Goal: Information Seeking & Learning: Learn about a topic

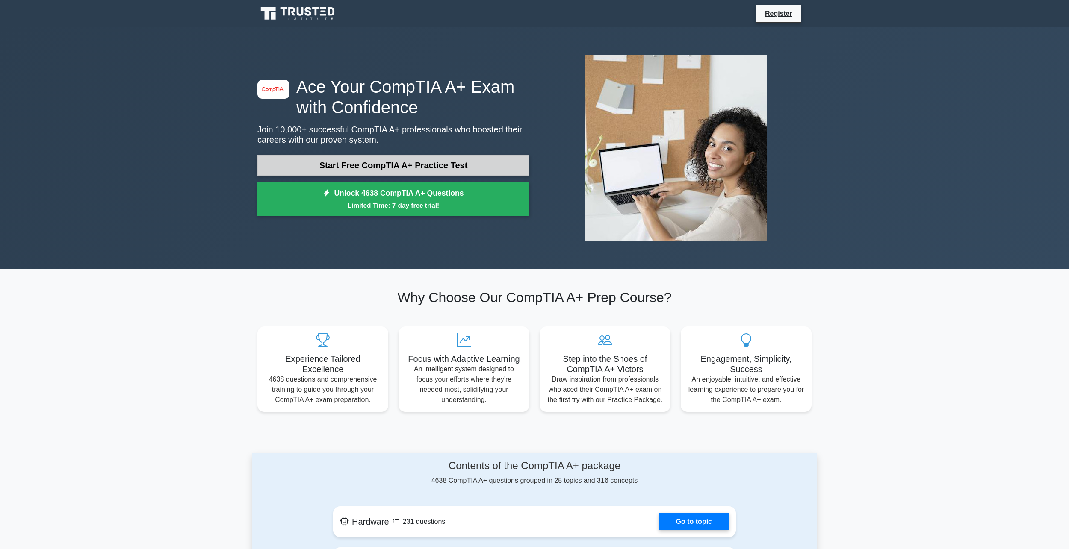
click at [383, 159] on link "Start Free CompTIA A+ Practice Test" at bounding box center [393, 165] width 272 height 21
click at [414, 170] on link "Start Free CompTIA A+ Practice Test" at bounding box center [393, 165] width 272 height 21
click at [368, 170] on link "Start Free CompTIA A+ Practice Test" at bounding box center [393, 165] width 272 height 21
click at [364, 167] on link "Start Free CompTIA A+ Practice Test" at bounding box center [393, 165] width 272 height 21
click at [361, 160] on link "Start Free CompTIA A+ Practice Test" at bounding box center [393, 165] width 272 height 21
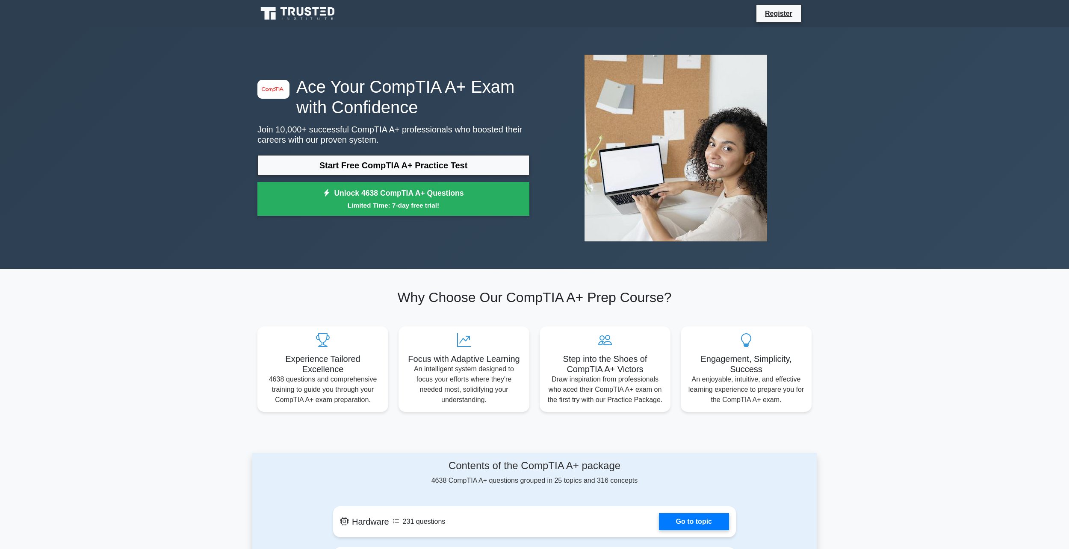
drag, startPoint x: 337, startPoint y: 108, endPoint x: 332, endPoint y: 106, distance: 4.9
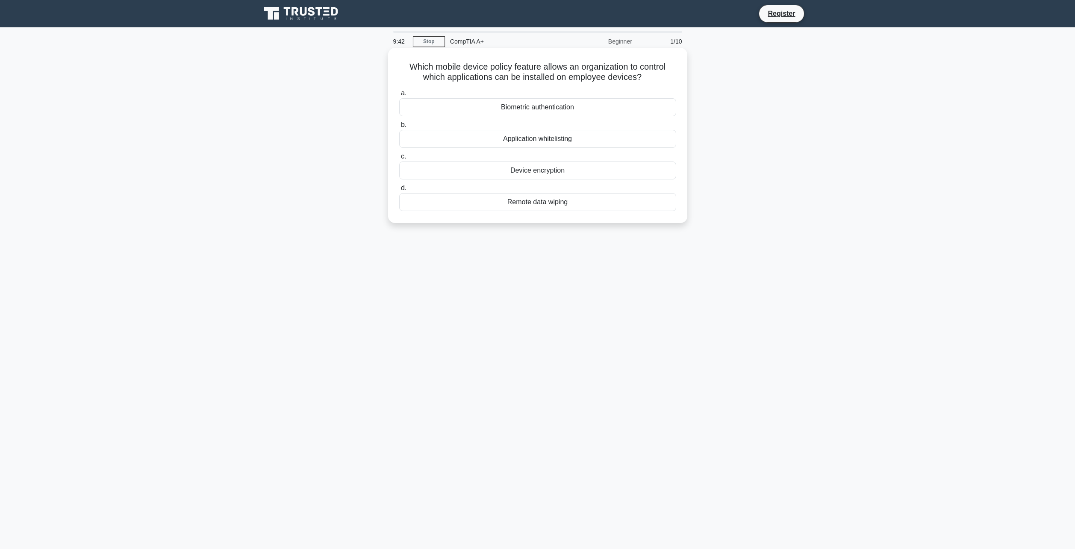
click at [574, 142] on div "Application whitelisting" at bounding box center [537, 139] width 277 height 18
click at [399, 128] on input "b. Application whitelisting" at bounding box center [399, 125] width 0 height 6
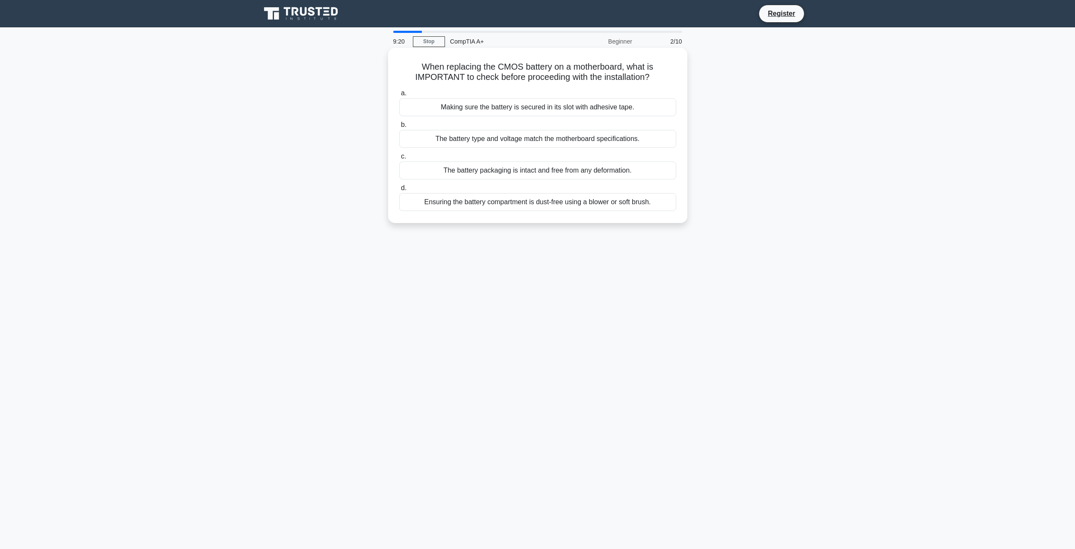
click at [584, 131] on div "The battery type and voltage match the motherboard specifications." at bounding box center [537, 139] width 277 height 18
click at [399, 128] on input "b. The battery type and voltage match the motherboard specifications." at bounding box center [399, 125] width 0 height 6
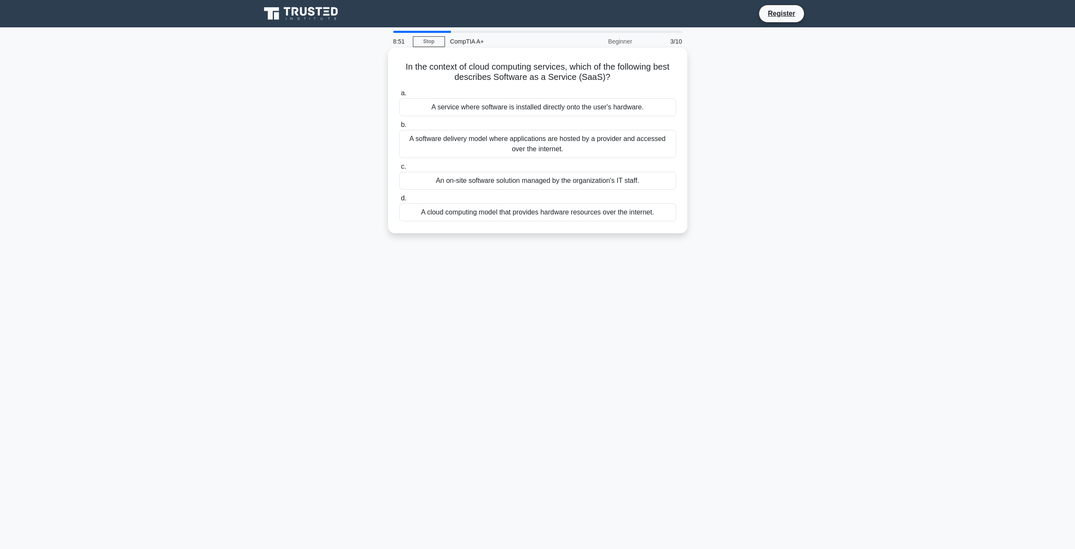
click at [607, 102] on div "A service where software is installed directly onto the user's hardware." at bounding box center [537, 107] width 277 height 18
click at [399, 96] on input "a. A service where software is installed directly onto the user's hardware." at bounding box center [399, 94] width 0 height 6
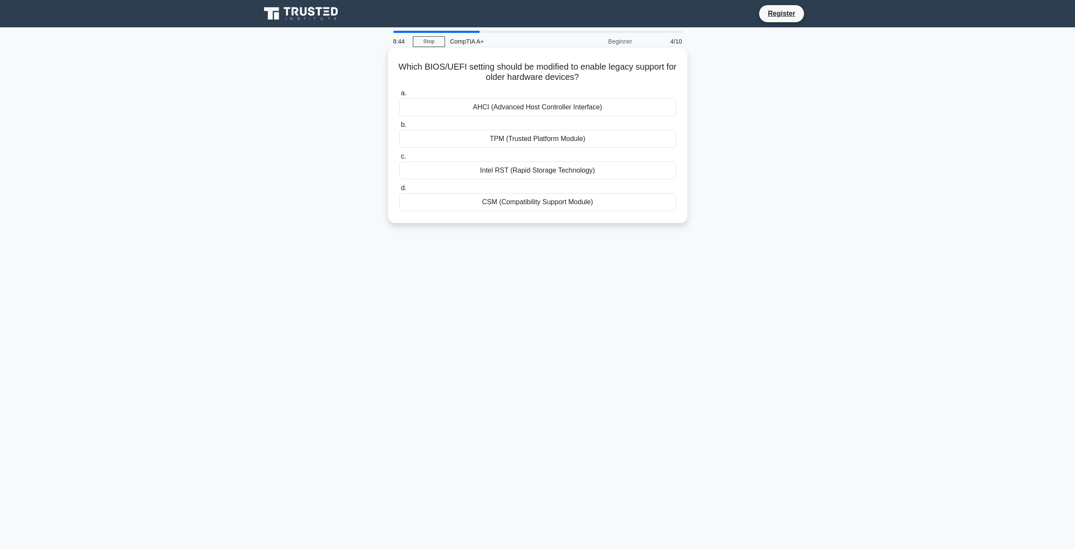
click at [599, 203] on div "CSM (Compatibility Support Module)" at bounding box center [537, 202] width 277 height 18
click at [399, 191] on input "d. CSM (Compatibility Support Module)" at bounding box center [399, 189] width 0 height 6
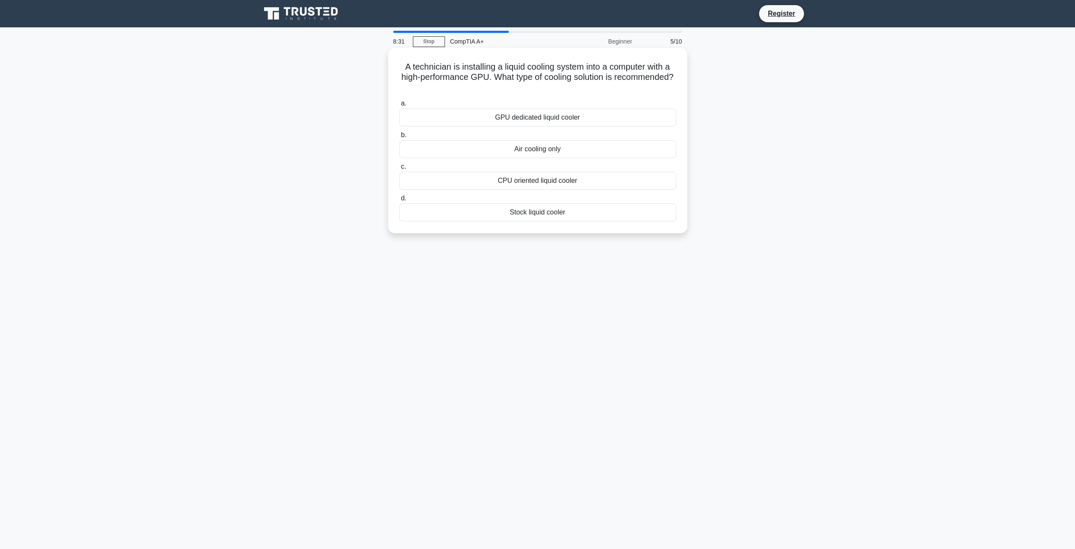
click at [602, 116] on div "GPU dedicated liquid cooler" at bounding box center [537, 118] width 277 height 18
click at [399, 106] on input "a. GPU dedicated liquid cooler" at bounding box center [399, 104] width 0 height 6
click at [577, 146] on div "Digital Signature" at bounding box center [537, 149] width 277 height 18
click at [399, 138] on input "b. Digital Signature" at bounding box center [399, 136] width 0 height 6
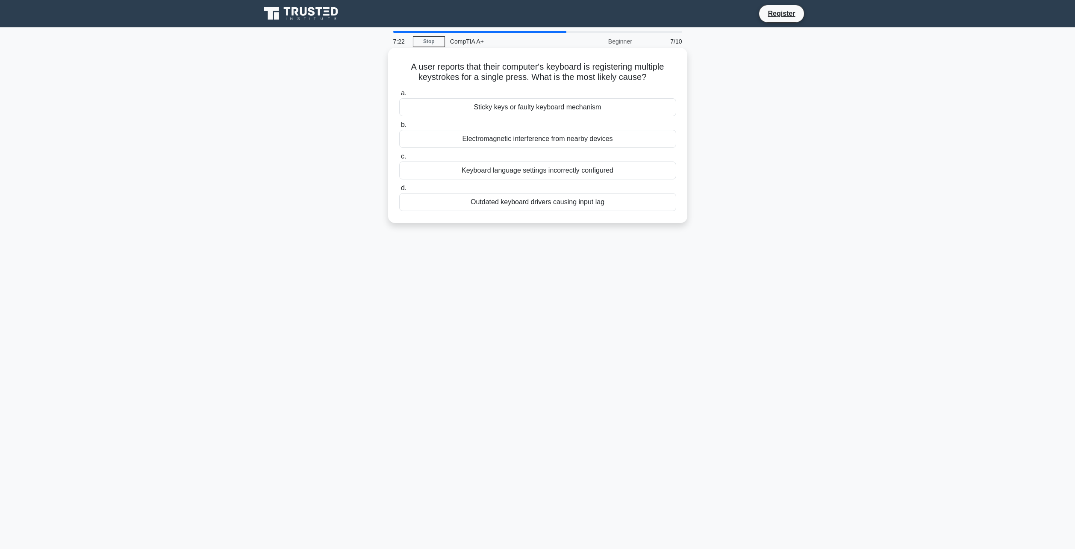
click at [551, 122] on label "b. Electromagnetic interference from nearby devices" at bounding box center [537, 134] width 277 height 28
click at [399, 122] on input "b. Electromagnetic interference from nearby devices" at bounding box center [399, 125] width 0 height 6
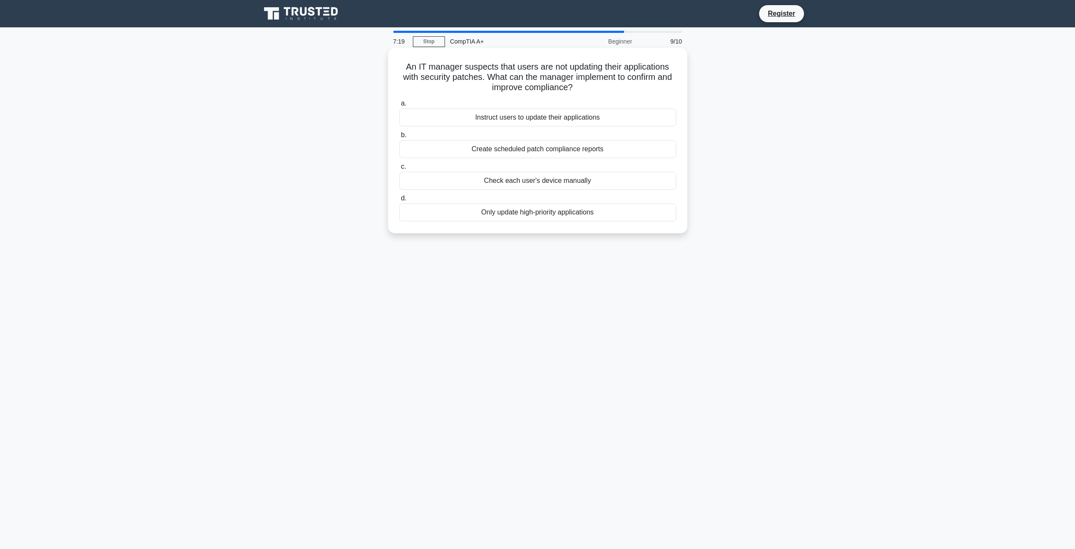
click at [558, 121] on div "Instruct users to update their applications" at bounding box center [537, 118] width 277 height 18
click at [399, 106] on input "a. Instruct users to update their applications" at bounding box center [399, 104] width 0 height 6
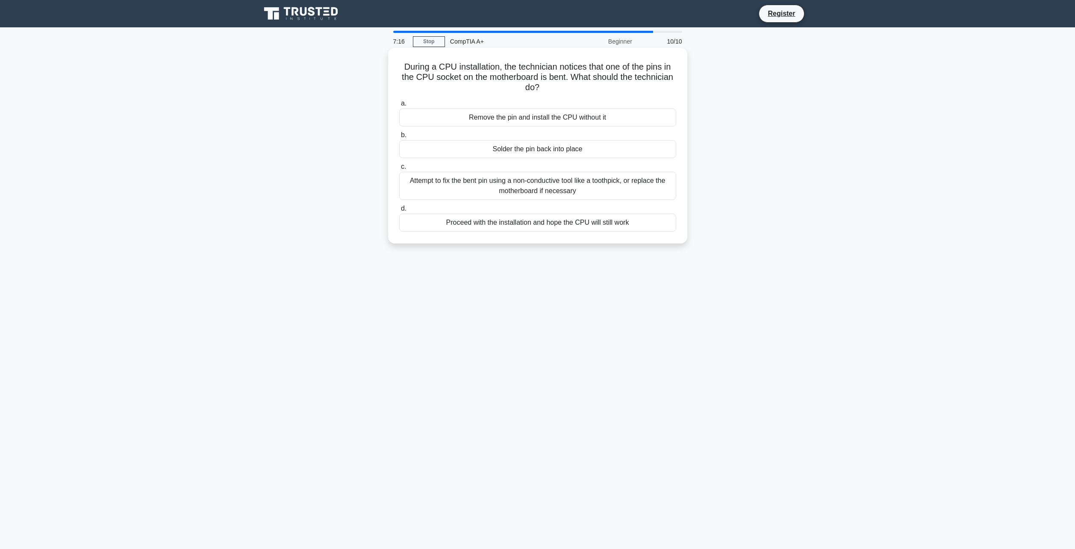
click at [600, 152] on div "Solder the pin back into place" at bounding box center [537, 149] width 277 height 18
click at [399, 138] on input "b. Solder the pin back into place" at bounding box center [399, 136] width 0 height 6
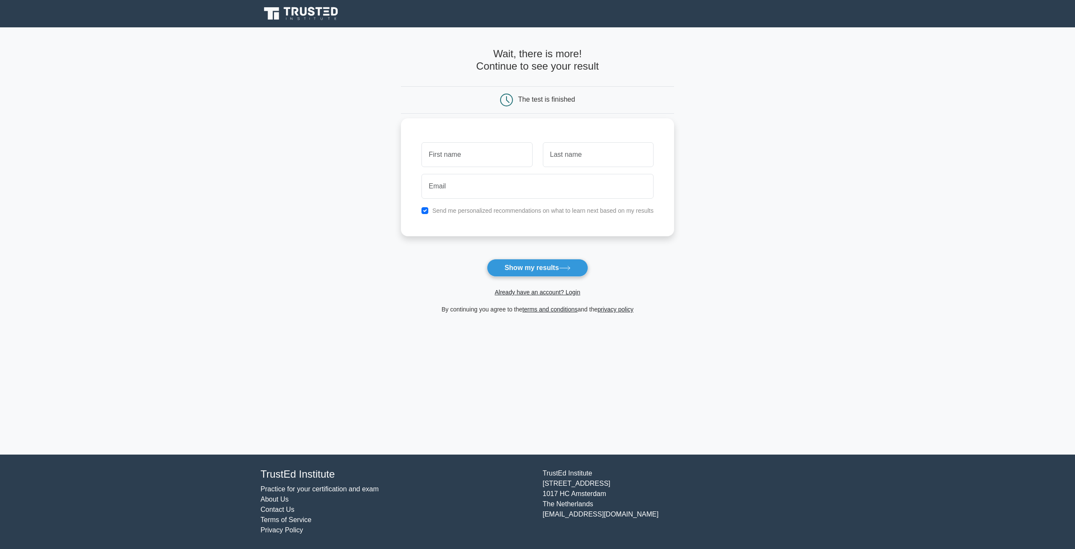
click at [484, 157] on input "text" at bounding box center [477, 154] width 111 height 25
type input "[PERSON_NAME]"
type input "Cristian"
click at [589, 189] on input "dobo" at bounding box center [538, 186] width 232 height 25
type input "doboscristian12@gmail.com"
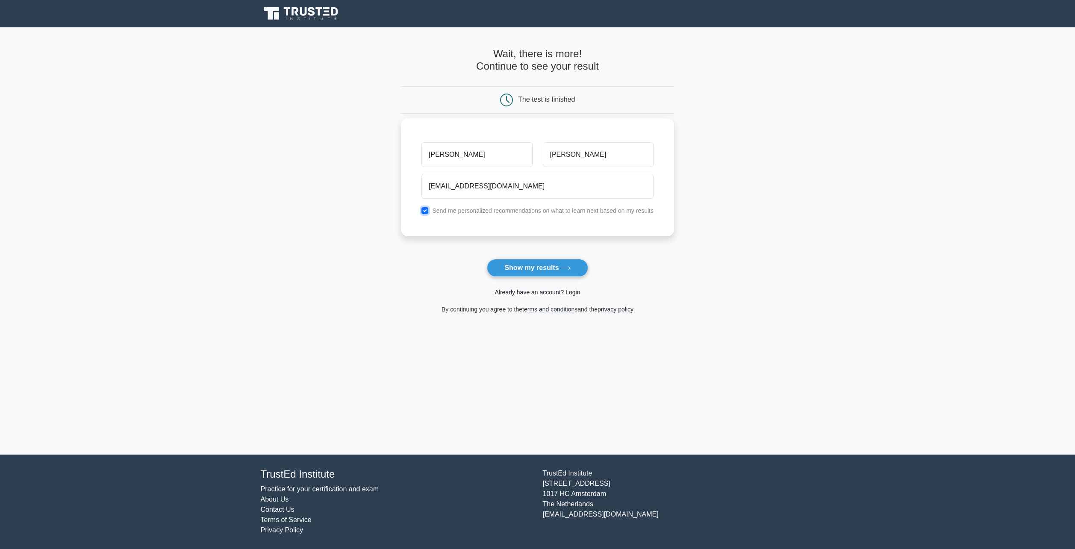
click at [422, 209] on input "checkbox" at bounding box center [425, 210] width 7 height 7
checkbox input "false"
click at [541, 274] on button "Show my results" at bounding box center [537, 268] width 101 height 18
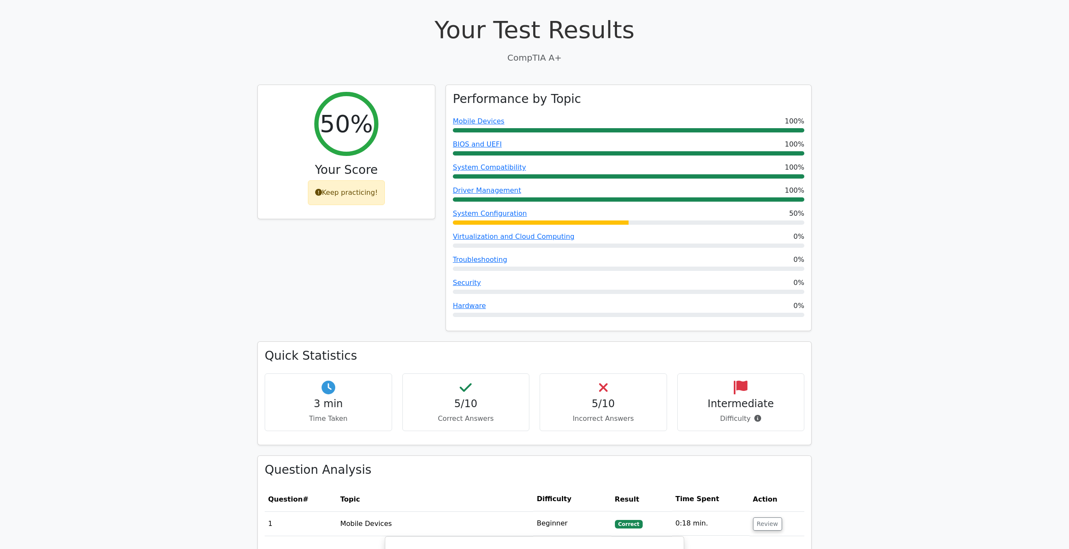
scroll to position [299, 0]
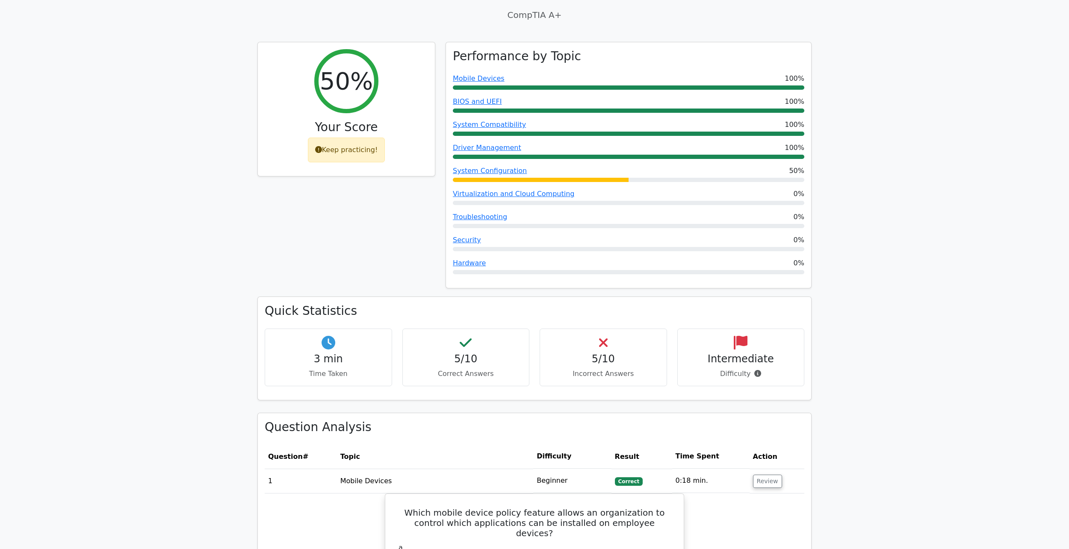
click at [746, 329] on div "Intermediate Difficulty" at bounding box center [740, 358] width 127 height 58
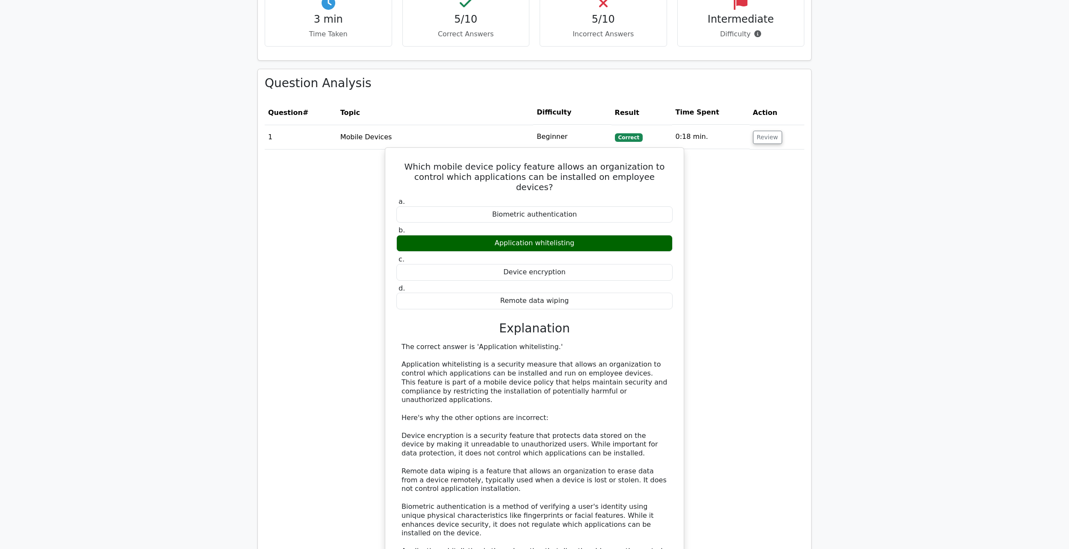
scroll to position [941, 0]
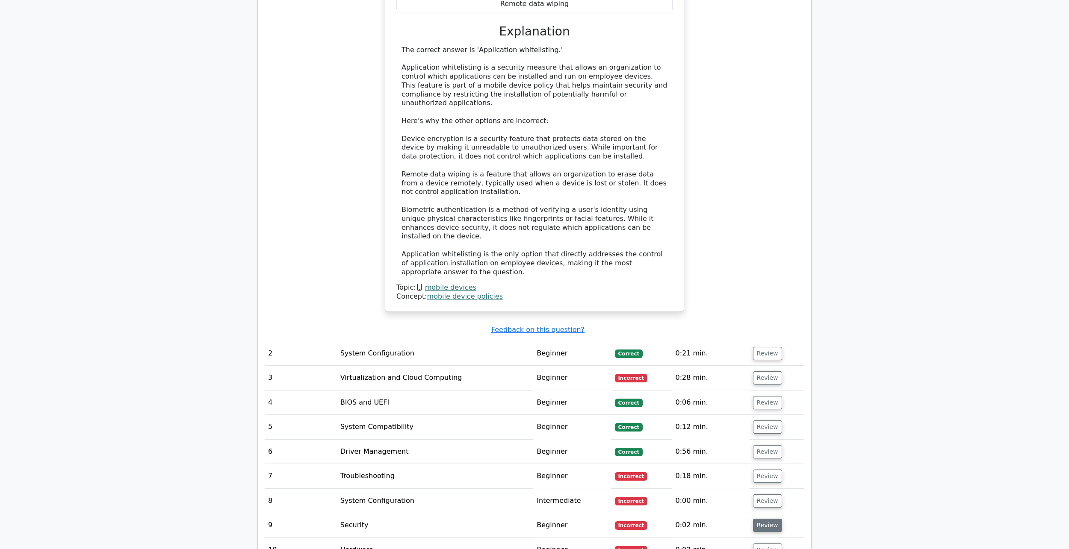
click at [765, 519] on button "Review" at bounding box center [767, 525] width 29 height 13
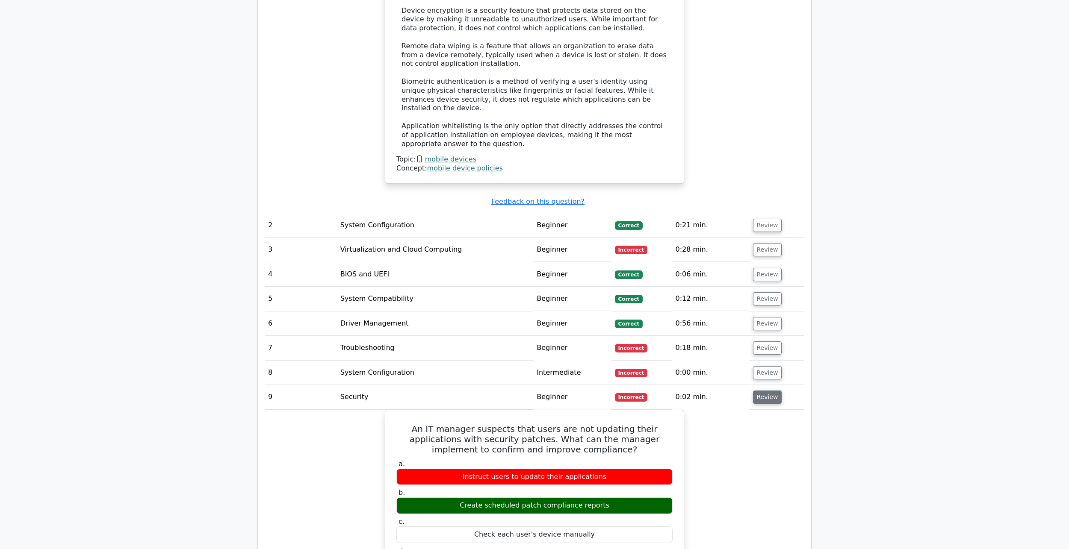
scroll to position [1112, 0]
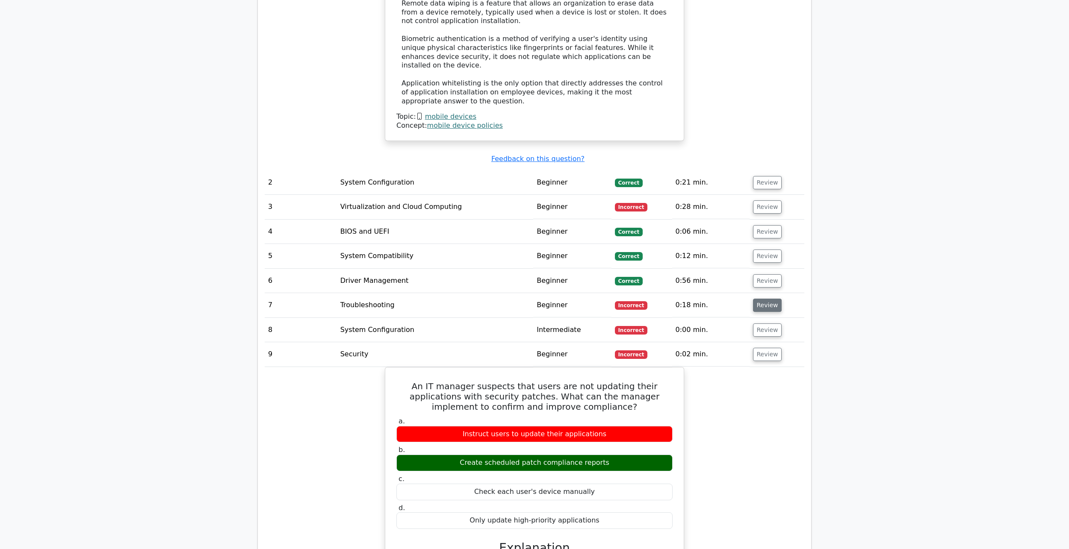
click at [764, 299] on button "Review" at bounding box center [767, 305] width 29 height 13
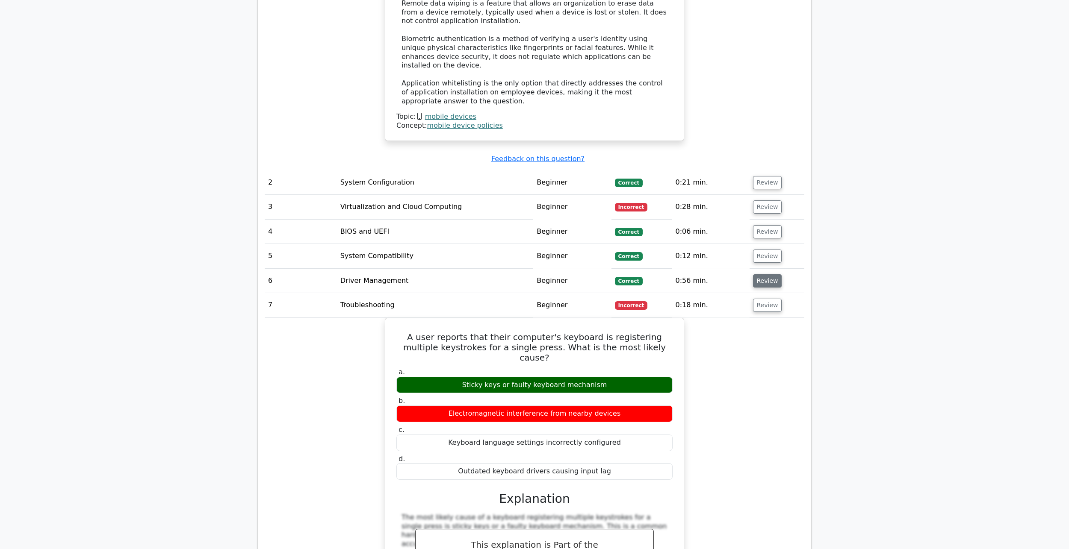
click at [773, 275] on button "Review" at bounding box center [767, 281] width 29 height 13
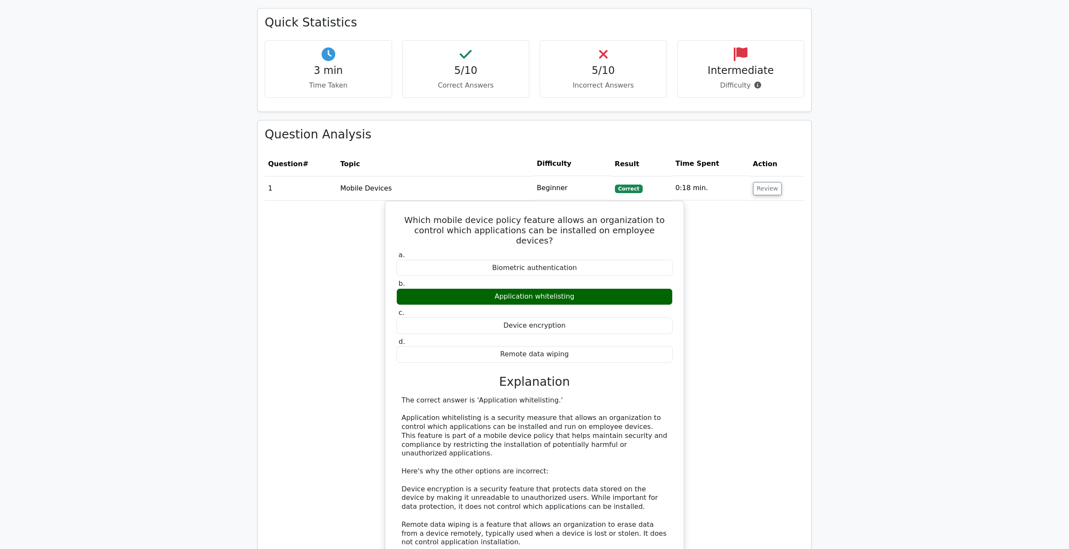
scroll to position [0, 0]
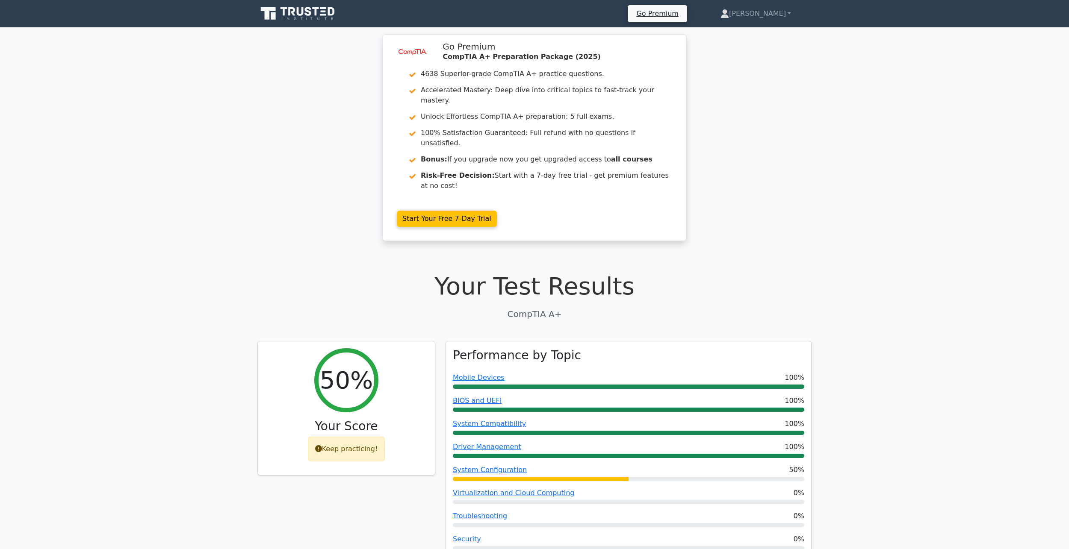
drag, startPoint x: 808, startPoint y: 270, endPoint x: 715, endPoint y: 164, distance: 140.9
click at [286, 13] on icon at bounding box center [298, 14] width 82 height 16
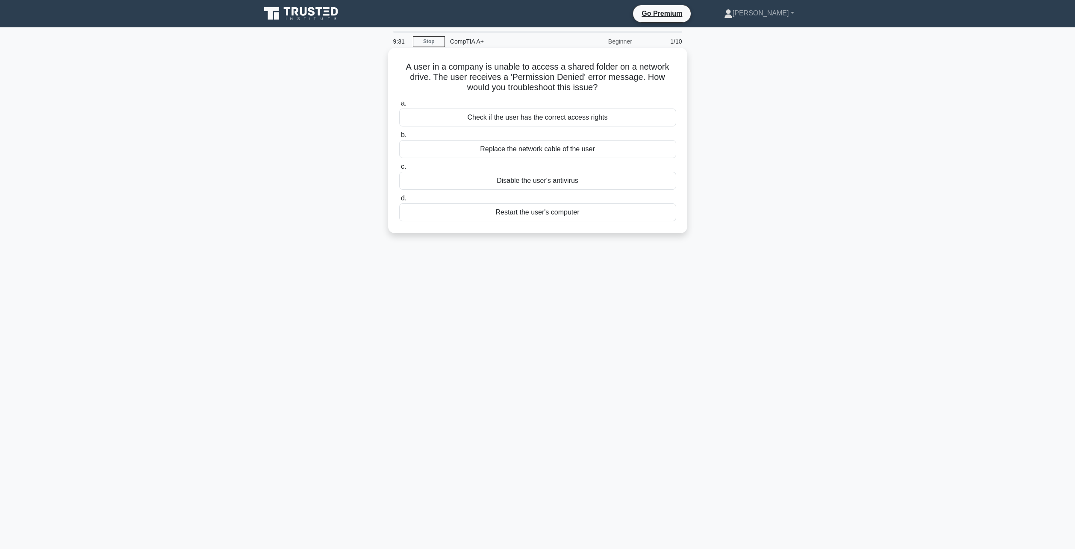
click at [585, 109] on div "Check if the user has the correct access rights" at bounding box center [537, 118] width 277 height 18
click at [399, 106] on input "a. Check if the user has the correct access rights" at bounding box center [399, 104] width 0 height 6
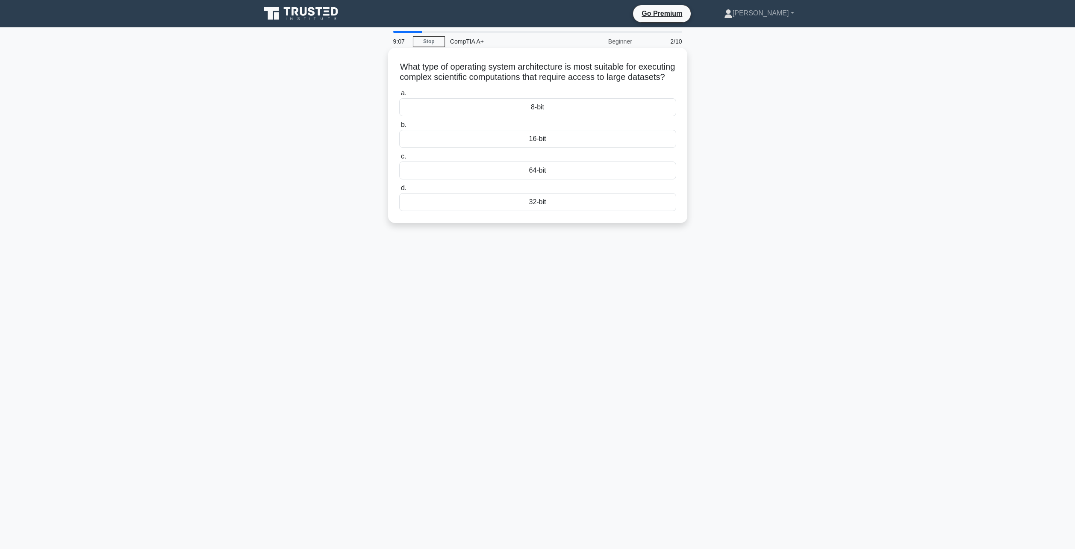
click at [566, 176] on div "64-bit" at bounding box center [537, 171] width 277 height 18
click at [399, 160] on input "c. 64-bit" at bounding box center [399, 157] width 0 height 6
click at [573, 209] on div "Faulty hardware or drivers" at bounding box center [537, 202] width 277 height 18
click at [399, 191] on input "d. Faulty hardware or drivers" at bounding box center [399, 189] width 0 height 6
click at [532, 208] on div "Check hard drive for bad sectors" at bounding box center [537, 202] width 277 height 18
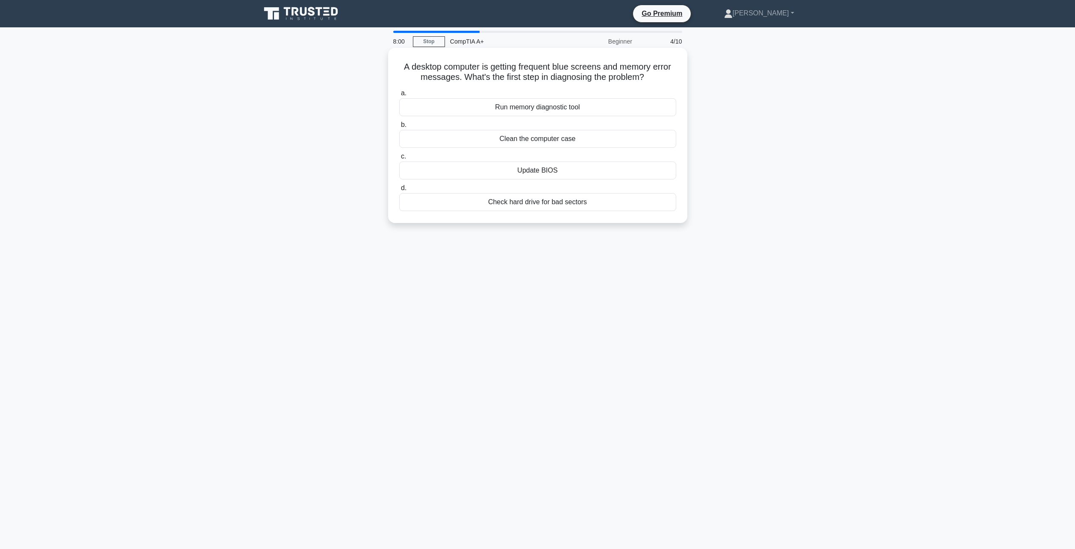
click at [399, 191] on input "d. Check hard drive for bad sectors" at bounding box center [399, 189] width 0 height 6
click at [632, 163] on label "c. -12V" at bounding box center [537, 176] width 277 height 28
click at [399, 164] on input "c. -12V" at bounding box center [399, 167] width 0 height 6
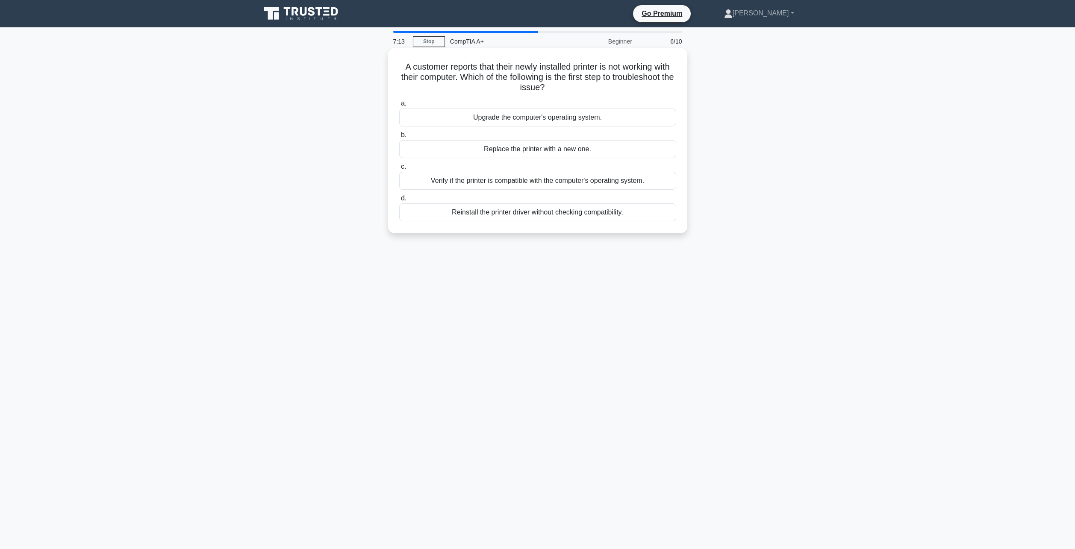
click at [506, 183] on div "Verify if the printer is compatible with the computer's operating system." at bounding box center [537, 181] width 277 height 18
click at [399, 170] on input "c. Verify if the printer is compatible with the computer's operating system." at bounding box center [399, 167] width 0 height 6
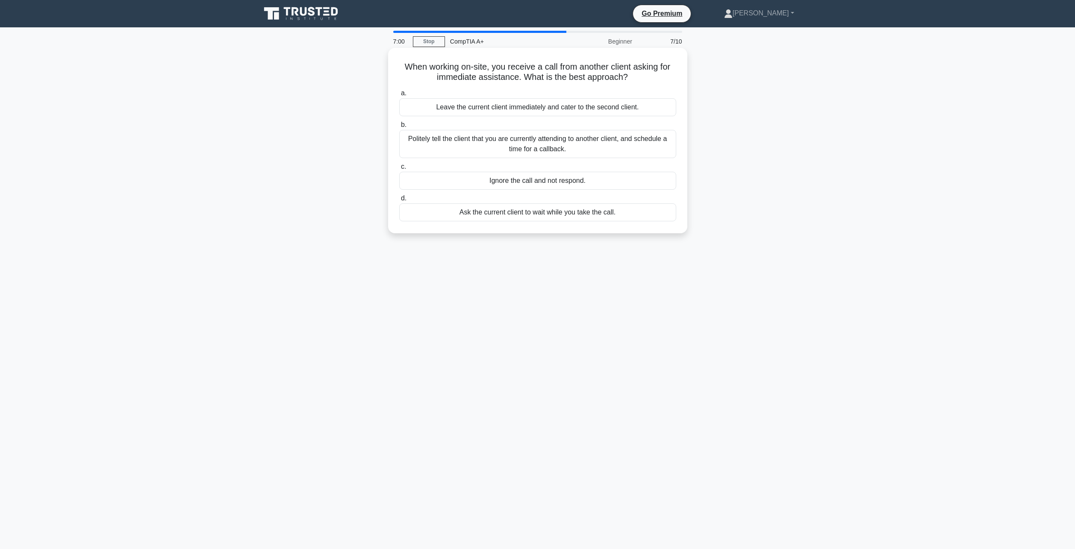
click at [597, 146] on div "Politely tell the client that you are currently attending to another client, an…" at bounding box center [537, 144] width 277 height 28
click at [399, 128] on input "b. Politely tell the client that you are currently attending to another client,…" at bounding box center [399, 125] width 0 height 6
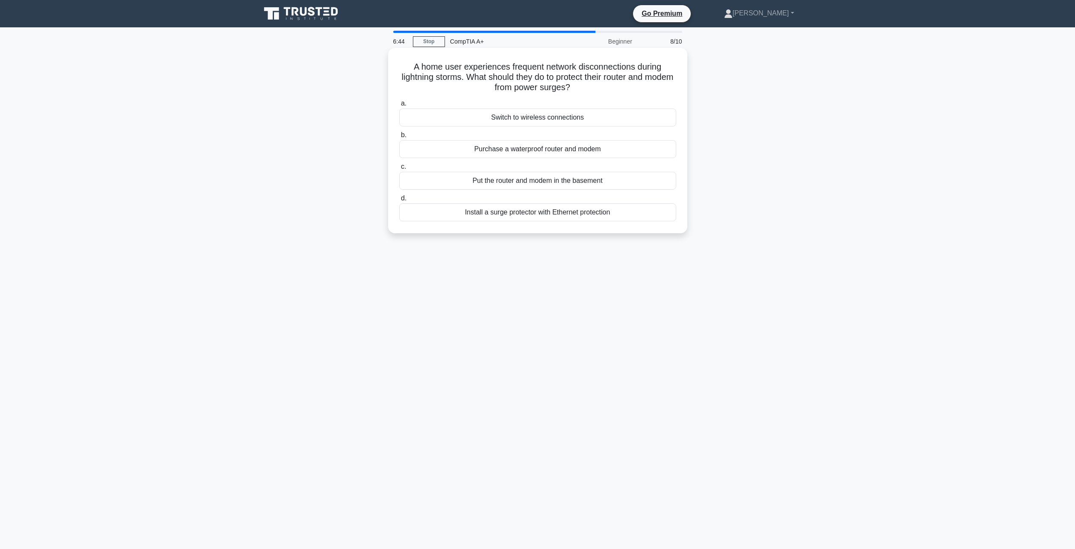
click at [546, 210] on div "Install a surge protector with Ethernet protection" at bounding box center [537, 213] width 277 height 18
click at [399, 201] on input "d. Install a surge protector with Ethernet protection" at bounding box center [399, 199] width 0 height 6
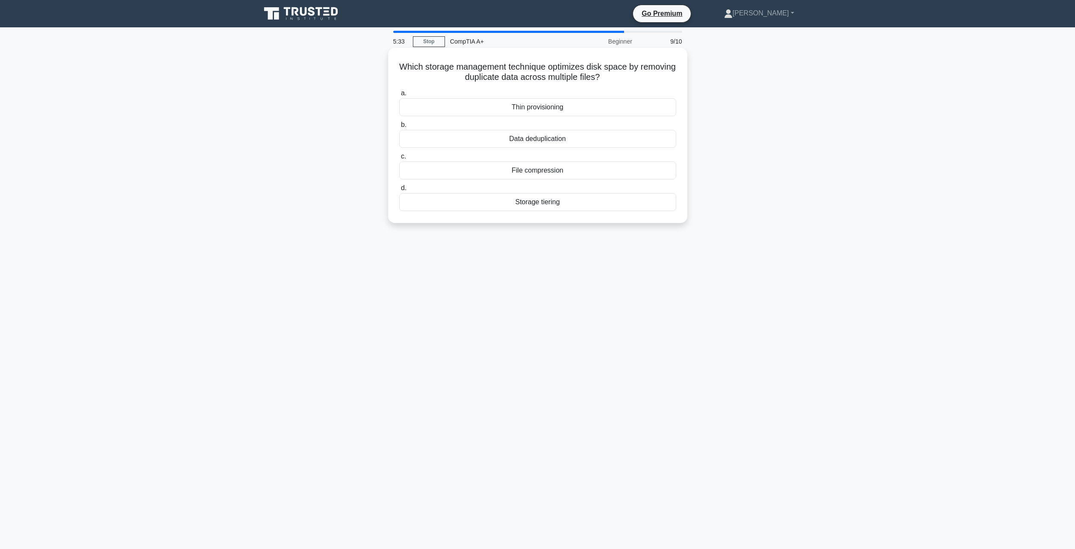
click at [550, 137] on div "Data deduplication" at bounding box center [537, 139] width 277 height 18
click at [399, 128] on input "b. Data deduplication" at bounding box center [399, 125] width 0 height 6
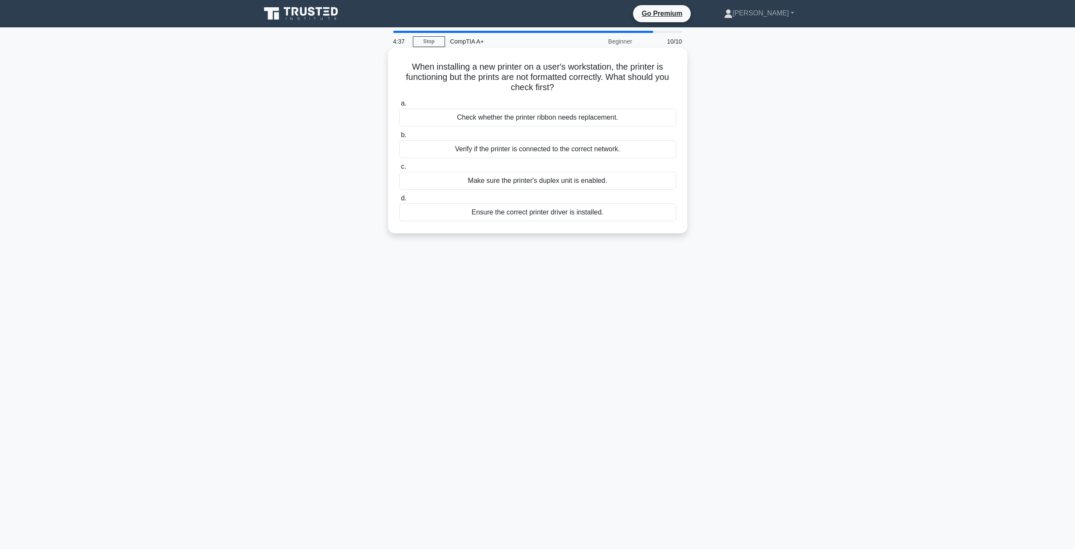
click at [516, 117] on div "Check whether the printer ribbon needs replacement." at bounding box center [537, 118] width 277 height 18
click at [399, 106] on input "a. Check whether the printer ribbon needs replacement." at bounding box center [399, 104] width 0 height 6
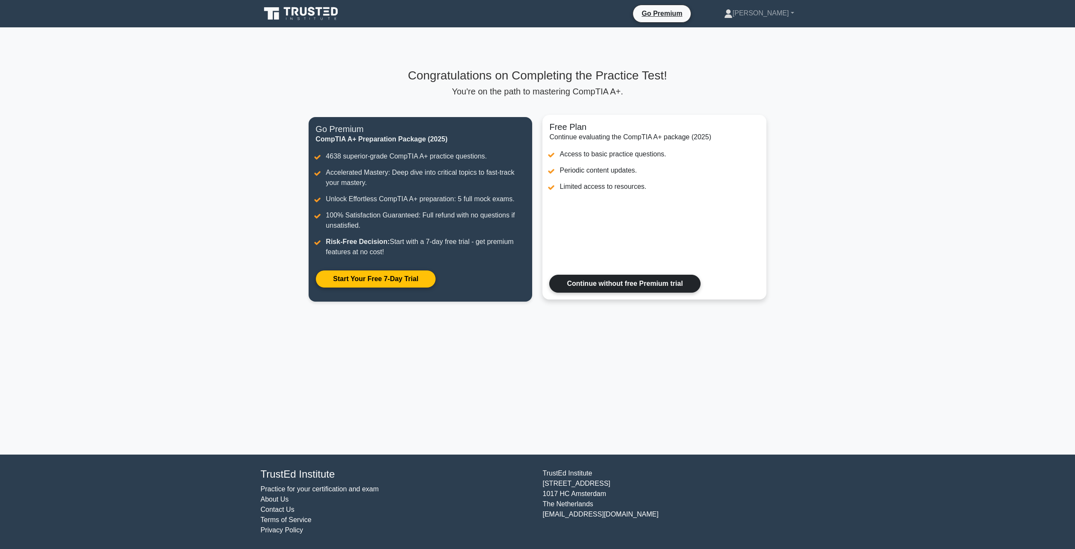
click at [624, 287] on link "Continue without free Premium trial" at bounding box center [624, 284] width 151 height 18
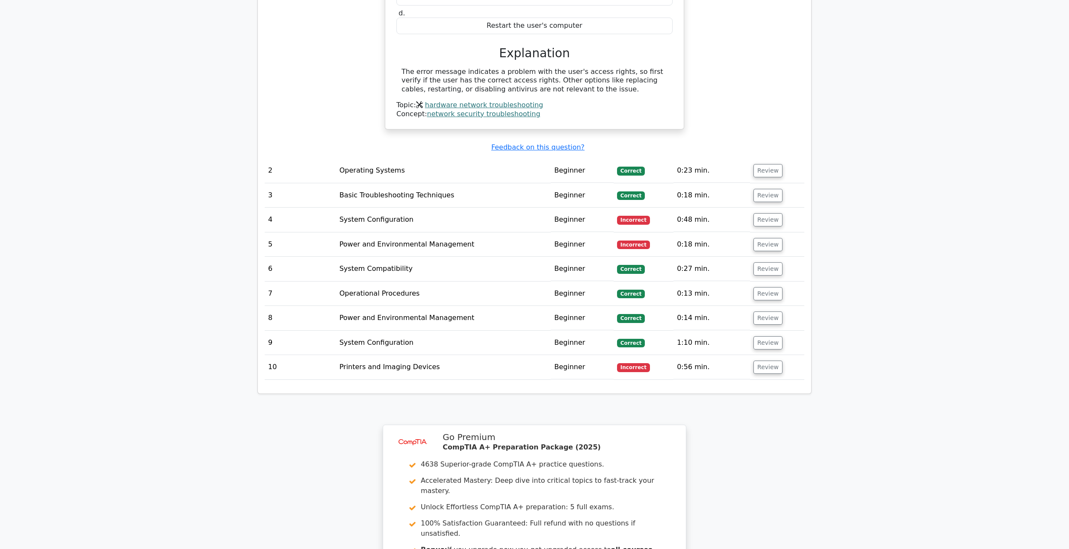
scroll to position [941, 0]
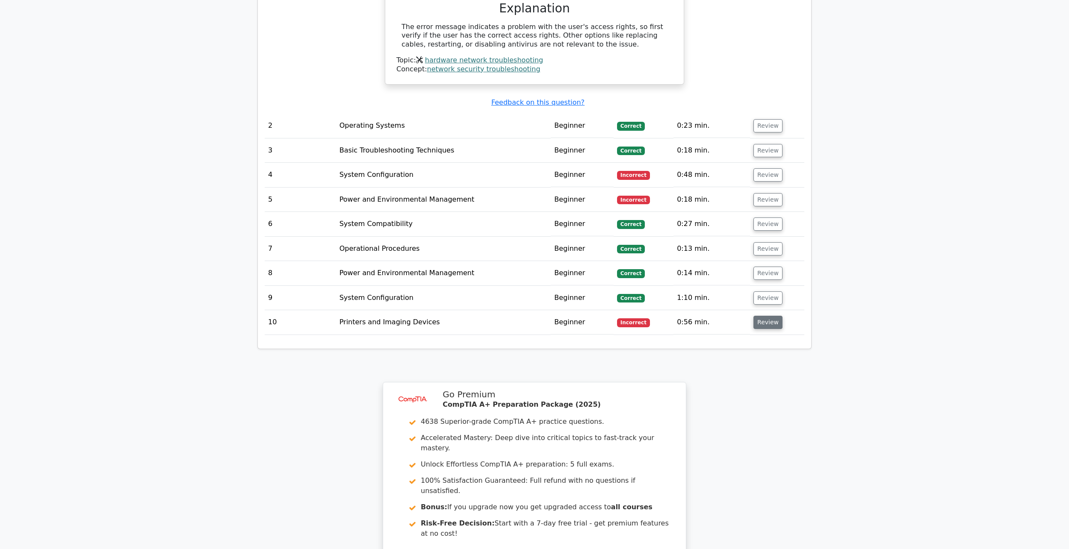
click at [756, 316] on button "Review" at bounding box center [767, 322] width 29 height 13
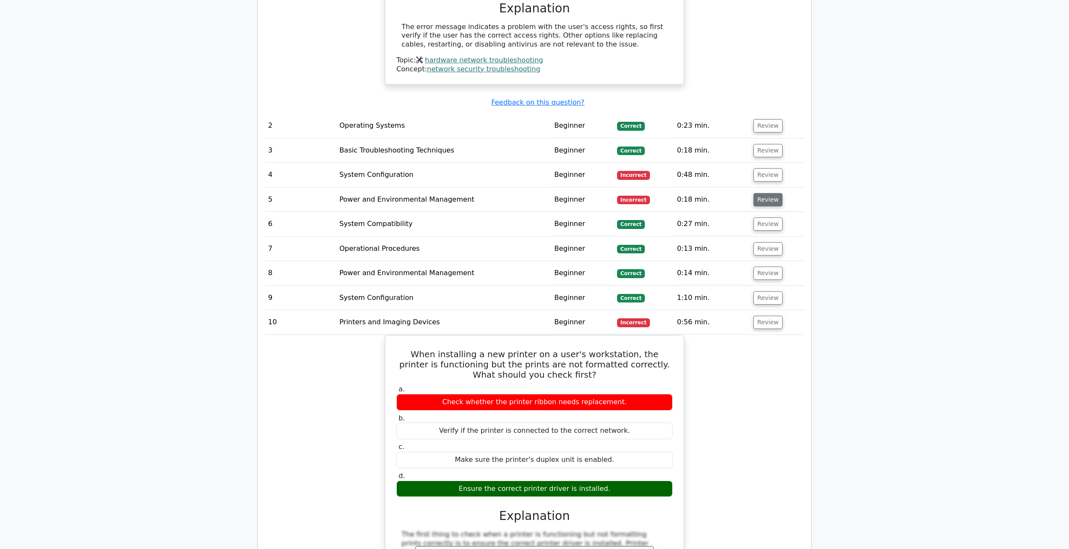
click at [760, 193] on button "Review" at bounding box center [767, 199] width 29 height 13
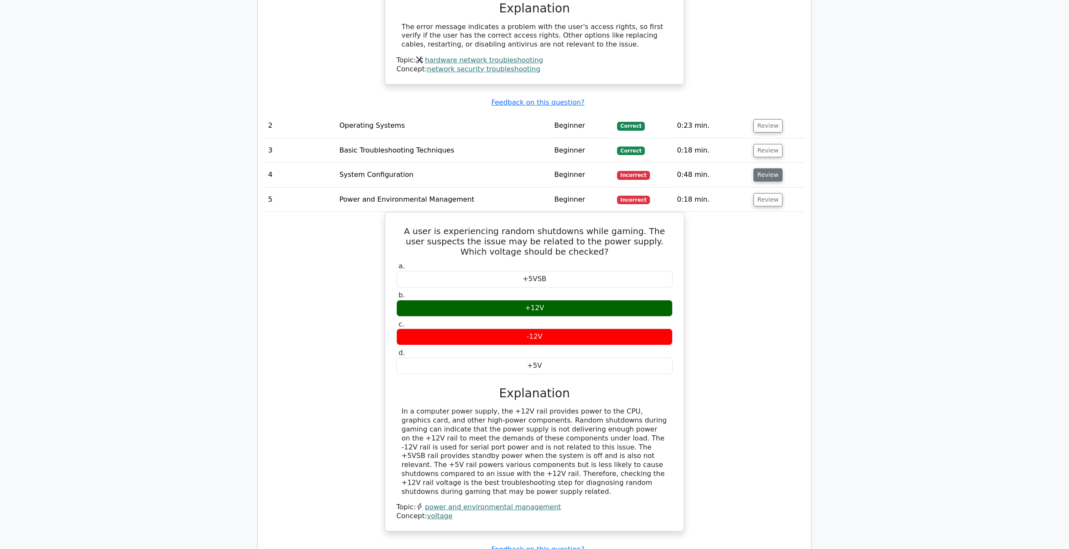
click at [761, 168] on button "Review" at bounding box center [767, 174] width 29 height 13
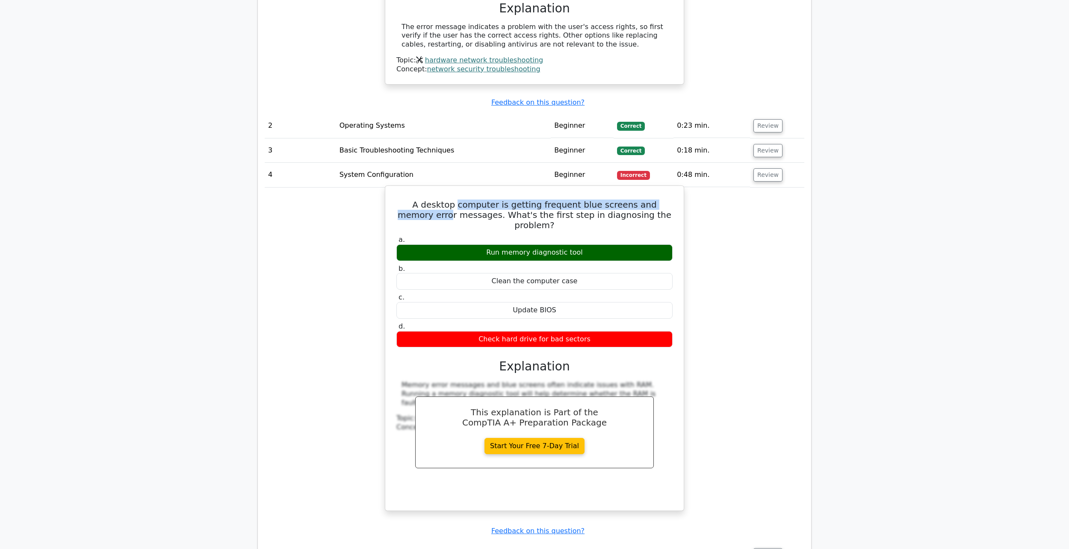
drag, startPoint x: 478, startPoint y: 172, endPoint x: 668, endPoint y: 164, distance: 190.4
click at [668, 189] on div "A desktop computer is getting frequent blue screens and memory error messages. …" at bounding box center [535, 348] width 292 height 318
drag, startPoint x: 652, startPoint y: 170, endPoint x: 585, endPoint y: 176, distance: 66.9
click at [653, 200] on h5 "A desktop computer is getting frequent blue screens and memory error messages. …" at bounding box center [535, 215] width 278 height 31
click at [599, 200] on h5 "A desktop computer is getting frequent blue screens and memory error messages. …" at bounding box center [535, 215] width 278 height 31
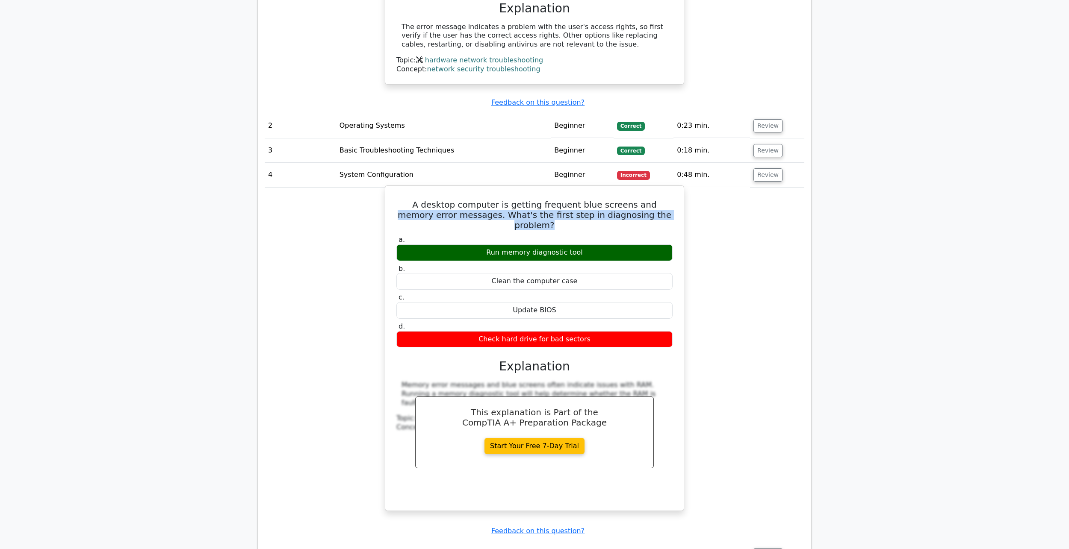
drag, startPoint x: 619, startPoint y: 174, endPoint x: 672, endPoint y: 182, distance: 53.2
click at [672, 200] on h5 "A desktop computer is getting frequent blue screens and memory error messages. …" at bounding box center [535, 215] width 278 height 31
click at [655, 302] on div "Update BIOS" at bounding box center [534, 310] width 276 height 17
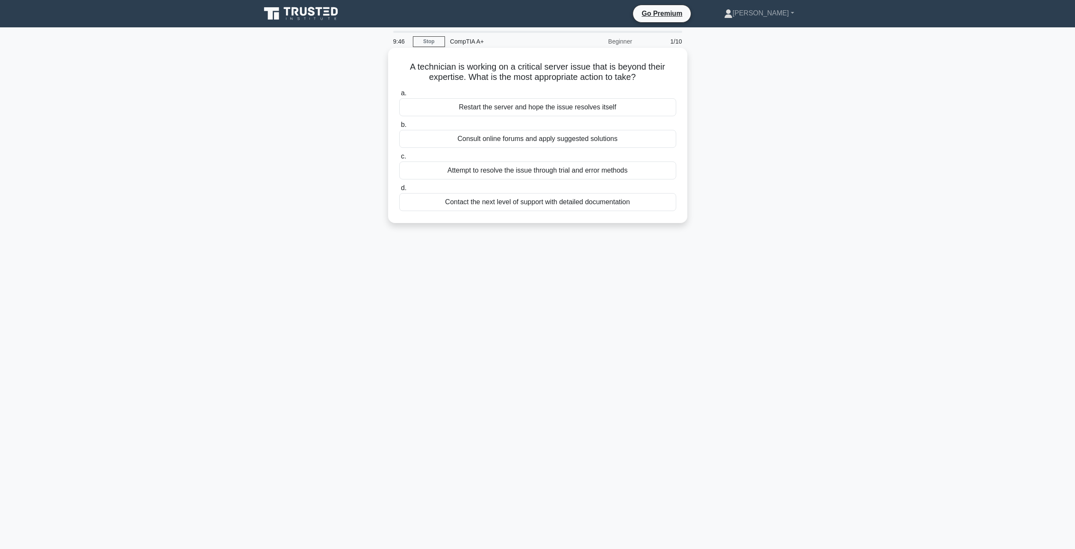
click at [624, 203] on div "Contact the next level of support with detailed documentation" at bounding box center [537, 202] width 277 height 18
click at [399, 191] on input "d. Contact the next level of support with detailed documentation" at bounding box center [399, 189] width 0 height 6
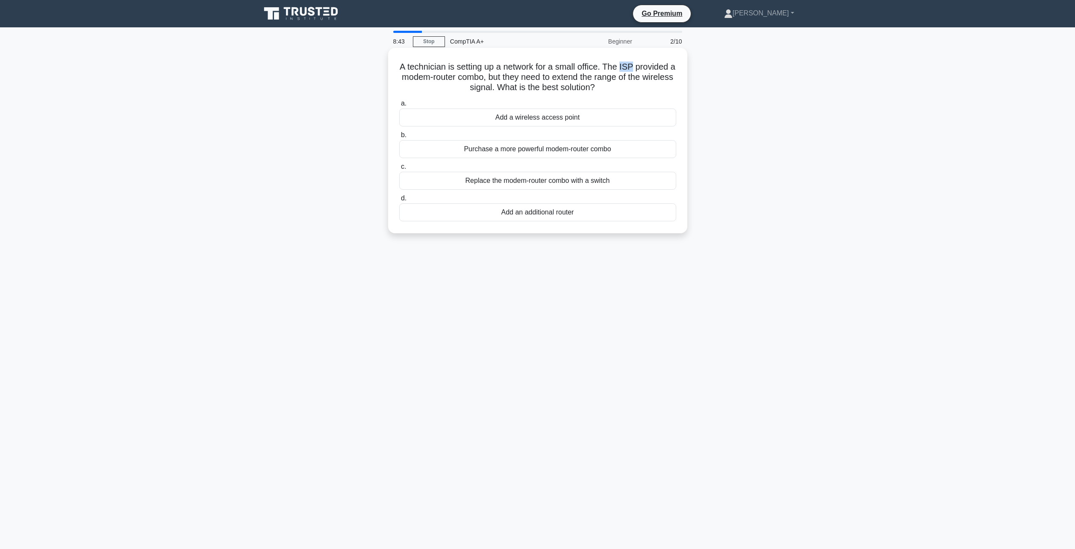
drag, startPoint x: 627, startPoint y: 65, endPoint x: 636, endPoint y: 67, distance: 9.6
click at [636, 67] on h5 "A technician is setting up a network for a small office. The ISP provided a mod…" at bounding box center [538, 78] width 279 height 32
click at [596, 91] on h5 "A technician is setting up a network for a small office. The ISP provided a mod…" at bounding box center [538, 78] width 279 height 32
click at [535, 216] on div "Add an additional router" at bounding box center [537, 213] width 277 height 18
click at [399, 201] on input "d. Add an additional router" at bounding box center [399, 199] width 0 height 6
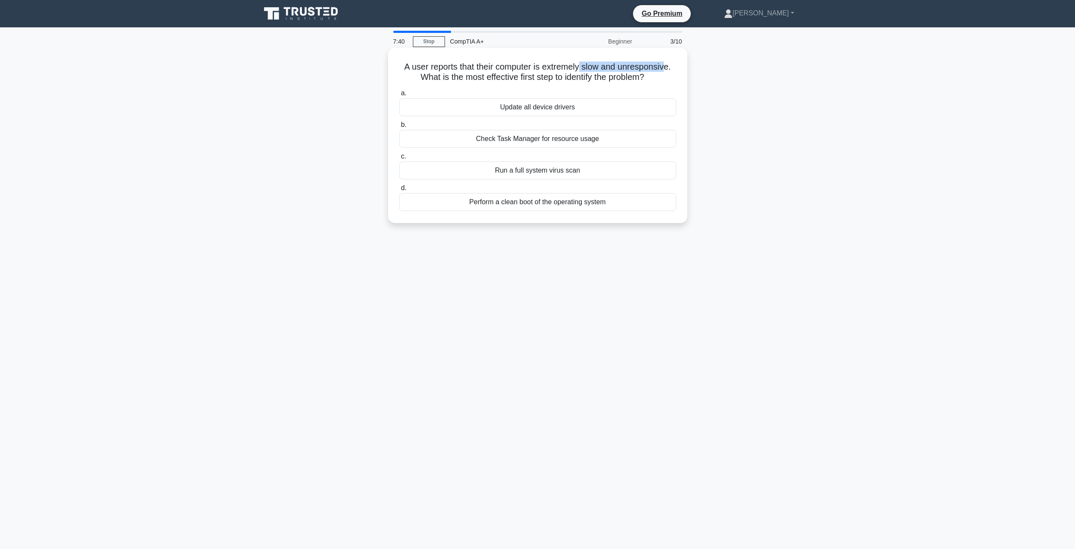
drag, startPoint x: 584, startPoint y: 67, endPoint x: 670, endPoint y: 70, distance: 86.0
click at [670, 70] on h5 "A user reports that their computer is extremely slow and unresponsive. What is …" at bounding box center [538, 72] width 279 height 21
click at [646, 74] on h5 "A user reports that their computer is extremely slow and unresponsive. What is …" at bounding box center [538, 72] width 279 height 21
drag, startPoint x: 516, startPoint y: 139, endPoint x: 531, endPoint y: 151, distance: 19.1
click at [516, 139] on div "Check Task Manager for resource usage" at bounding box center [537, 139] width 277 height 18
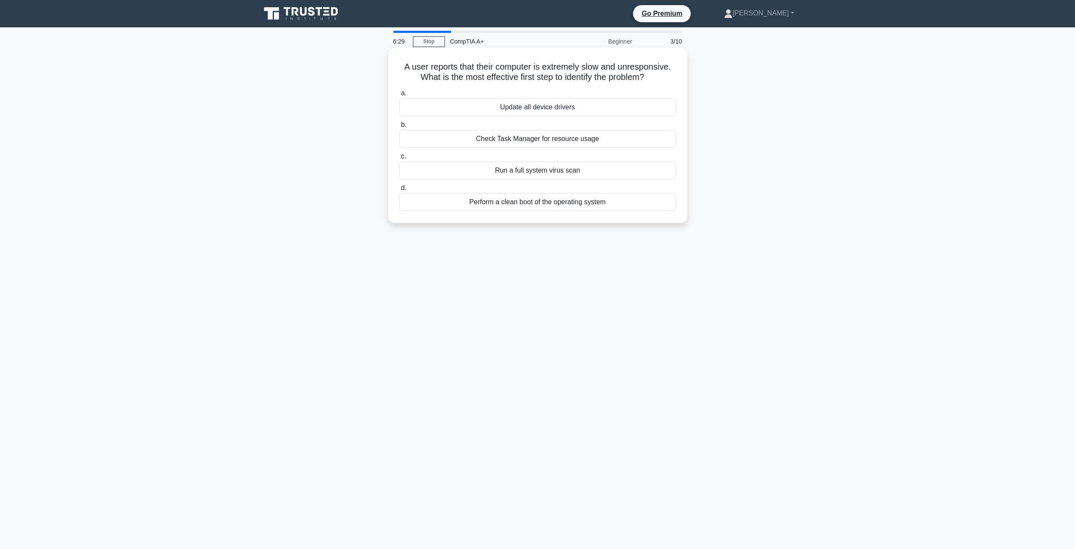
click at [399, 128] on input "b. Check Task Manager for resource usage" at bounding box center [399, 125] width 0 height 6
click at [538, 216] on div "A user's monitor displays a blurry image. What should you recommend? .spinner_0…" at bounding box center [538, 135] width 292 height 168
click at [535, 208] on div "Adjust the monitor's resolution settings." at bounding box center [537, 202] width 277 height 18
click at [399, 191] on input "d. Adjust the monitor's resolution settings." at bounding box center [399, 189] width 0 height 6
click at [510, 111] on div "VRM (Voltage Regulator Module) design" at bounding box center [537, 107] width 277 height 18
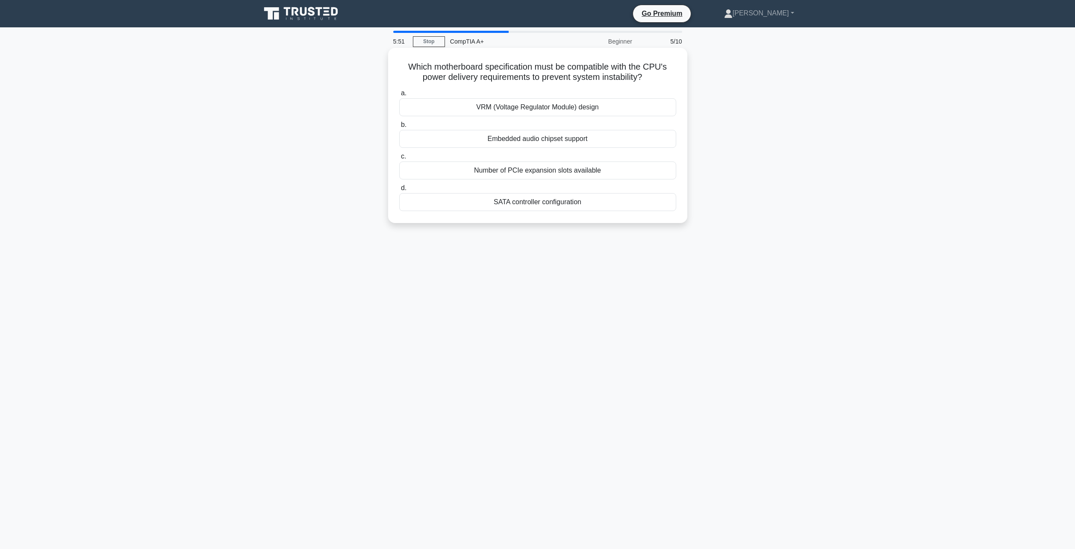
click at [399, 96] on input "a. VRM (Voltage Regulator Module) design" at bounding box center [399, 94] width 0 height 6
drag, startPoint x: 484, startPoint y: 70, endPoint x: 498, endPoint y: 62, distance: 16.3
click at [498, 62] on h5 "A client reports poor wireless signal strength in one area of their office. Wha…" at bounding box center [538, 72] width 279 height 21
click at [498, 65] on h5 "A client reports poor wireless signal strength in one area of their office. Wha…" at bounding box center [538, 72] width 279 height 21
click at [499, 65] on h5 "A client reports poor wireless signal strength in one area of their office. Wha…" at bounding box center [538, 72] width 279 height 21
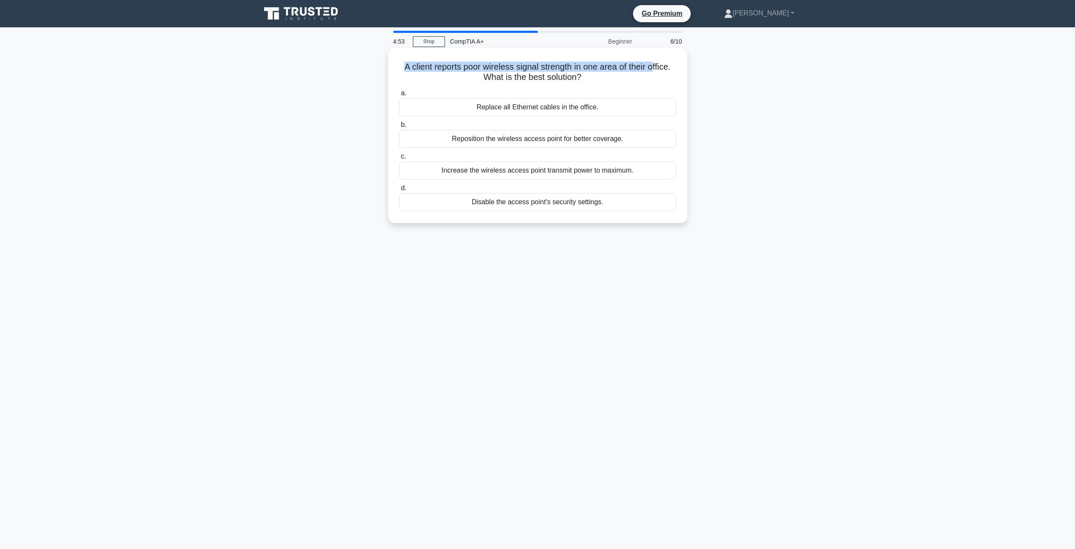
drag, startPoint x: 399, startPoint y: 60, endPoint x: 656, endPoint y: 67, distance: 257.1
click at [656, 67] on div "A client reports poor wireless signal strength in one area of their office. Wha…" at bounding box center [538, 135] width 292 height 168
click at [538, 67] on h5 "A client reports poor wireless signal strength in one area of their office. Wha…" at bounding box center [538, 72] width 279 height 21
click at [541, 170] on div "Increase the wireless access point transmit power to maximum." at bounding box center [537, 171] width 277 height 18
click at [399, 160] on input "c. Increase the wireless access point transmit power to maximum." at bounding box center [399, 157] width 0 height 6
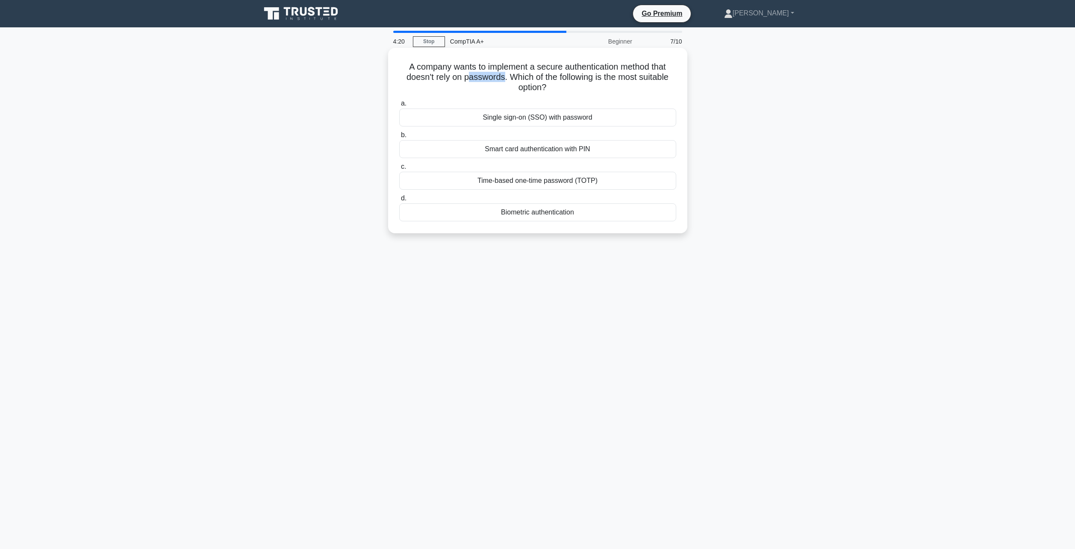
drag, startPoint x: 466, startPoint y: 79, endPoint x: 502, endPoint y: 75, distance: 36.6
click at [502, 75] on h5 "A company wants to implement a secure authentication method that doesn't rely o…" at bounding box center [538, 78] width 279 height 32
drag, startPoint x: 587, startPoint y: 71, endPoint x: 578, endPoint y: 72, distance: 9.0
click at [583, 69] on h5 "A company wants to implement a secure authentication method that doesn't rely o…" at bounding box center [538, 78] width 279 height 32
click at [792, 144] on div "A company wants to implement a secure authentication method that doesn't rely o…" at bounding box center [538, 148] width 564 height 196
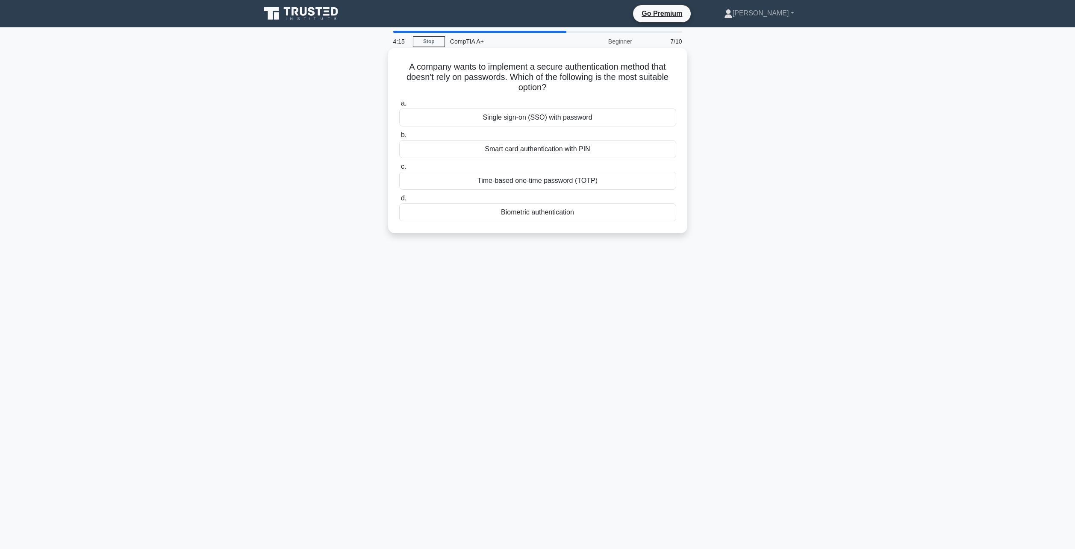
click at [545, 213] on div "Biometric authentication" at bounding box center [537, 213] width 277 height 18
click at [399, 201] on input "d. Biometric authentication" at bounding box center [399, 199] width 0 height 6
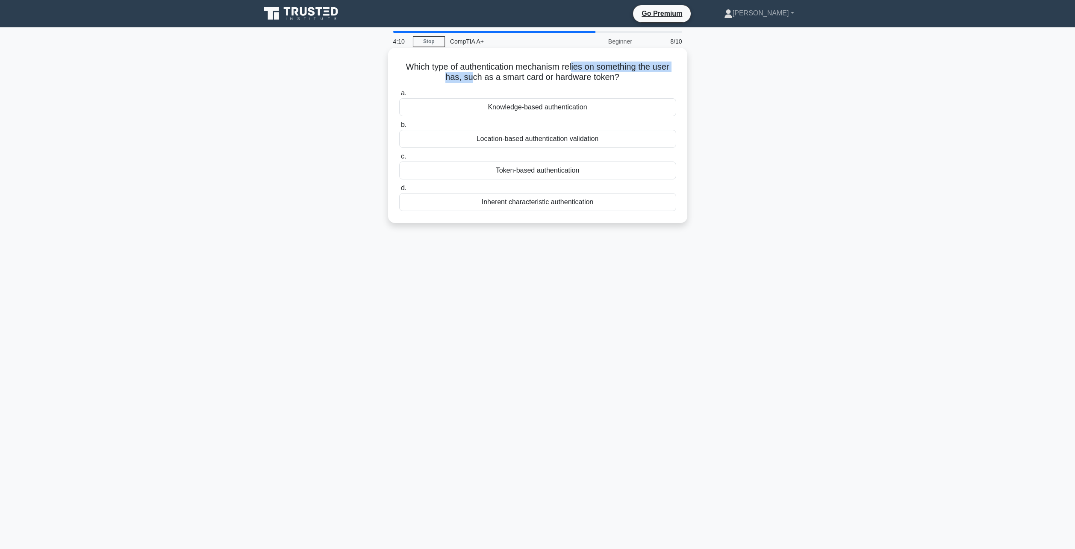
drag, startPoint x: 488, startPoint y: 74, endPoint x: 574, endPoint y: 69, distance: 85.7
click at [574, 69] on h5 "Which type of authentication mechanism relies on something the user has, such a…" at bounding box center [538, 72] width 279 height 21
click at [592, 77] on h5 "Which type of authentication mechanism relies on something the user has, such a…" at bounding box center [538, 72] width 279 height 21
click at [557, 174] on div "Token-based authentication" at bounding box center [537, 171] width 277 height 18
click at [399, 160] on input "c. Token-based authentication" at bounding box center [399, 157] width 0 height 6
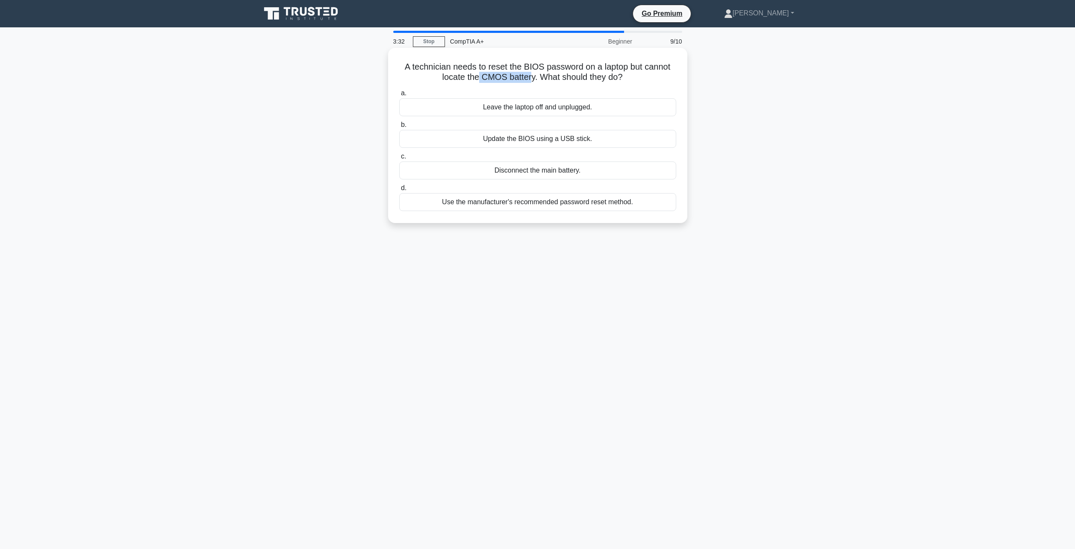
drag, startPoint x: 478, startPoint y: 81, endPoint x: 531, endPoint y: 75, distance: 53.7
click at [531, 75] on h5 "A technician needs to reset the BIOS password on a laptop but cannot locate the…" at bounding box center [538, 72] width 279 height 21
click at [490, 80] on h5 "A technician needs to reset the BIOS password on a laptop but cannot locate the…" at bounding box center [538, 72] width 279 height 21
drag, startPoint x: 475, startPoint y: 77, endPoint x: 531, endPoint y: 75, distance: 56.0
click at [531, 75] on h5 "A technician needs to reset the BIOS password on a laptop but cannot locate the…" at bounding box center [538, 72] width 279 height 21
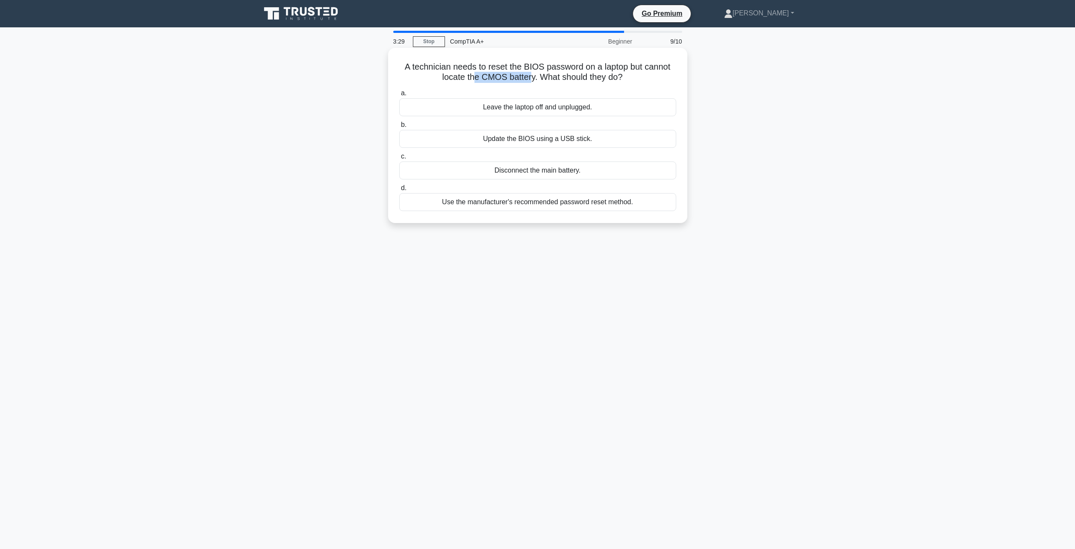
click at [515, 78] on h5 "A technician needs to reset the BIOS password on a laptop but cannot locate the…" at bounding box center [538, 72] width 279 height 21
drag, startPoint x: 525, startPoint y: 61, endPoint x: 581, endPoint y: 52, distance: 56.3
click at [581, 52] on div "A technician needs to reset the BIOS password on a laptop but cannot locate the…" at bounding box center [538, 135] width 292 height 168
click at [578, 65] on h5 "A technician needs to reset the BIOS password on a laptop but cannot locate the…" at bounding box center [538, 72] width 279 height 21
click at [506, 205] on div "Use the manufacturer's recommended password reset method." at bounding box center [537, 202] width 277 height 18
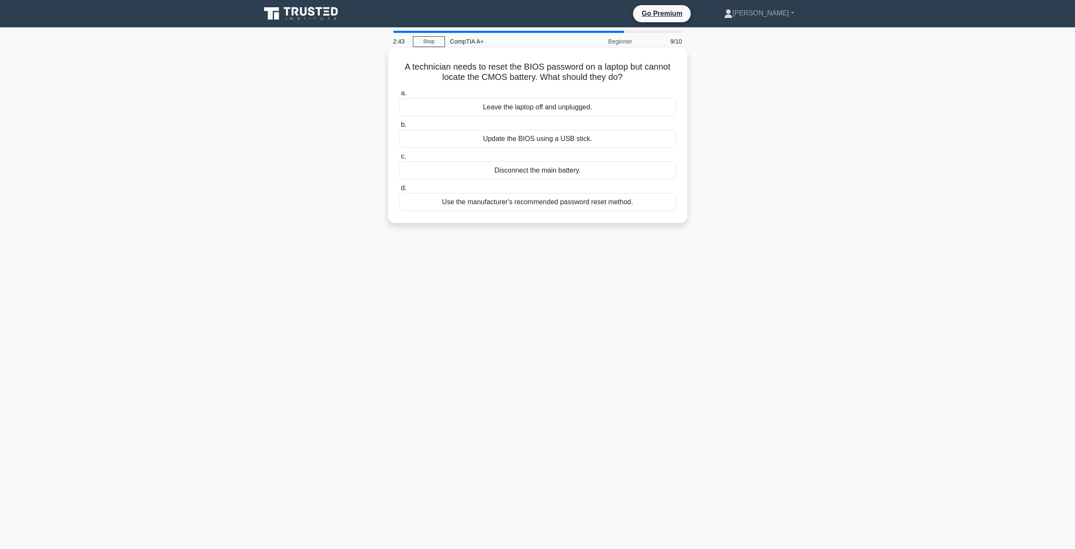
click at [399, 191] on input "d. Use the manufacturer's recommended password reset method." at bounding box center [399, 189] width 0 height 6
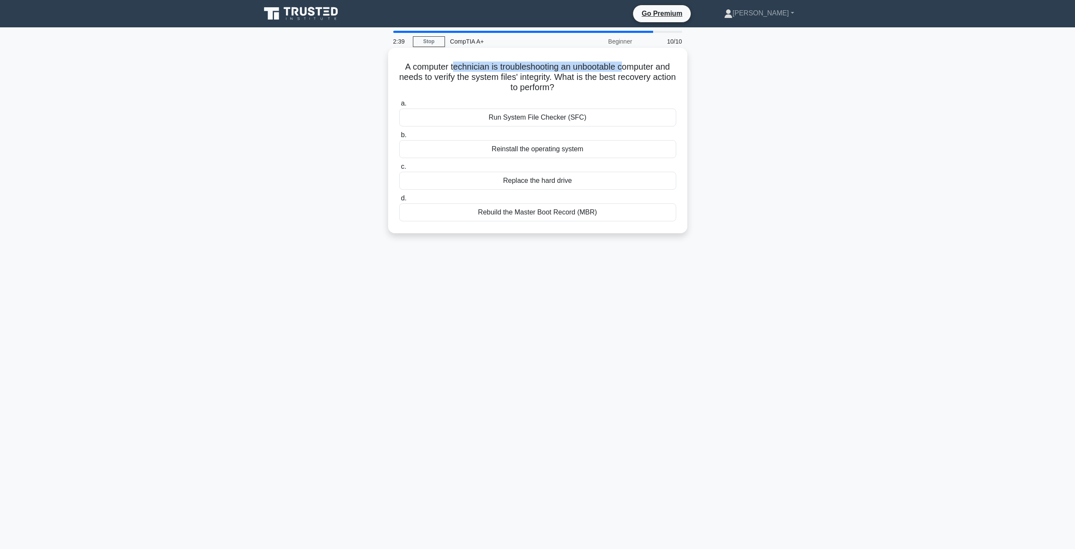
drag, startPoint x: 443, startPoint y: 64, endPoint x: 624, endPoint y: 55, distance: 181.1
click at [624, 55] on div "A computer technician is troubleshooting an unbootable computer and needs to ve…" at bounding box center [538, 140] width 292 height 179
click at [446, 71] on h5 "A computer technician is troubleshooting an unbootable computer and needs to ve…" at bounding box center [538, 78] width 279 height 32
drag, startPoint x: 602, startPoint y: 63, endPoint x: 674, endPoint y: 57, distance: 72.1
click at [674, 57] on div "A computer technician is troubleshooting an unbootable computer and needs to ve…" at bounding box center [538, 140] width 292 height 179
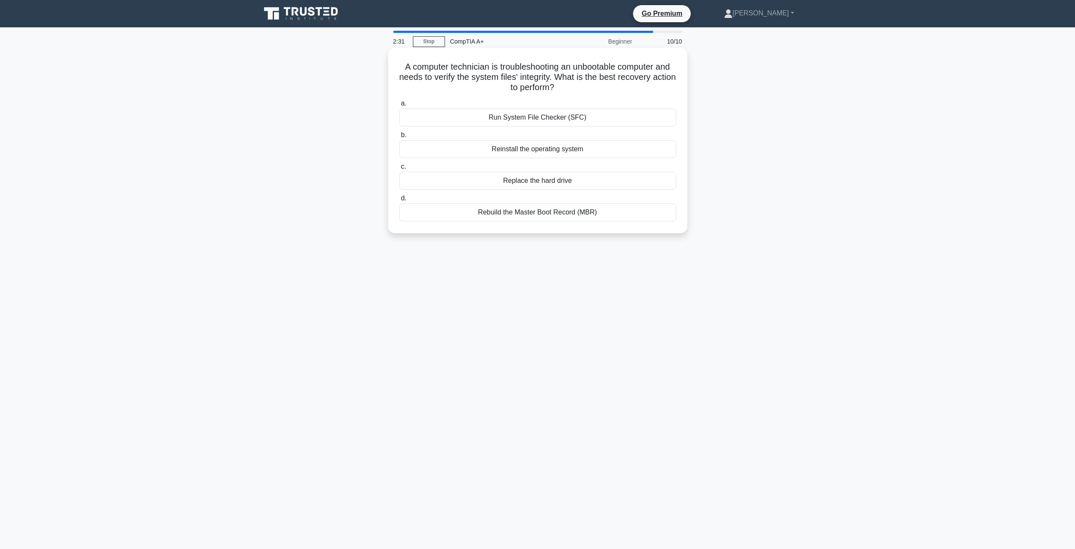
click at [674, 77] on h5 "A computer technician is troubleshooting an unbootable computer and needs to ve…" at bounding box center [538, 78] width 279 height 32
drag, startPoint x: 575, startPoint y: 66, endPoint x: 663, endPoint y: 65, distance: 88.5
click at [663, 65] on h5 "A computer technician is troubleshooting an unbootable computer and needs to ve…" at bounding box center [538, 78] width 279 height 32
drag, startPoint x: 588, startPoint y: 311, endPoint x: 574, endPoint y: 280, distance: 34.8
click at [590, 311] on div "1:54 Stop CompTIA A+ Beginner 10/10 A computer technician is troubleshooting an…" at bounding box center [538, 245] width 564 height 428
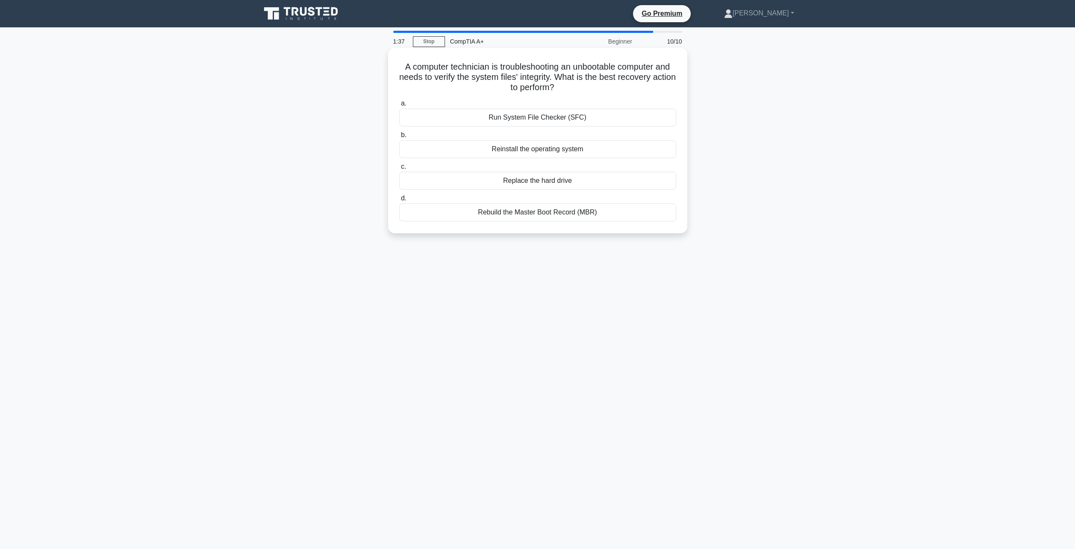
click at [549, 213] on div "Rebuild the Master Boot Record (MBR)" at bounding box center [537, 213] width 277 height 18
click at [399, 201] on input "d. Rebuild the Master Boot Record (MBR)" at bounding box center [399, 199] width 0 height 6
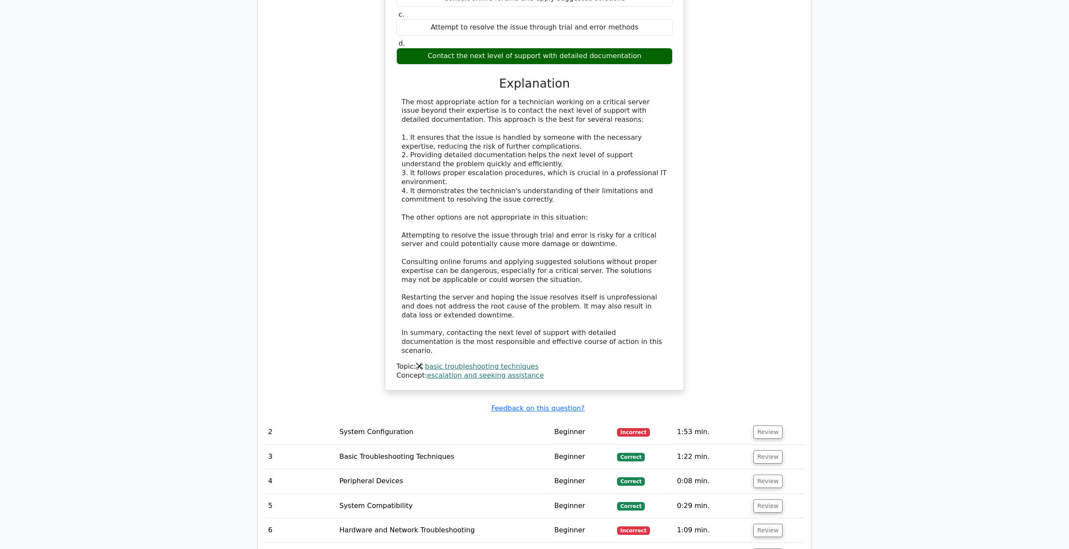
scroll to position [984, 0]
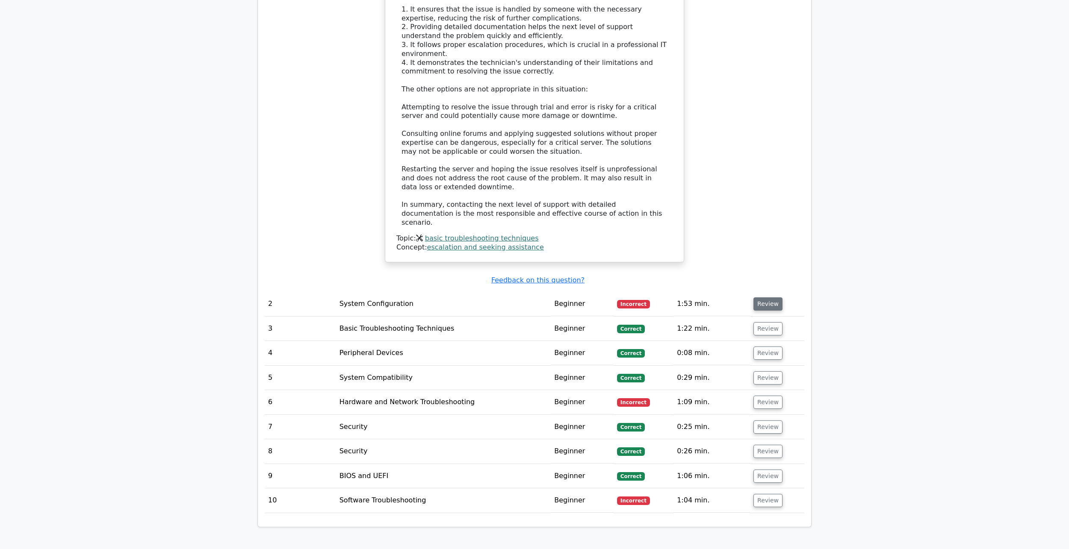
click at [763, 298] on button "Review" at bounding box center [767, 304] width 29 height 13
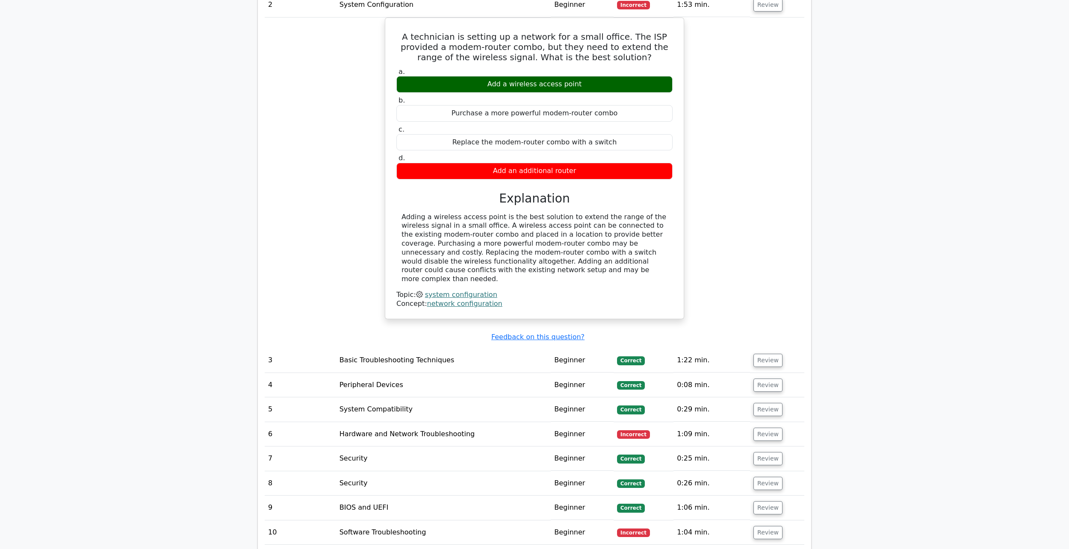
scroll to position [1240, 0]
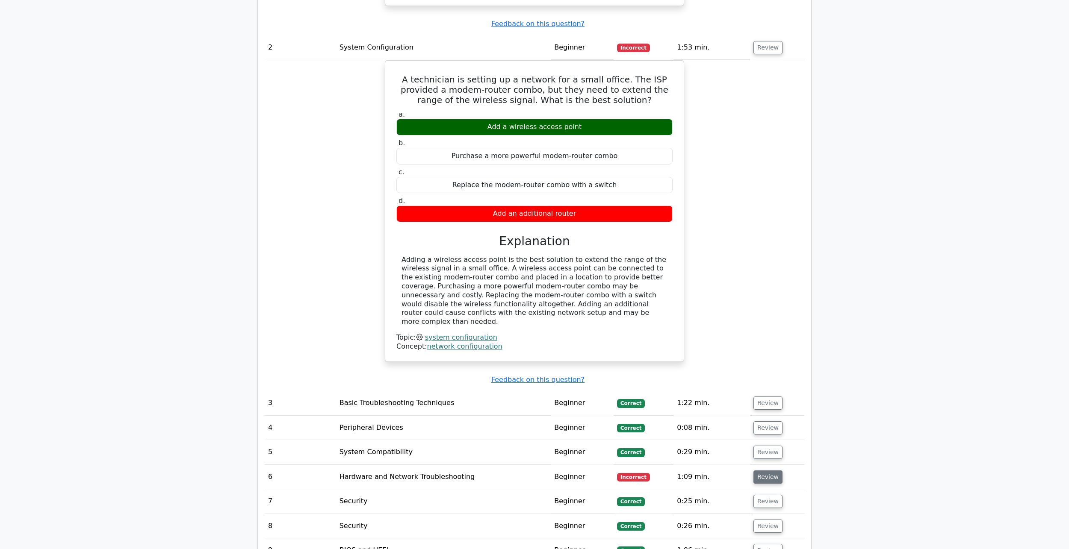
click at [762, 471] on button "Review" at bounding box center [767, 477] width 29 height 13
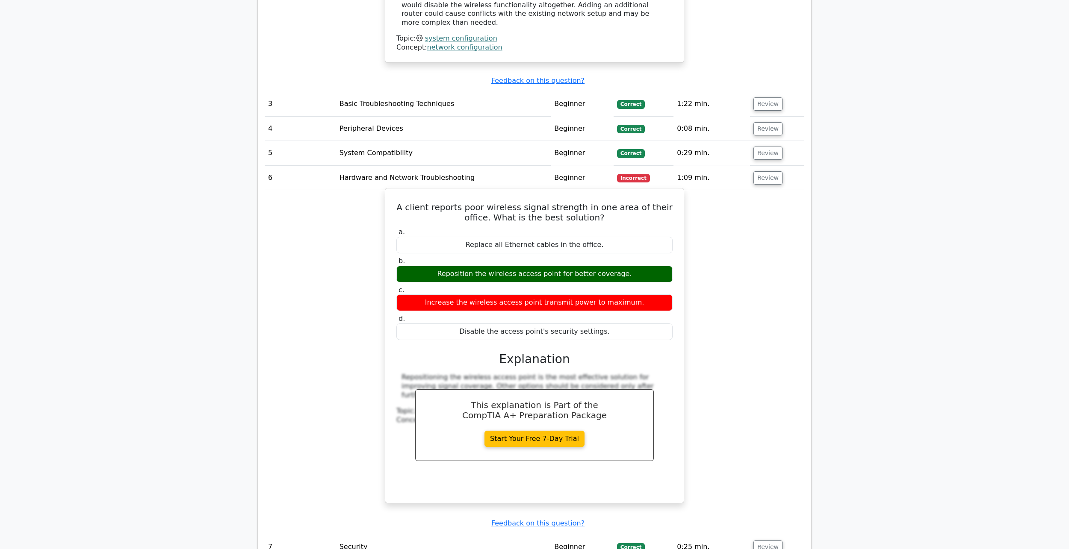
scroll to position [1668, 0]
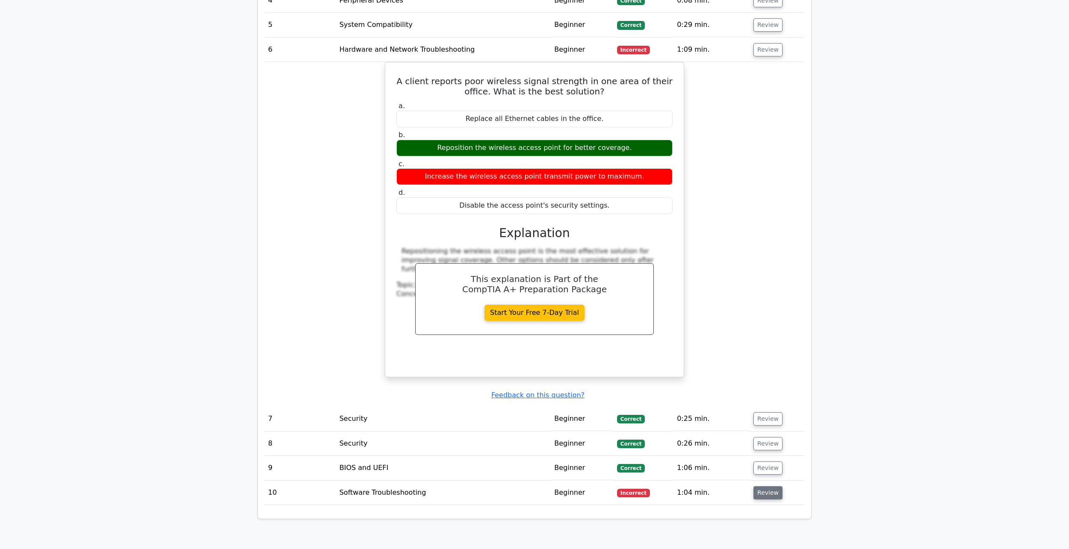
click at [761, 487] on button "Review" at bounding box center [767, 493] width 29 height 13
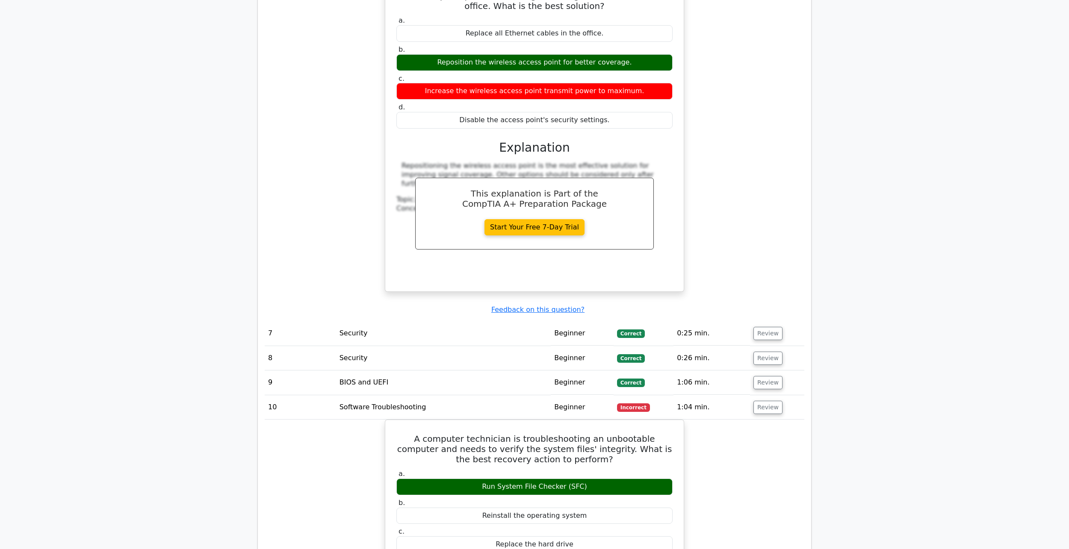
scroll to position [1839, 0]
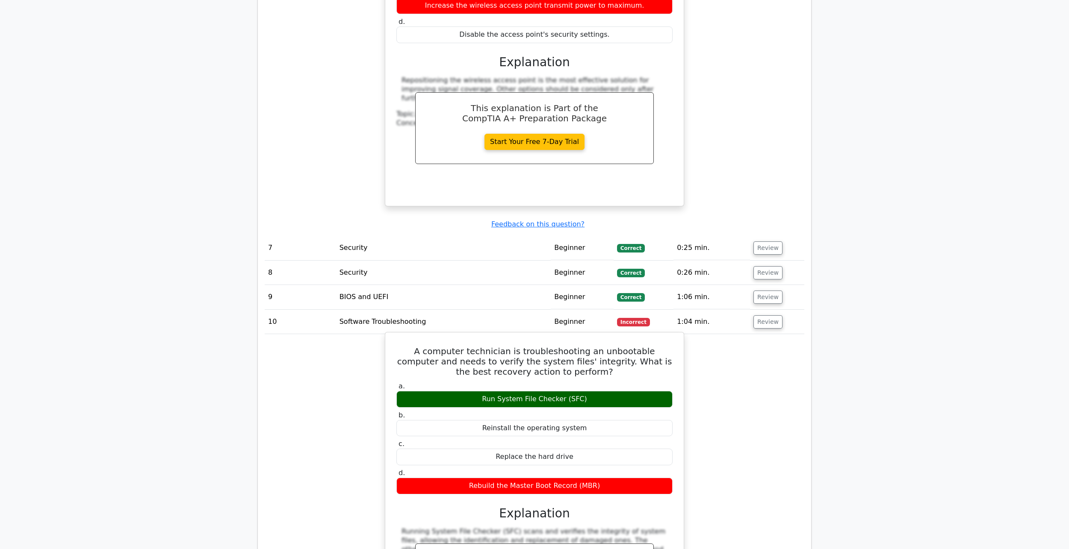
drag, startPoint x: 572, startPoint y: 351, endPoint x: 468, endPoint y: 342, distance: 103.9
click at [477, 382] on label "a. Run System File Checker (SFC)" at bounding box center [534, 395] width 276 height 26
click at [523, 391] on div "Run System File Checker (SFC)" at bounding box center [534, 399] width 276 height 17
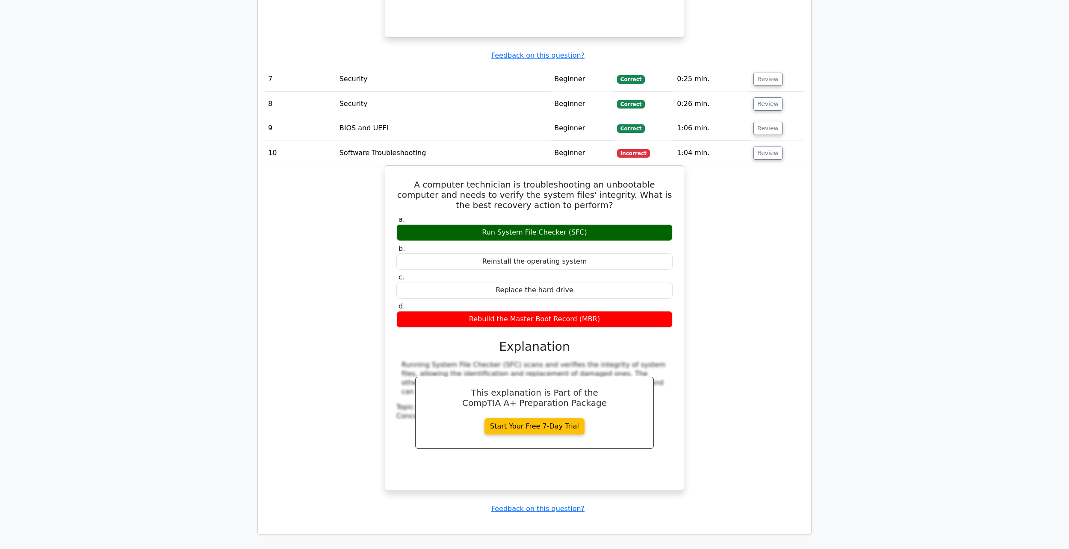
scroll to position [2053, 0]
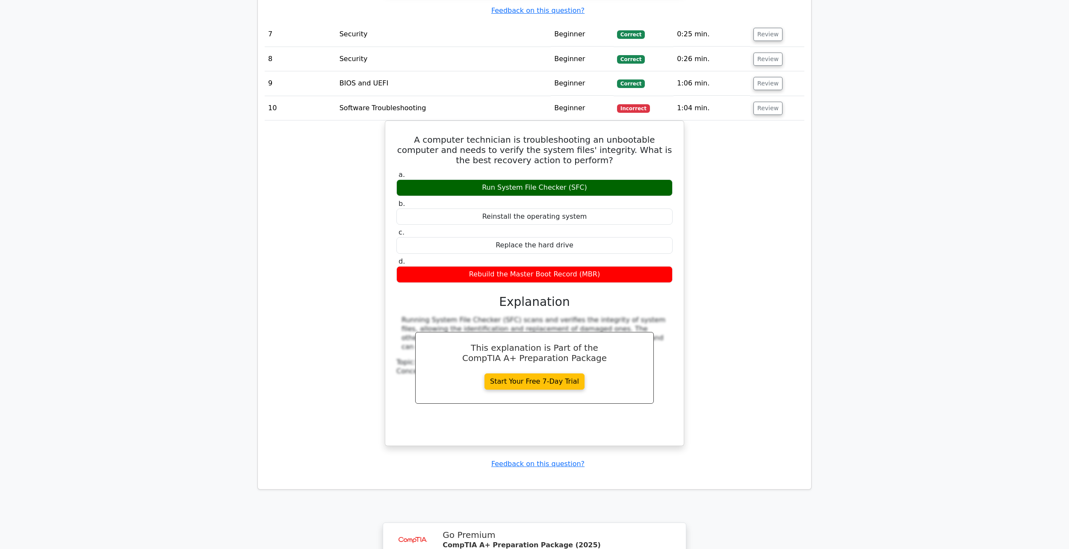
click at [703, 289] on div "A computer technician is troubleshooting an unbootable computer and needs to ve…" at bounding box center [535, 289] width 540 height 336
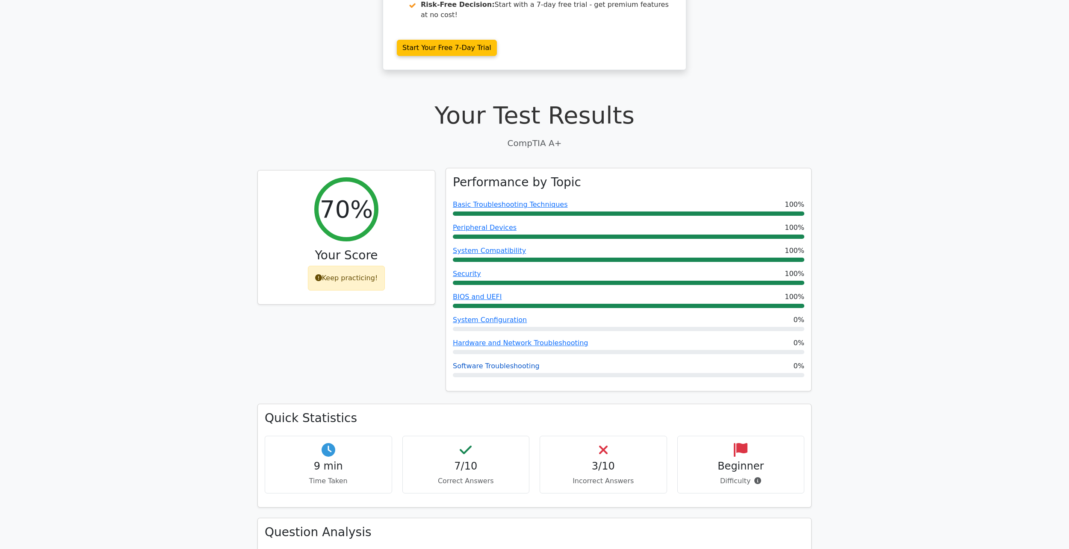
scroll to position [0, 0]
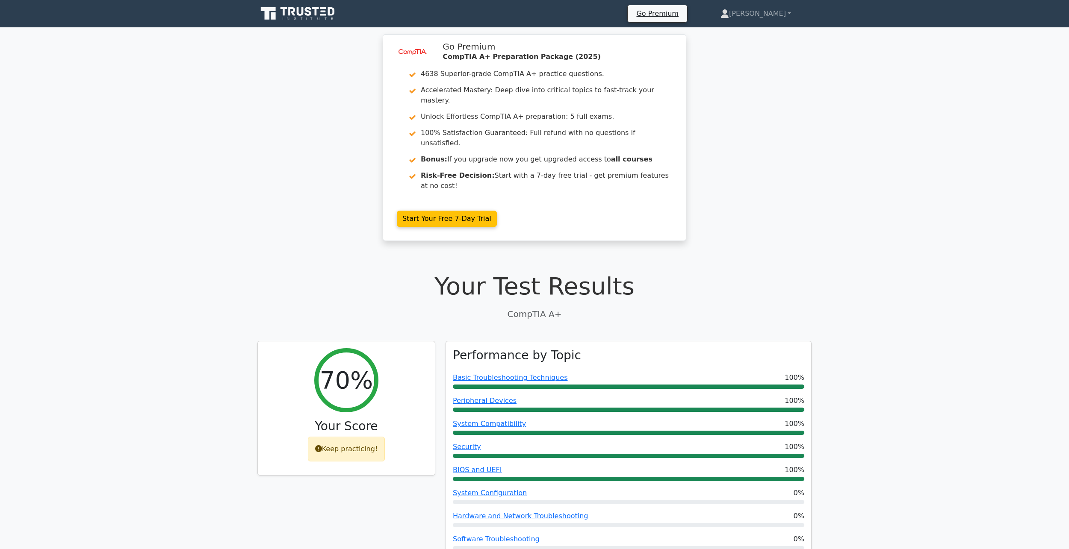
click at [282, 17] on icon at bounding box center [298, 14] width 82 height 16
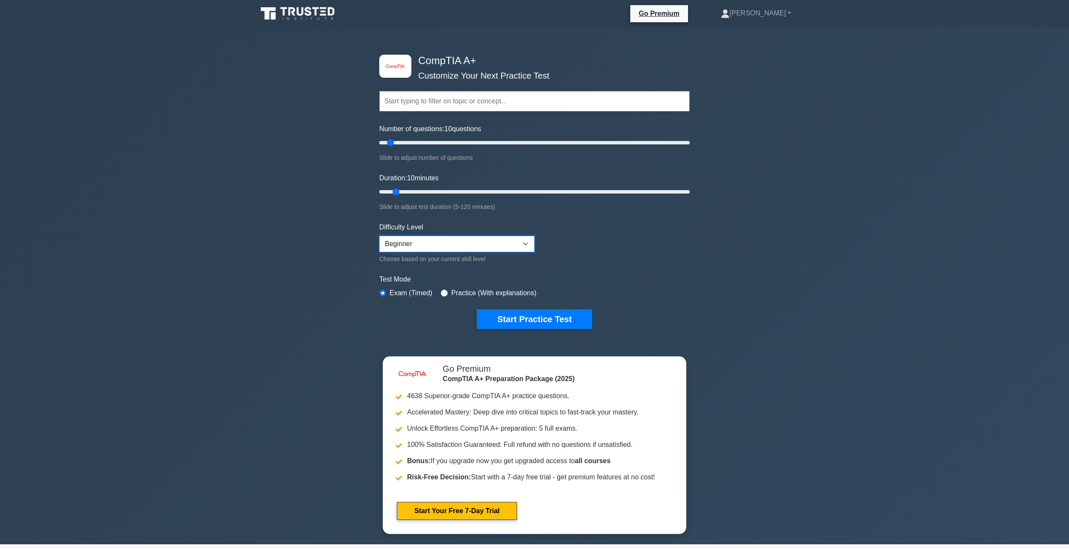
click at [416, 239] on select "Beginner Intermediate Expert" at bounding box center [456, 244] width 155 height 16
select select "intermediate"
click at [379, 236] on select "Beginner Intermediate Expert" at bounding box center [456, 244] width 155 height 16
click at [480, 291] on label "Practice (With explanations)" at bounding box center [493, 293] width 85 height 10
click at [436, 297] on div "Test Mode Exam (Timed) Practice (With explanations)" at bounding box center [534, 287] width 310 height 25
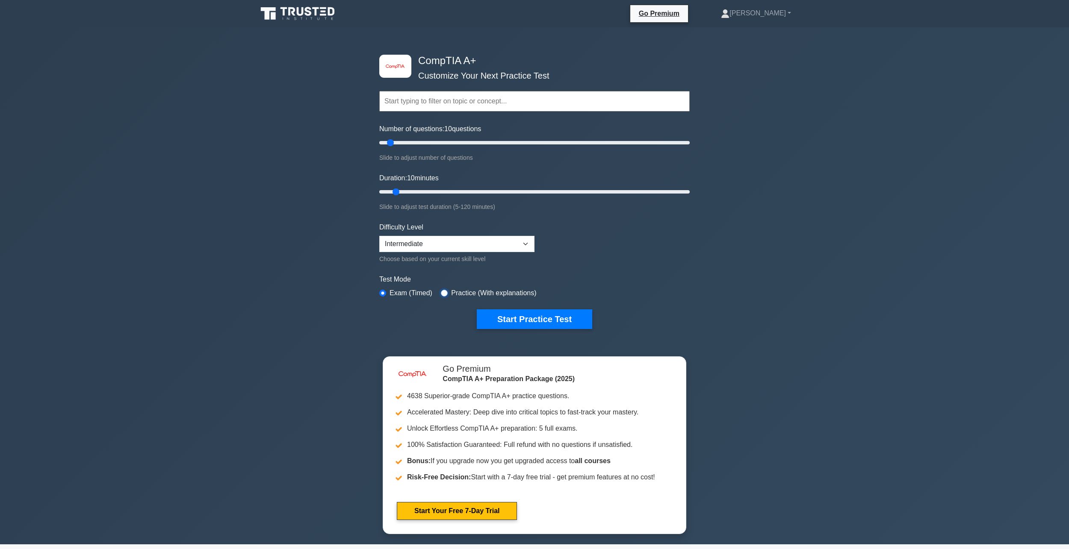
click at [447, 297] on div "Practice (With explanations)" at bounding box center [488, 293] width 95 height 10
click at [443, 293] on input "radio" at bounding box center [444, 293] width 7 height 7
radio input "true"
click at [500, 310] on button "Start Practice Test" at bounding box center [534, 320] width 115 height 20
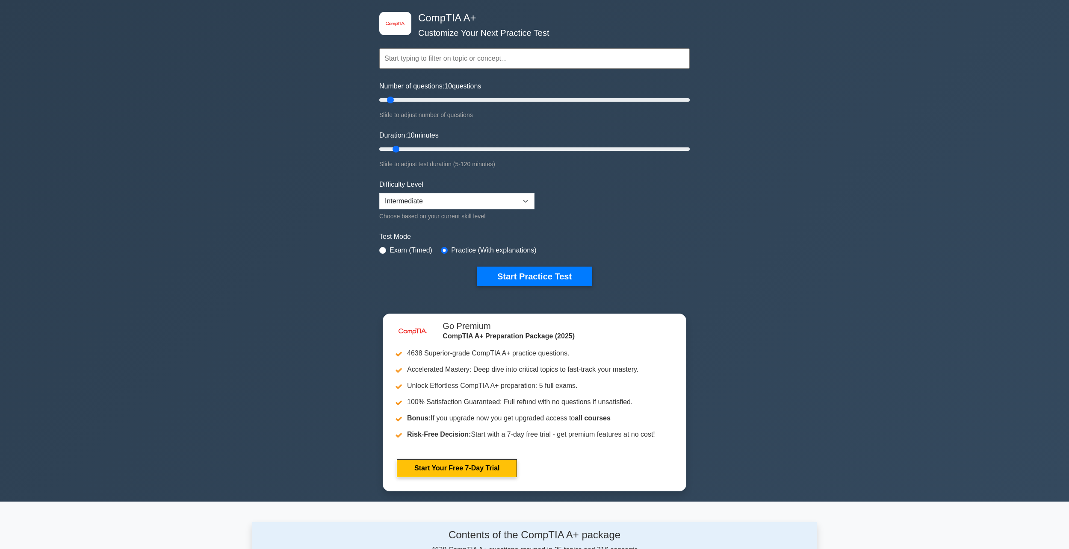
click at [415, 251] on label "Exam (Timed)" at bounding box center [411, 250] width 43 height 10
click at [385, 248] on input "radio" at bounding box center [382, 250] width 7 height 7
radio input "true"
click at [511, 281] on button "Start Practice Test" at bounding box center [534, 277] width 115 height 20
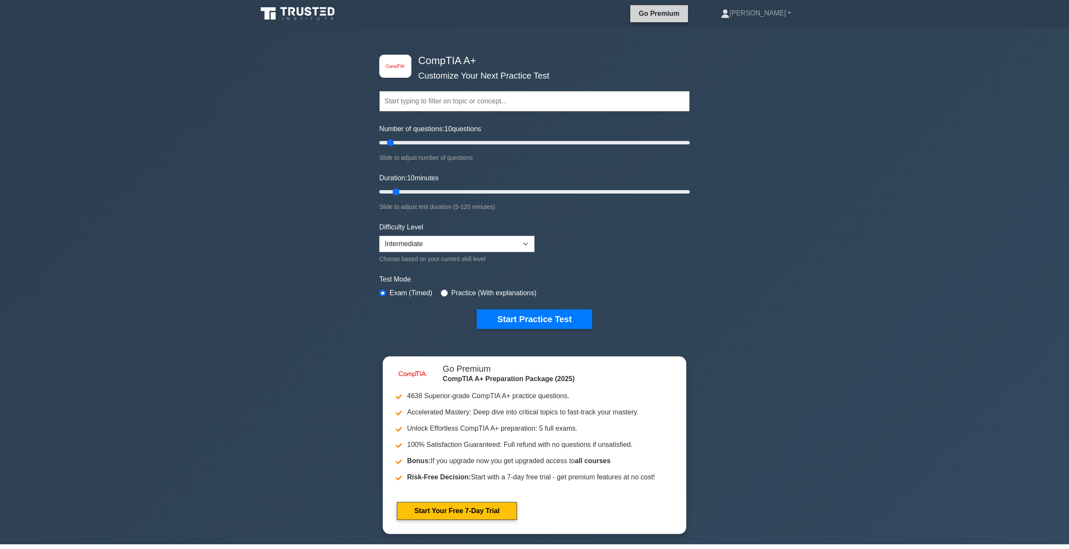
click at [685, 10] on link "Go Premium" at bounding box center [659, 13] width 51 height 11
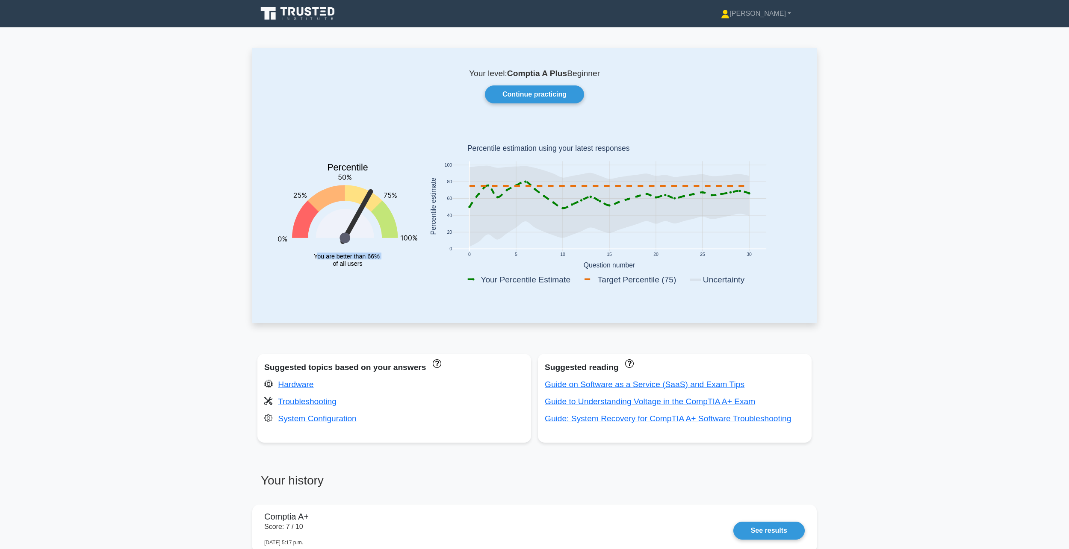
drag, startPoint x: 382, startPoint y: 255, endPoint x: 324, endPoint y: 264, distance: 58.8
click at [319, 264] on icon "Percentile You are better than 66% of all users" at bounding box center [347, 208] width 139 height 168
click at [340, 263] on tspan "of all users" at bounding box center [348, 263] width 30 height 7
drag, startPoint x: 383, startPoint y: 261, endPoint x: 344, endPoint y: 261, distance: 38.5
click at [349, 263] on icon "Percentile You are better than 66% of all users" at bounding box center [347, 208] width 139 height 168
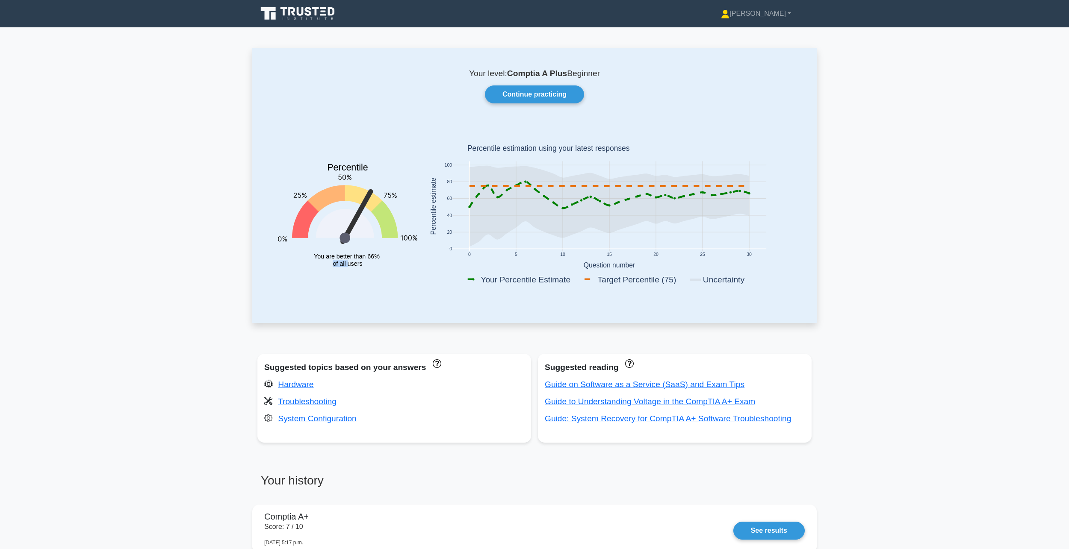
click at [339, 260] on tspan "of all users" at bounding box center [348, 263] width 30 height 7
click at [499, 88] on link "Continue practicing" at bounding box center [534, 95] width 99 height 18
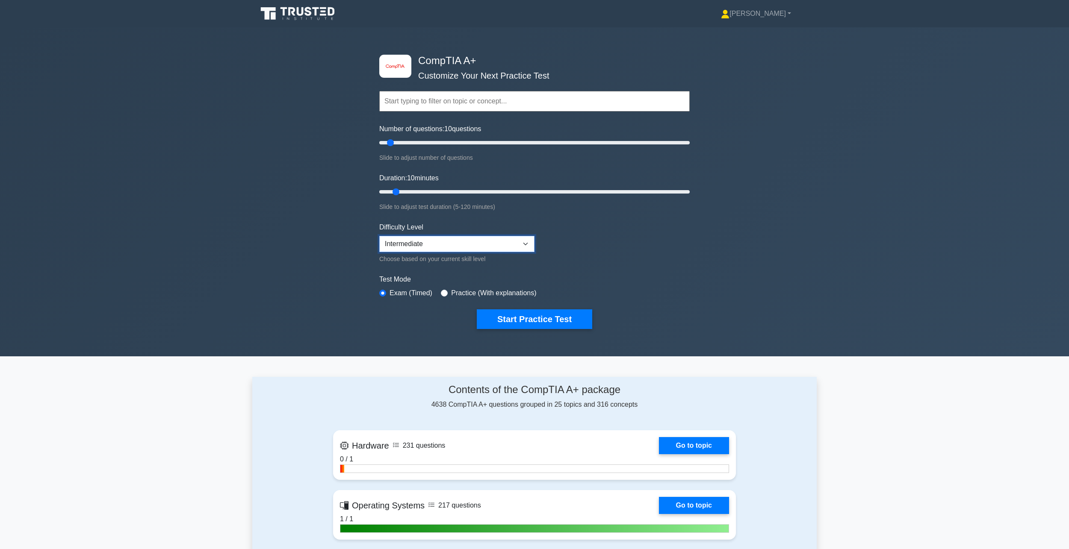
click at [435, 242] on select "Beginner Intermediate Expert" at bounding box center [456, 244] width 155 height 16
select select "expert"
click at [379, 236] on select "Beginner Intermediate Expert" at bounding box center [456, 244] width 155 height 16
click at [503, 292] on label "Practice (With explanations)" at bounding box center [493, 293] width 85 height 10
click at [457, 290] on label "Practice (With explanations)" at bounding box center [493, 293] width 85 height 10
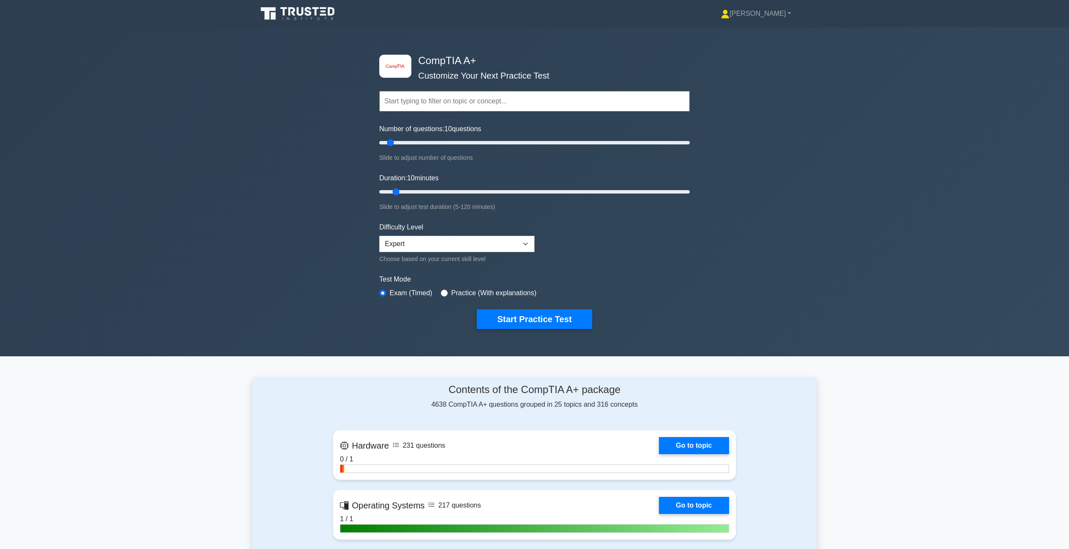
click at [442, 288] on div "Practice (With explanations)" at bounding box center [488, 293] width 95 height 10
click at [445, 296] on div "Practice (With explanations)" at bounding box center [488, 293] width 95 height 10
click at [443, 295] on input "radio" at bounding box center [444, 293] width 7 height 7
radio input "true"
drag, startPoint x: 393, startPoint y: 144, endPoint x: 420, endPoint y: 148, distance: 27.2
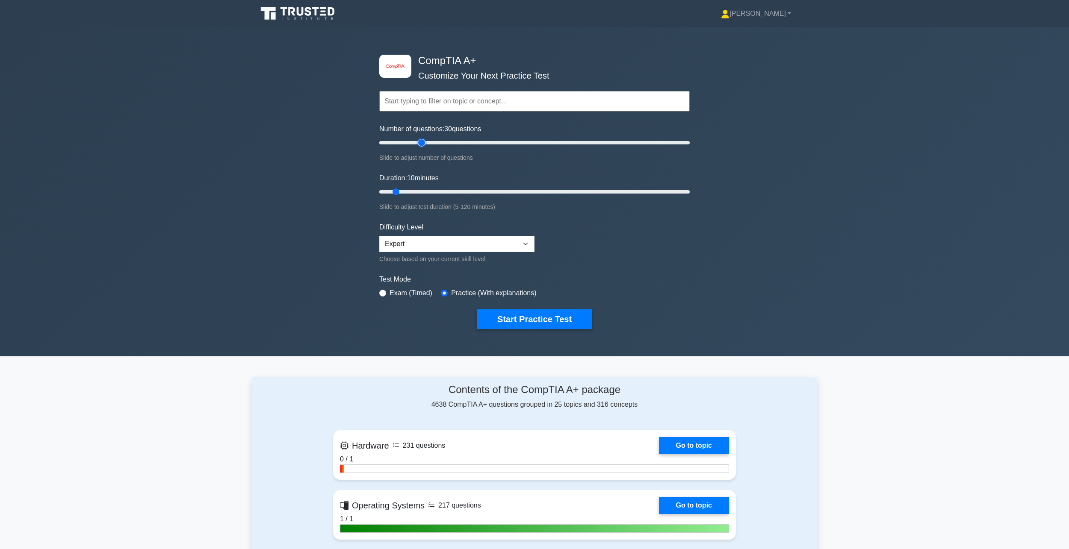
type input "30"
click at [420, 148] on input "Number of questions: 30 questions" at bounding box center [534, 143] width 310 height 10
drag, startPoint x: 396, startPoint y: 186, endPoint x: 443, endPoint y: 192, distance: 46.9
type input "30"
click at [443, 192] on input "Duration: 25 minutes" at bounding box center [534, 192] width 310 height 10
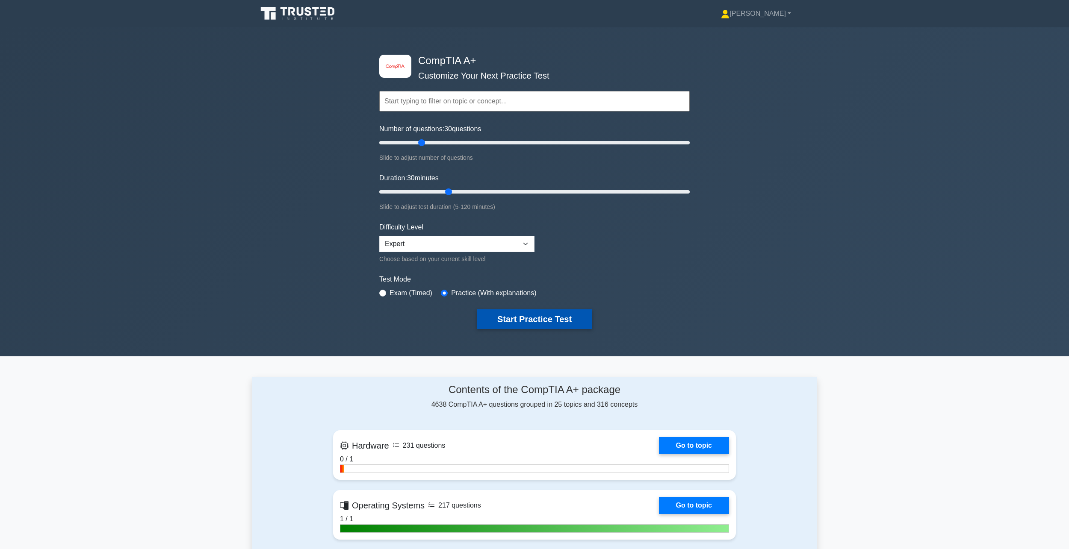
click at [532, 319] on button "Start Practice Test" at bounding box center [534, 320] width 115 height 20
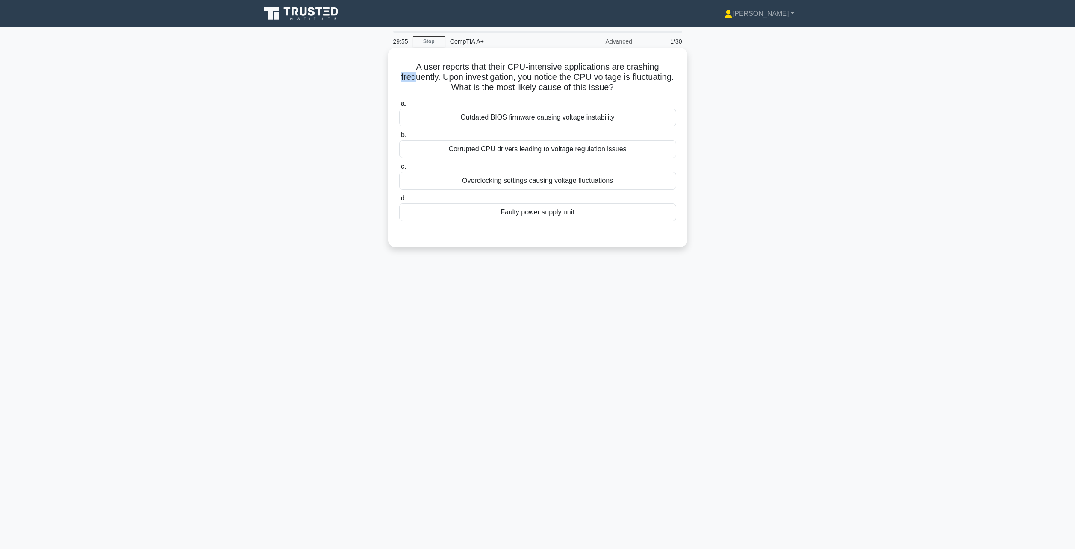
drag, startPoint x: 417, startPoint y: 82, endPoint x: 434, endPoint y: 78, distance: 18.0
click at [434, 80] on h5 "A user reports that their CPU-intensive applications are crashing frequently. U…" at bounding box center [538, 78] width 279 height 32
drag, startPoint x: 488, startPoint y: 83, endPoint x: 494, endPoint y: 84, distance: 5.6
click at [487, 84] on h5 "A user reports that their CPU-intensive applications are crashing frequently. U…" at bounding box center [538, 78] width 279 height 32
click at [585, 82] on h5 "A user reports that their CPU-intensive applications are crashing frequently. U…" at bounding box center [538, 78] width 279 height 32
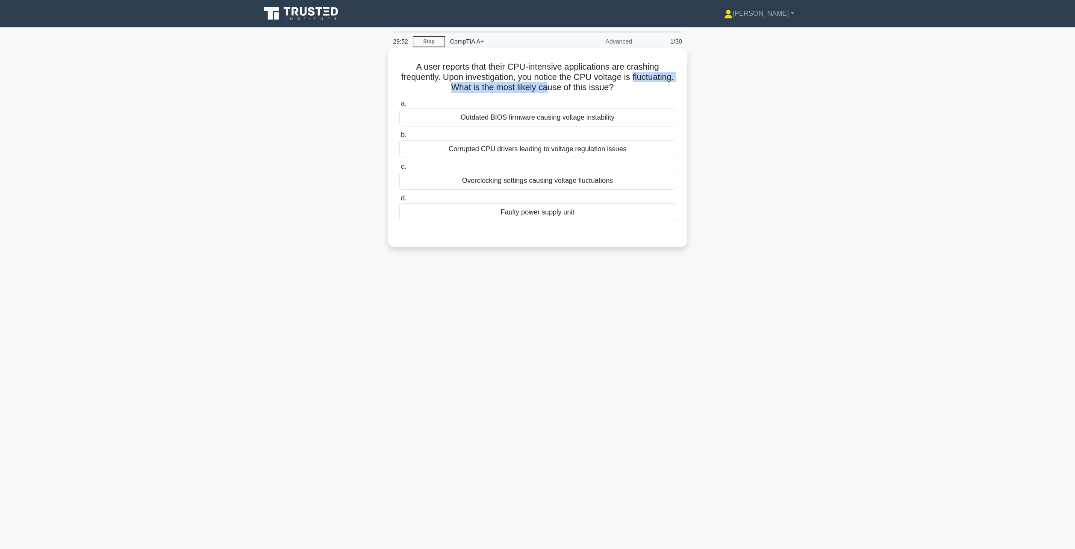
drag, startPoint x: 424, startPoint y: 90, endPoint x: 576, endPoint y: 90, distance: 152.2
click at [571, 91] on h5 "A user reports that their CPU-intensive applications are crashing frequently. U…" at bounding box center [538, 78] width 279 height 32
click at [589, 89] on h5 "A user reports that their CPU-intensive applications are crashing frequently. U…" at bounding box center [538, 78] width 279 height 32
drag, startPoint x: 651, startPoint y: 95, endPoint x: 475, endPoint y: 89, distance: 176.3
click at [475, 89] on div "A user reports that their CPU-intensive applications are crashing frequently. U…" at bounding box center [538, 147] width 292 height 192
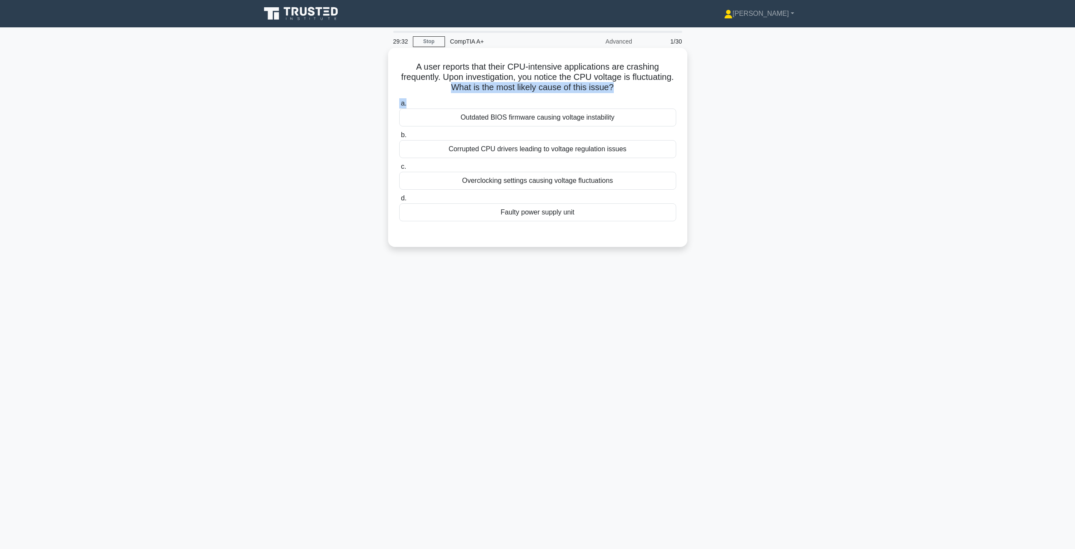
click at [475, 89] on h5 "A user reports that their CPU-intensive applications are crashing frequently. U…" at bounding box center [538, 78] width 279 height 32
drag, startPoint x: 496, startPoint y: 67, endPoint x: 575, endPoint y: 72, distance: 78.4
click at [584, 67] on h5 "A user reports that their CPU-intensive applications are crashing frequently. U…" at bounding box center [538, 78] width 279 height 32
click at [517, 70] on h5 "A user reports that their CPU-intensive applications are crashing frequently. U…" at bounding box center [538, 78] width 279 height 32
click at [503, 69] on h5 "A user reports that their CPU-intensive applications are crashing frequently. U…" at bounding box center [538, 78] width 279 height 32
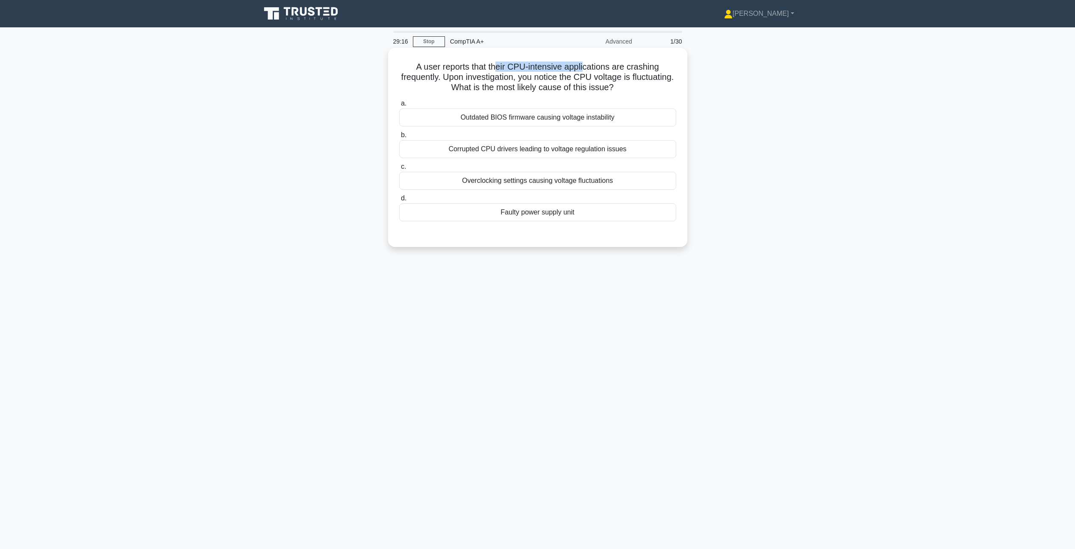
click at [504, 66] on h5 "A user reports that their CPU-intensive applications are crashing frequently. U…" at bounding box center [538, 78] width 279 height 32
click at [503, 179] on div "Overclocking settings causing voltage fluctuations" at bounding box center [537, 181] width 277 height 18
click at [399, 170] on input "c. Overclocking settings causing voltage fluctuations" at bounding box center [399, 167] width 0 height 6
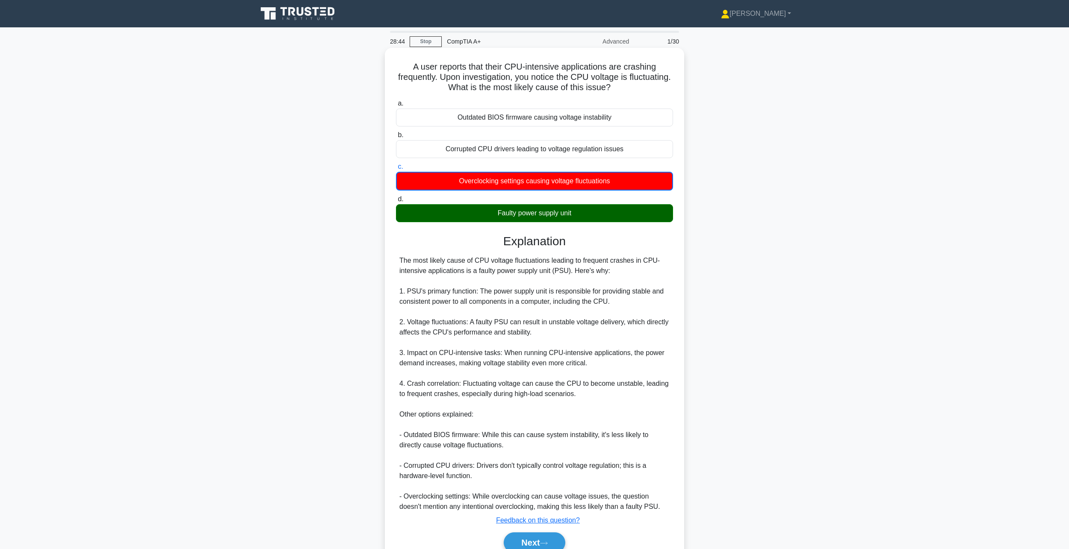
click at [539, 212] on div "Faulty power supply unit" at bounding box center [534, 213] width 277 height 18
click at [396, 202] on input "d. Faulty power supply unit" at bounding box center [396, 200] width 0 height 6
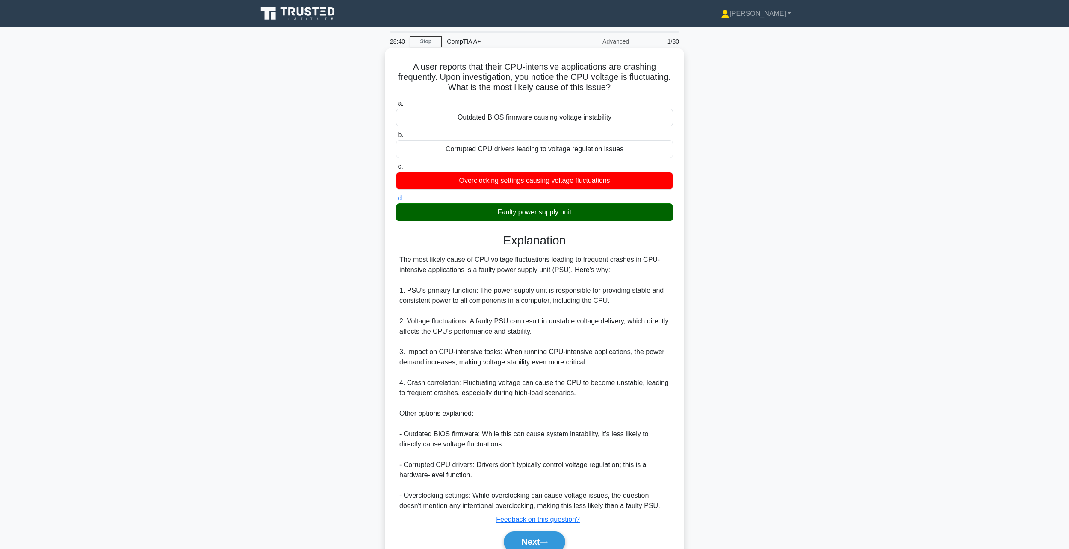
scroll to position [40, 0]
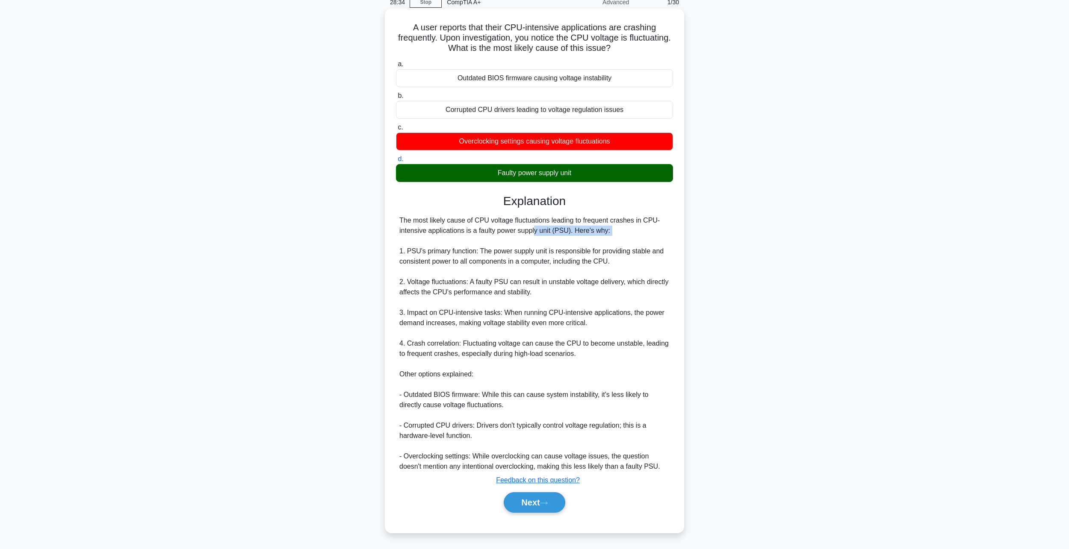
drag, startPoint x: 504, startPoint y: 236, endPoint x: 580, endPoint y: 238, distance: 76.2
click at [580, 238] on div "The most likely cause of CPU voltage fluctuations leading to frequent crashes i…" at bounding box center [534, 344] width 270 height 257
click at [563, 230] on div "The most likely cause of CPU voltage fluctuations leading to frequent crashes i…" at bounding box center [534, 344] width 270 height 257
drag, startPoint x: 444, startPoint y: 251, endPoint x: 464, endPoint y: 253, distance: 20.6
click at [464, 253] on div "The most likely cause of CPU voltage fluctuations leading to frequent crashes i…" at bounding box center [534, 344] width 270 height 257
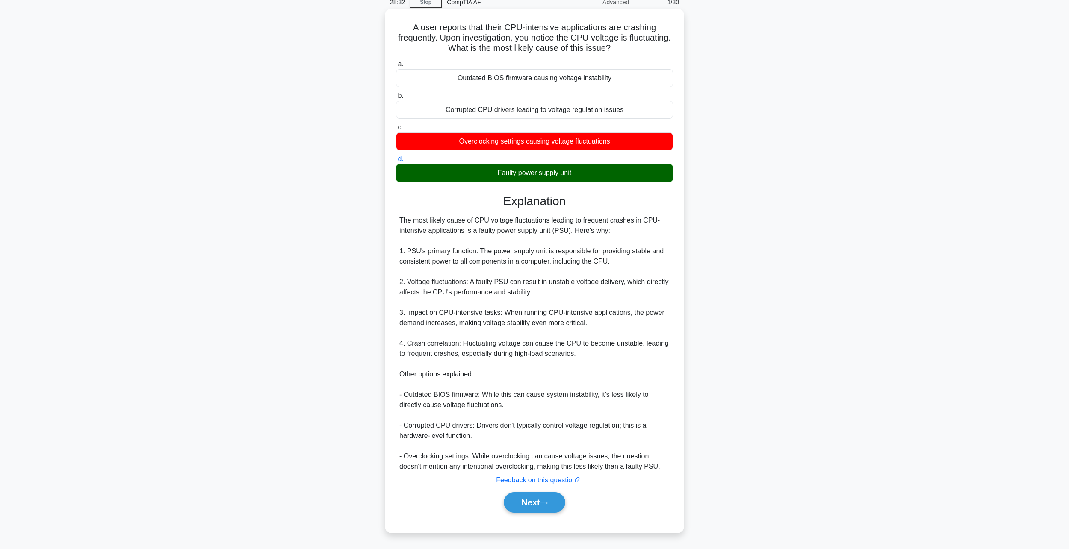
click at [499, 256] on div "The most likely cause of CPU voltage fluctuations leading to frequent crashes i…" at bounding box center [534, 344] width 270 height 257
drag, startPoint x: 402, startPoint y: 372, endPoint x: 476, endPoint y: 379, distance: 73.4
click at [476, 379] on div "The most likely cause of CPU voltage fluctuations leading to frequent crashes i…" at bounding box center [534, 344] width 270 height 257
drag, startPoint x: 476, startPoint y: 379, endPoint x: 468, endPoint y: 381, distance: 7.5
click at [476, 379] on div "The most likely cause of CPU voltage fluctuations leading to frequent crashes i…" at bounding box center [534, 344] width 270 height 257
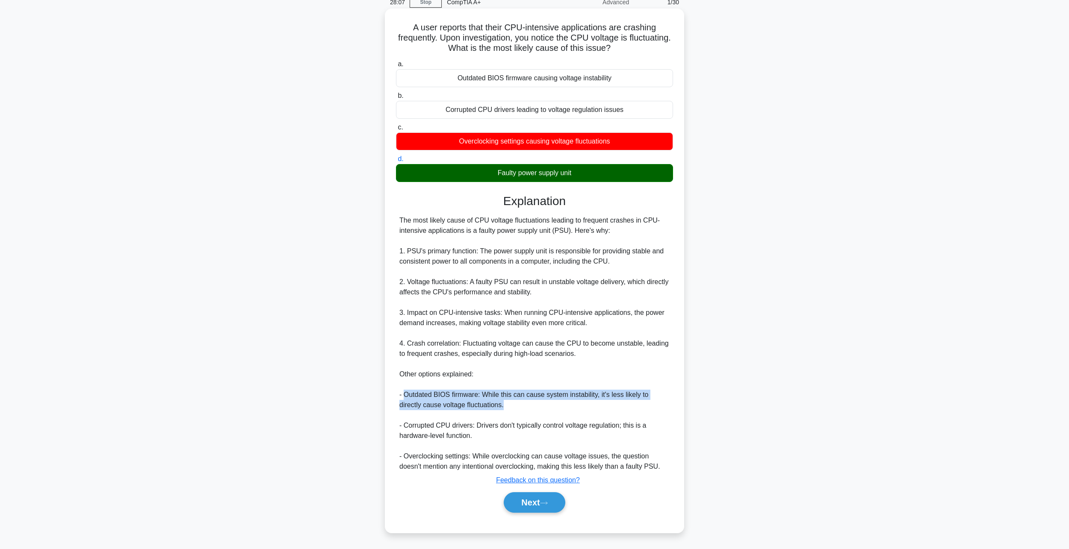
drag, startPoint x: 480, startPoint y: 407, endPoint x: 405, endPoint y: 398, distance: 75.3
click at [405, 398] on div "The most likely cause of CPU voltage fluctuations leading to frequent crashes i…" at bounding box center [534, 344] width 270 height 257
click at [591, 28] on h5 "A user reports that their CPU-intensive applications are crashing frequently. U…" at bounding box center [534, 38] width 279 height 32
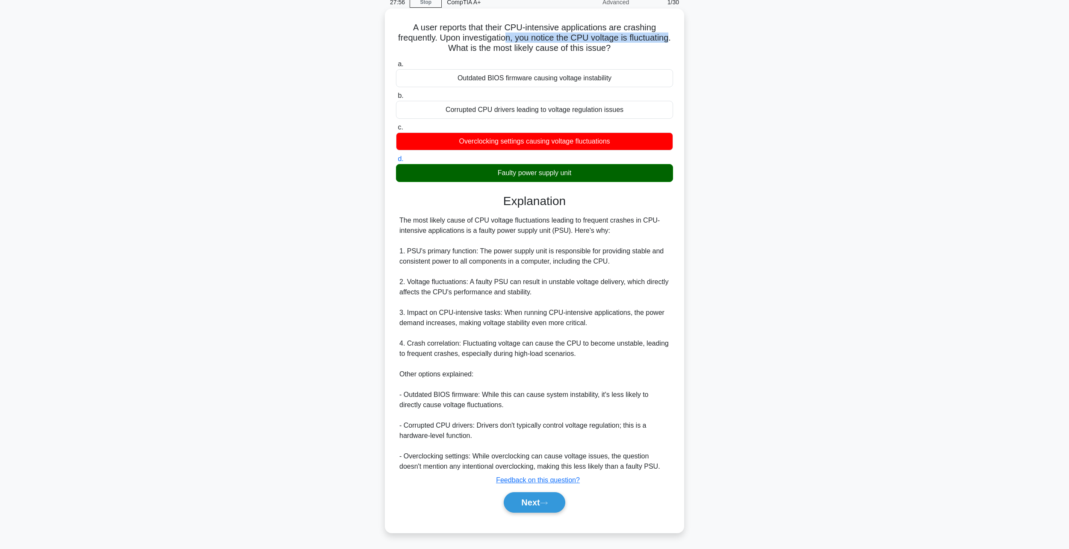
drag, startPoint x: 530, startPoint y: 33, endPoint x: 466, endPoint y: 44, distance: 65.2
click at [466, 44] on h5 "A user reports that their CPU-intensive applications are crashing frequently. U…" at bounding box center [534, 38] width 279 height 32
click at [559, 41] on h5 "A user reports that their CPU-intensive applications are crashing frequently. U…" at bounding box center [534, 38] width 279 height 32
drag, startPoint x: 540, startPoint y: 38, endPoint x: 464, endPoint y: 53, distance: 77.5
click at [464, 53] on h5 "A user reports that their CPU-intensive applications are crashing frequently. U…" at bounding box center [534, 38] width 279 height 32
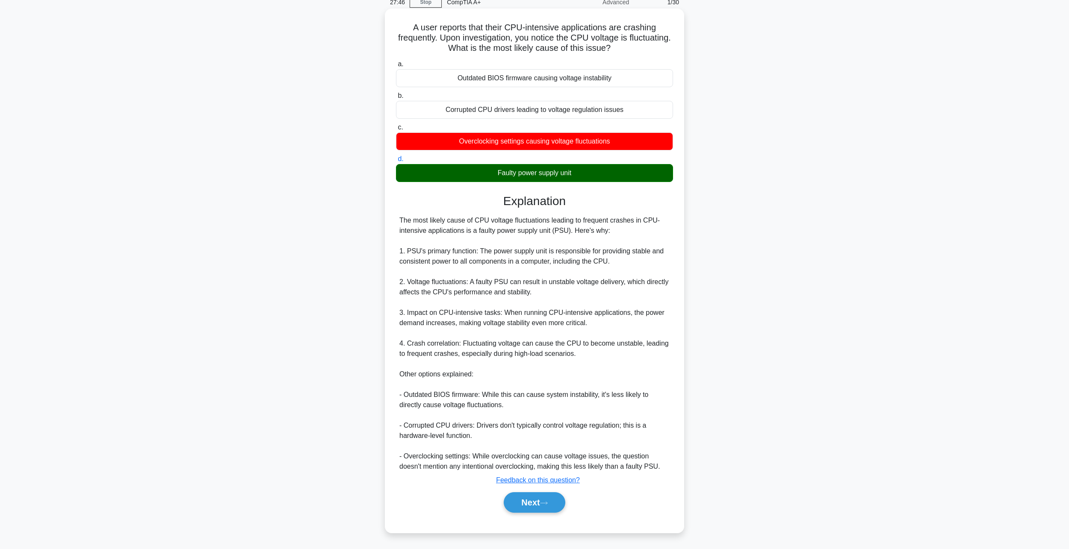
click at [496, 452] on div "The most likely cause of CPU voltage fluctuations leading to frequent crashes i…" at bounding box center [534, 344] width 270 height 257
click at [545, 501] on button "Next" at bounding box center [534, 503] width 61 height 21
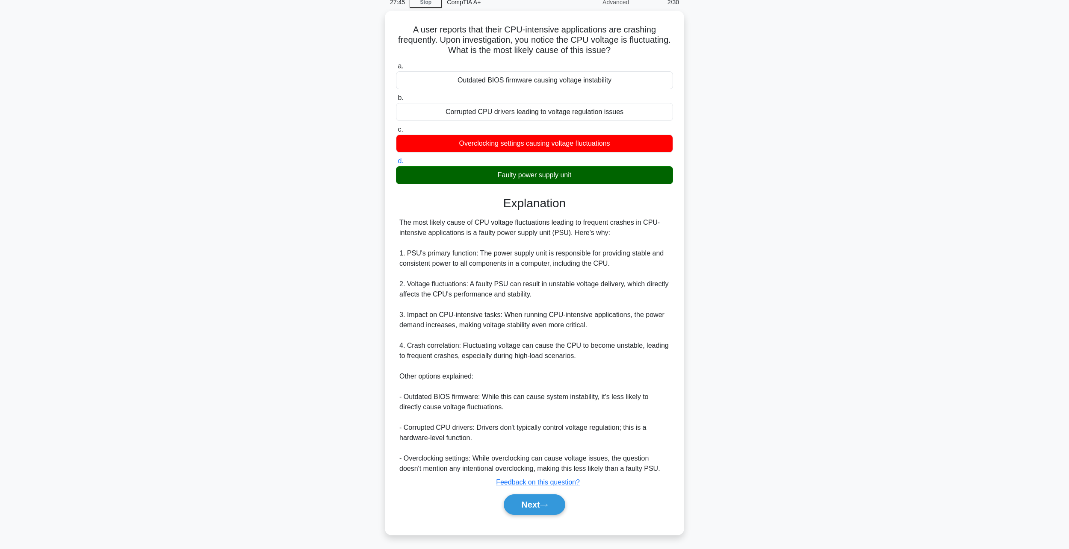
scroll to position [0, 0]
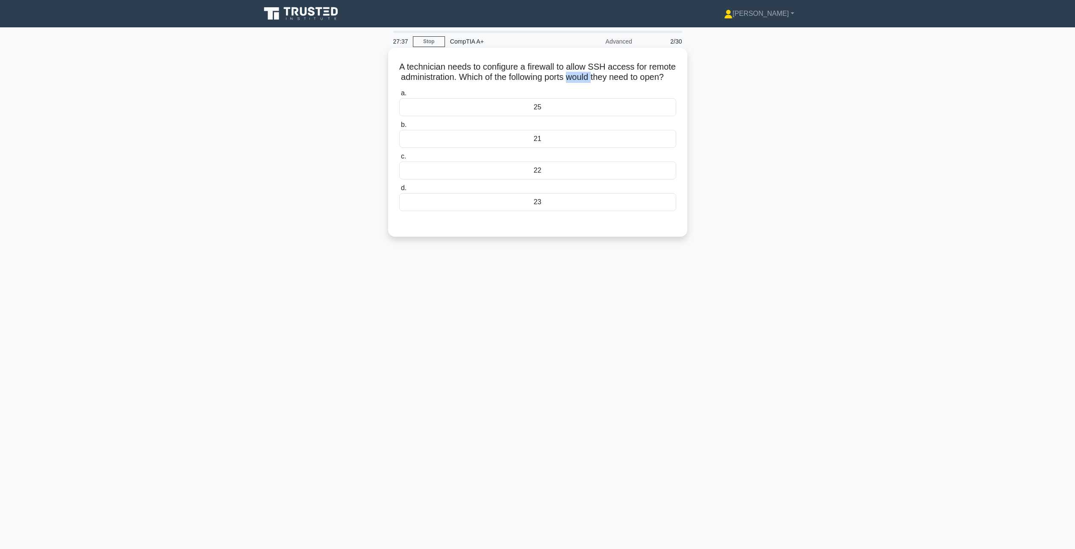
drag, startPoint x: 607, startPoint y: 80, endPoint x: 634, endPoint y: 81, distance: 27.0
click at [634, 81] on h5 "A technician needs to configure a firewall to allow SSH access for remote admin…" at bounding box center [538, 72] width 279 height 21
click at [607, 83] on h5 "A technician needs to configure a firewall to allow SSH access for remote admin…" at bounding box center [538, 72] width 279 height 21
click at [577, 223] on div at bounding box center [537, 219] width 277 height 7
click at [567, 213] on div "a. 25 b. 21 c. d." at bounding box center [537, 149] width 287 height 127
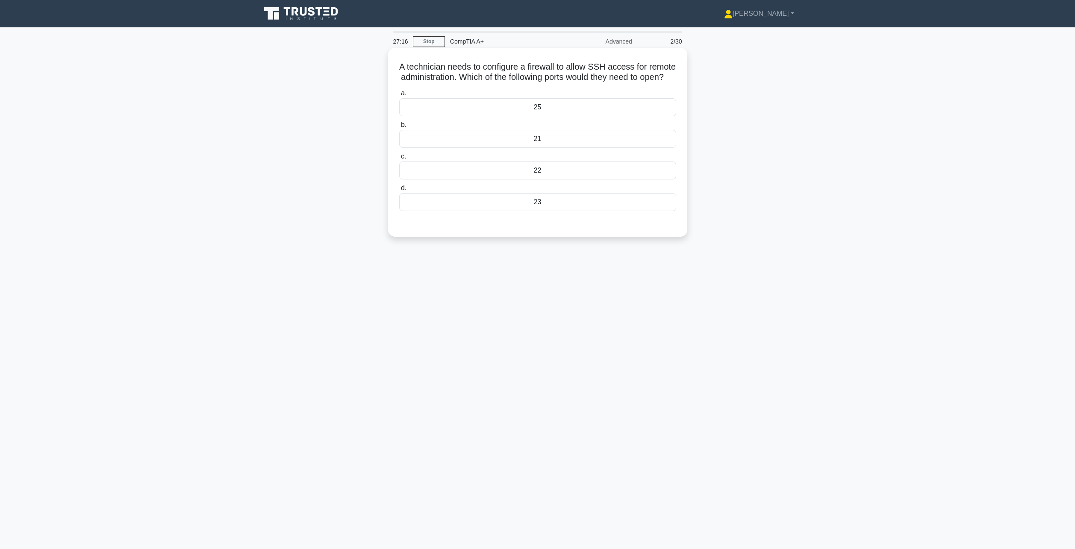
click at [567, 213] on div "a. 25 b. 21 c. d." at bounding box center [537, 149] width 287 height 127
click at [572, 211] on div "23" at bounding box center [537, 202] width 277 height 18
click at [399, 191] on input "d. 23" at bounding box center [399, 189] width 0 height 6
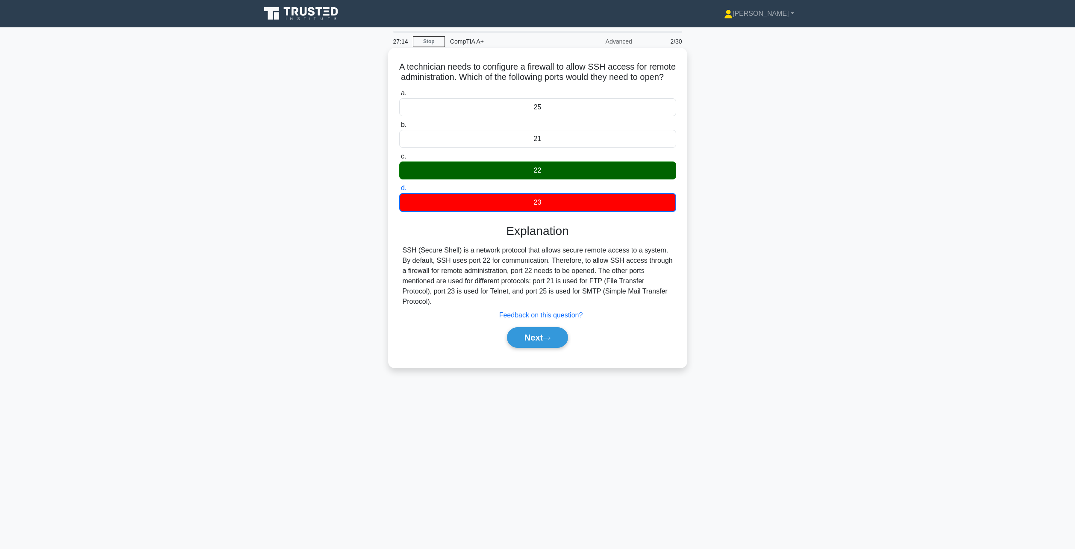
click at [533, 180] on div "22" at bounding box center [537, 171] width 277 height 18
click at [399, 160] on input "c. 22" at bounding box center [399, 157] width 0 height 6
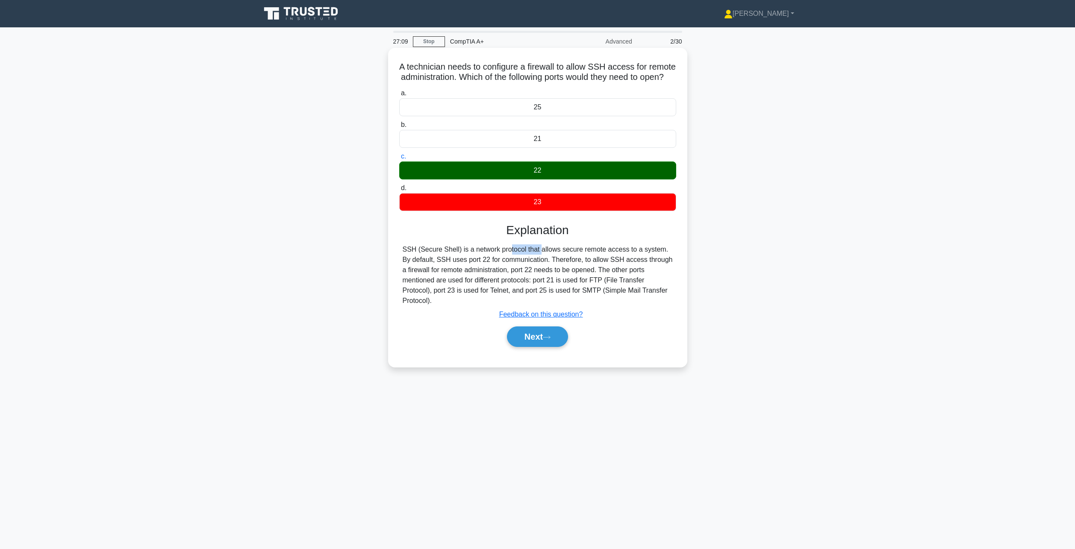
drag, startPoint x: 458, startPoint y: 261, endPoint x: 490, endPoint y: 260, distance: 32.1
click at [490, 260] on div "SSH (Secure Shell) is a network protocol that allows secure remote access to a …" at bounding box center [538, 276] width 270 height 62
click at [490, 259] on div "SSH (Secure Shell) is a network protocol that allows secure remote access to a …" at bounding box center [538, 276] width 270 height 62
drag, startPoint x: 431, startPoint y: 271, endPoint x: 617, endPoint y: 271, distance: 186.0
click at [623, 272] on div "SSH (Secure Shell) is a network protocol that allows secure remote access to a …" at bounding box center [538, 276] width 270 height 62
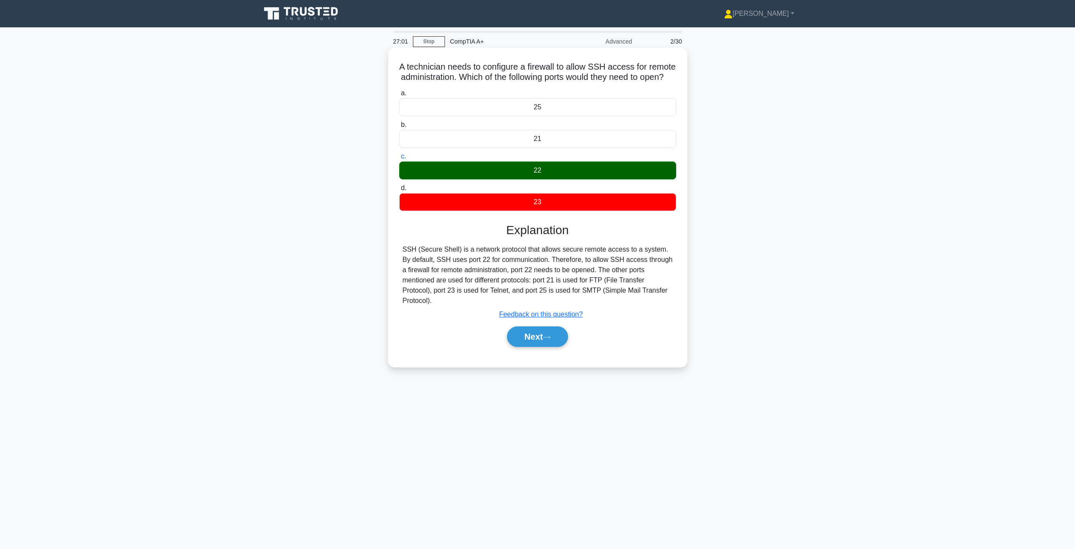
click at [526, 286] on div "SSH (Secure Shell) is a network protocol that allows secure remote access to a …" at bounding box center [538, 276] width 270 height 62
drag, startPoint x: 522, startPoint y: 280, endPoint x: 630, endPoint y: 277, distance: 107.8
click at [630, 277] on div "SSH (Secure Shell) is a network protocol that allows secure remote access to a …" at bounding box center [538, 276] width 270 height 62
click at [485, 292] on div "SSH (Secure Shell) is a network protocol that allows secure remote access to a …" at bounding box center [538, 276] width 270 height 62
drag, startPoint x: 434, startPoint y: 301, endPoint x: 531, endPoint y: 300, distance: 96.2
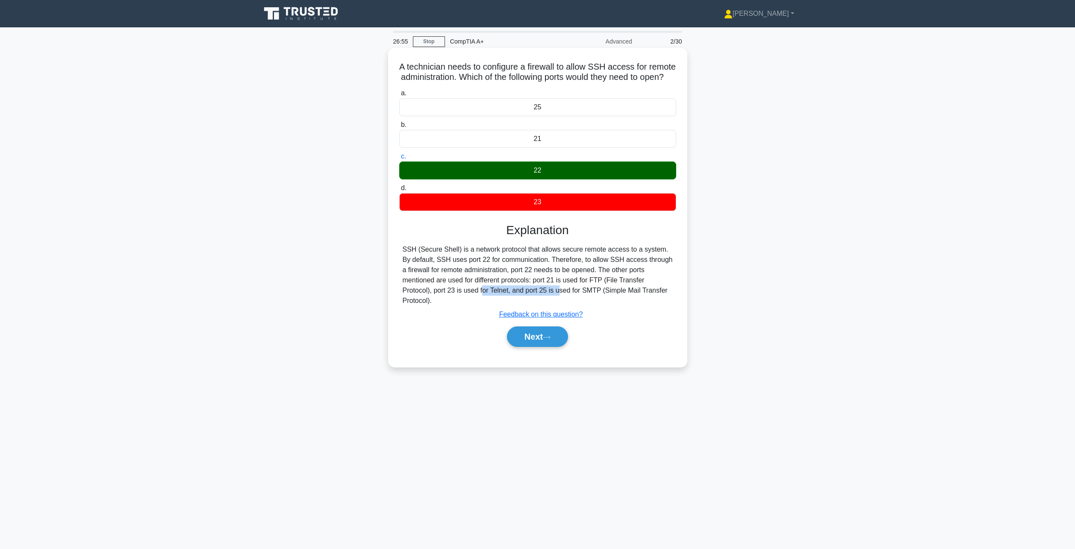
click at [511, 305] on div "SSH (Secure Shell) is a network protocol that allows secure remote access to a …" at bounding box center [538, 276] width 270 height 62
click at [595, 289] on div "SSH (Secure Shell) is a network protocol that allows secure remote access to a …" at bounding box center [538, 276] width 270 height 62
click at [529, 347] on button "Next" at bounding box center [537, 337] width 61 height 21
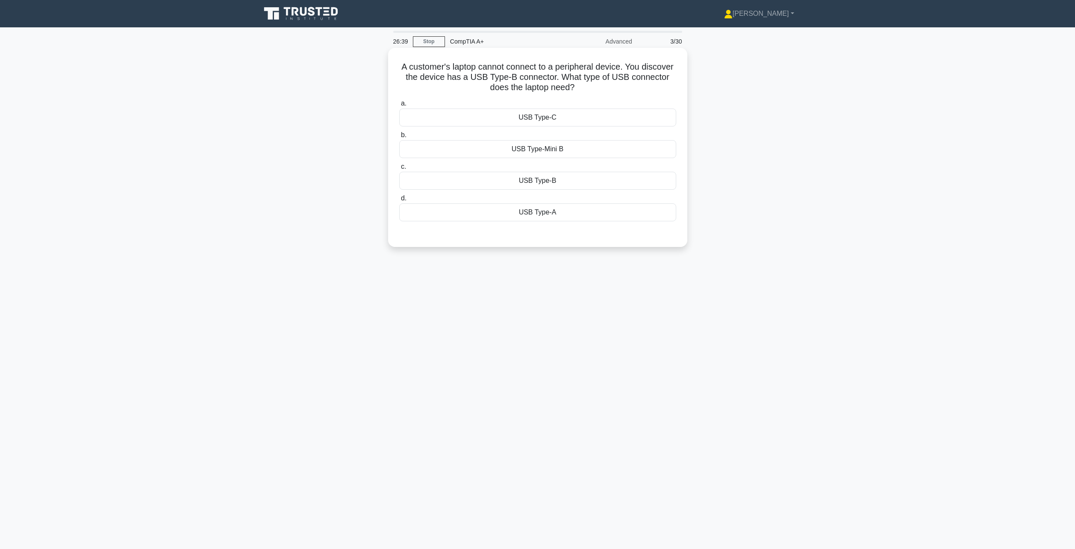
drag, startPoint x: 603, startPoint y: 87, endPoint x: 485, endPoint y: 86, distance: 117.6
click at [485, 86] on h5 "A customer's laptop cannot connect to a peripheral device. You discover the dev…" at bounding box center [538, 78] width 279 height 32
click at [520, 89] on h5 "A customer's laptop cannot connect to a peripheral device. You discover the dev…" at bounding box center [538, 78] width 279 height 32
drag, startPoint x: 511, startPoint y: 73, endPoint x: 598, endPoint y: 61, distance: 88.5
click at [596, 62] on h5 "A customer's laptop cannot connect to a peripheral device. You discover the dev…" at bounding box center [538, 78] width 279 height 32
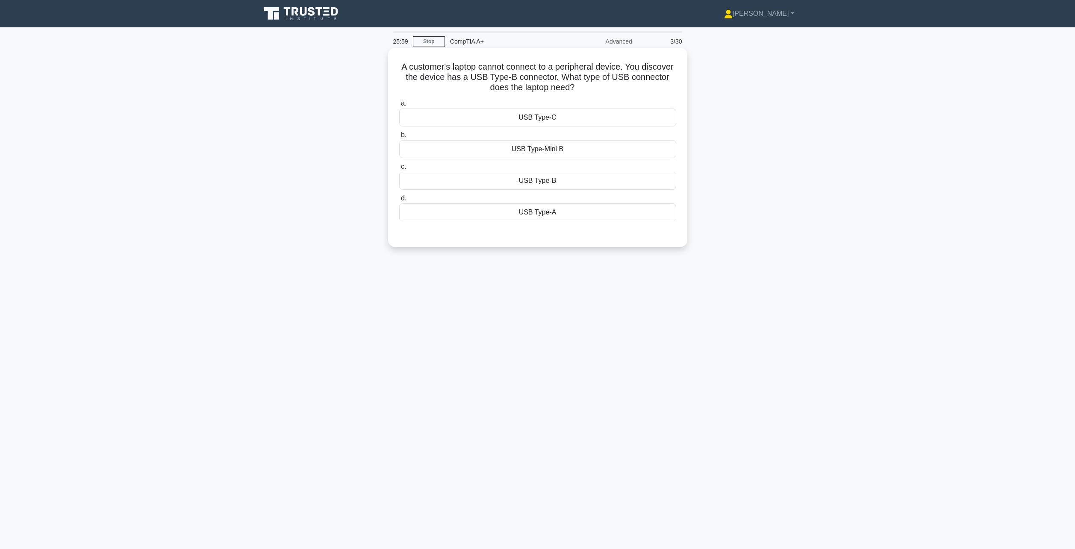
click at [529, 65] on h5 "A customer's laptop cannot connect to a peripheral device. You discover the dev…" at bounding box center [538, 78] width 279 height 32
drag, startPoint x: 471, startPoint y: 77, endPoint x: 620, endPoint y: 75, distance: 149.3
click at [595, 72] on h5 "A customer's laptop cannot connect to a peripheral device. You discover the dev…" at bounding box center [538, 78] width 279 height 32
click at [621, 75] on h5 "A customer's laptop cannot connect to a peripheral device. You discover the dev…" at bounding box center [538, 78] width 279 height 32
drag, startPoint x: 499, startPoint y: 92, endPoint x: 598, endPoint y: 90, distance: 99.2
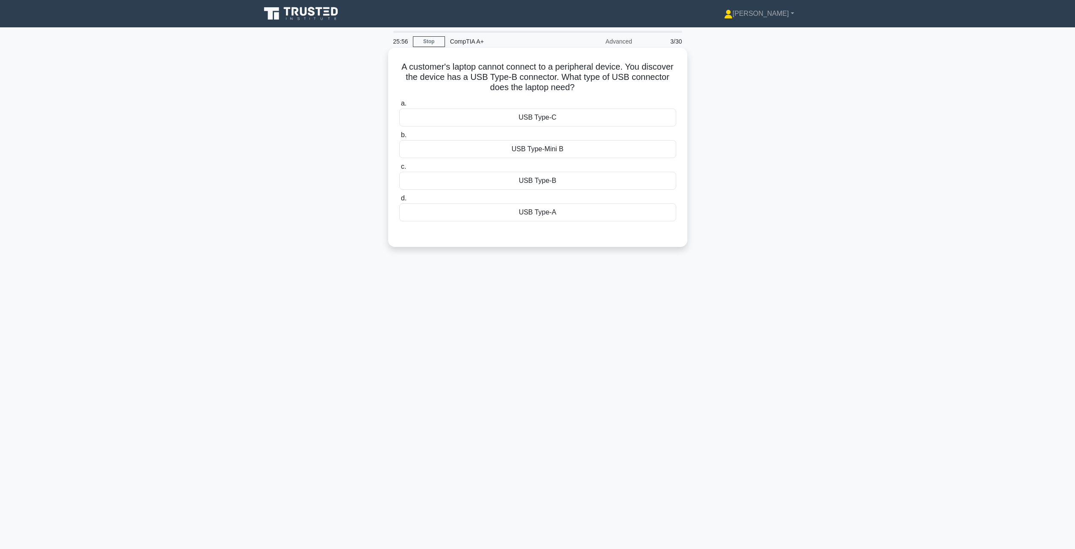
click at [598, 90] on h5 "A customer's laptop cannot connect to a peripheral device. You discover the dev…" at bounding box center [538, 78] width 279 height 32
click at [585, 90] on icon ".spinner_0XTQ{transform-origin:center;animation:spinner_y6GP .75s linear infini…" at bounding box center [580, 88] width 10 height 10
click at [531, 147] on div "USB Type-Mini B" at bounding box center [537, 149] width 277 height 18
click at [399, 138] on input "b. USB Type-Mini B" at bounding box center [399, 136] width 0 height 6
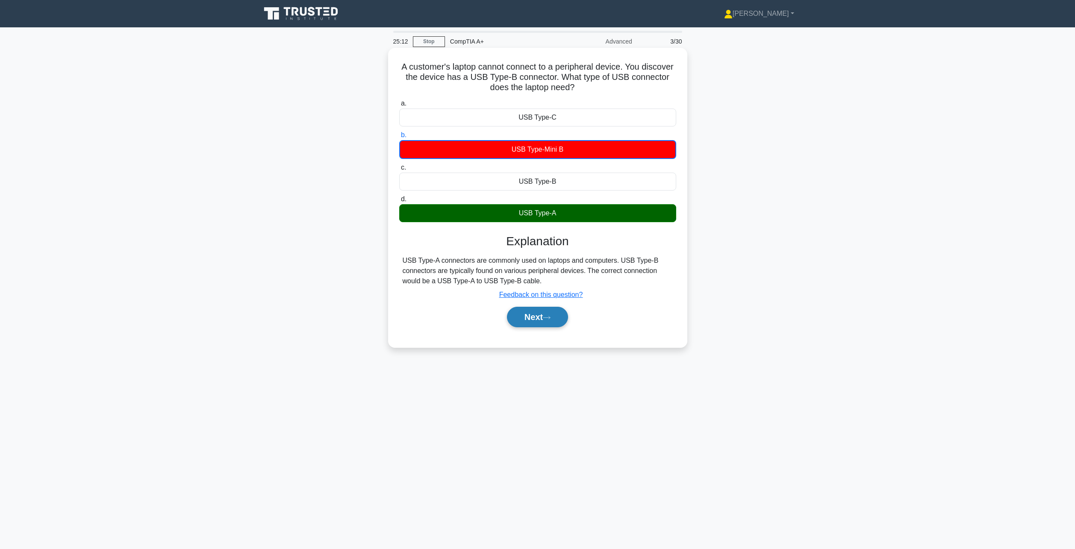
click at [555, 322] on button "Next" at bounding box center [537, 317] width 61 height 21
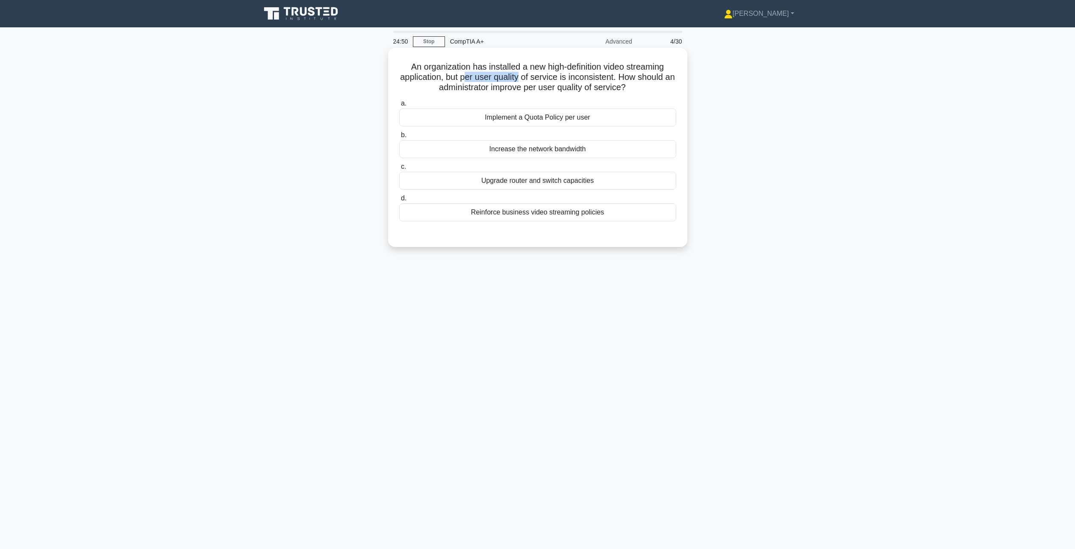
drag, startPoint x: 468, startPoint y: 77, endPoint x: 526, endPoint y: 76, distance: 57.3
click at [526, 76] on h5 "An organization has installed a new high-definition video streaming application…" at bounding box center [538, 78] width 279 height 32
click at [590, 151] on div "Increase the network bandwidth" at bounding box center [537, 149] width 277 height 18
click at [399, 138] on input "b. Increase the network bandwidth" at bounding box center [399, 136] width 0 height 6
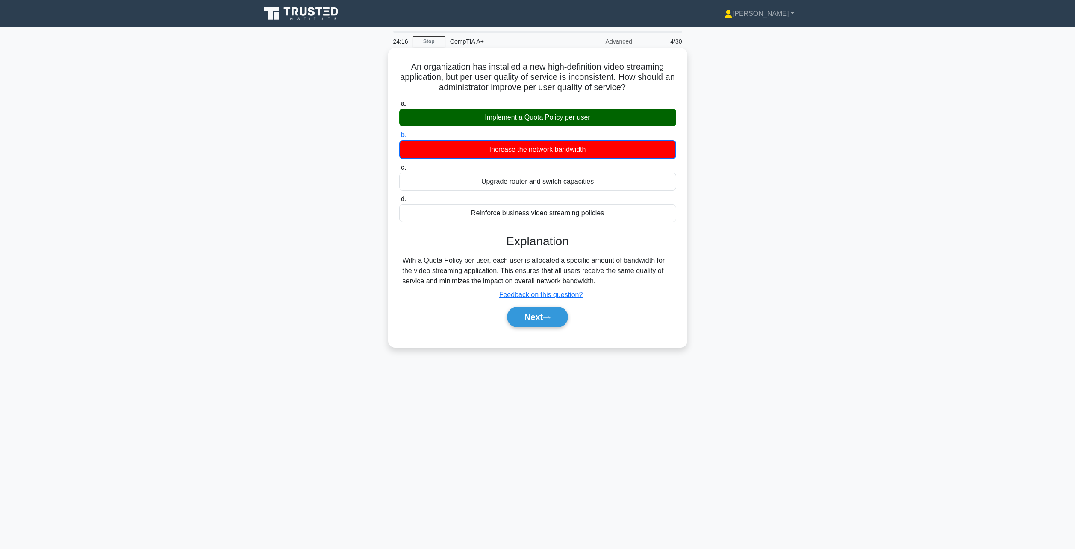
click at [541, 124] on div "Implement a Quota Policy per user" at bounding box center [537, 118] width 277 height 18
click at [399, 106] on input "a. Implement a Quota Policy per user" at bounding box center [399, 104] width 0 height 6
drag, startPoint x: 405, startPoint y: 254, endPoint x: 582, endPoint y: 284, distance: 179.5
click at [582, 284] on div "Explanation With a Quota Policy per user, each user is allocated a specific amo…" at bounding box center [537, 281] width 277 height 97
click at [590, 284] on div "With a Quota Policy per user, each user is allocated a specific amount of bandw…" at bounding box center [538, 270] width 270 height 31
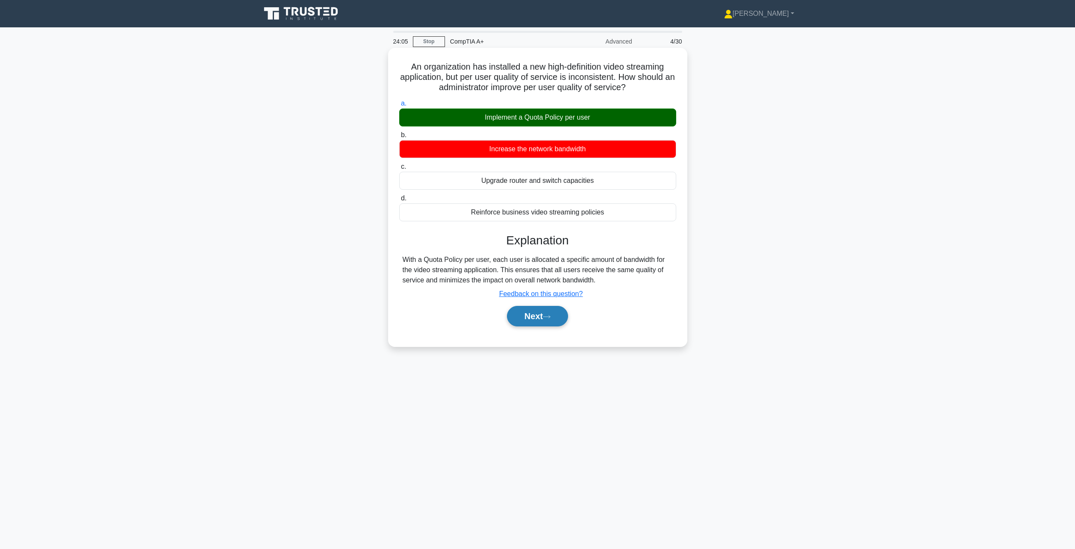
click at [529, 325] on button "Next" at bounding box center [537, 316] width 61 height 21
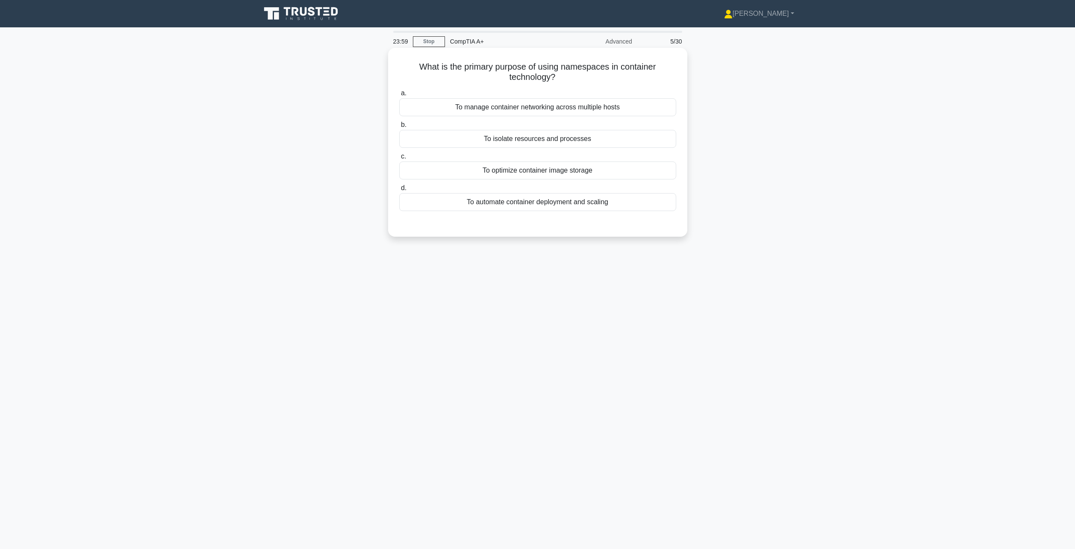
drag, startPoint x: 644, startPoint y: 70, endPoint x: 584, endPoint y: 83, distance: 62.2
click at [640, 74] on h5 "What is the primary purpose of using namespaces in container technology? .spinn…" at bounding box center [538, 72] width 279 height 21
click at [543, 83] on h5 "What is the primary purpose of using namespaces in container technology? .spinn…" at bounding box center [538, 72] width 279 height 21
click at [576, 67] on h5 "What is the primary purpose of using namespaces in container technology? .spinn…" at bounding box center [538, 72] width 279 height 21
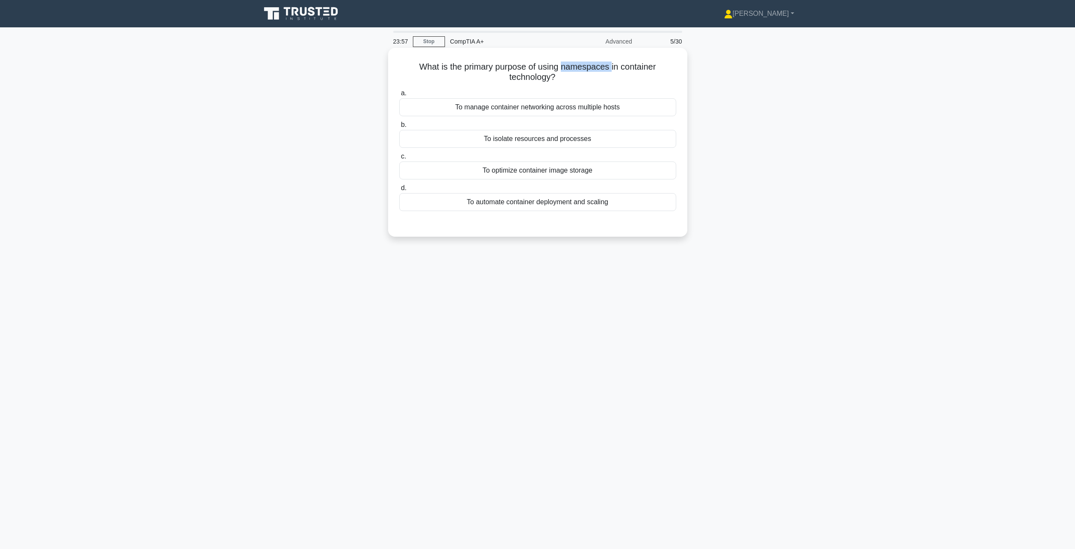
click at [582, 67] on h5 "What is the primary purpose of using namespaces in container technology? .spinn…" at bounding box center [538, 72] width 279 height 21
drag, startPoint x: 564, startPoint y: 71, endPoint x: 610, endPoint y: 69, distance: 46.2
click at [610, 69] on h5 "What is the primary purpose of using namespaces in container technology? .spinn…" at bounding box center [538, 72] width 279 height 21
click at [595, 68] on h5 "What is the primary purpose of using namespaces in container technology? .spinn…" at bounding box center [538, 72] width 279 height 21
drag, startPoint x: 564, startPoint y: 69, endPoint x: 594, endPoint y: 79, distance: 31.5
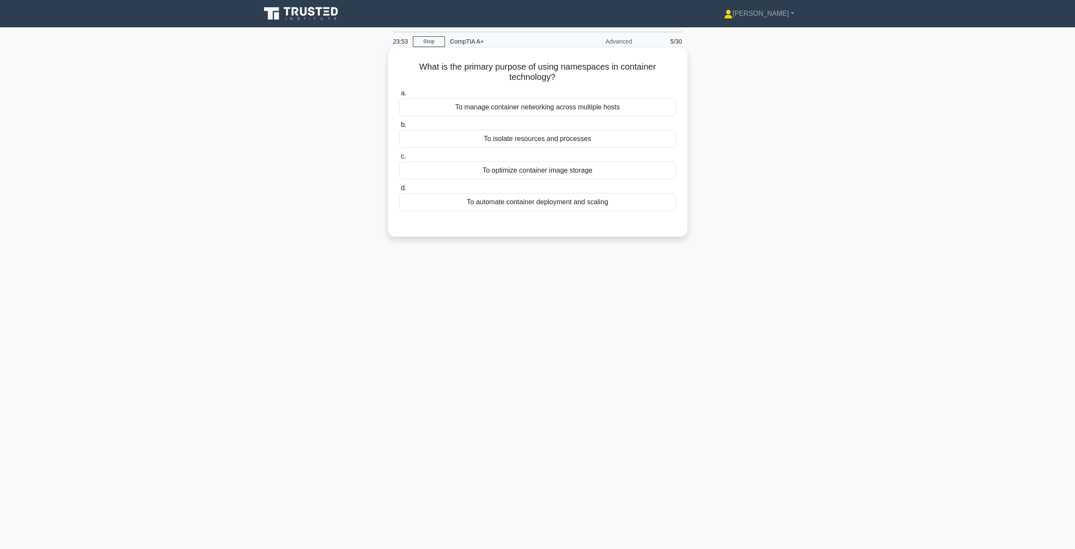
click at [594, 79] on h5 "What is the primary purpose of using namespaces in container technology? .spinn…" at bounding box center [538, 72] width 279 height 21
click at [561, 78] on icon ".spinner_0XTQ{transform-origin:center;animation:spinner_y6GP .75s linear infini…" at bounding box center [560, 78] width 10 height 10
click at [550, 173] on div "To optimize container image storage" at bounding box center [537, 171] width 277 height 18
click at [399, 160] on input "c. To optimize container image storage" at bounding box center [399, 157] width 0 height 6
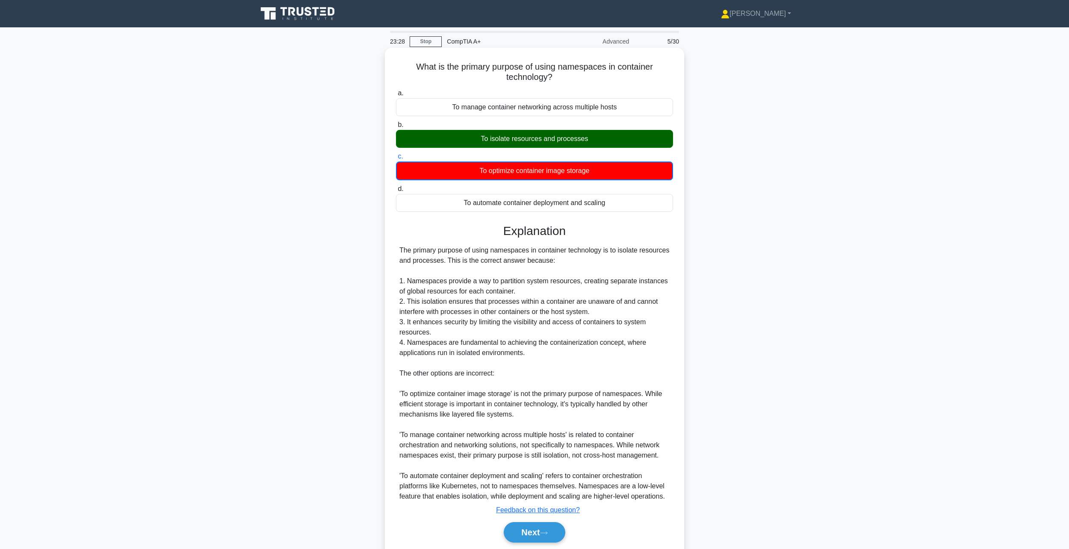
click at [538, 145] on div "To isolate resources and processes" at bounding box center [534, 139] width 277 height 18
click at [396, 128] on input "b. To isolate resources and processes" at bounding box center [396, 125] width 0 height 6
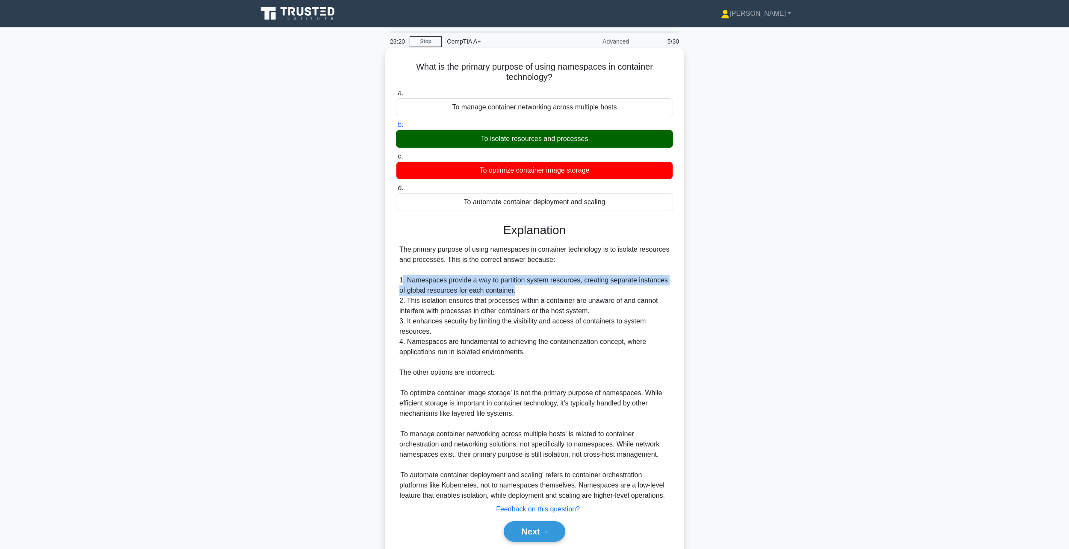
drag, startPoint x: 402, startPoint y: 282, endPoint x: 627, endPoint y: 287, distance: 225.4
click at [627, 287] on div "The primary purpose of using namespaces in container technology is to isolate r…" at bounding box center [534, 373] width 270 height 257
click at [530, 539] on button "Next" at bounding box center [534, 532] width 61 height 21
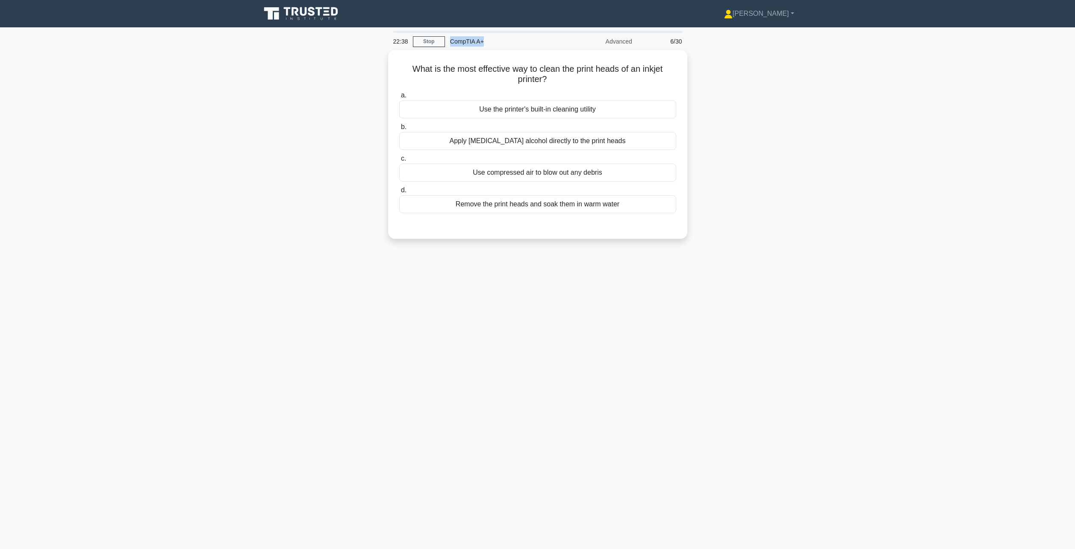
drag, startPoint x: 493, startPoint y: 46, endPoint x: 451, endPoint y: 48, distance: 41.6
click at [451, 48] on div "CompTIA A+" at bounding box center [504, 41] width 118 height 17
click at [275, 77] on div "What is the most effective way to clean the print heads of an inkjet printer? .…" at bounding box center [538, 149] width 564 height 199
drag, startPoint x: 223, startPoint y: 14, endPoint x: 362, endPoint y: 103, distance: 164.9
click at [369, 84] on body "[PERSON_NAME] Profile Settings" at bounding box center [537, 274] width 1075 height 549
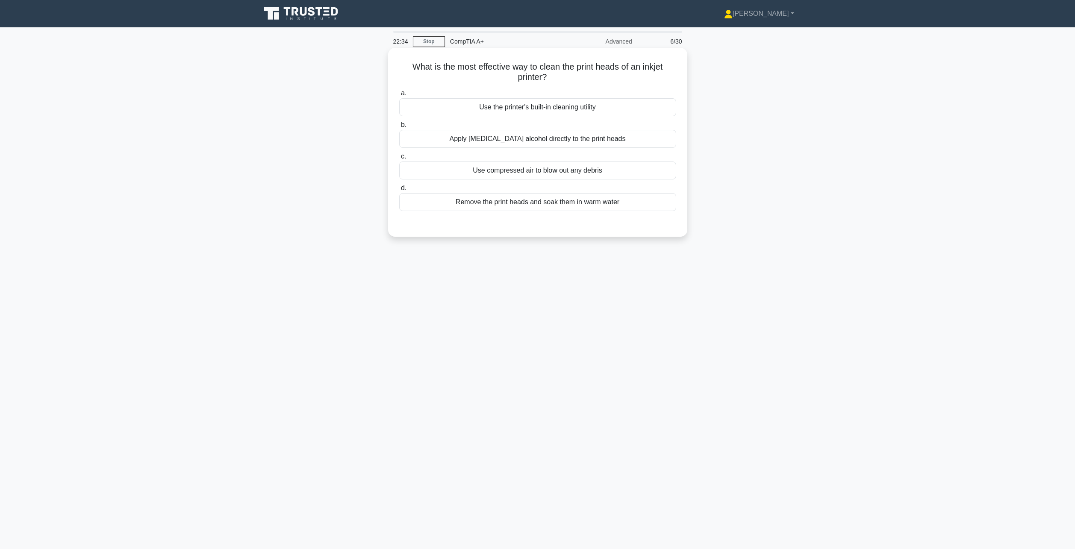
drag, startPoint x: 269, startPoint y: 119, endPoint x: 484, endPoint y: 106, distance: 215.5
click at [269, 119] on div "What is the most effective way to clean the print heads of an inkjet printer? .…" at bounding box center [538, 149] width 564 height 199
drag, startPoint x: 410, startPoint y: 67, endPoint x: 633, endPoint y: 76, distance: 223.0
click at [633, 76] on h5 "What is the most effective way to clean the print heads of an inkjet printer? .…" at bounding box center [538, 72] width 279 height 21
click at [557, 76] on icon ".spinner_0XTQ{transform-origin:center;animation:spinner_y6GP .75s linear infini…" at bounding box center [552, 78] width 10 height 10
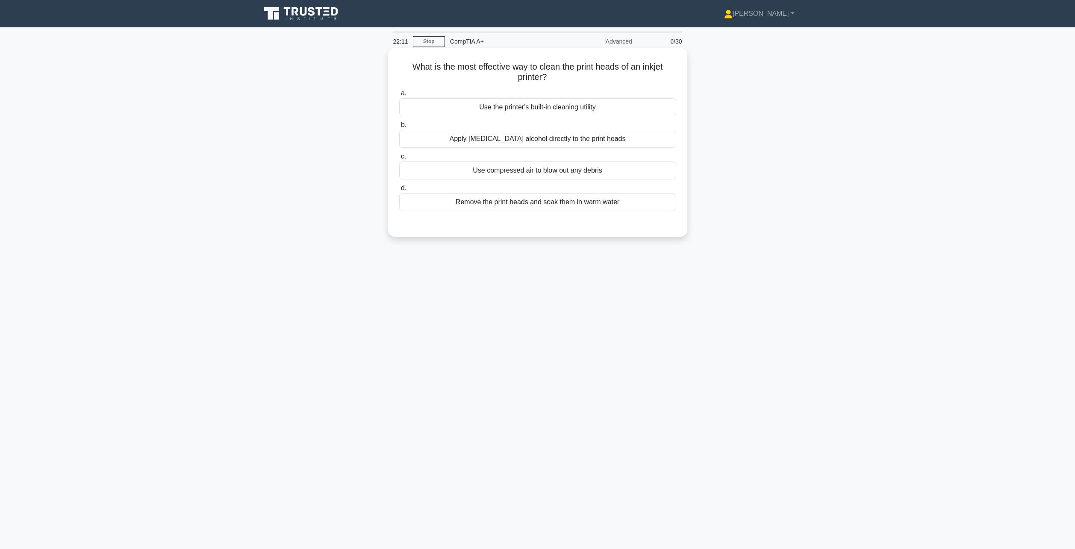
drag, startPoint x: 514, startPoint y: 134, endPoint x: 509, endPoint y: 136, distance: 5.2
click at [509, 136] on div "Apply [MEDICAL_DATA] alcohol directly to the print heads" at bounding box center [537, 139] width 277 height 18
click at [516, 142] on div "Apply [MEDICAL_DATA] alcohol directly to the print heads" at bounding box center [537, 139] width 277 height 18
click at [399, 128] on input "b. Apply [MEDICAL_DATA] alcohol directly to the print heads" at bounding box center [399, 125] width 0 height 6
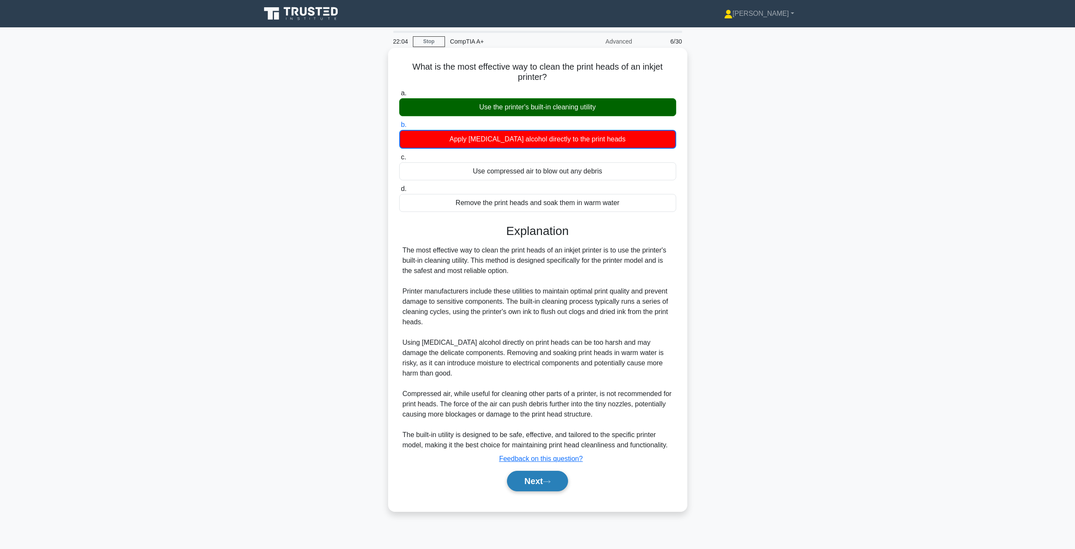
click at [535, 472] on button "Next" at bounding box center [537, 481] width 61 height 21
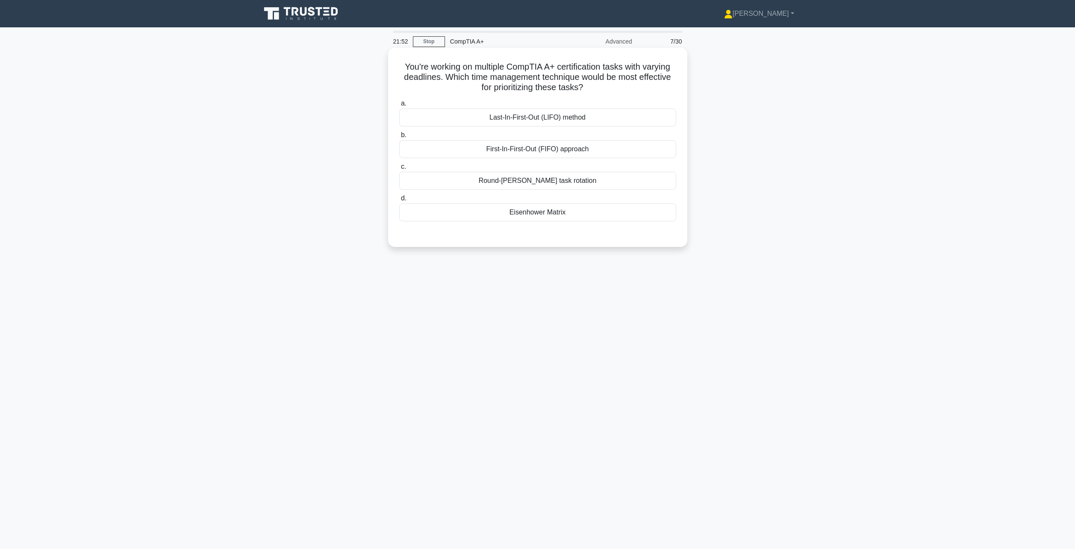
click at [555, 147] on div "First-In-First-Out (FIFO) approach" at bounding box center [537, 149] width 277 height 18
click at [399, 138] on input "b. First-In-First-Out (FIFO) approach" at bounding box center [399, 136] width 0 height 6
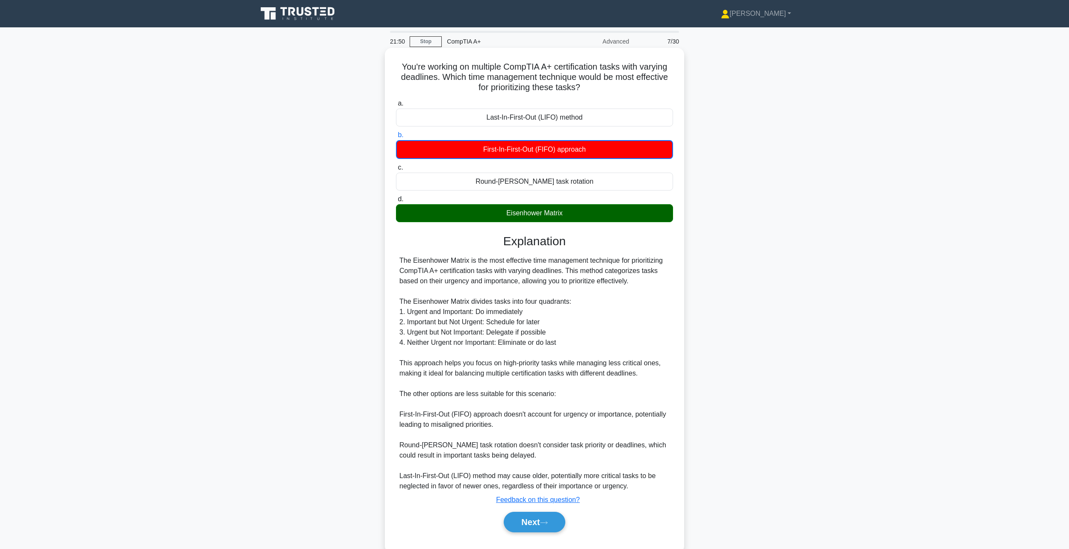
click at [540, 220] on div "Eisenhower Matrix" at bounding box center [534, 213] width 277 height 18
click at [396, 202] on input "[PERSON_NAME] Matrix" at bounding box center [396, 200] width 0 height 6
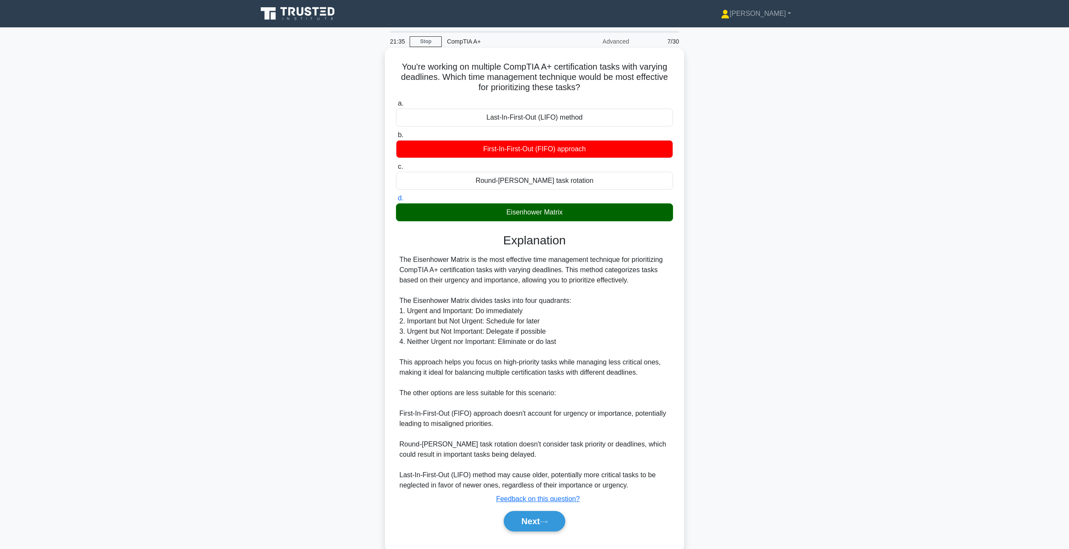
drag, startPoint x: 455, startPoint y: 280, endPoint x: 671, endPoint y: 280, distance: 216.0
click at [671, 280] on div "The Eisenhower Matrix is the most effective time management technique for prior…" at bounding box center [534, 373] width 277 height 236
click at [645, 282] on div "The Eisenhower Matrix is the most effective time management technique for prior…" at bounding box center [534, 373] width 270 height 236
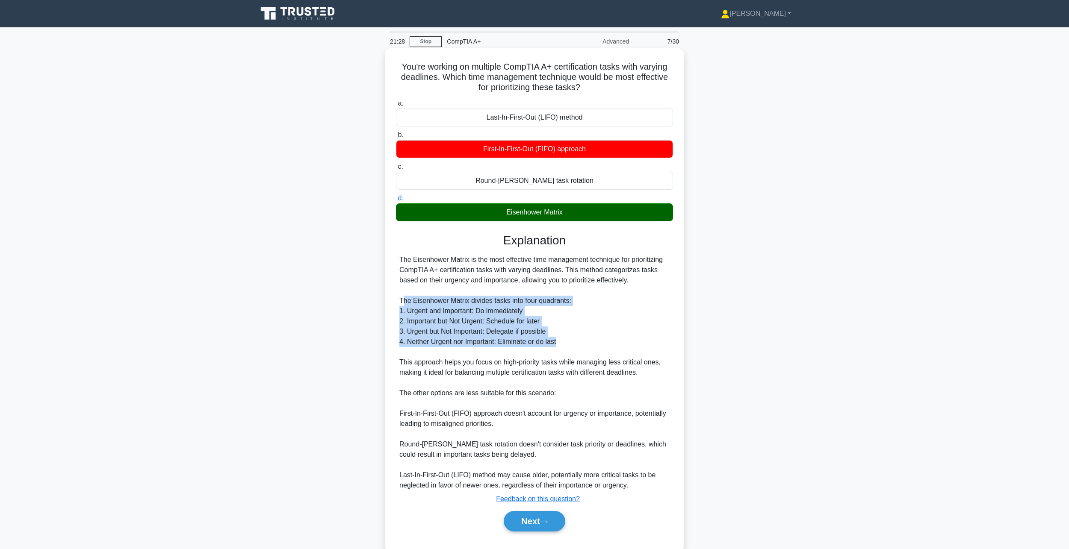
drag, startPoint x: 402, startPoint y: 302, endPoint x: 609, endPoint y: 340, distance: 209.6
click at [609, 340] on div "The Eisenhower Matrix is the most effective time management technique for prior…" at bounding box center [534, 373] width 270 height 236
click at [605, 342] on div "The Eisenhower Matrix is the most effective time management technique for prior…" at bounding box center [534, 373] width 270 height 236
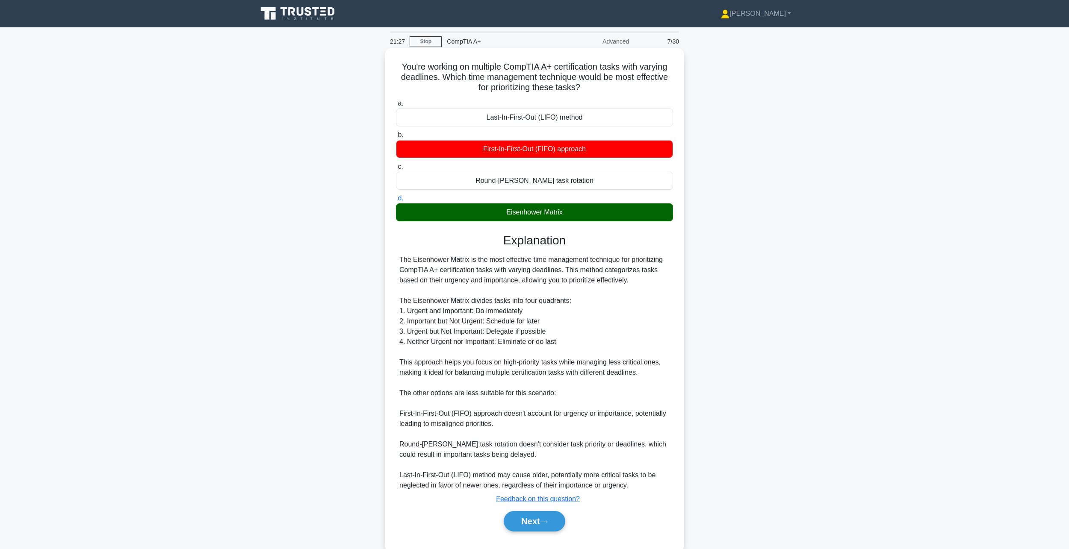
scroll to position [19, 0]
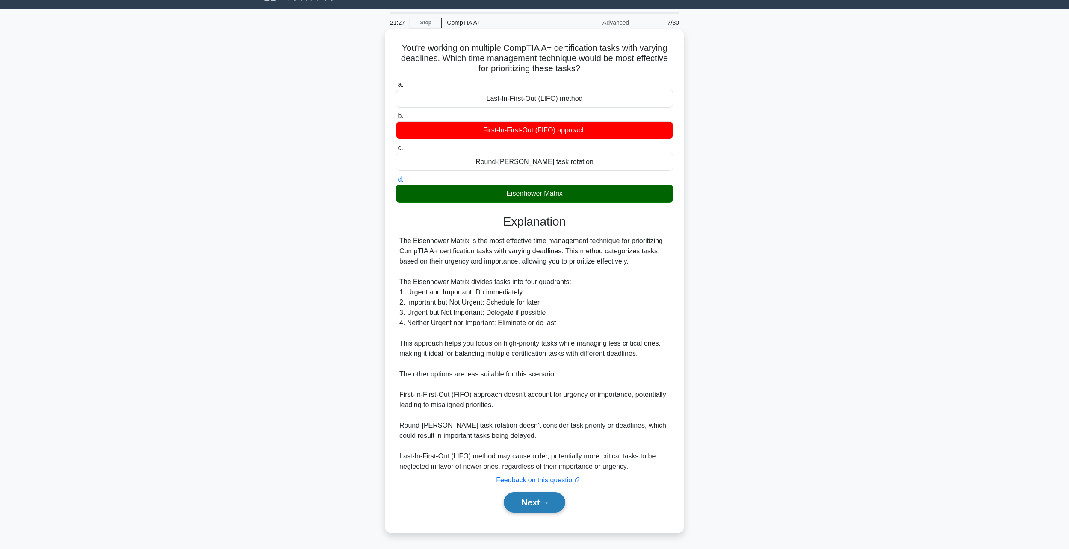
click at [524, 496] on button "Next" at bounding box center [534, 503] width 61 height 21
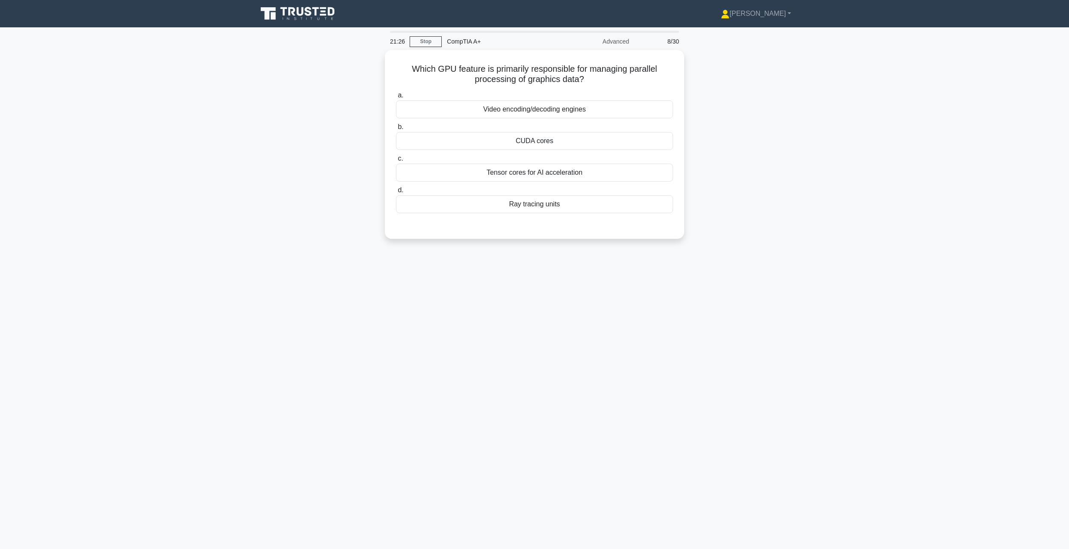
scroll to position [0, 0]
drag, startPoint x: 593, startPoint y: 79, endPoint x: 576, endPoint y: 89, distance: 19.5
click at [616, 64] on h5 "Which GPU feature is primarily responsible for managing parallel processing of …" at bounding box center [538, 72] width 279 height 21
drag, startPoint x: 602, startPoint y: 75, endPoint x: 599, endPoint y: 80, distance: 6.1
click at [602, 75] on h5 "Which GPU feature is primarily responsible for managing parallel processing of …" at bounding box center [538, 72] width 279 height 21
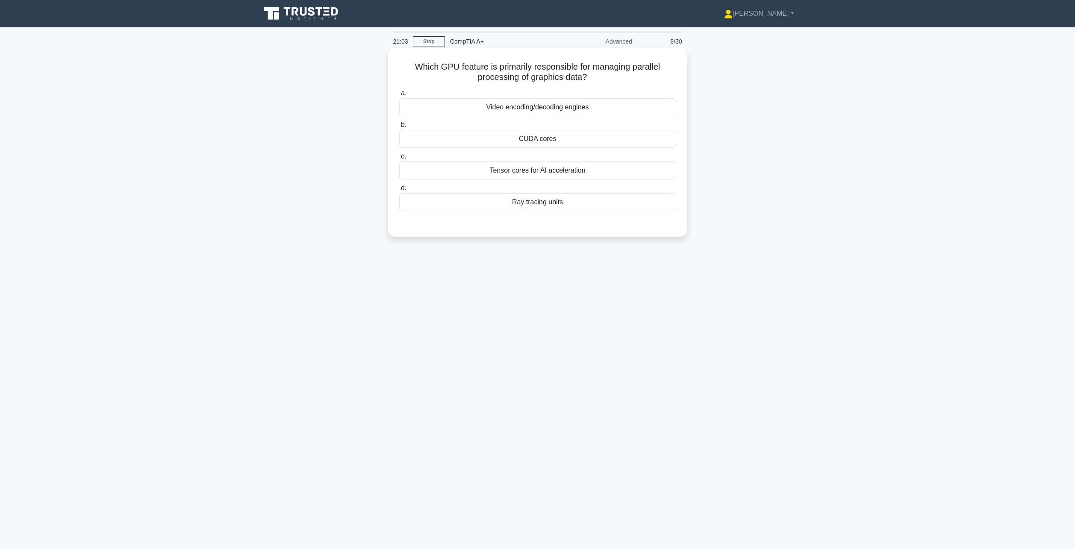
click at [549, 136] on div "CUDA cores" at bounding box center [537, 139] width 277 height 18
click at [399, 128] on input "b. CUDA cores" at bounding box center [399, 125] width 0 height 6
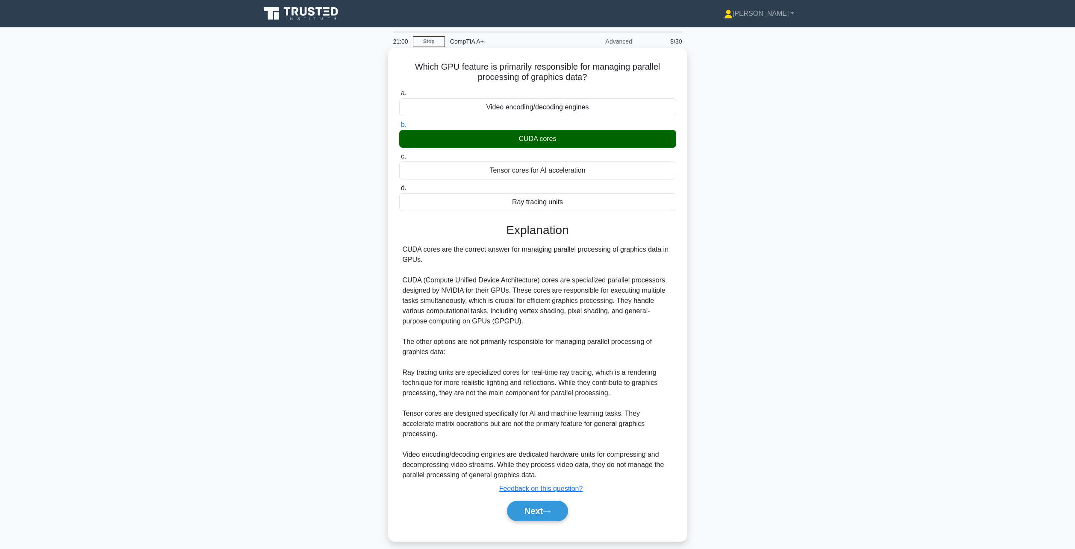
click at [533, 513] on div "Next" at bounding box center [537, 511] width 277 height 27
click at [539, 505] on button "Next" at bounding box center [537, 511] width 61 height 21
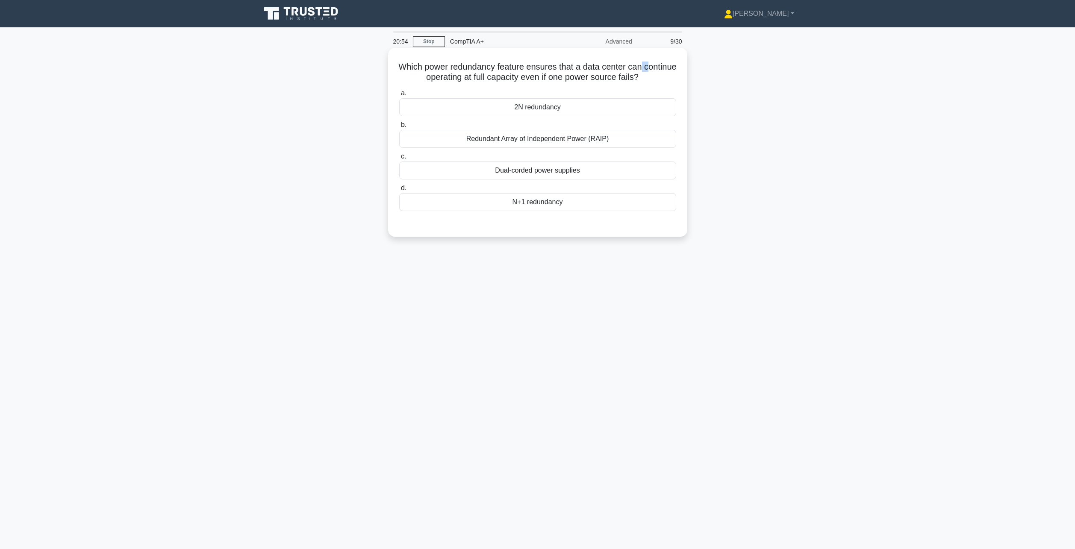
drag, startPoint x: 406, startPoint y: 80, endPoint x: 674, endPoint y: 71, distance: 267.4
click at [674, 71] on h5 "Which power redundancy feature ensures that a data center can continue operatin…" at bounding box center [538, 72] width 279 height 21
click at [657, 76] on h5 "Which power redundancy feature ensures that a data center can continue operatin…" at bounding box center [538, 72] width 279 height 21
drag, startPoint x: 668, startPoint y: 78, endPoint x: 401, endPoint y: 75, distance: 267.7
click at [401, 75] on h5 "Which power redundancy feature ensures that a data center can continue operatin…" at bounding box center [538, 72] width 279 height 21
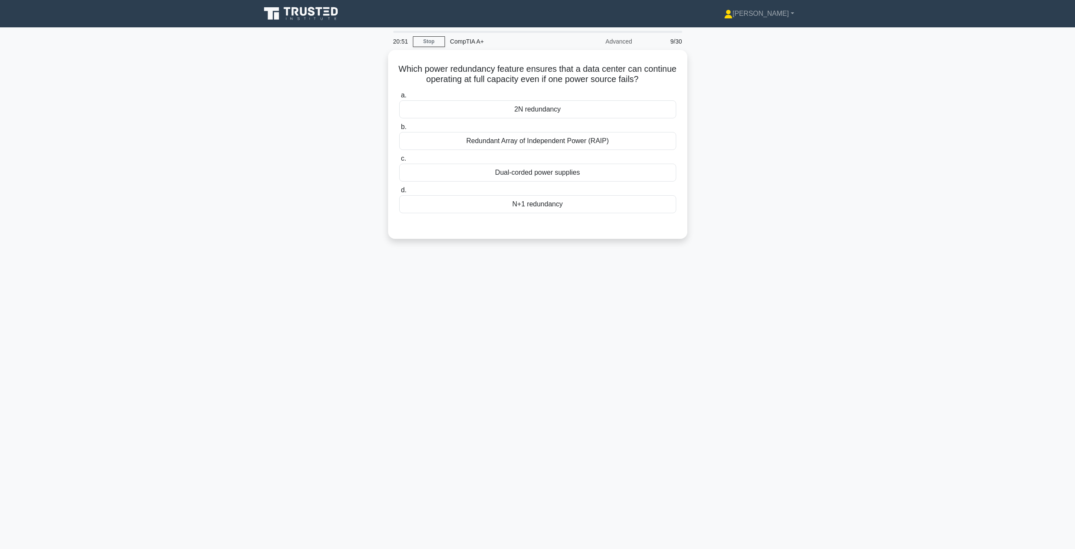
drag, startPoint x: 783, startPoint y: 131, endPoint x: 775, endPoint y: 126, distance: 9.0
click at [777, 127] on div "Which power redundancy feature ensures that a data center can continue operatin…" at bounding box center [538, 149] width 564 height 199
click at [541, 206] on div "N+1 redundancy" at bounding box center [537, 202] width 277 height 18
click at [399, 191] on input "d. N+1 redundancy" at bounding box center [399, 189] width 0 height 6
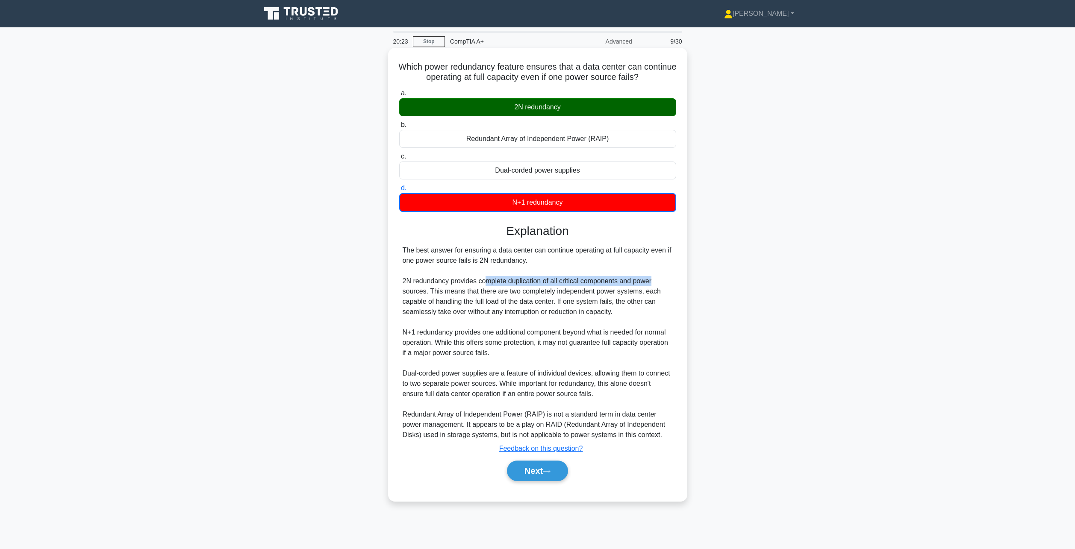
drag, startPoint x: 487, startPoint y: 282, endPoint x: 662, endPoint y: 284, distance: 174.9
click at [665, 284] on div "The best answer for ensuring a data center can continue operating at full capac…" at bounding box center [538, 342] width 270 height 195
click at [637, 292] on div "The best answer for ensuring a data center can continue operating at full capac…" at bounding box center [538, 342] width 270 height 195
drag, startPoint x: 491, startPoint y: 336, endPoint x: 679, endPoint y: 334, distance: 188.6
click at [679, 334] on div "Which power redundancy feature ensures that a data center can continue operatin…" at bounding box center [538, 274] width 292 height 447
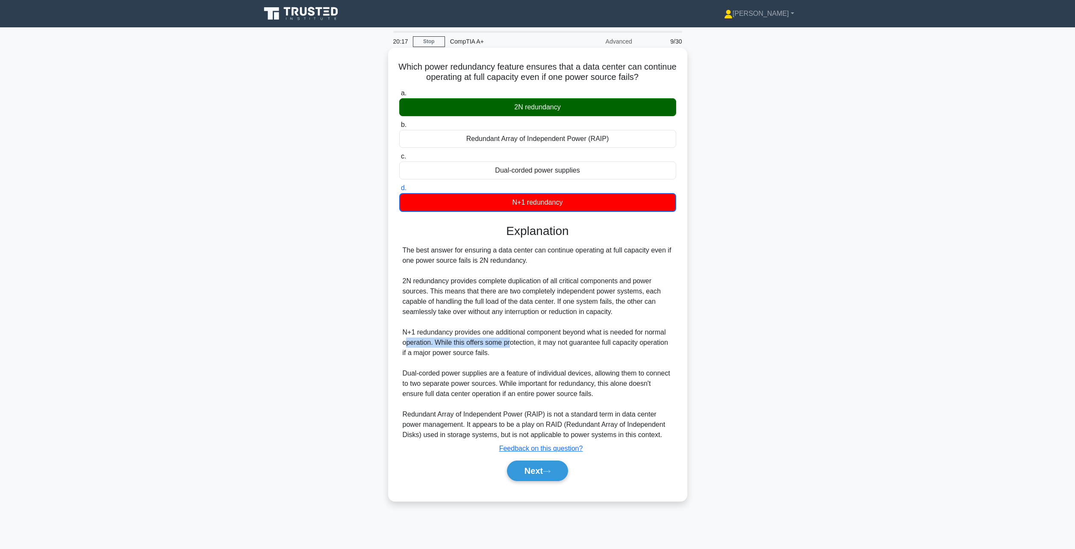
drag, startPoint x: 409, startPoint y: 341, endPoint x: 512, endPoint y: 346, distance: 102.8
click at [511, 346] on div "The best answer for ensuring a data center can continue operating at full capac…" at bounding box center [538, 342] width 270 height 195
click at [518, 344] on div "The best answer for ensuring a data center can continue operating at full capac…" at bounding box center [538, 342] width 270 height 195
drag, startPoint x: 541, startPoint y: 343, endPoint x: 490, endPoint y: 361, distance: 54.0
click at [489, 360] on div "The best answer for ensuring a data center can continue operating at full capac…" at bounding box center [538, 342] width 270 height 195
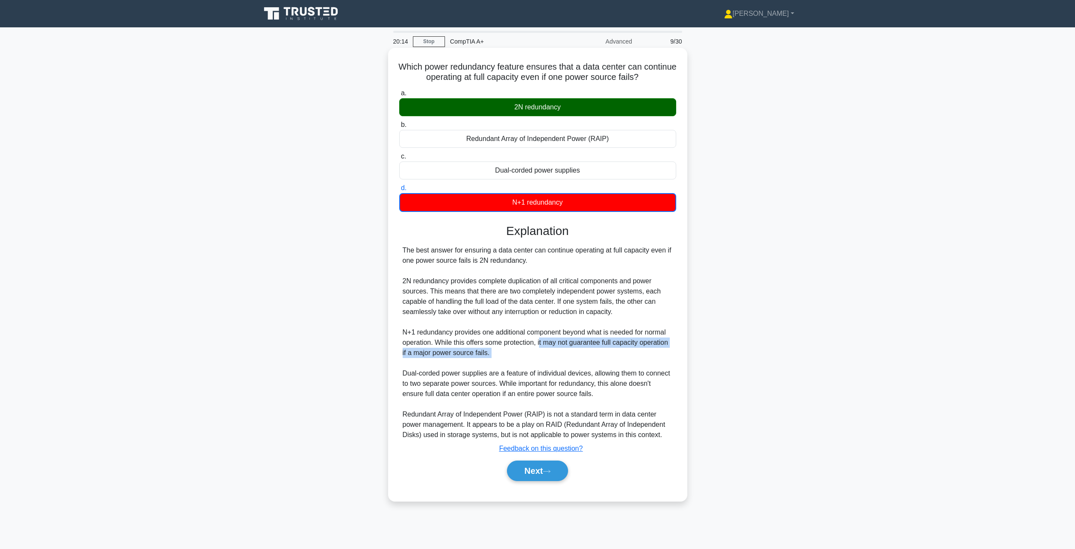
click at [490, 361] on div "The best answer for ensuring a data center can continue operating at full capac…" at bounding box center [538, 342] width 270 height 195
click at [569, 403] on div "The best answer for ensuring a data center can continue operating at full capac…" at bounding box center [538, 342] width 270 height 195
drag, startPoint x: 551, startPoint y: 484, endPoint x: 549, endPoint y: 479, distance: 6.0
click at [551, 484] on div "Next" at bounding box center [537, 471] width 277 height 27
click at [543, 472] on button "Next" at bounding box center [537, 471] width 61 height 21
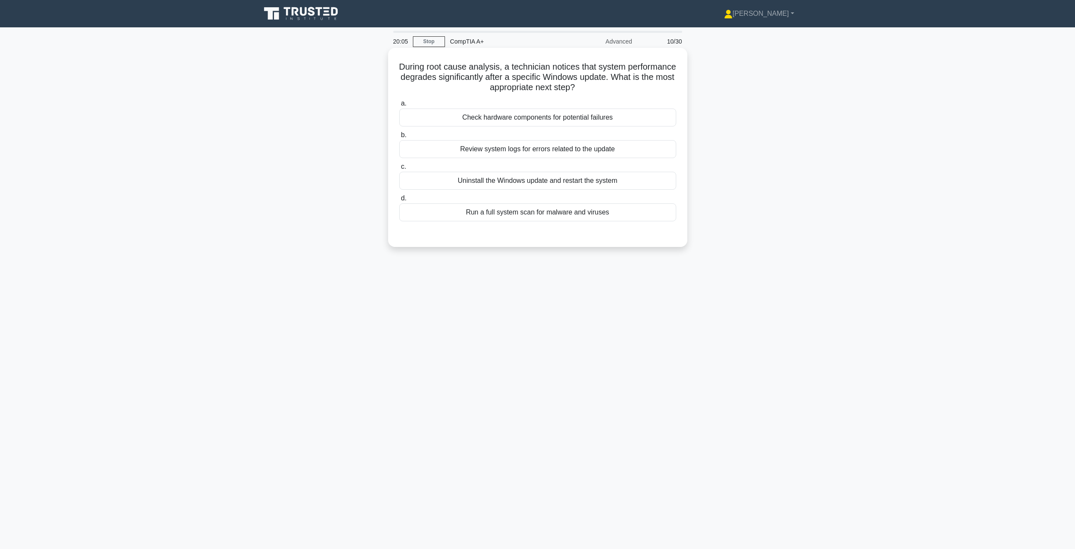
drag, startPoint x: 459, startPoint y: 77, endPoint x: 672, endPoint y: 84, distance: 213.1
click at [672, 84] on h5 "During root cause analysis, a technician notices that system performance degrad…" at bounding box center [538, 78] width 279 height 32
click at [557, 92] on h5 "During root cause analysis, a technician notices that system performance degrad…" at bounding box center [538, 78] width 279 height 32
drag, startPoint x: 611, startPoint y: 78, endPoint x: 670, endPoint y: 77, distance: 59.0
click at [670, 77] on h5 "During root cause analysis, a technician notices that system performance degrad…" at bounding box center [538, 78] width 279 height 32
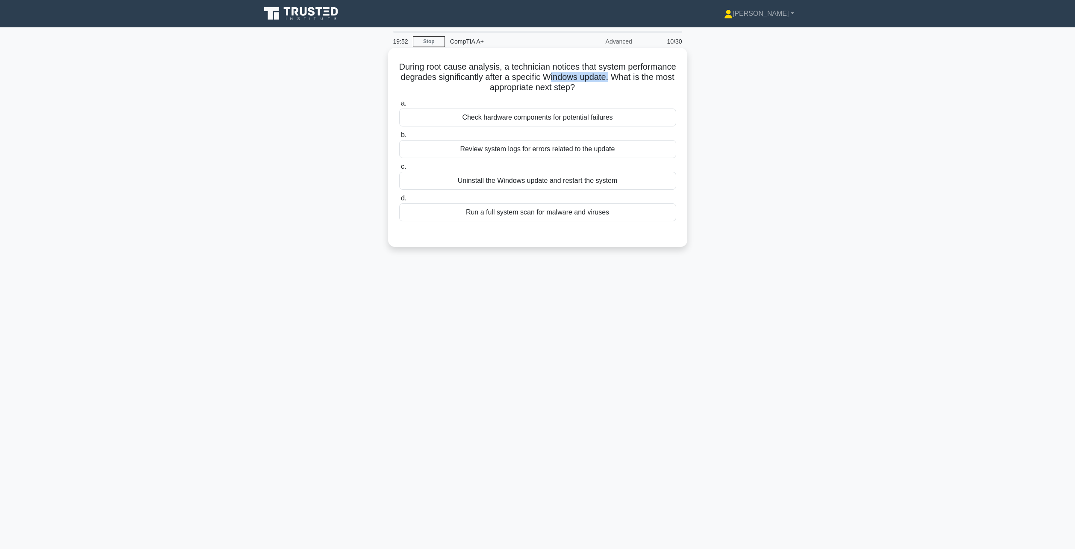
click at [668, 77] on h5 "During root cause analysis, a technician notices that system performance degrad…" at bounding box center [538, 78] width 279 height 32
click at [517, 114] on div "Check hardware components for potential failures" at bounding box center [537, 118] width 277 height 18
click at [399, 106] on input "a. Check hardware components for potential failures" at bounding box center [399, 104] width 0 height 6
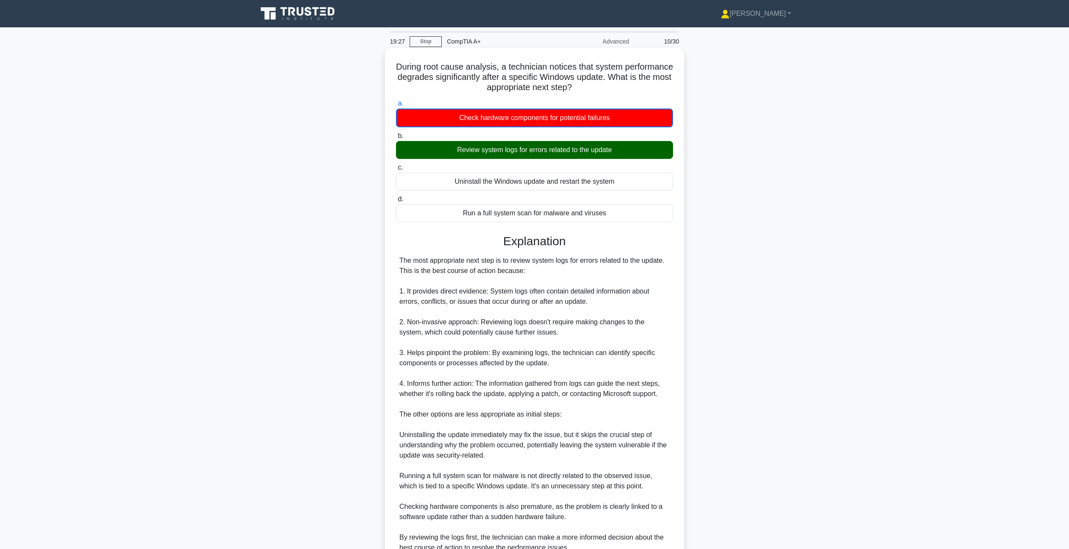
click at [529, 158] on div "Review system logs for errors related to the update" at bounding box center [534, 150] width 277 height 18
click at [396, 139] on input "b. Review system logs for errors related to the update" at bounding box center [396, 136] width 0 height 6
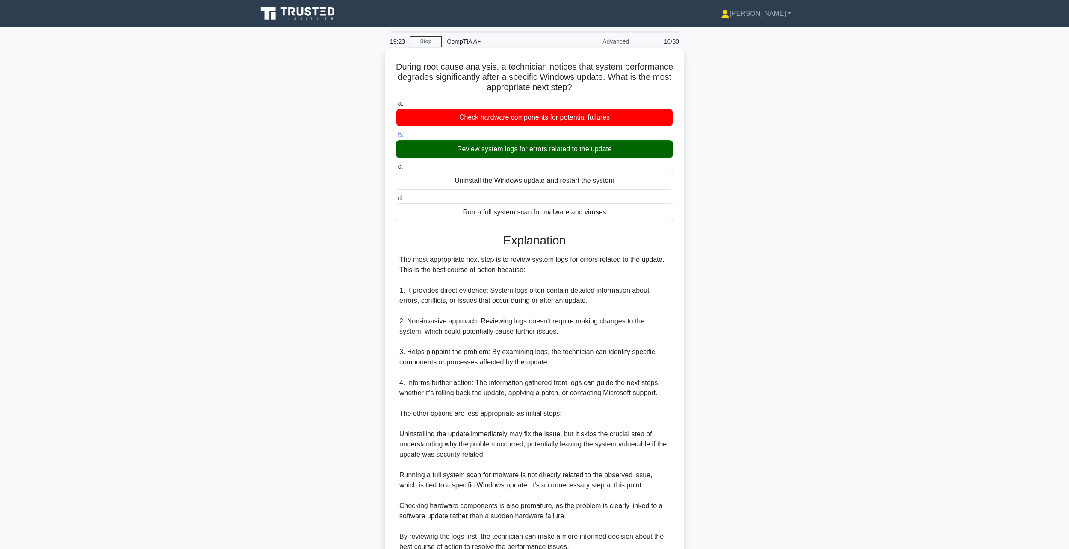
scroll to position [43, 0]
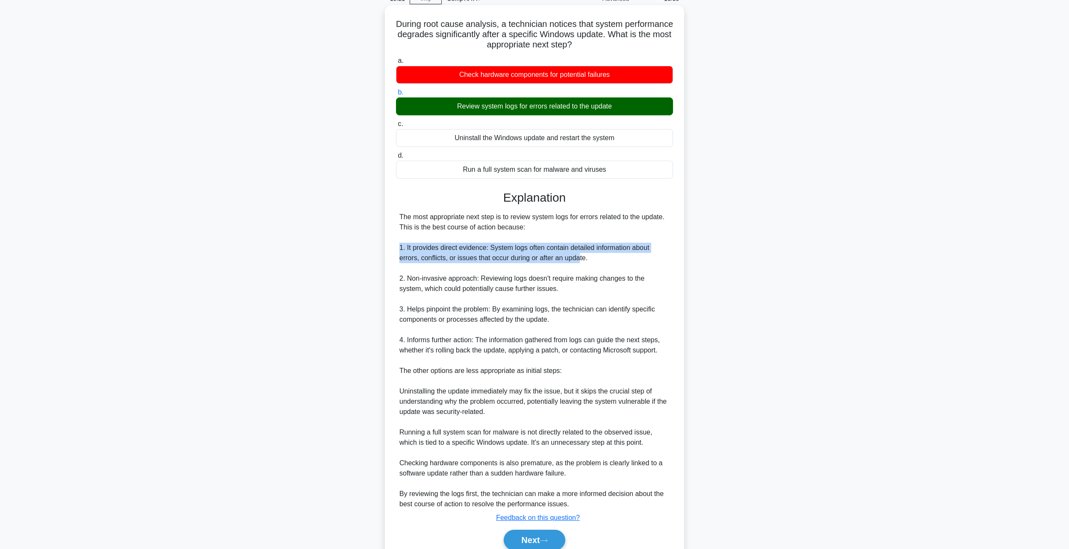
drag, startPoint x: 397, startPoint y: 248, endPoint x: 583, endPoint y: 259, distance: 185.9
click at [578, 257] on div "The most appropriate next step is to review system logs for errors related to t…" at bounding box center [534, 361] width 277 height 298
click at [594, 265] on div "The most appropriate next step is to review system logs for errors related to t…" at bounding box center [534, 361] width 270 height 298
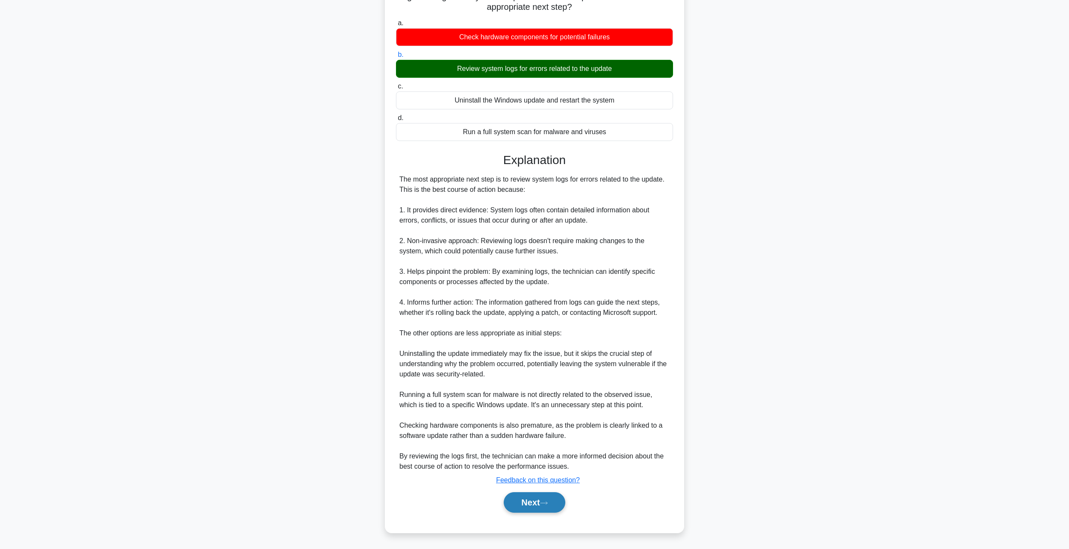
click at [514, 503] on button "Next" at bounding box center [534, 503] width 61 height 21
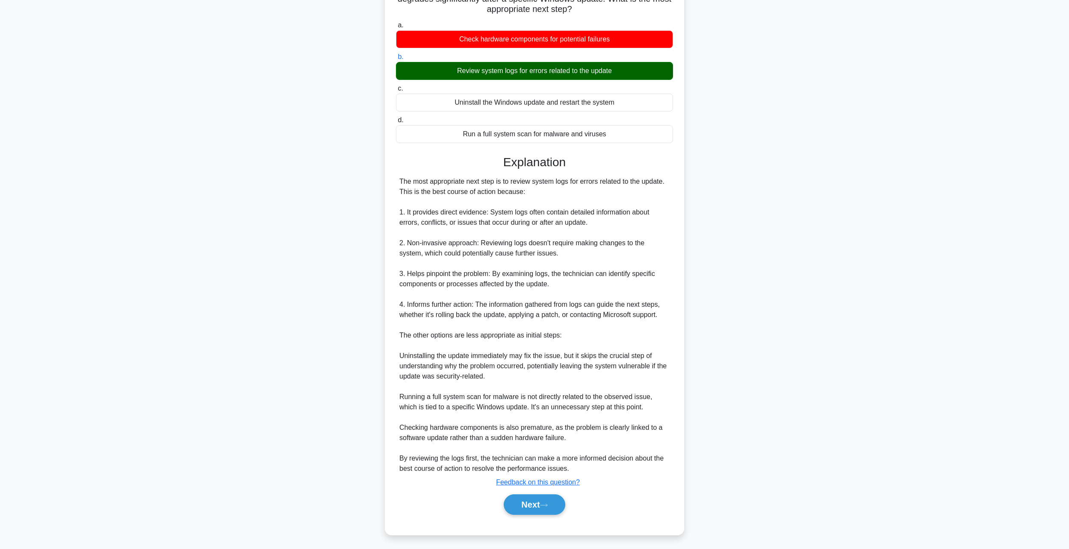
scroll to position [0, 0]
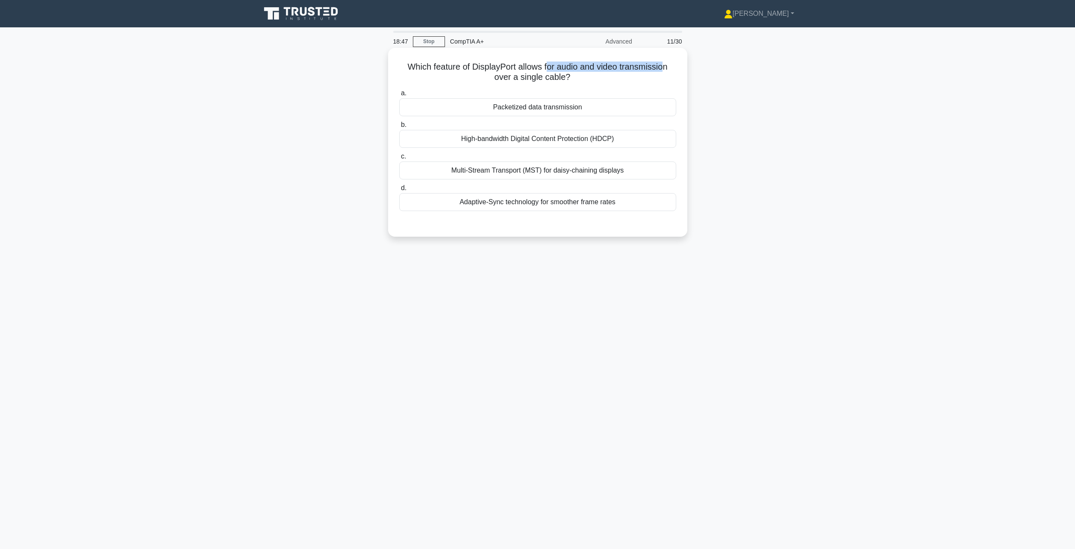
drag, startPoint x: 547, startPoint y: 65, endPoint x: 668, endPoint y: 61, distance: 120.2
click at [668, 62] on h5 "Which feature of DisplayPort allows for audio and video transmission over a sin…" at bounding box center [538, 72] width 279 height 21
click at [574, 65] on h5 "Which feature of DisplayPort allows for audio and video transmission over a sin…" at bounding box center [538, 72] width 279 height 21
click at [512, 168] on div "Multi-Stream Transport (MST) for daisy-chaining displays" at bounding box center [537, 171] width 277 height 18
click at [399, 160] on input "c. Multi-Stream Transport (MST) for daisy-chaining displays" at bounding box center [399, 157] width 0 height 6
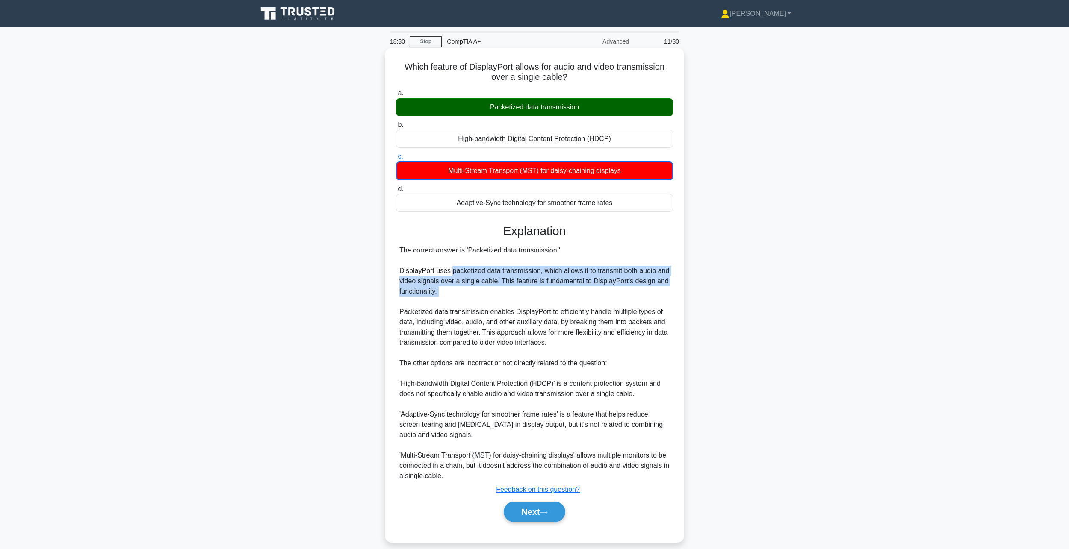
drag, startPoint x: 450, startPoint y: 272, endPoint x: 651, endPoint y: 305, distance: 203.2
click at [671, 301] on div "The correct answer is 'Packetized data transmission.' DisplayPort uses packetiz…" at bounding box center [534, 363] width 277 height 236
click at [445, 293] on div "The correct answer is 'Packetized data transmission.' DisplayPort uses packetiz…" at bounding box center [534, 363] width 270 height 236
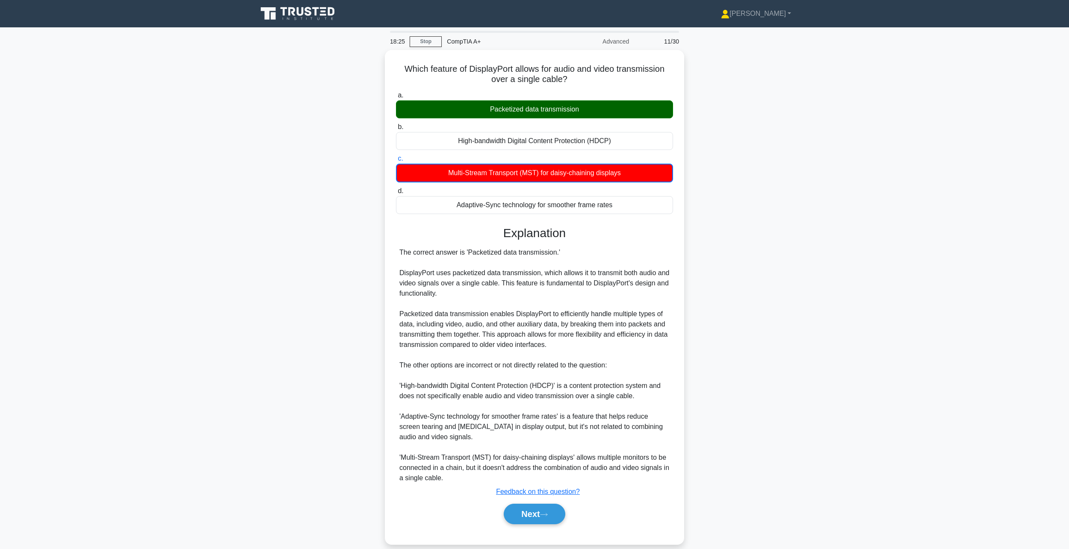
click at [804, 230] on div "Which feature of DisplayPort allows for audio and video transmission over a sin…" at bounding box center [534, 302] width 564 height 505
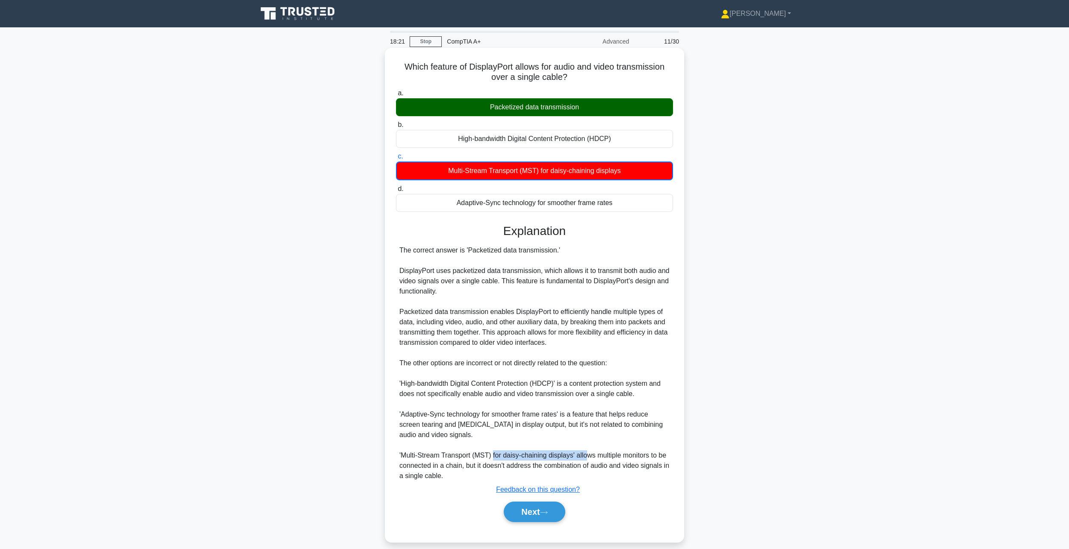
drag, startPoint x: 493, startPoint y: 461, endPoint x: 586, endPoint y: 460, distance: 93.7
click at [586, 460] on div "The correct answer is 'Packetized data transmission.' DisplayPort uses packetiz…" at bounding box center [534, 363] width 270 height 236
click at [619, 461] on div "The correct answer is 'Packetized data transmission.' DisplayPort uses packetiz…" at bounding box center [534, 363] width 270 height 236
drag, startPoint x: 396, startPoint y: 470, endPoint x: 501, endPoint y: 462, distance: 105.9
click at [497, 464] on div "a. Packetized data transmission b. High-bandwidth Digital Content Protection (H…" at bounding box center [534, 309] width 279 height 446
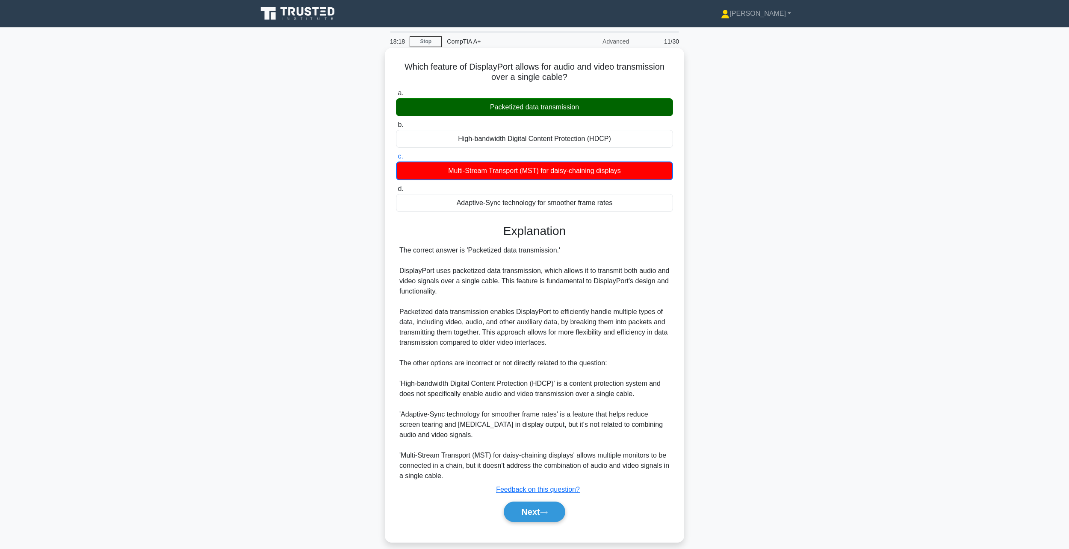
click at [507, 462] on div "The correct answer is 'Packetized data transmission.' DisplayPort uses packetiz…" at bounding box center [534, 363] width 270 height 236
drag, startPoint x: 419, startPoint y: 396, endPoint x: 553, endPoint y: 391, distance: 133.5
click at [552, 392] on div "The correct answer is 'Packetized data transmission.' DisplayPort uses packetiz…" at bounding box center [534, 363] width 270 height 236
drag, startPoint x: 553, startPoint y: 391, endPoint x: 561, endPoint y: 402, distance: 14.1
click at [553, 391] on div "The correct answer is 'Packetized data transmission.' DisplayPort uses packetiz…" at bounding box center [534, 363] width 270 height 236
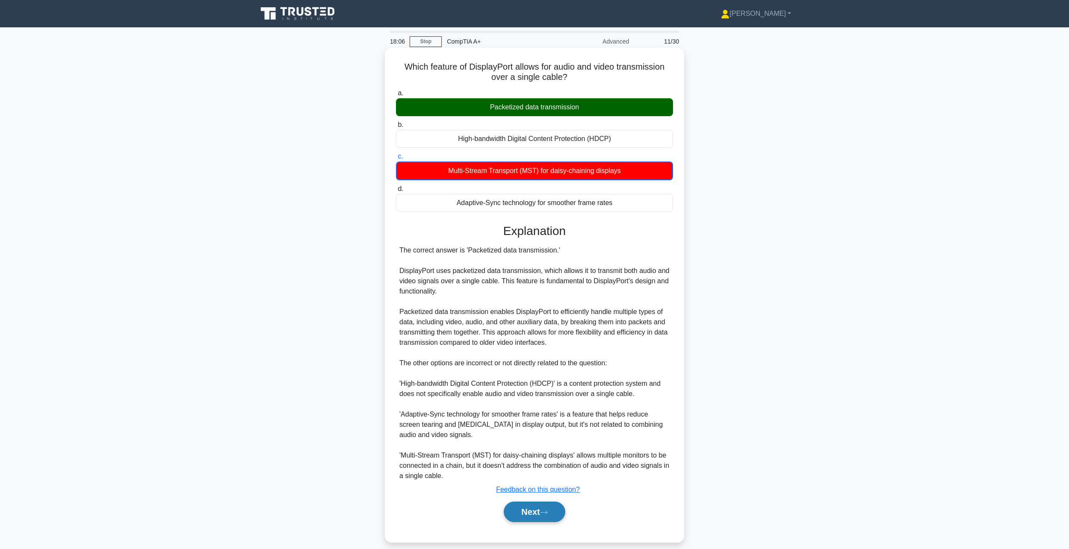
click at [555, 516] on button "Next" at bounding box center [534, 512] width 61 height 21
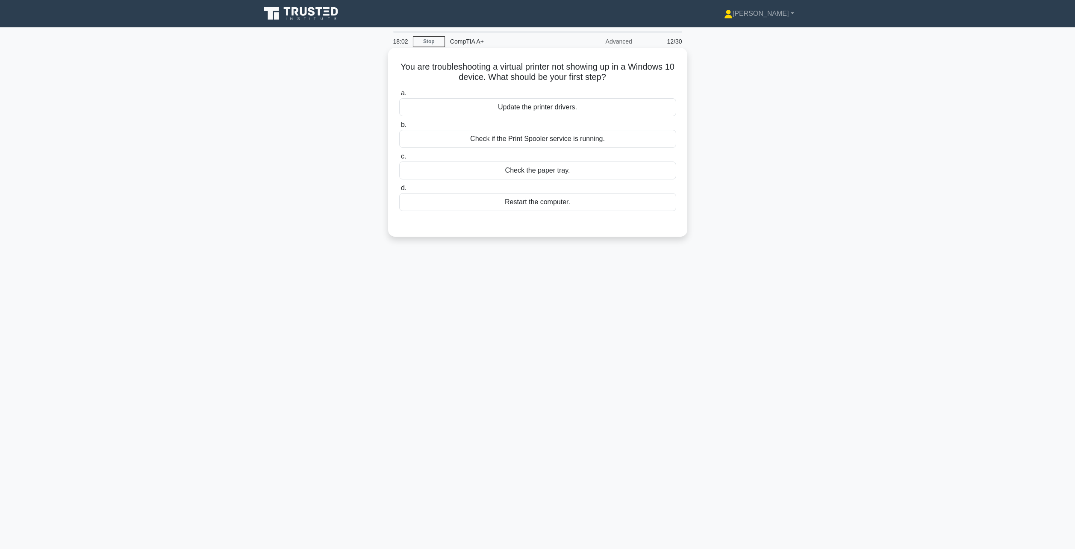
drag, startPoint x: 525, startPoint y: 67, endPoint x: 638, endPoint y: 80, distance: 113.6
click at [650, 74] on h5 "You are troubleshooting a virtual printer not showing up in a Windows 10 device…" at bounding box center [538, 72] width 279 height 21
click at [463, 87] on div "a. Update the printer drivers. b. Check if the Print Spooler service is running." at bounding box center [537, 149] width 287 height 127
drag, startPoint x: 531, startPoint y: 69, endPoint x: 688, endPoint y: 67, distance: 157.0
click at [688, 67] on div "You are troubleshooting a virtual printer not showing up in a Windows 10 device…" at bounding box center [538, 149] width 564 height 199
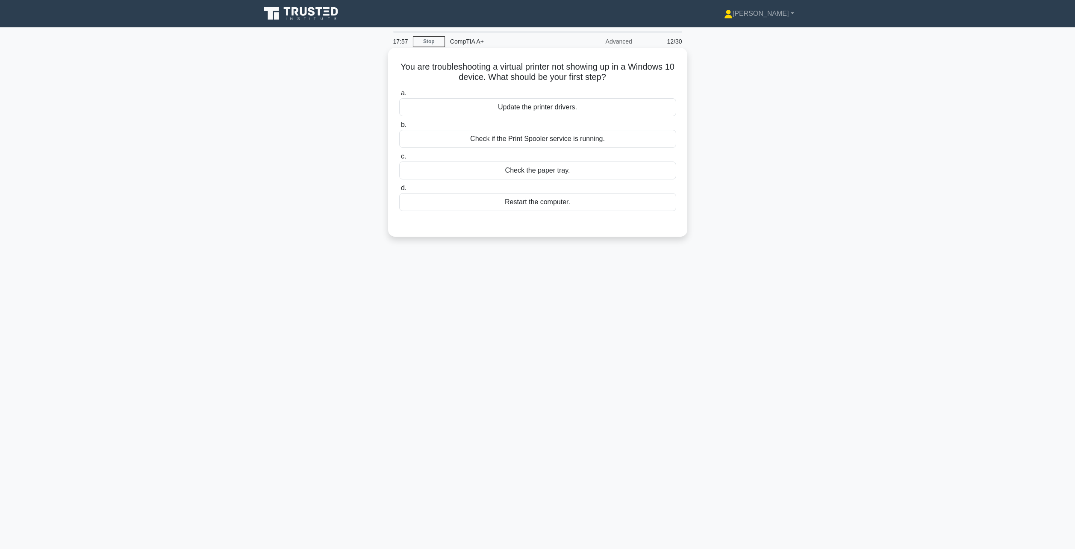
click at [646, 79] on h5 "You are troubleshooting a virtual printer not showing up in a Windows 10 device…" at bounding box center [538, 72] width 279 height 21
drag, startPoint x: 630, startPoint y: 86, endPoint x: 394, endPoint y: 75, distance: 236.3
click at [394, 79] on div "You are troubleshooting a virtual printer not showing up in a Windows 10 device…" at bounding box center [538, 142] width 292 height 182
click at [414, 76] on h5 "You are troubleshooting a virtual printer not showing up in a Windows 10 device…" at bounding box center [538, 72] width 279 height 21
click at [525, 144] on div "Check if the Print Spooler service is running." at bounding box center [537, 139] width 277 height 18
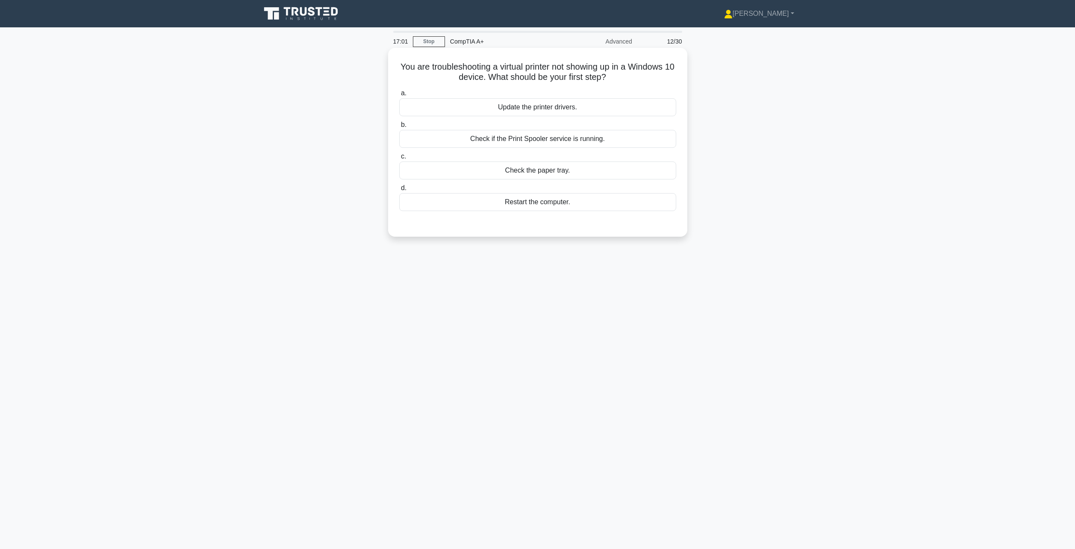
click at [399, 128] on input "b. Check if the Print Spooler service is running." at bounding box center [399, 125] width 0 height 6
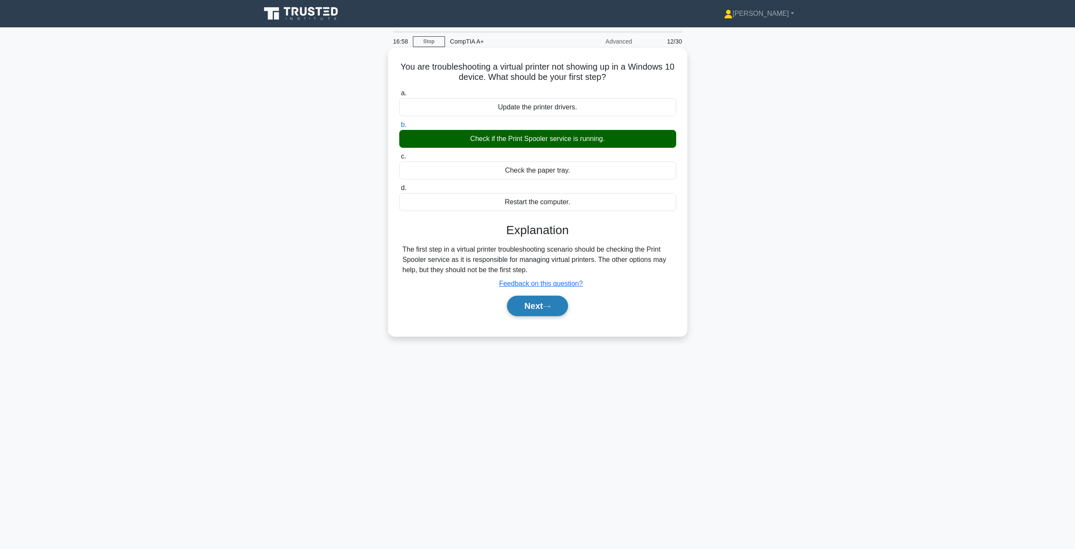
click at [534, 300] on button "Next" at bounding box center [537, 306] width 61 height 21
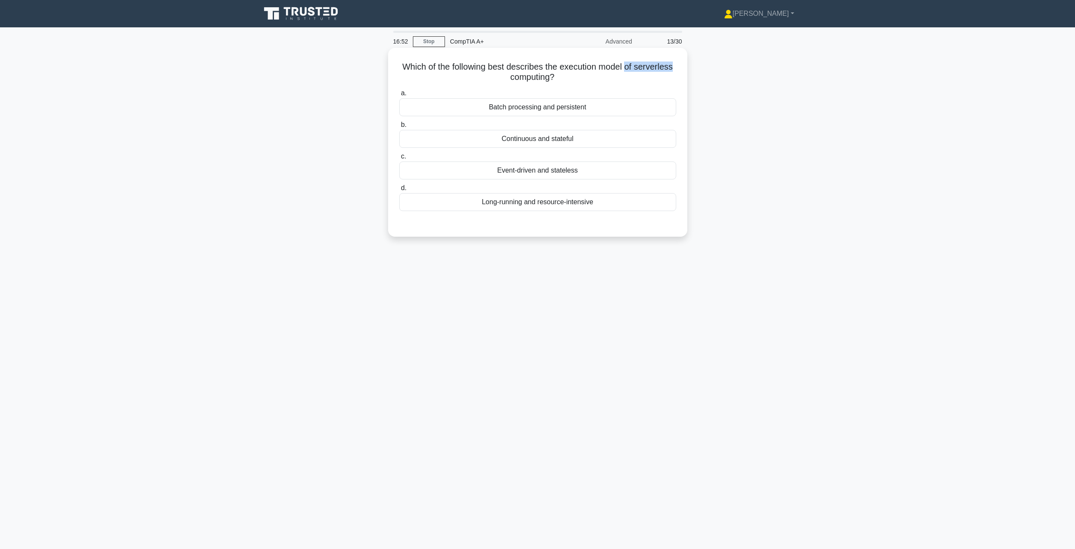
drag, startPoint x: 627, startPoint y: 68, endPoint x: 682, endPoint y: 67, distance: 55.2
click at [680, 66] on div "Which of the following best describes the execution model of serverless computi…" at bounding box center [538, 142] width 292 height 182
click at [523, 63] on h5 "Which of the following best describes the execution model of serverless computi…" at bounding box center [538, 72] width 279 height 21
click at [542, 75] on h5 "Which of the following best describes the execution model of serverless computi…" at bounding box center [538, 72] width 279 height 21
drag, startPoint x: 639, startPoint y: 69, endPoint x: 666, endPoint y: 66, distance: 27.5
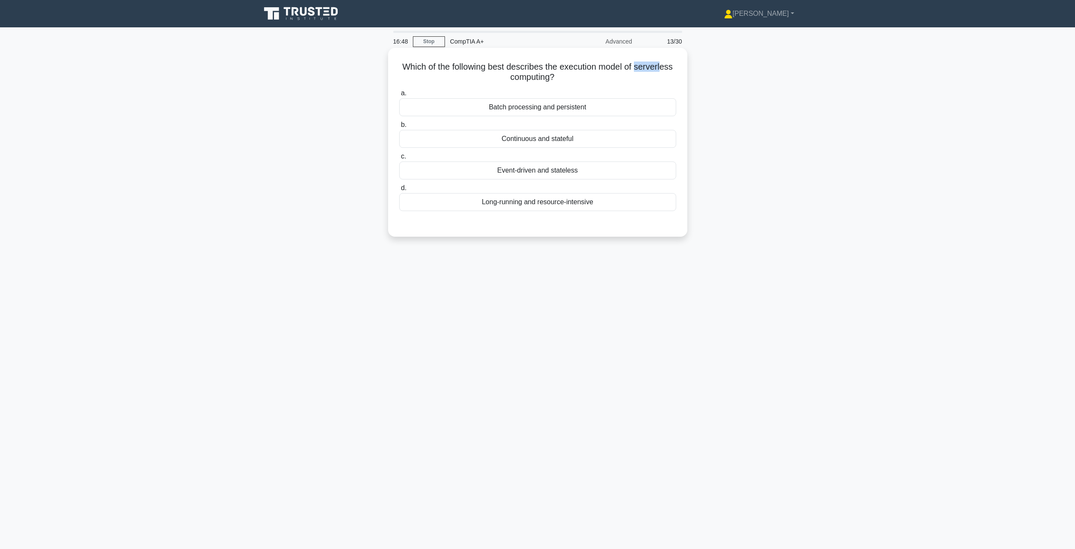
click at [666, 66] on h5 "Which of the following best describes the execution model of serverless computi…" at bounding box center [538, 72] width 279 height 21
click at [536, 82] on h5 "Which of the following best describes the execution model of serverless computi…" at bounding box center [538, 72] width 279 height 21
drag, startPoint x: 535, startPoint y: 83, endPoint x: 490, endPoint y: 86, distance: 44.6
click at [490, 86] on div "Which of the following best describes the execution model of serverless computi…" at bounding box center [538, 142] width 292 height 182
click at [514, 74] on h5 "Which of the following best describes the execution model of serverless computi…" at bounding box center [538, 72] width 279 height 21
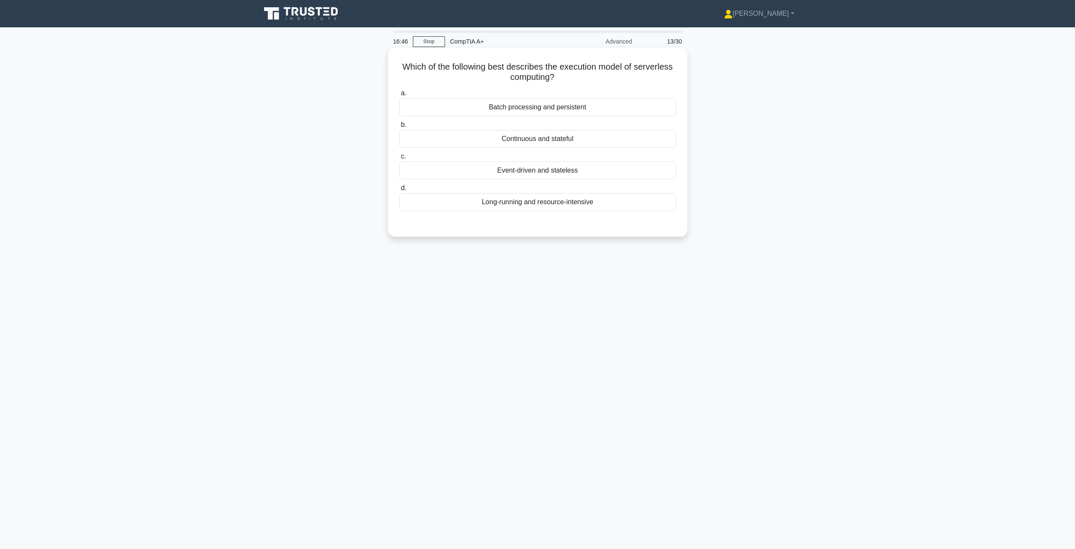
click at [547, 79] on h5 "Which of the following best describes the execution model of serverless computi…" at bounding box center [538, 72] width 279 height 21
click at [537, 72] on h5 "Which of the following best describes the execution model of serverless computi…" at bounding box center [538, 72] width 279 height 21
click at [565, 67] on h5 "Which of the following best describes the execution model of serverless computi…" at bounding box center [538, 72] width 279 height 21
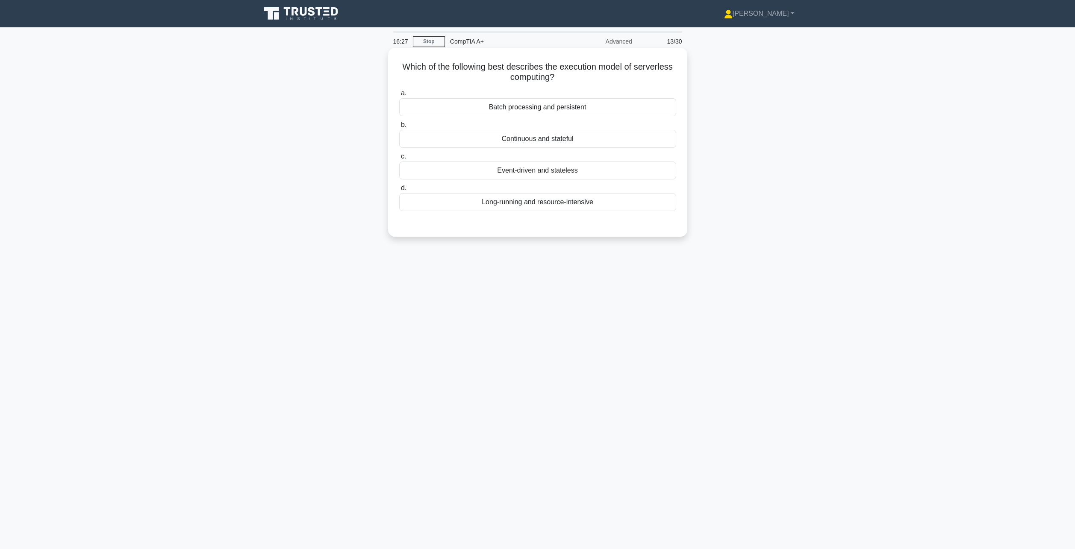
drag, startPoint x: 562, startPoint y: 68, endPoint x: 652, endPoint y: 77, distance: 90.2
click at [652, 77] on h5 "Which of the following best describes the execution model of serverless computi…" at bounding box center [538, 72] width 279 height 21
click at [750, 83] on div "Which of the following best describes the execution model of serverless computi…" at bounding box center [538, 149] width 564 height 199
click at [544, 143] on div "Continuous and stateful" at bounding box center [537, 139] width 277 height 18
click at [399, 128] on input "b. Continuous and stateful" at bounding box center [399, 125] width 0 height 6
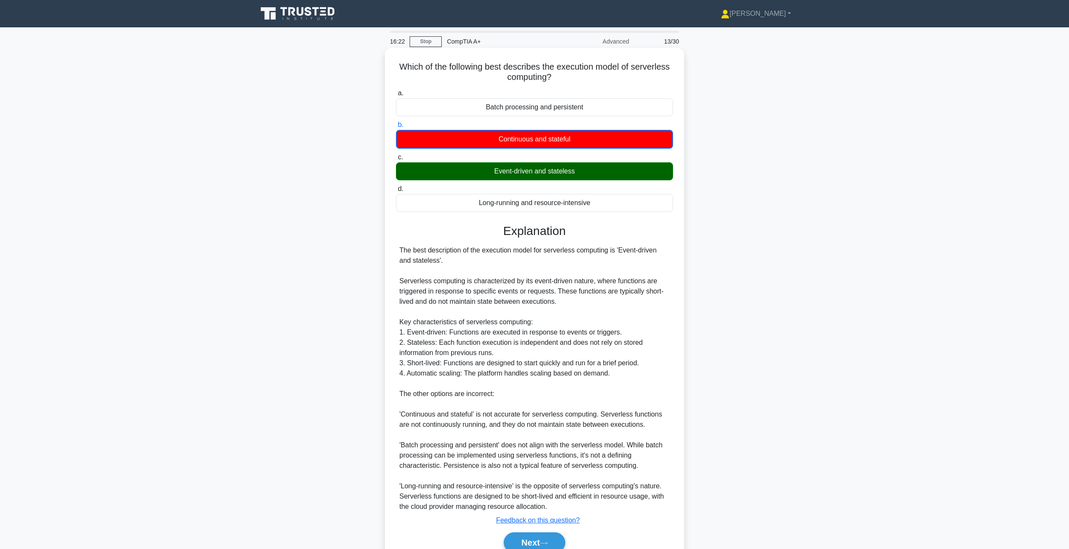
drag, startPoint x: 508, startPoint y: 173, endPoint x: 583, endPoint y: 185, distance: 76.3
click at [533, 179] on div "Event-driven and stateless" at bounding box center [534, 171] width 277 height 18
click at [596, 180] on div "Event-driven and stateless" at bounding box center [534, 171] width 277 height 18
click at [396, 160] on input "c. Event-driven and stateless" at bounding box center [396, 158] width 0 height 6
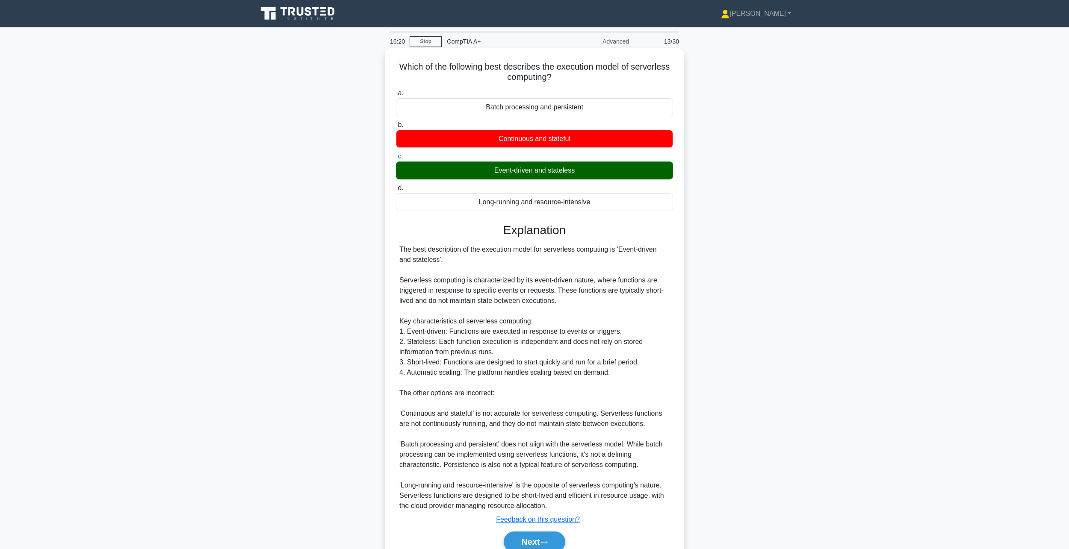
scroll to position [40, 0]
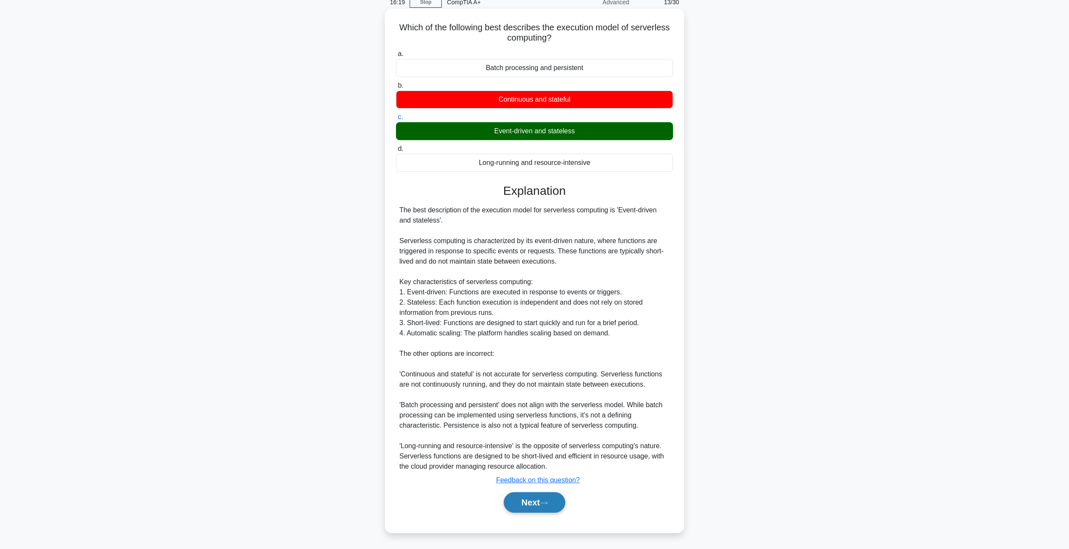
click at [535, 497] on button "Next" at bounding box center [534, 503] width 61 height 21
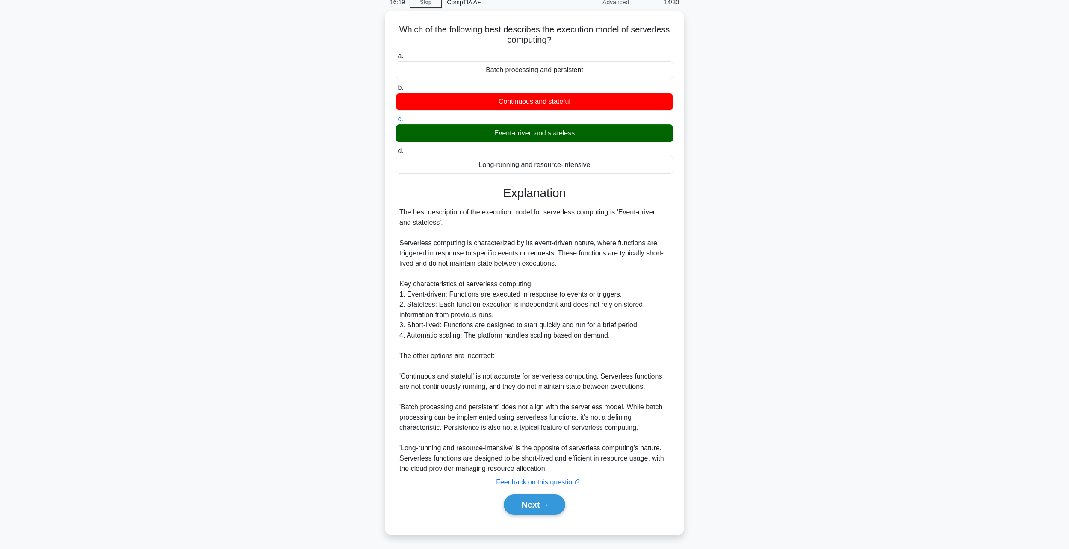
scroll to position [0, 0]
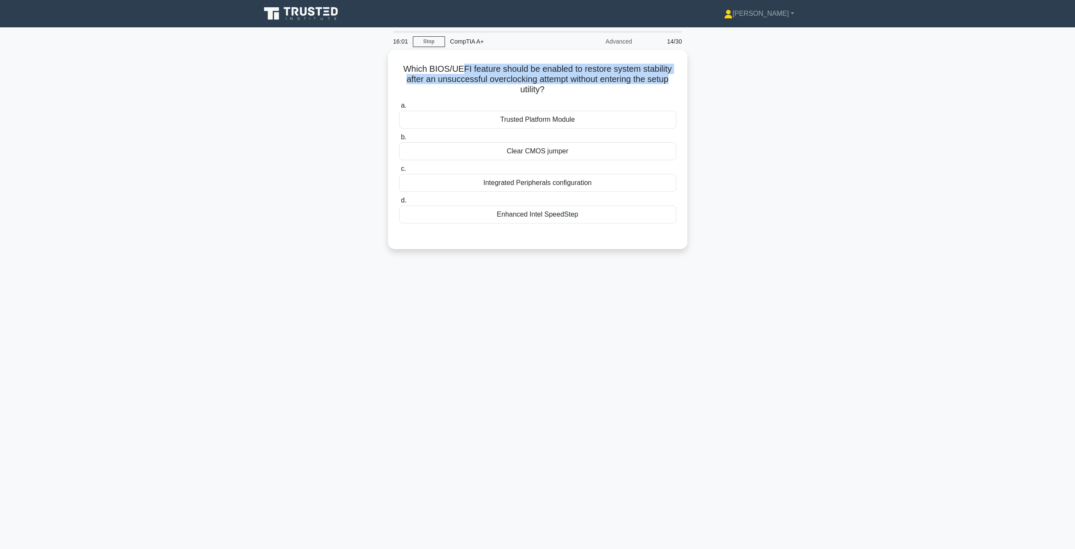
drag, startPoint x: 463, startPoint y: 64, endPoint x: 697, endPoint y: 76, distance: 234.2
click at [697, 76] on div "Which BIOS/UEFI feature should be enabled to restore system stability after an …" at bounding box center [538, 155] width 564 height 210
click at [600, 77] on h5 "Which BIOS/UEFI feature should be enabled to restore system stability after an …" at bounding box center [538, 78] width 279 height 32
click at [550, 145] on div "Clear CMOS jumper" at bounding box center [537, 149] width 277 height 18
click at [399, 138] on input "b. Clear CMOS jumper" at bounding box center [399, 136] width 0 height 6
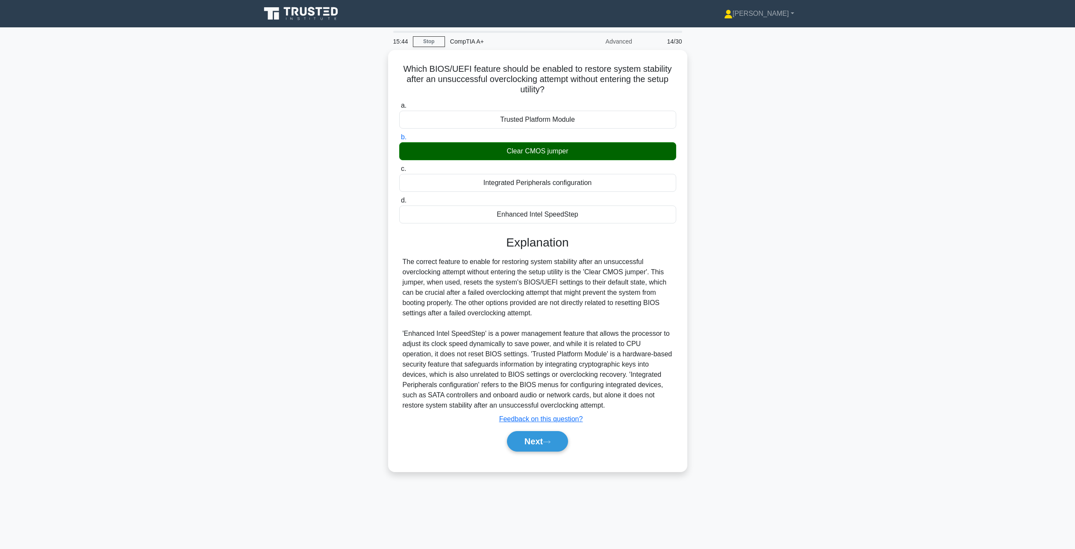
click at [789, 203] on div "Which BIOS/UEFI feature should be enabled to restore system stability after an …" at bounding box center [538, 266] width 564 height 432
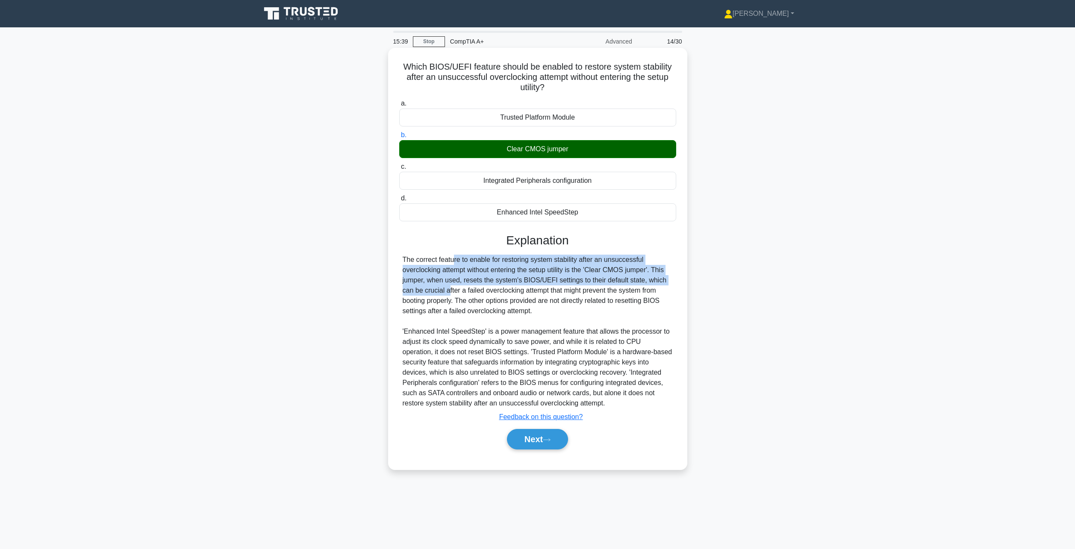
drag, startPoint x: 400, startPoint y: 257, endPoint x: 674, endPoint y: 284, distance: 275.0
click at [673, 284] on div "The correct feature to enable for restoring system stability after an unsuccess…" at bounding box center [537, 332] width 277 height 154
click at [521, 442] on button "Next" at bounding box center [537, 439] width 61 height 21
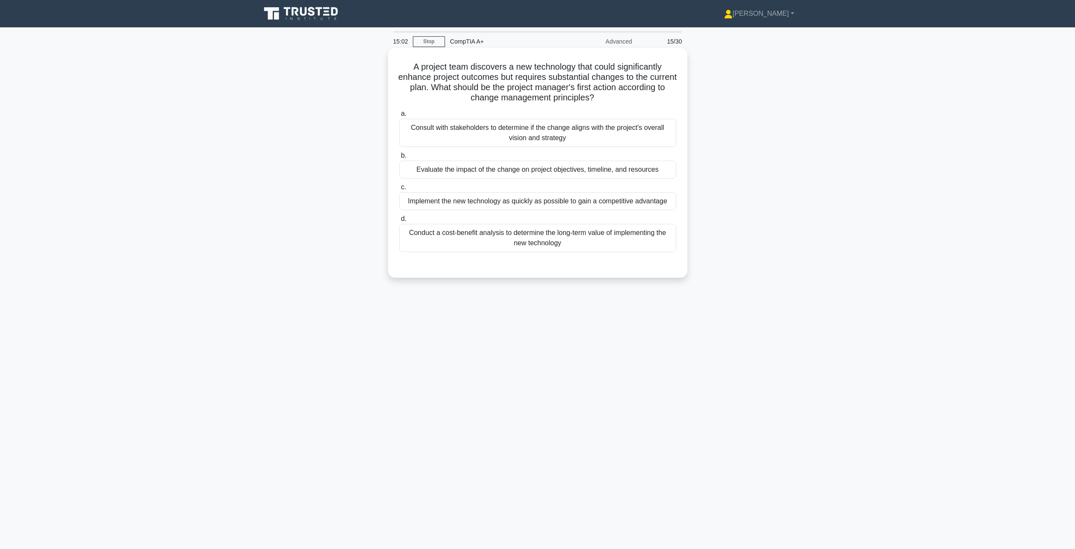
click at [515, 170] on div "Evaluate the impact of the change on project objectives, timeline, and resources" at bounding box center [537, 170] width 277 height 18
click at [399, 159] on input "b. Evaluate the impact of the change on project objectives, timeline, and resou…" at bounding box center [399, 156] width 0 height 6
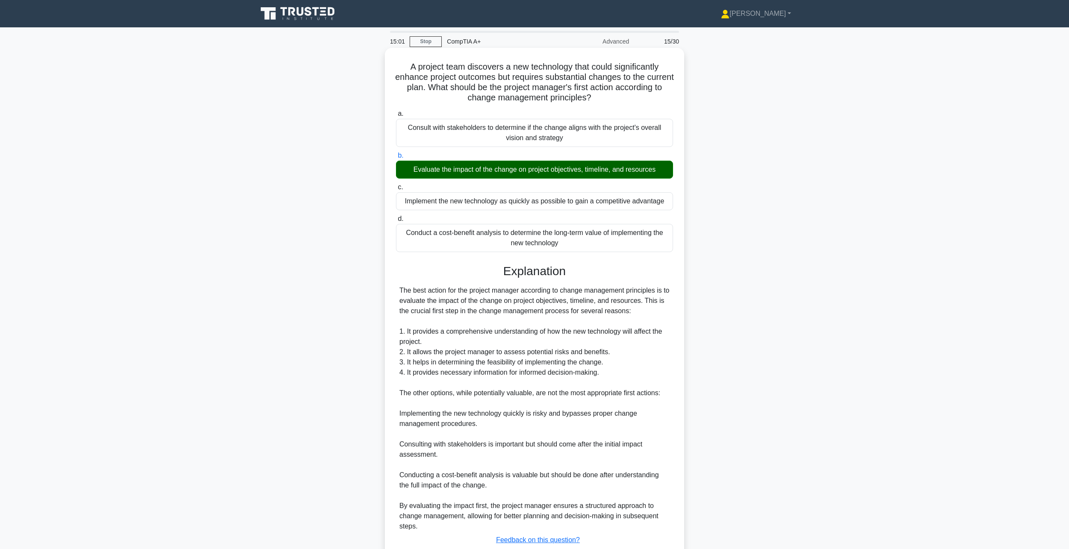
scroll to position [43, 0]
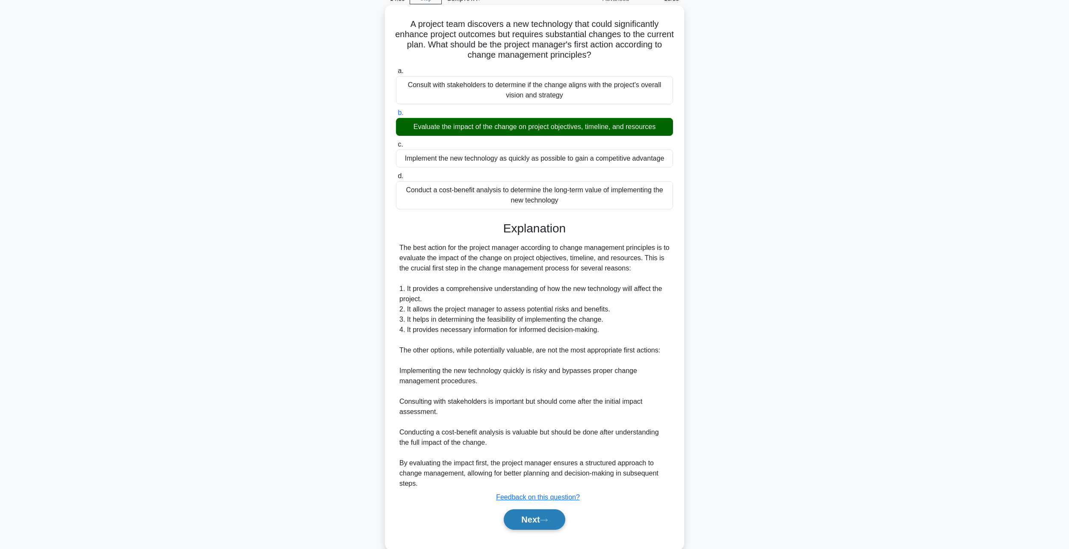
click at [539, 520] on button "Next" at bounding box center [534, 520] width 61 height 21
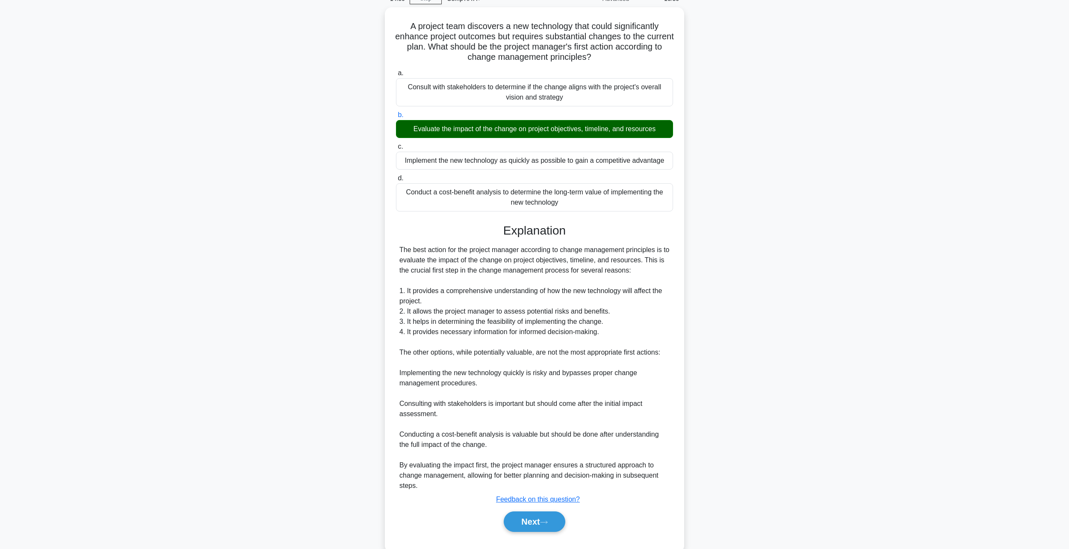
scroll to position [0, 0]
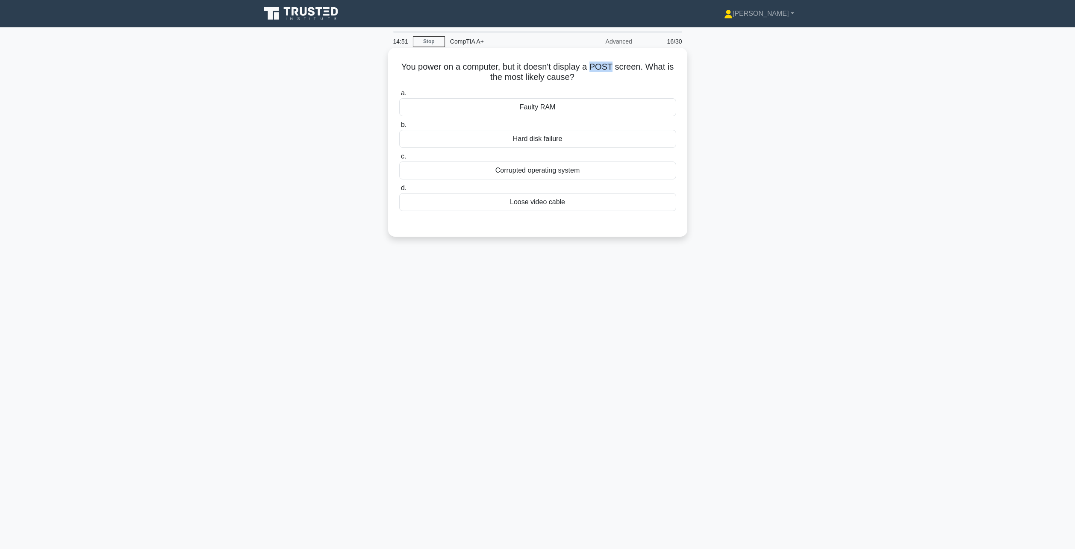
drag, startPoint x: 594, startPoint y: 66, endPoint x: 613, endPoint y: 72, distance: 19.7
click at [613, 72] on h5 "You power on a computer, but it doesn't display a POST screen. What is the most…" at bounding box center [538, 72] width 279 height 21
click at [598, 78] on h5 "You power on a computer, but it doesn't display a POST screen. What is the most…" at bounding box center [538, 72] width 279 height 21
click at [527, 202] on div "Loose video cable" at bounding box center [537, 202] width 277 height 18
click at [399, 191] on input "d. Loose video cable" at bounding box center [399, 189] width 0 height 6
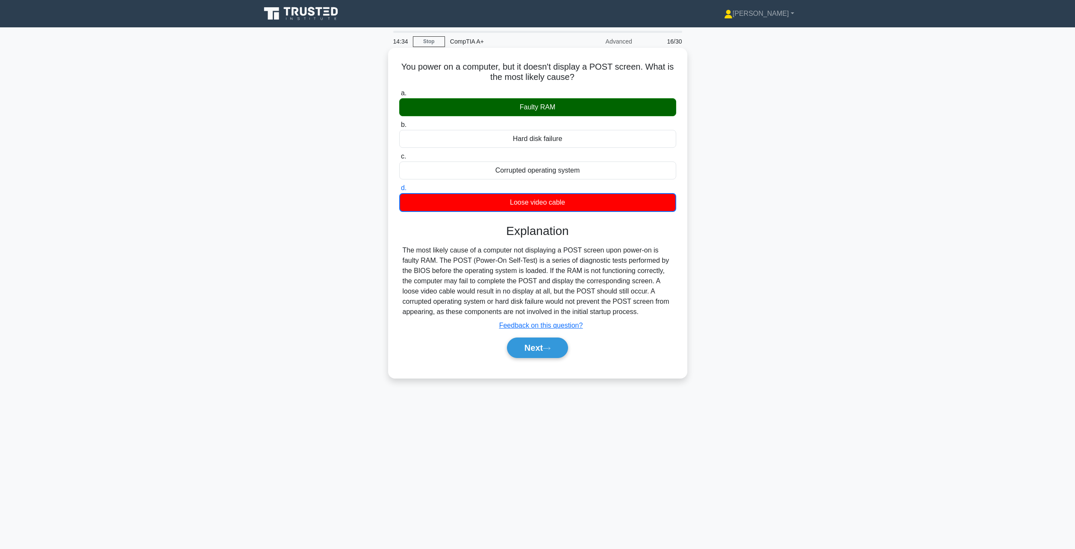
click at [538, 108] on div "Faulty RAM" at bounding box center [537, 107] width 277 height 18
drag, startPoint x: 541, startPoint y: 112, endPoint x: 552, endPoint y: 107, distance: 11.5
click at [549, 107] on div "Faulty RAM" at bounding box center [537, 107] width 277 height 18
click at [538, 112] on div "Faulty RAM" at bounding box center [537, 107] width 277 height 18
click at [399, 96] on input "a. Faulty RAM" at bounding box center [399, 94] width 0 height 6
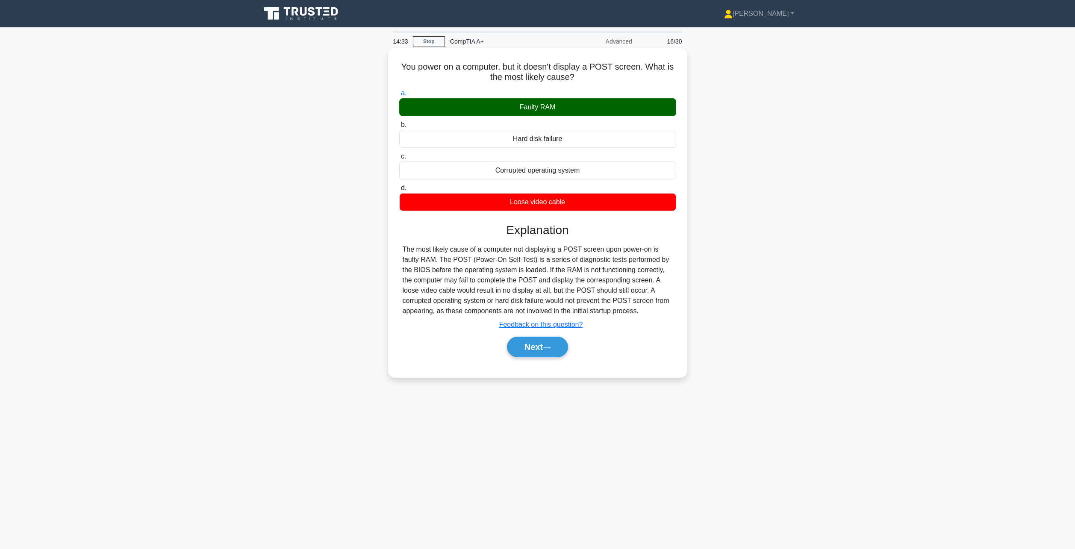
click at [536, 112] on div "Faulty RAM" at bounding box center [537, 107] width 277 height 18
click at [399, 96] on input "a. Faulty RAM" at bounding box center [399, 94] width 0 height 6
click at [536, 112] on div "Faulty RAM" at bounding box center [537, 107] width 277 height 18
click at [399, 96] on input "a. Faulty RAM" at bounding box center [399, 94] width 0 height 6
click at [536, 112] on div "Faulty RAM" at bounding box center [537, 107] width 277 height 18
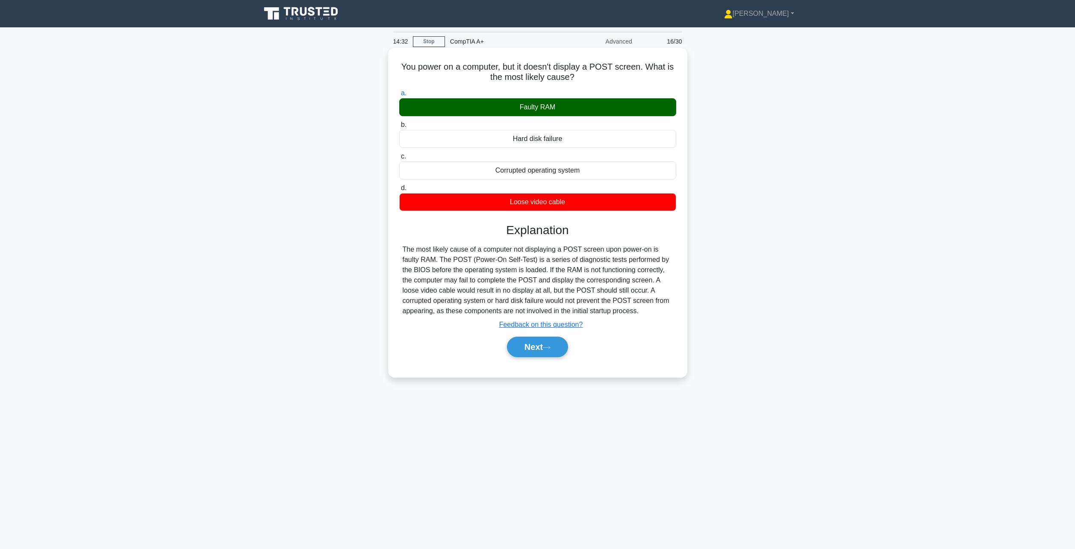
click at [399, 96] on input "a. Faulty RAM" at bounding box center [399, 94] width 0 height 6
click at [536, 112] on div "Faulty RAM" at bounding box center [537, 107] width 277 height 18
click at [399, 96] on input "a. Faulty RAM" at bounding box center [399, 94] width 0 height 6
click at [536, 112] on div "Faulty RAM" at bounding box center [537, 107] width 277 height 18
click at [399, 96] on input "a. Faulty RAM" at bounding box center [399, 94] width 0 height 6
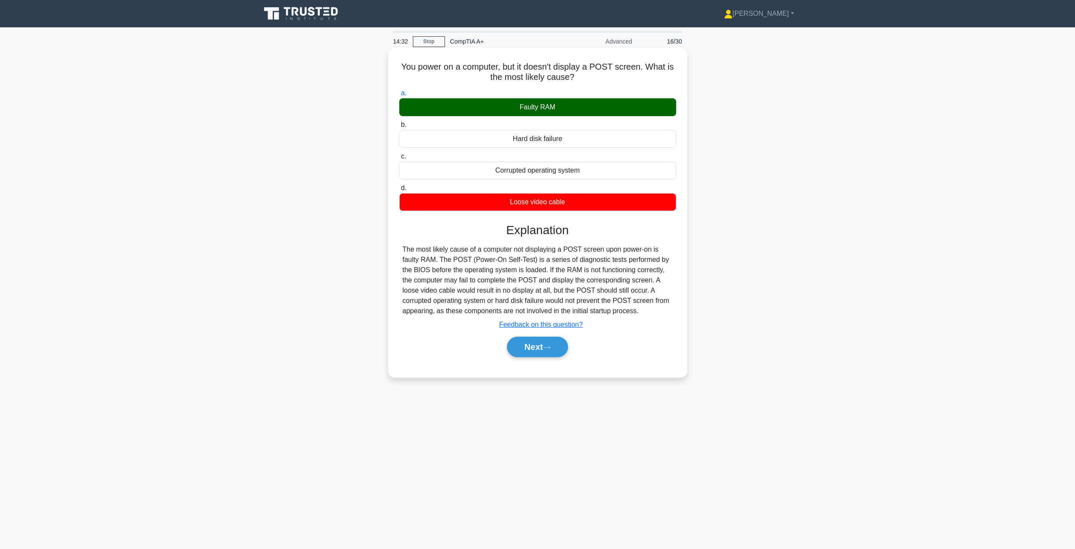
click at [536, 112] on div "Faulty RAM" at bounding box center [537, 107] width 277 height 18
click at [399, 96] on input "a. Faulty RAM" at bounding box center [399, 94] width 0 height 6
click at [536, 112] on div "Faulty RAM" at bounding box center [537, 107] width 277 height 18
click at [399, 96] on input "a. Faulty RAM" at bounding box center [399, 94] width 0 height 6
click at [534, 111] on div "Faulty RAM" at bounding box center [537, 107] width 277 height 18
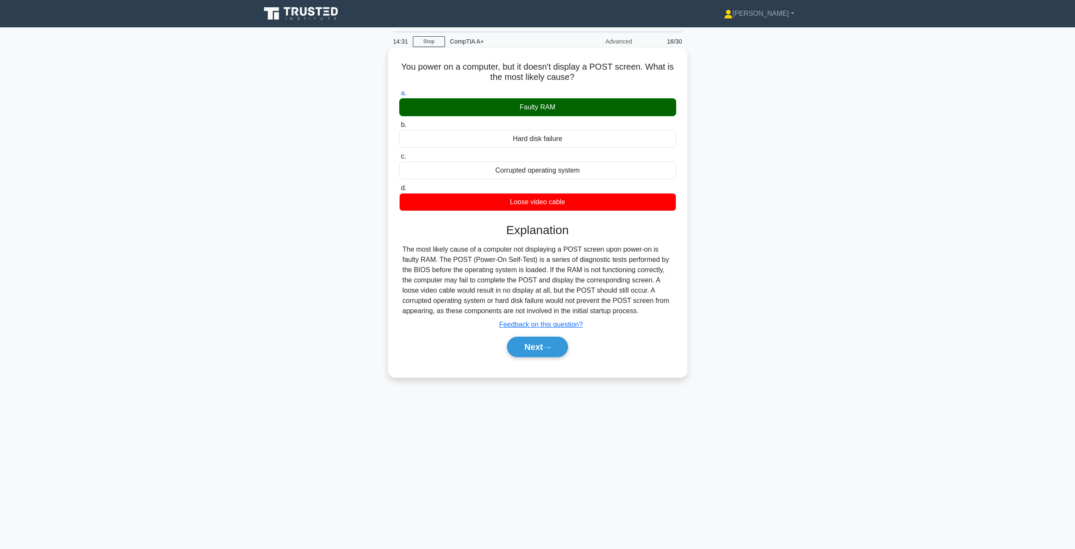
click at [399, 96] on input "a. Faulty RAM" at bounding box center [399, 94] width 0 height 6
click at [534, 111] on div "Faulty RAM" at bounding box center [537, 107] width 277 height 18
click at [399, 96] on input "a. Faulty RAM" at bounding box center [399, 94] width 0 height 6
click at [534, 111] on div "Faulty RAM" at bounding box center [537, 107] width 277 height 18
click at [399, 96] on input "a. Faulty RAM" at bounding box center [399, 94] width 0 height 6
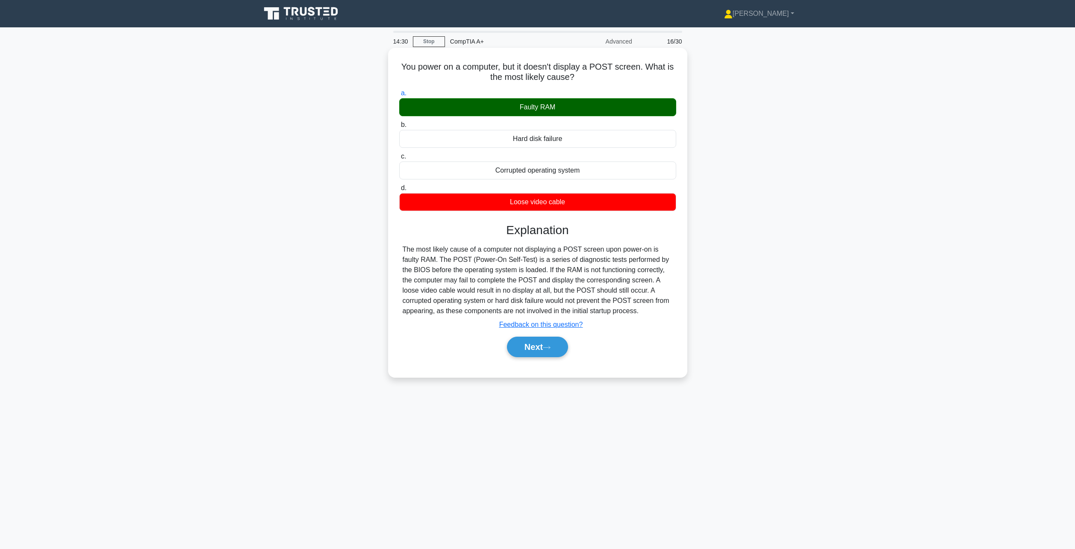
click at [567, 101] on div "Faulty RAM" at bounding box center [537, 107] width 277 height 18
click at [399, 96] on input "a. Faulty RAM" at bounding box center [399, 94] width 0 height 6
drag, startPoint x: 525, startPoint y: 111, endPoint x: 512, endPoint y: 115, distance: 13.7
click at [516, 114] on div "Faulty RAM" at bounding box center [537, 107] width 277 height 18
drag, startPoint x: 584, startPoint y: 117, endPoint x: 590, endPoint y: 118, distance: 6.5
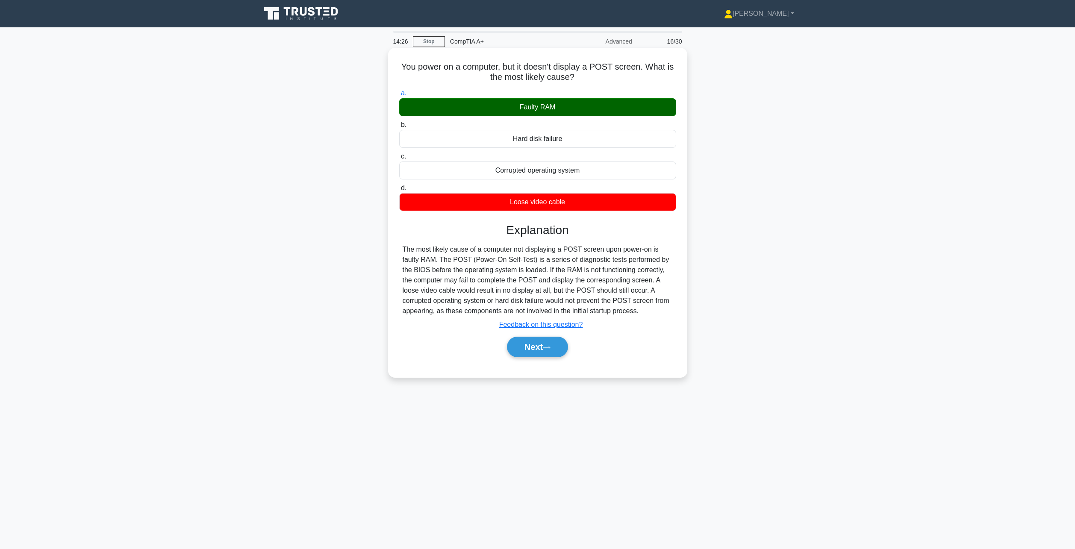
click at [583, 118] on div "a. Faulty RAM b. Hard disk failure c. d." at bounding box center [537, 149] width 287 height 127
click at [528, 349] on button "Next" at bounding box center [537, 347] width 61 height 21
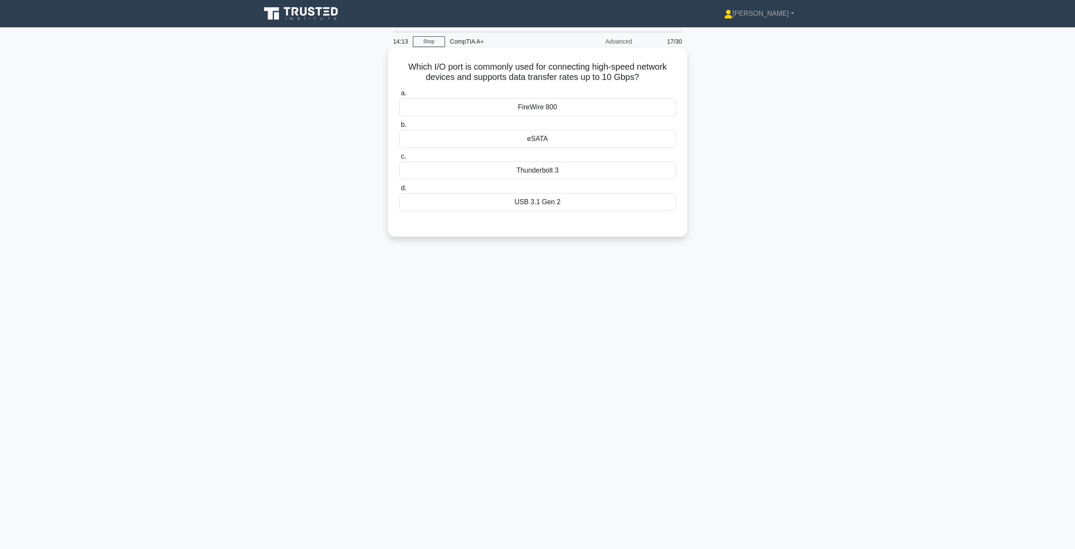
drag, startPoint x: 500, startPoint y: 76, endPoint x: 658, endPoint y: 81, distance: 157.5
click at [658, 81] on h5 "Which I/O port is commonly used for connecting high-speed network devices and s…" at bounding box center [538, 72] width 279 height 21
click at [652, 74] on h5 "Which I/O port is commonly used for connecting high-speed network devices and s…" at bounding box center [538, 72] width 279 height 21
drag, startPoint x: 540, startPoint y: 172, endPoint x: 590, endPoint y: 179, distance: 50.6
click at [540, 172] on div "Thunderbolt 3" at bounding box center [537, 171] width 277 height 18
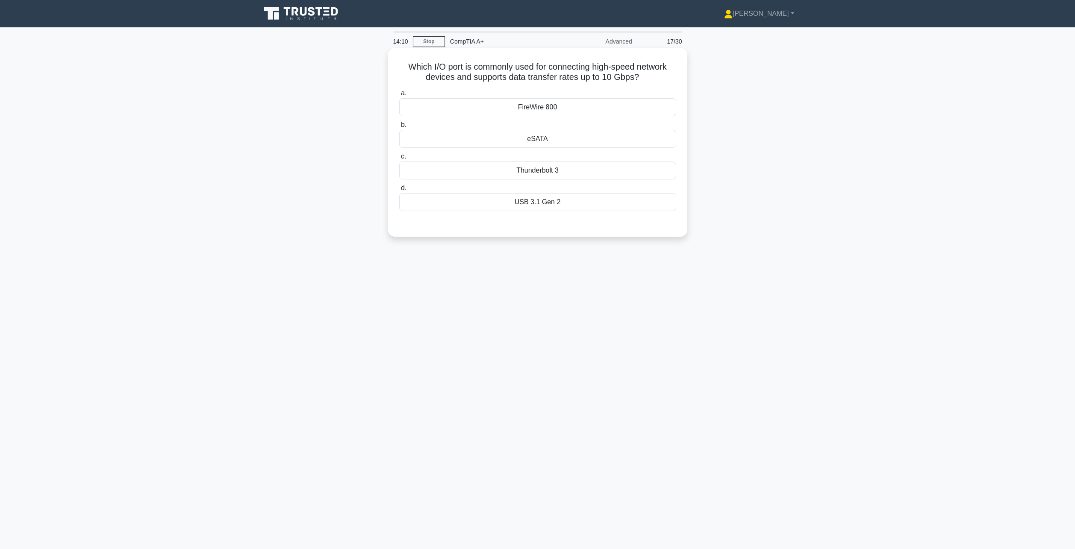
click at [399, 160] on input "c. Thunderbolt 3" at bounding box center [399, 157] width 0 height 6
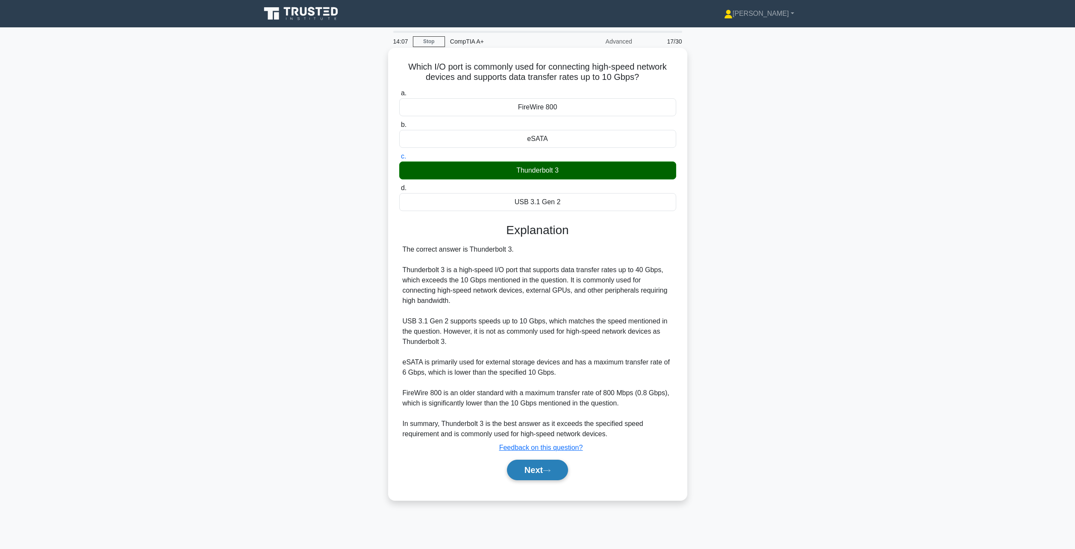
click at [548, 463] on button "Next" at bounding box center [537, 470] width 61 height 21
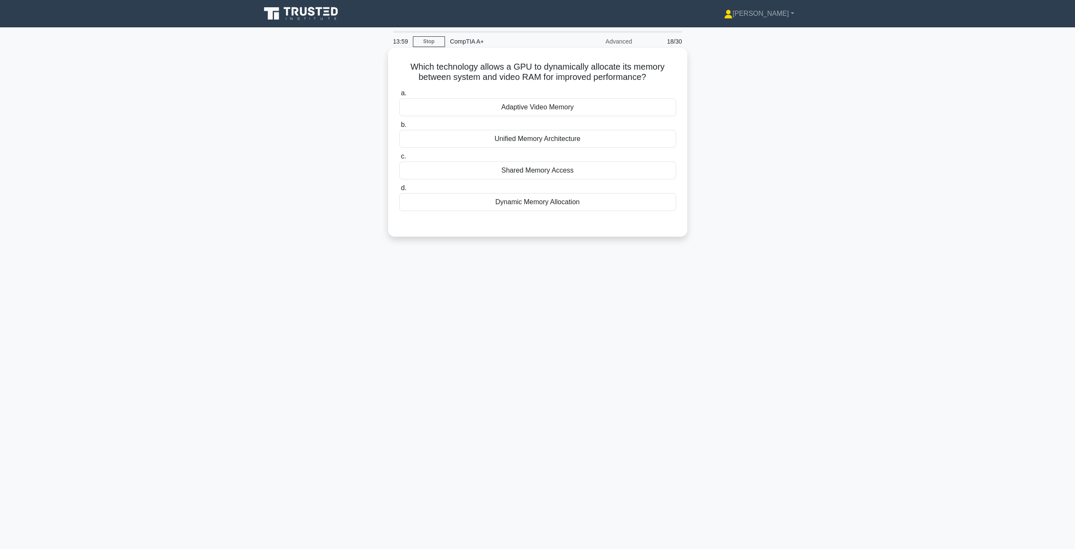
drag, startPoint x: 547, startPoint y: 209, endPoint x: 541, endPoint y: 207, distance: 5.7
click at [545, 209] on div "Dynamic Memory Allocation" at bounding box center [537, 202] width 277 height 18
click at [399, 191] on input "d. Dynamic Memory Allocation" at bounding box center [399, 189] width 0 height 6
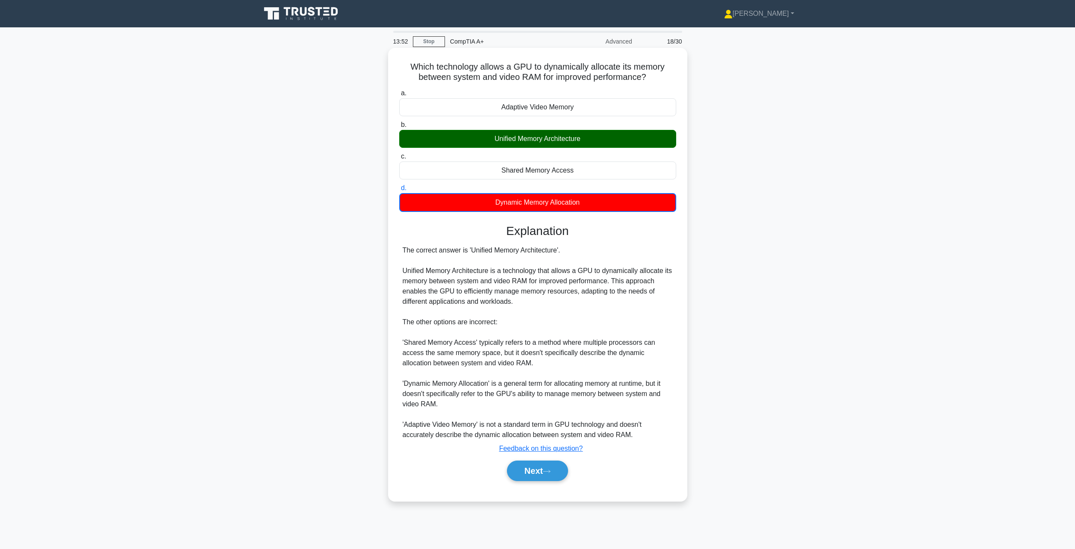
drag, startPoint x: 499, startPoint y: 137, endPoint x: 550, endPoint y: 139, distance: 50.9
click at [553, 139] on div "Unified Memory Architecture" at bounding box center [537, 139] width 277 height 18
click at [550, 139] on div "Unified Memory Architecture" at bounding box center [537, 139] width 277 height 18
click at [399, 128] on input "b. Unified Memory Architecture" at bounding box center [399, 125] width 0 height 6
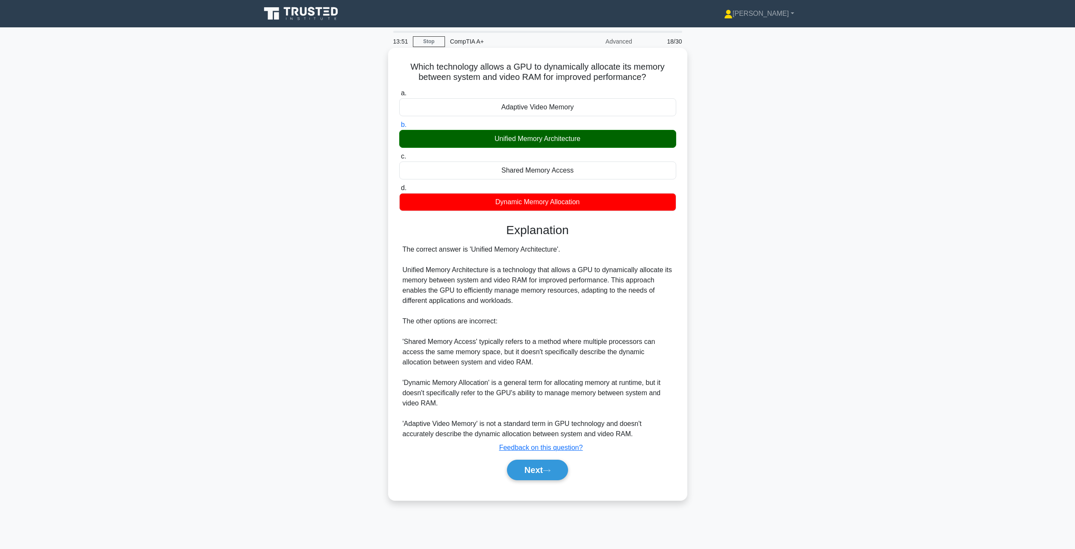
click at [513, 133] on div "Unified Memory Architecture" at bounding box center [537, 139] width 277 height 18
click at [399, 128] on input "b. Unified Memory Architecture" at bounding box center [399, 125] width 0 height 6
click at [513, 133] on div "Unified Memory Architecture" at bounding box center [537, 139] width 277 height 18
click at [399, 128] on input "b. Unified Memory Architecture" at bounding box center [399, 125] width 0 height 6
click at [513, 134] on div "Unified Memory Architecture" at bounding box center [537, 139] width 277 height 18
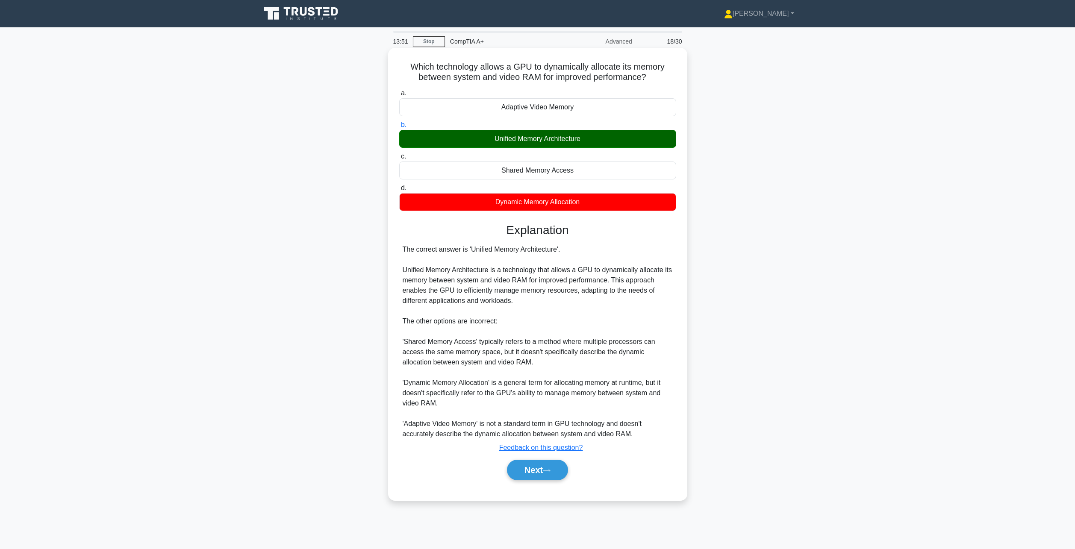
click at [399, 128] on input "b. Unified Memory Architecture" at bounding box center [399, 125] width 0 height 6
click at [513, 135] on div "Unified Memory Architecture" at bounding box center [537, 139] width 277 height 18
click at [399, 128] on input "b. Unified Memory Architecture" at bounding box center [399, 125] width 0 height 6
click at [522, 141] on div "Unified Memory Architecture" at bounding box center [537, 139] width 277 height 18
click at [399, 128] on input "b. Unified Memory Architecture" at bounding box center [399, 125] width 0 height 6
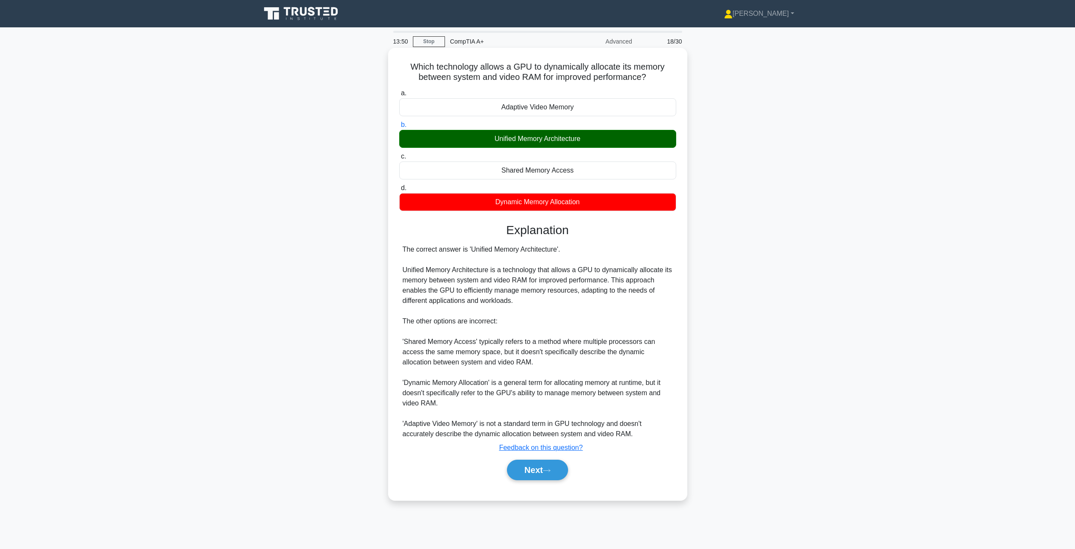
click at [522, 141] on div "Unified Memory Architecture" at bounding box center [537, 139] width 277 height 18
click at [399, 128] on input "b. Unified Memory Architecture" at bounding box center [399, 125] width 0 height 6
click at [522, 141] on div "Unified Memory Architecture" at bounding box center [537, 139] width 277 height 18
click at [399, 128] on input "b. Unified Memory Architecture" at bounding box center [399, 125] width 0 height 6
click at [522, 141] on div "Unified Memory Architecture" at bounding box center [537, 139] width 277 height 18
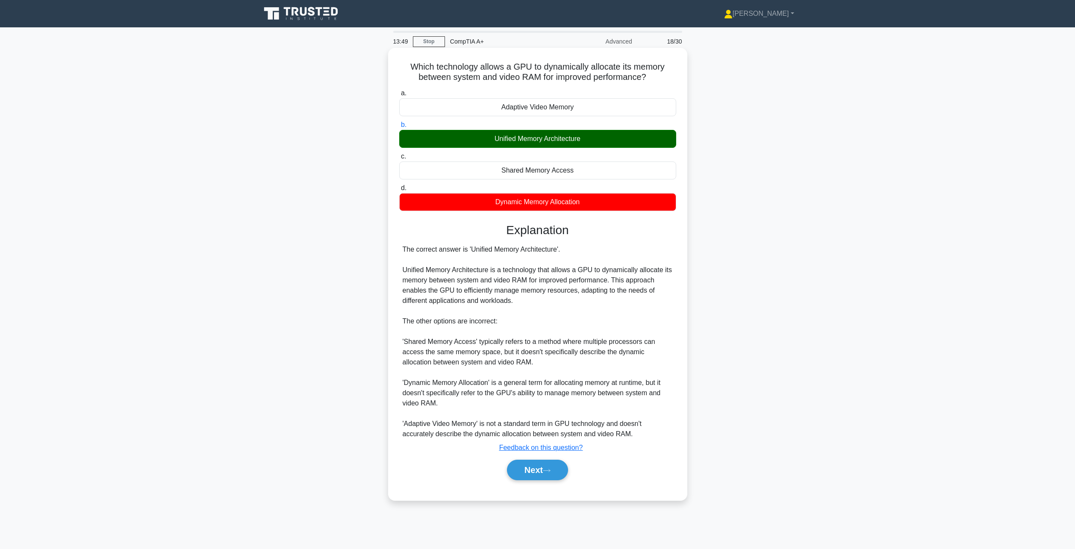
click at [399, 128] on input "b. Unified Memory Architecture" at bounding box center [399, 125] width 0 height 6
click at [523, 142] on div "Unified Memory Architecture" at bounding box center [537, 139] width 277 height 18
click at [399, 128] on input "b. Unified Memory Architecture" at bounding box center [399, 125] width 0 height 6
click at [561, 466] on button "Next" at bounding box center [537, 470] width 61 height 21
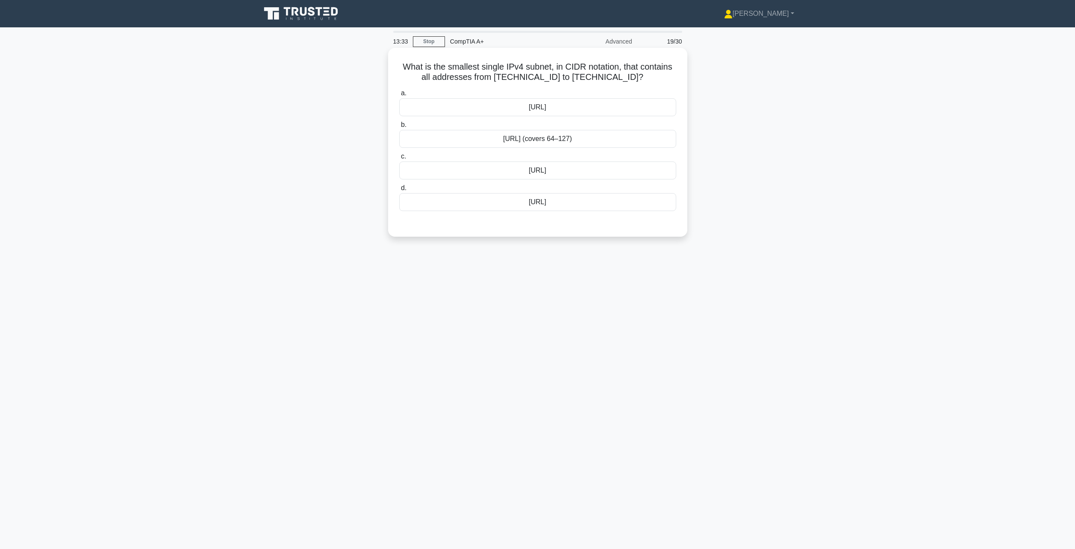
click at [602, 136] on label "b. [URL] (covers 64–127)" at bounding box center [537, 134] width 277 height 28
click at [602, 136] on div "[URL] (covers 64–127)" at bounding box center [537, 139] width 277 height 18
click at [399, 128] on input "b. [URL] (covers 64–127)" at bounding box center [399, 125] width 0 height 6
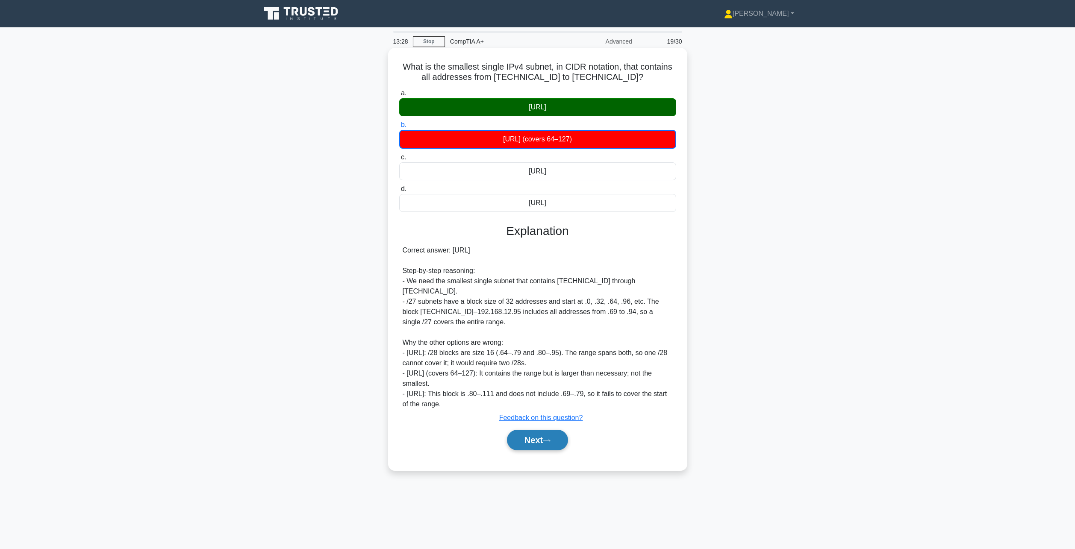
click at [525, 430] on button "Next" at bounding box center [537, 440] width 61 height 21
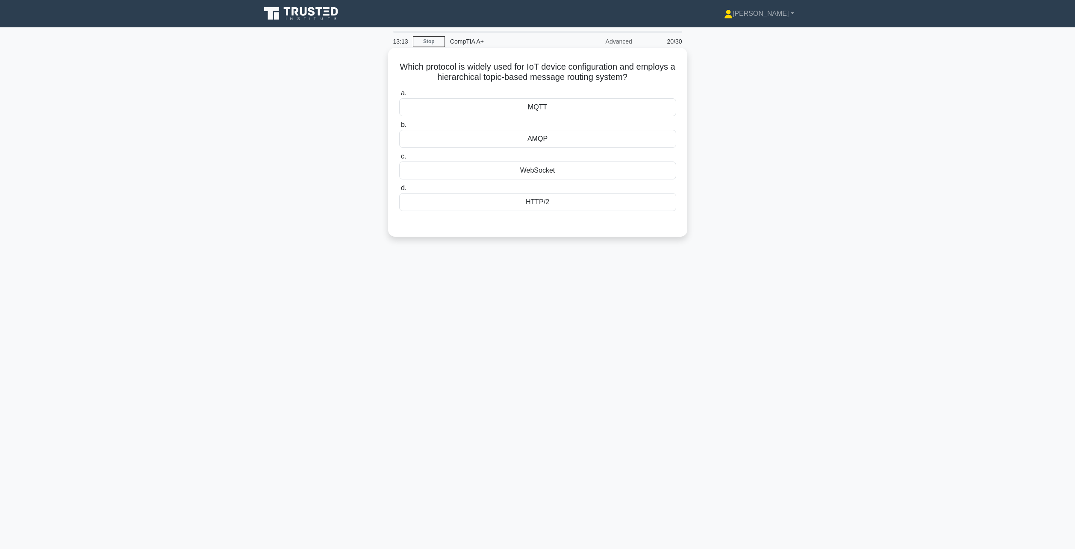
click at [535, 200] on div "HTTP/2" at bounding box center [537, 202] width 277 height 18
click at [399, 191] on input "d. HTTP/2" at bounding box center [399, 189] width 0 height 6
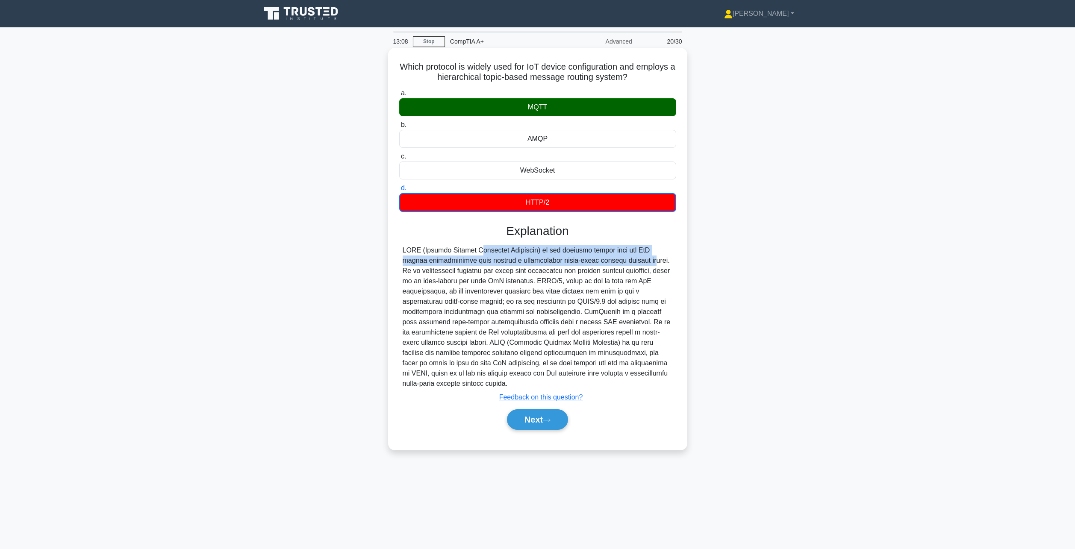
drag, startPoint x: 426, startPoint y: 249, endPoint x: 569, endPoint y: 257, distance: 143.0
click at [569, 258] on div at bounding box center [538, 317] width 270 height 144
click at [516, 427] on button "Next" at bounding box center [537, 420] width 61 height 21
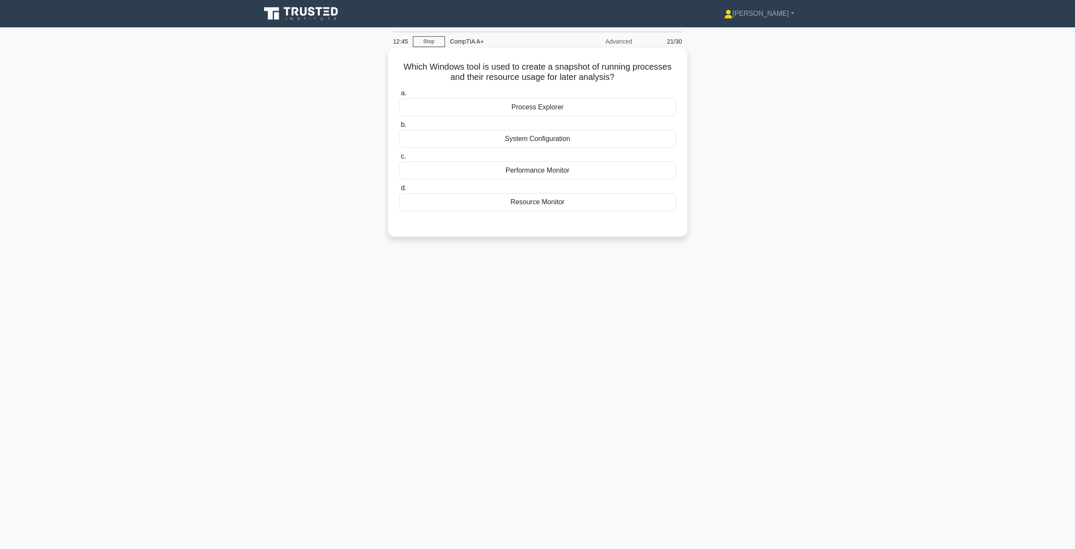
click at [552, 172] on div "Performance Monitor" at bounding box center [537, 171] width 277 height 18
click at [399, 160] on input "c. Performance Monitor" at bounding box center [399, 157] width 0 height 6
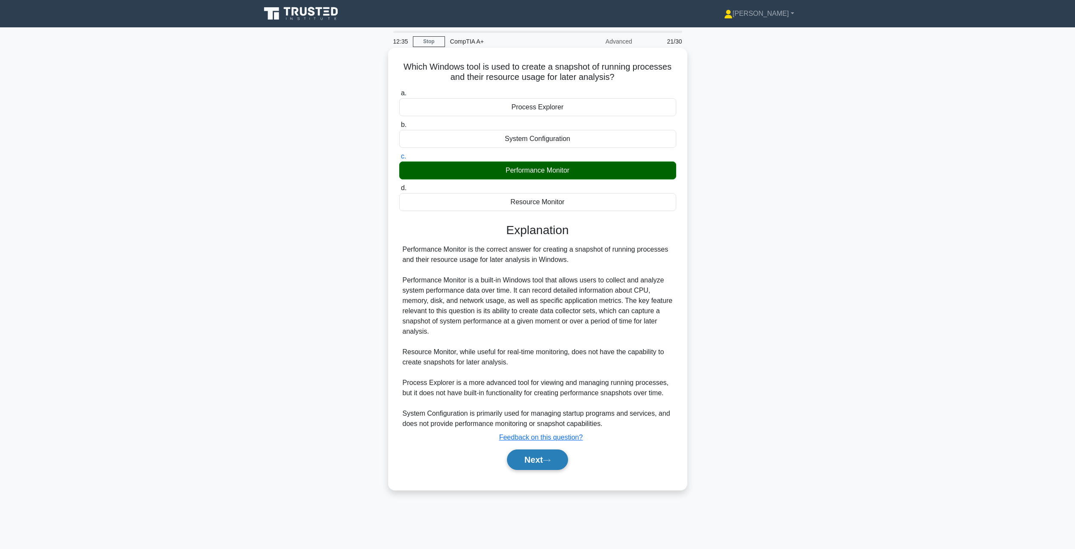
click at [528, 470] on button "Next" at bounding box center [537, 460] width 61 height 21
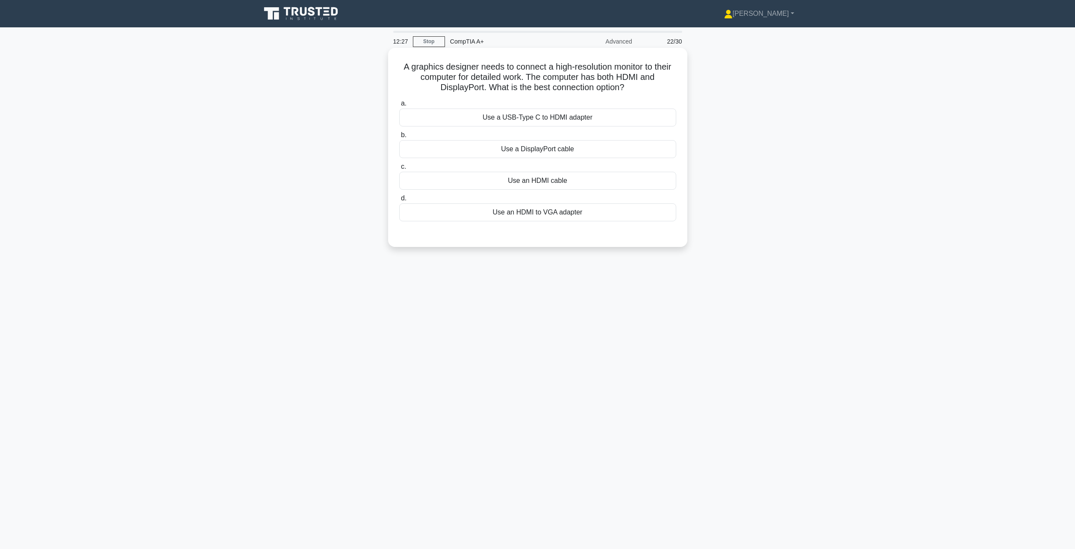
click at [544, 155] on div "Use a DisplayPort cable" at bounding box center [537, 149] width 277 height 18
click at [399, 138] on input "b. Use a DisplayPort cable" at bounding box center [399, 136] width 0 height 6
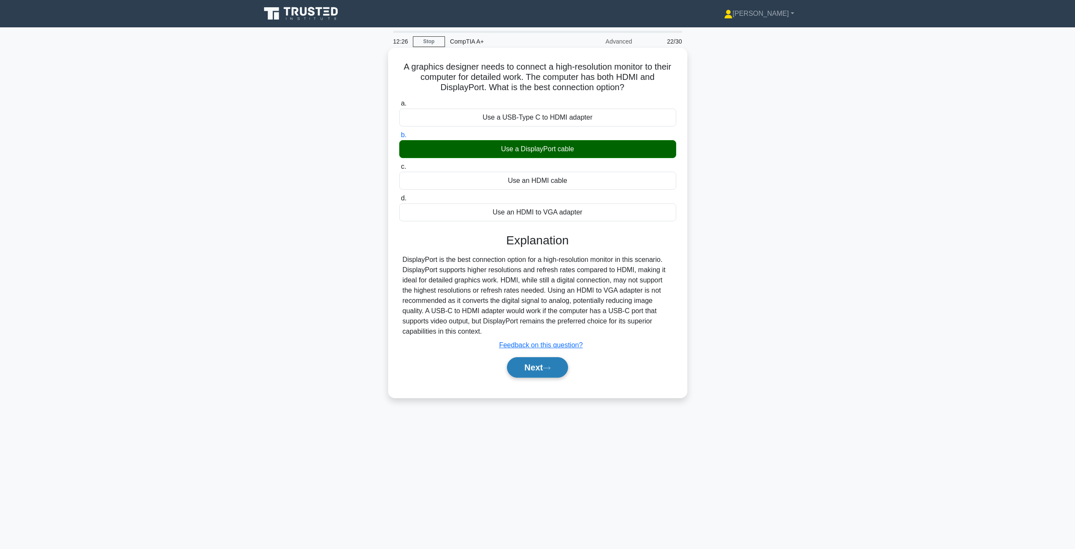
click at [547, 375] on button "Next" at bounding box center [537, 367] width 61 height 21
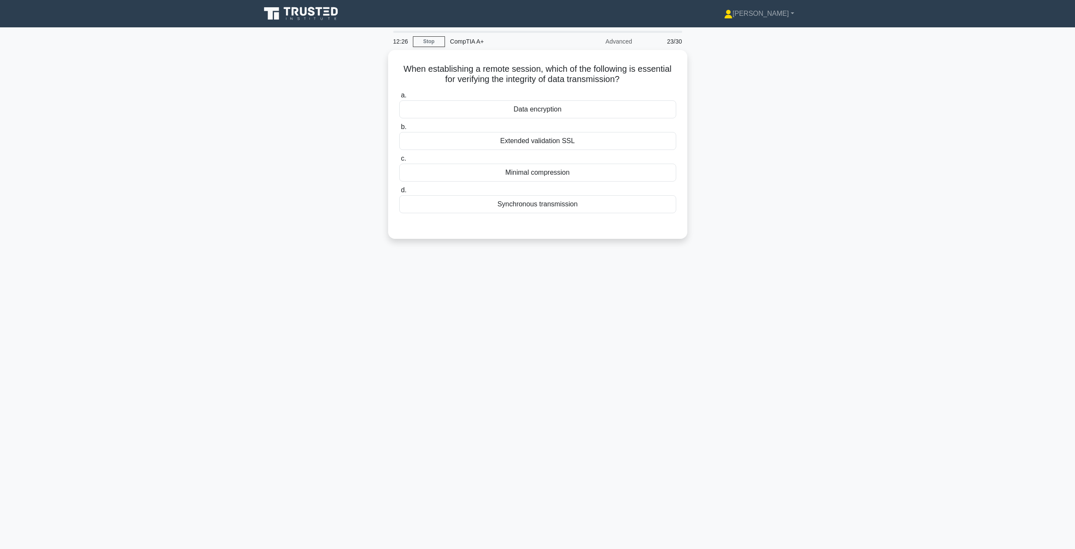
click at [541, 370] on div "12:26 Stop CompTIA A+ Advanced 23/30 When establishing a remote session, which …" at bounding box center [538, 245] width 564 height 428
drag, startPoint x: 643, startPoint y: 78, endPoint x: 468, endPoint y: 88, distance: 174.7
click at [468, 88] on div "When establishing a remote session, which of the following is essential for ver…" at bounding box center [538, 142] width 292 height 182
click at [543, 83] on h5 "When establishing a remote session, which of the following is essential for ver…" at bounding box center [538, 72] width 279 height 21
drag, startPoint x: 541, startPoint y: 77, endPoint x: 612, endPoint y: 74, distance: 70.6
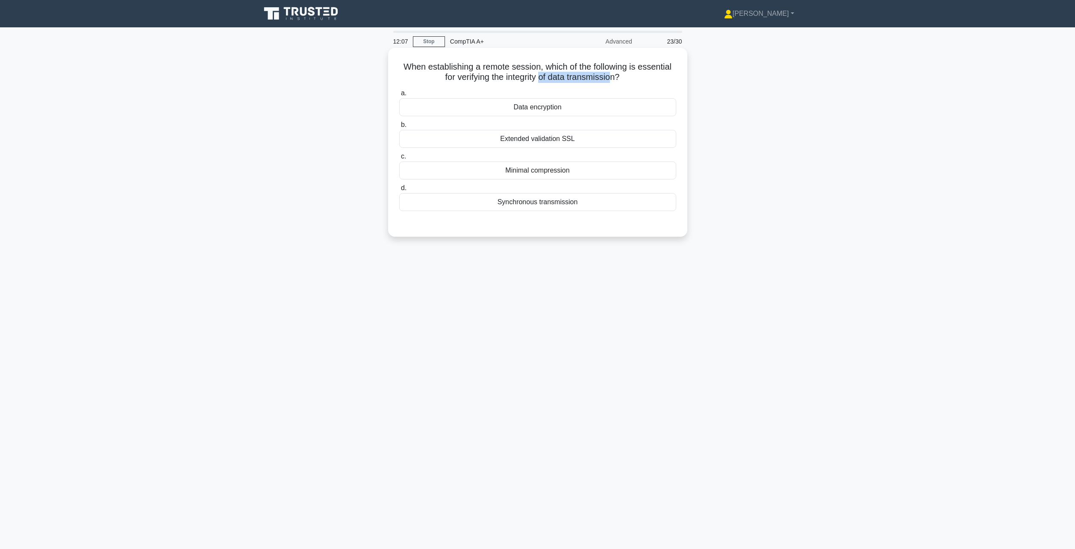
click at [612, 74] on h5 "When establishing a remote session, which of the following is essential for ver…" at bounding box center [538, 72] width 279 height 21
drag, startPoint x: 508, startPoint y: 81, endPoint x: 600, endPoint y: 73, distance: 91.4
click at [598, 73] on h5 "When establishing a remote session, which of the following is essential for ver…" at bounding box center [538, 72] width 279 height 21
click at [760, 64] on div "When establishing a remote session, which of the following is essential for ver…" at bounding box center [538, 149] width 564 height 199
click at [554, 176] on div "Minimal compression" at bounding box center [537, 171] width 277 height 18
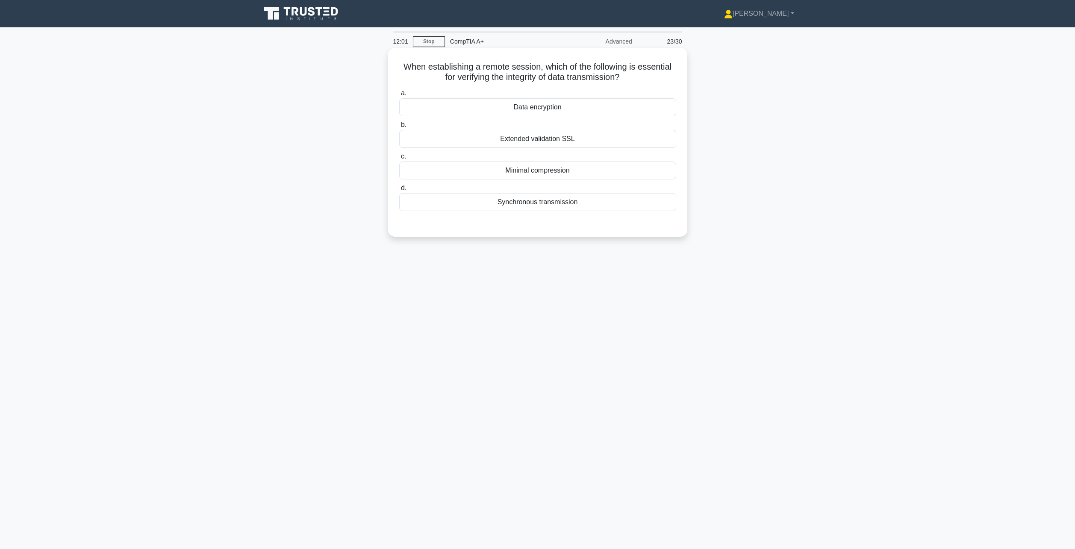
click at [399, 160] on input "c. Minimal compression" at bounding box center [399, 157] width 0 height 6
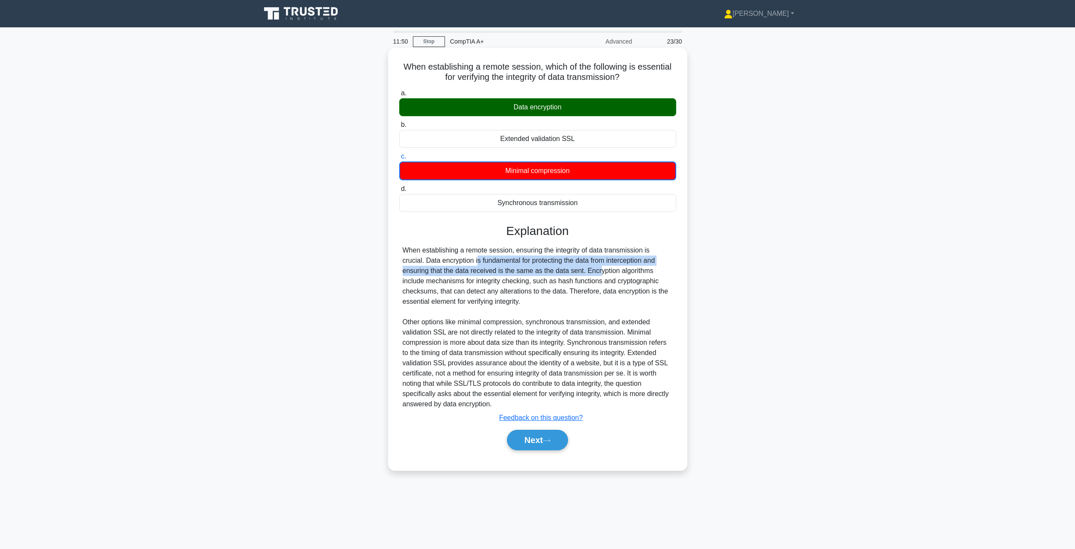
drag, startPoint x: 402, startPoint y: 259, endPoint x: 522, endPoint y: 267, distance: 120.0
click at [522, 267] on div "When establishing a remote session, ensuring the integrity of data transmission…" at bounding box center [538, 327] width 270 height 164
click at [541, 263] on div "When establishing a remote session, ensuring the integrity of data transmission…" at bounding box center [538, 327] width 270 height 164
click at [527, 241] on div "Explanation When establishing a remote session, ensuring the integrity of data …" at bounding box center [537, 339] width 277 height 230
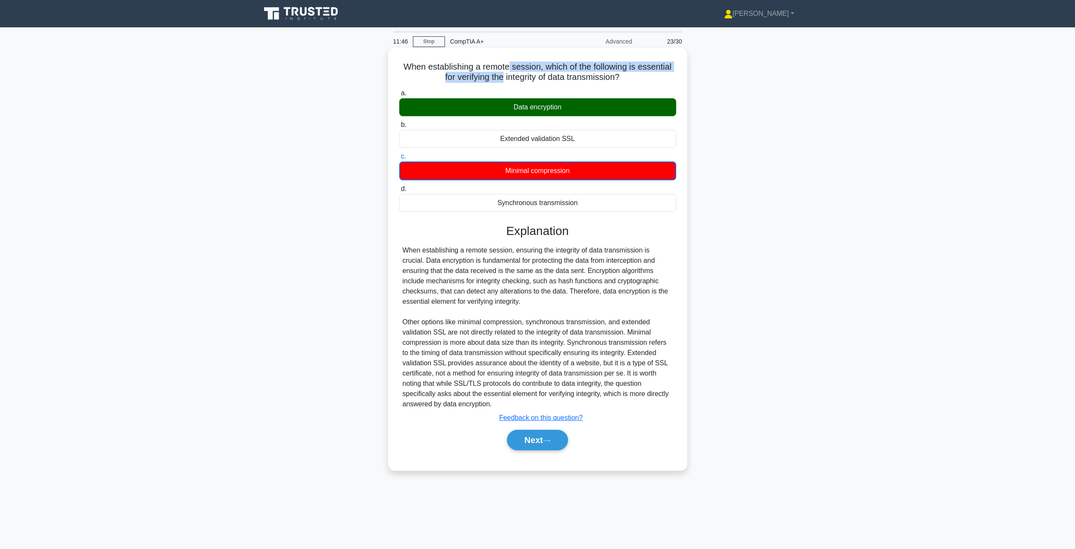
drag, startPoint x: 502, startPoint y: 74, endPoint x: 508, endPoint y: 72, distance: 6.5
click at [508, 72] on h5 "When establishing a remote session, which of the following is essential for ver…" at bounding box center [538, 72] width 279 height 21
click at [510, 75] on h5 "When establishing a remote session, which of the following is essential for ver…" at bounding box center [538, 72] width 279 height 21
drag, startPoint x: 520, startPoint y: 437, endPoint x: 517, endPoint y: 431, distance: 6.8
click at [518, 430] on div "Next" at bounding box center [537, 440] width 277 height 27
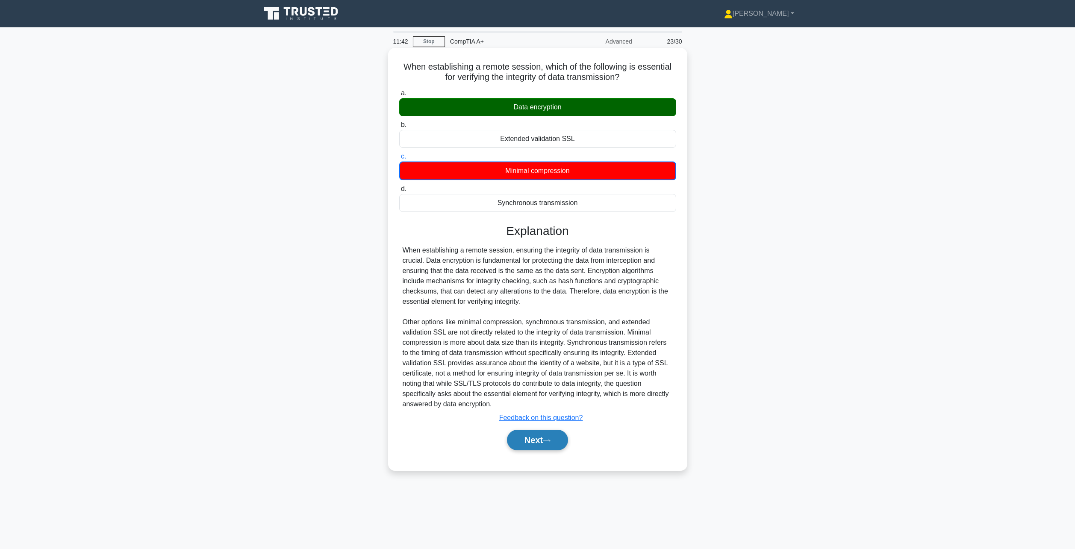
click at [517, 435] on button "Next" at bounding box center [537, 440] width 61 height 21
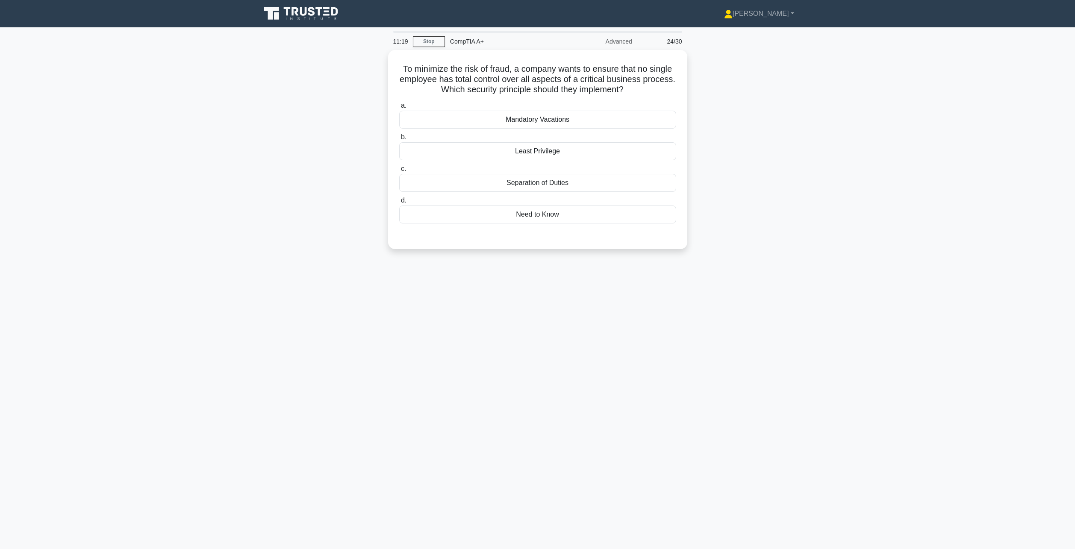
drag, startPoint x: 575, startPoint y: 180, endPoint x: 776, endPoint y: 181, distance: 201.0
click at [776, 181] on div "To minimize the risk of fraud, a company wants to ensure that no single employe…" at bounding box center [538, 155] width 564 height 210
click at [532, 112] on div "Mandatory Vacations" at bounding box center [537, 118] width 277 height 18
click at [399, 106] on input "a. Mandatory Vacations" at bounding box center [399, 104] width 0 height 6
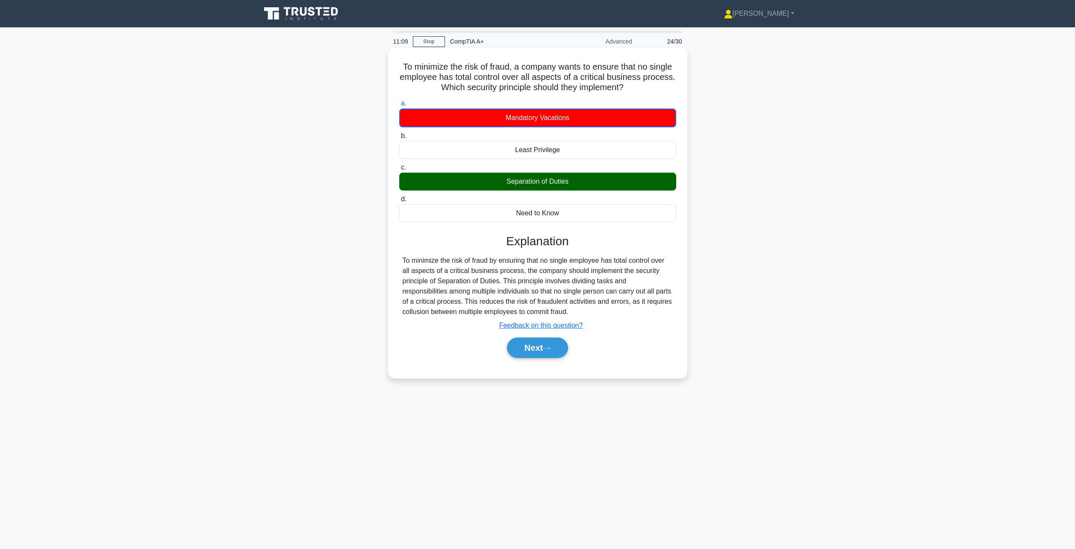
click at [542, 180] on div "Separation of Duties" at bounding box center [537, 182] width 277 height 18
click at [399, 171] on input "c. Separation of Duties" at bounding box center [399, 168] width 0 height 6
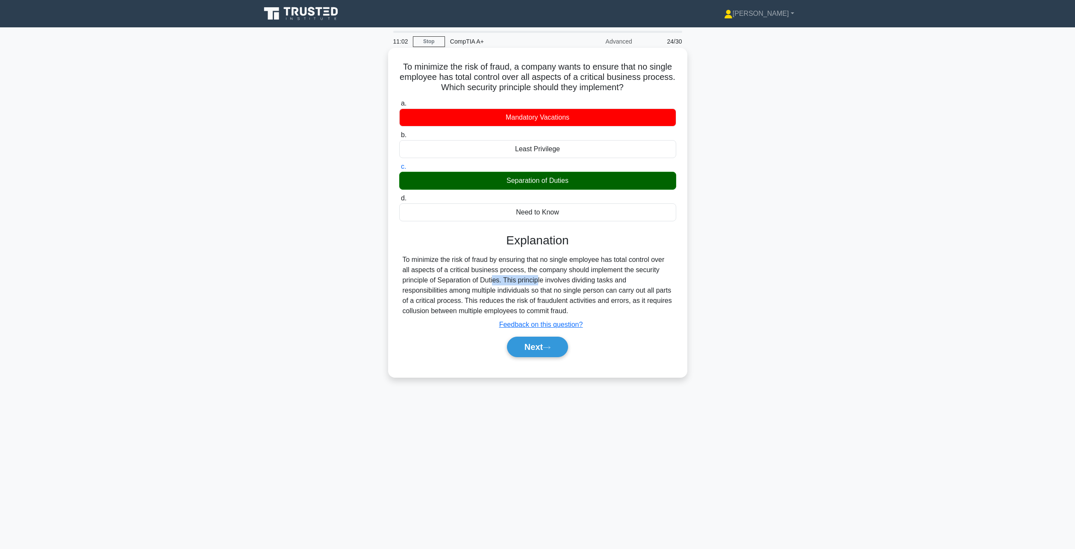
drag, startPoint x: 444, startPoint y: 282, endPoint x: 502, endPoint y: 281, distance: 57.7
click at [493, 281] on div "To minimize the risk of fraud by ensuring that no single employee has total con…" at bounding box center [538, 286] width 270 height 62
click at [601, 281] on div "To minimize the risk of fraud by ensuring that no single employee has total con…" at bounding box center [538, 286] width 270 height 62
drag, startPoint x: 575, startPoint y: 279, endPoint x: 597, endPoint y: 312, distance: 39.5
click at [597, 312] on div "To minimize the risk of fraud by ensuring that no single employee has total con…" at bounding box center [538, 286] width 270 height 62
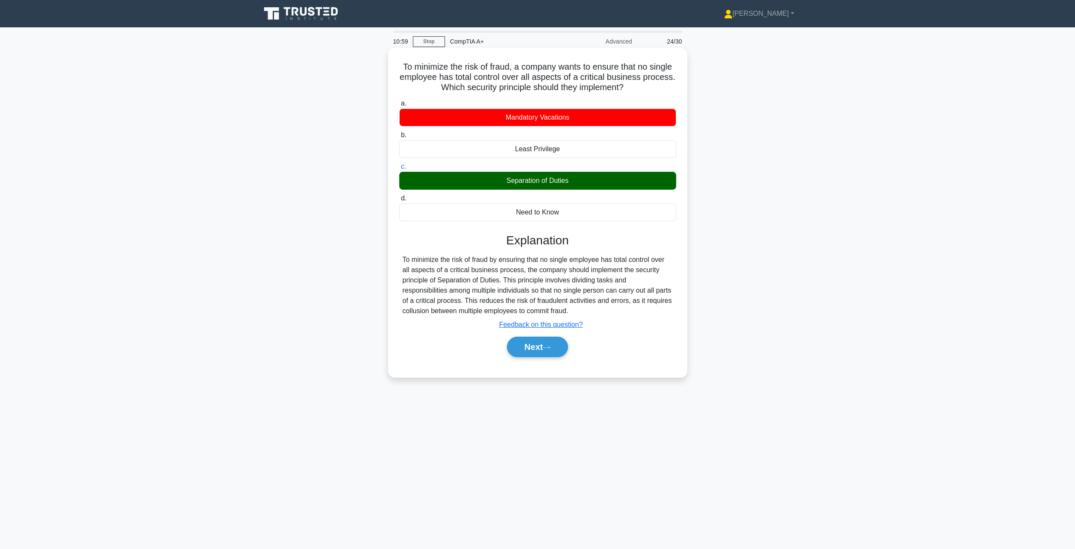
click at [605, 291] on div "To minimize the risk of fraud by ensuring that no single employee has total con…" at bounding box center [538, 286] width 270 height 62
drag, startPoint x: 544, startPoint y: 294, endPoint x: 638, endPoint y: 292, distance: 94.5
click at [633, 292] on div "To minimize the risk of fraud by ensuring that no single employee has total con…" at bounding box center [538, 286] width 270 height 62
click at [668, 295] on div "To minimize the risk of fraud by ensuring that no single employee has total con…" at bounding box center [538, 286] width 270 height 62
click at [563, 346] on button "Next" at bounding box center [537, 347] width 61 height 21
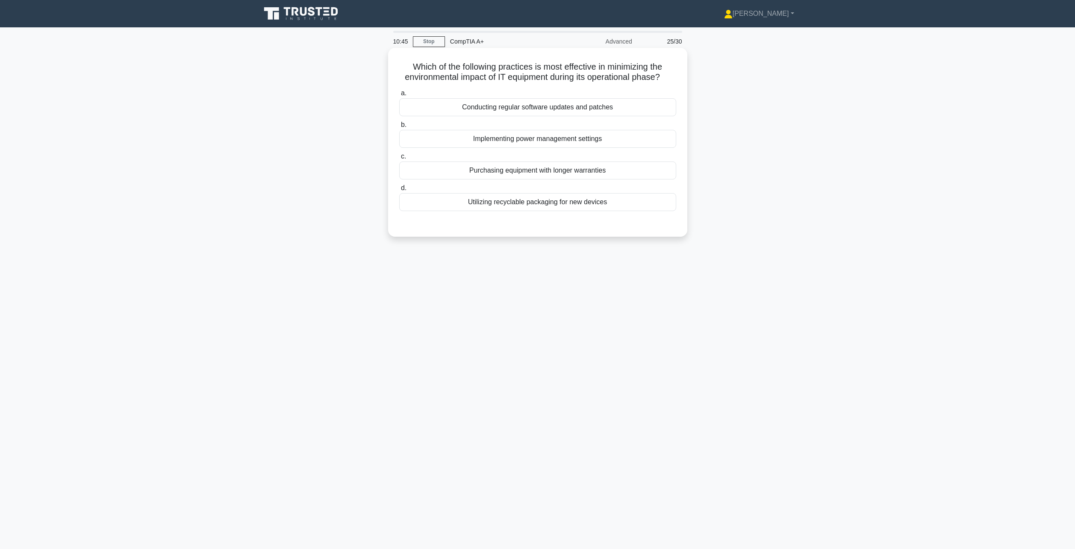
drag, startPoint x: 495, startPoint y: 78, endPoint x: 667, endPoint y: 73, distance: 171.6
click at [667, 73] on h5 "Which of the following practices is most effective in minimizing the environmen…" at bounding box center [538, 72] width 279 height 21
click at [678, 78] on div "Which of the following practices is most effective in minimizing the environmen…" at bounding box center [538, 142] width 292 height 182
drag, startPoint x: 554, startPoint y: 78, endPoint x: 671, endPoint y: 78, distance: 117.6
click at [671, 78] on h5 "Which of the following practices is most effective in minimizing the environmen…" at bounding box center [538, 72] width 279 height 21
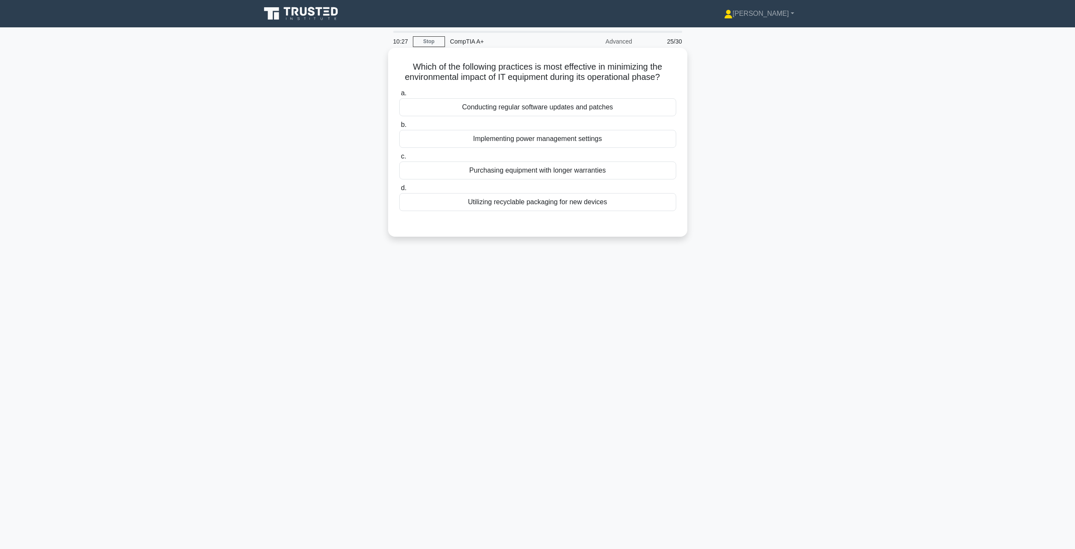
click at [631, 81] on h5 "Which of the following practices is most effective in minimizing the environmen…" at bounding box center [538, 72] width 279 height 21
click at [522, 84] on div "Which of the following practices is most effective in minimizing the environmen…" at bounding box center [538, 142] width 292 height 182
click at [541, 208] on div "Utilizing recyclable packaging for new devices" at bounding box center [537, 202] width 277 height 18
click at [399, 191] on input "d. Utilizing recyclable packaging for new devices" at bounding box center [399, 189] width 0 height 6
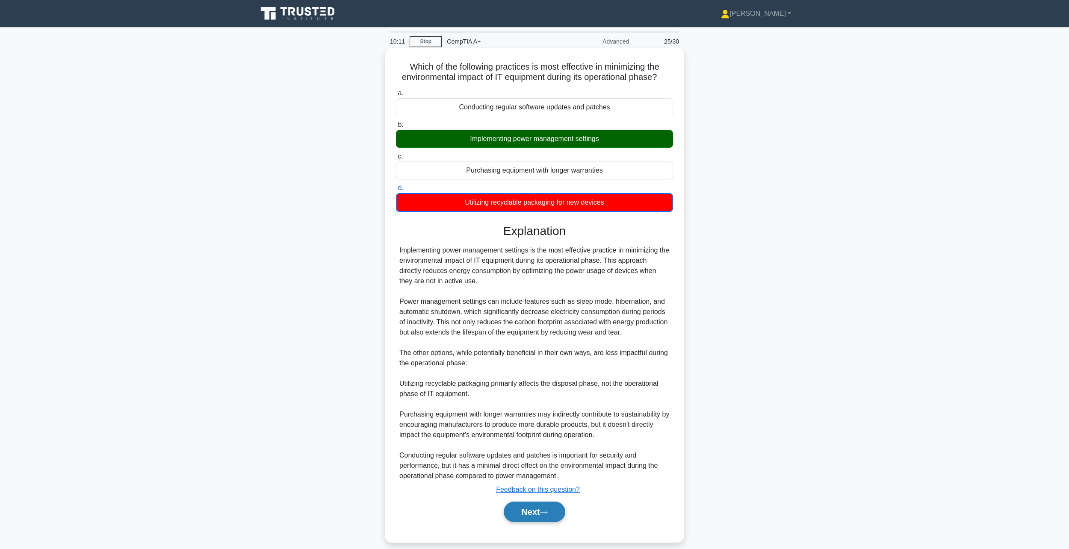
click at [526, 511] on button "Next" at bounding box center [534, 512] width 61 height 21
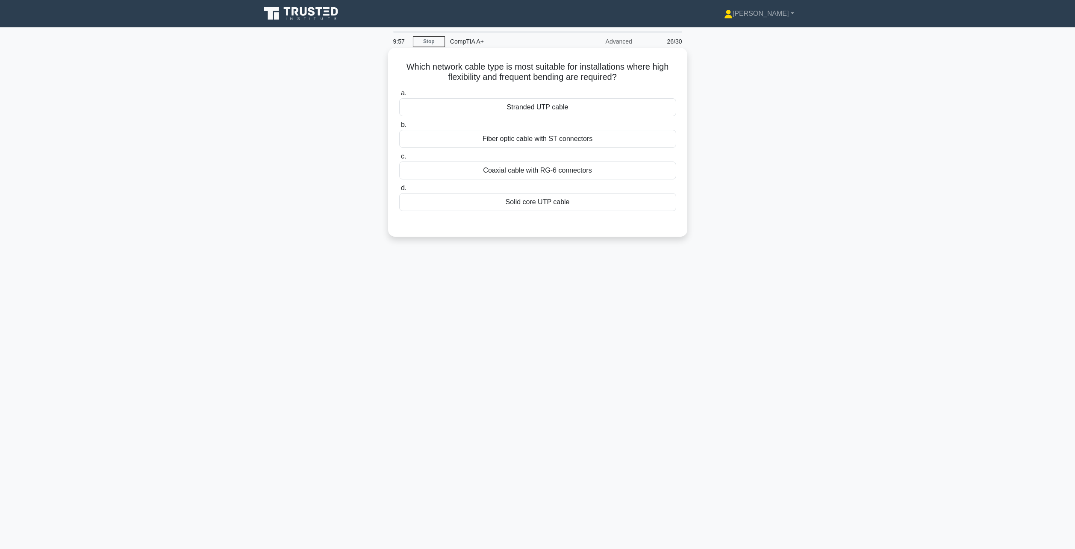
click at [565, 144] on div "Fiber optic cable with ST connectors" at bounding box center [537, 139] width 277 height 18
click at [399, 128] on input "b. Fiber optic cable with ST connectors" at bounding box center [399, 125] width 0 height 6
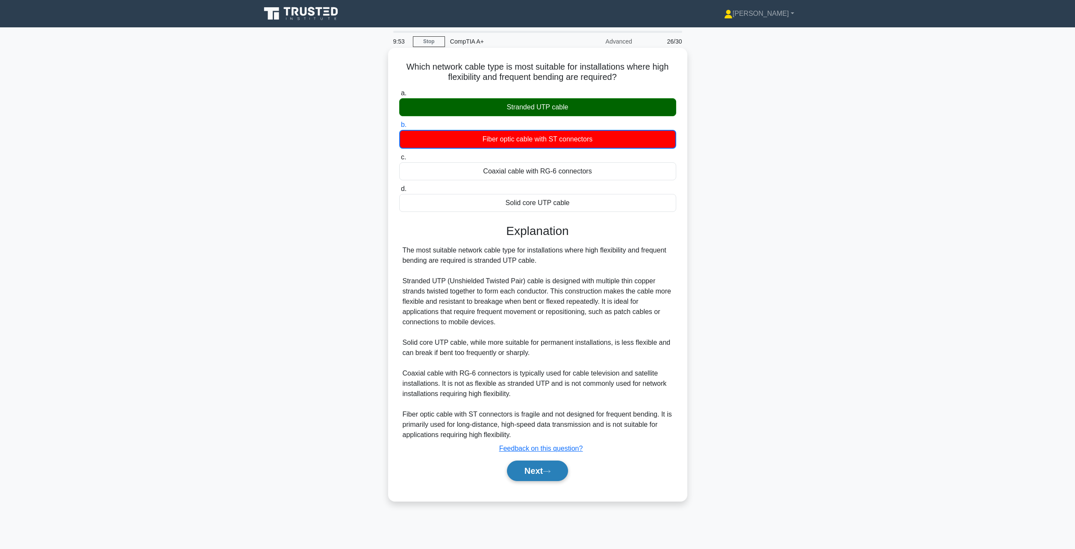
click at [551, 470] on icon at bounding box center [547, 472] width 8 height 5
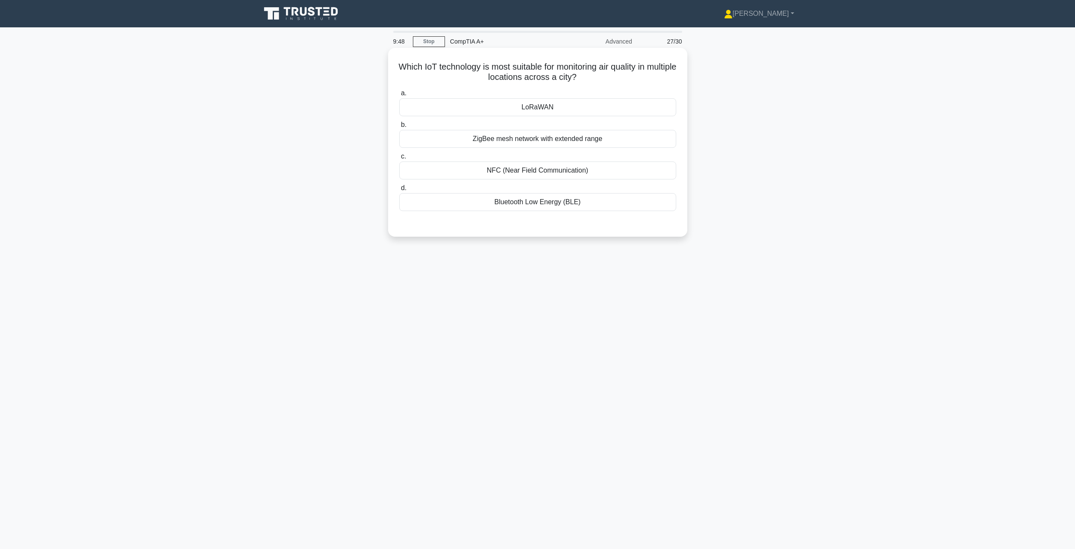
click at [524, 142] on div "ZigBee mesh network with extended range" at bounding box center [537, 139] width 277 height 18
click at [399, 128] on input "b. ZigBee mesh network with extended range" at bounding box center [399, 125] width 0 height 6
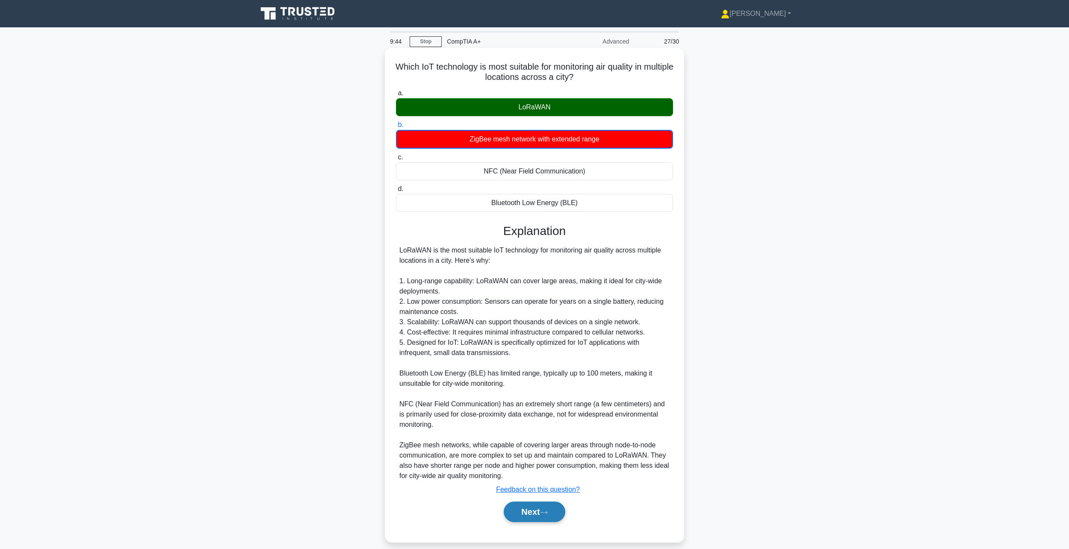
click at [542, 516] on button "Next" at bounding box center [534, 512] width 61 height 21
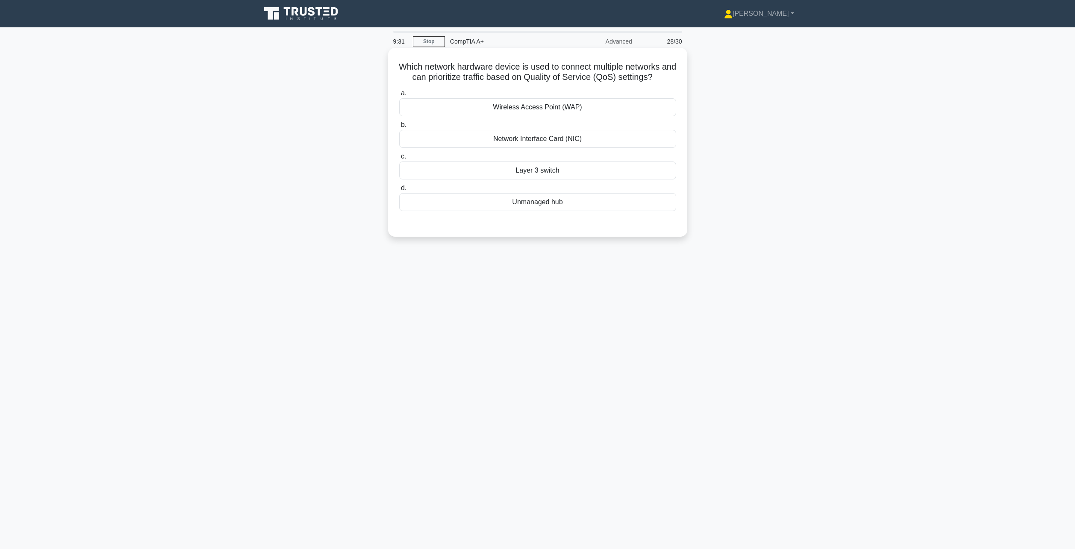
click at [579, 108] on div "Wireless Access Point (WAP)" at bounding box center [537, 107] width 277 height 18
click at [399, 96] on input "a. Wireless Access Point (WAP)" at bounding box center [399, 94] width 0 height 6
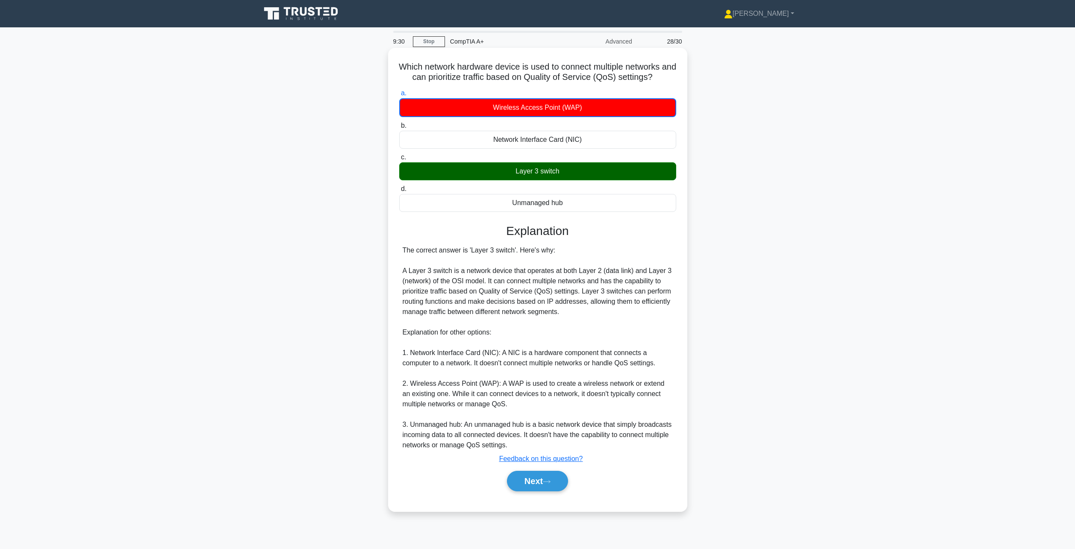
click at [558, 177] on div "Layer 3 switch" at bounding box center [537, 171] width 277 height 18
click at [399, 160] on input "c. Layer 3 switch" at bounding box center [399, 158] width 0 height 6
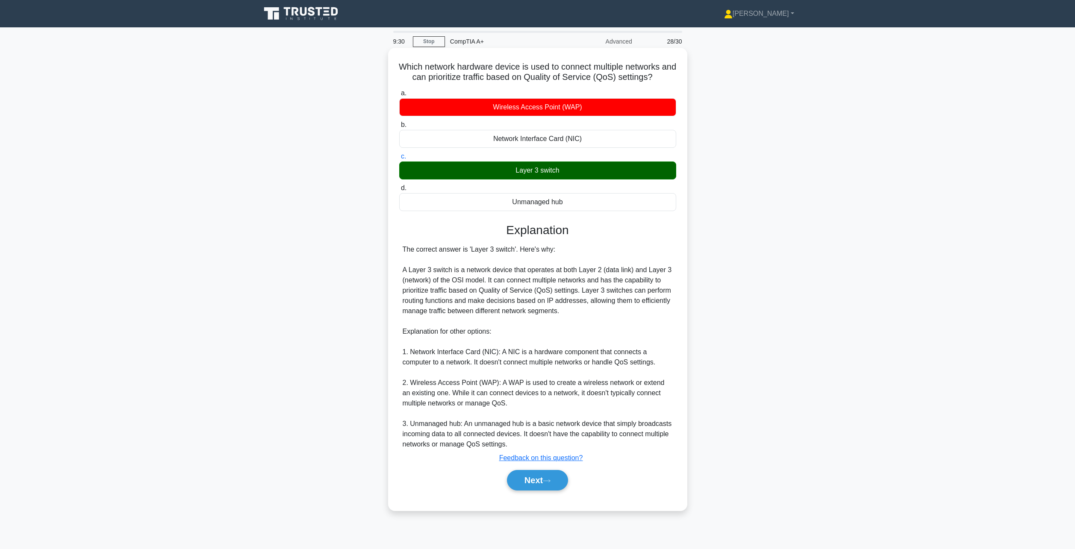
click at [558, 177] on div "Layer 3 switch" at bounding box center [537, 171] width 277 height 18
click at [399, 160] on input "c. Layer 3 switch" at bounding box center [399, 157] width 0 height 6
click at [549, 462] on u "Feedback on this question?" at bounding box center [541, 458] width 84 height 7
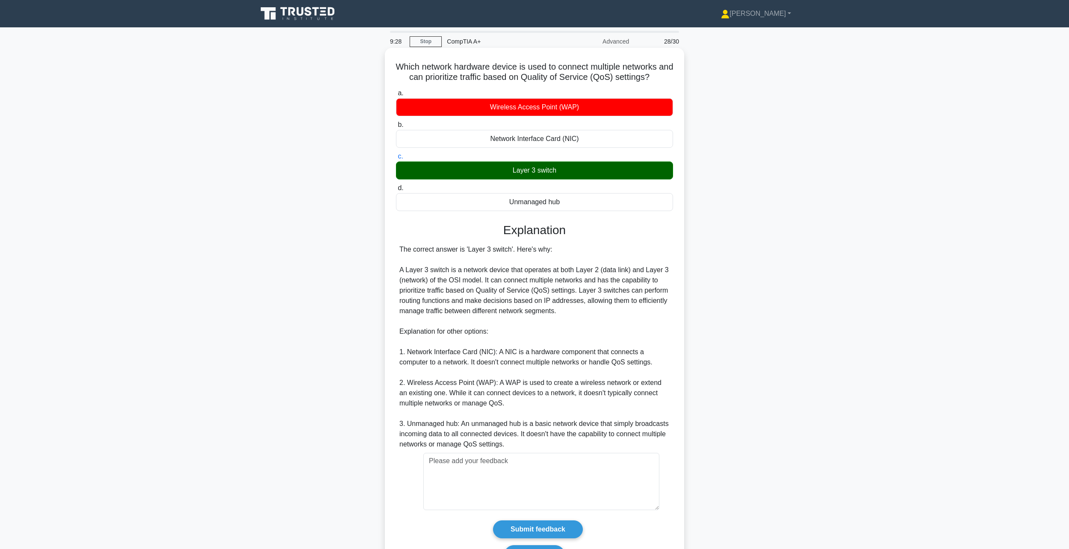
scroll to position [53, 0]
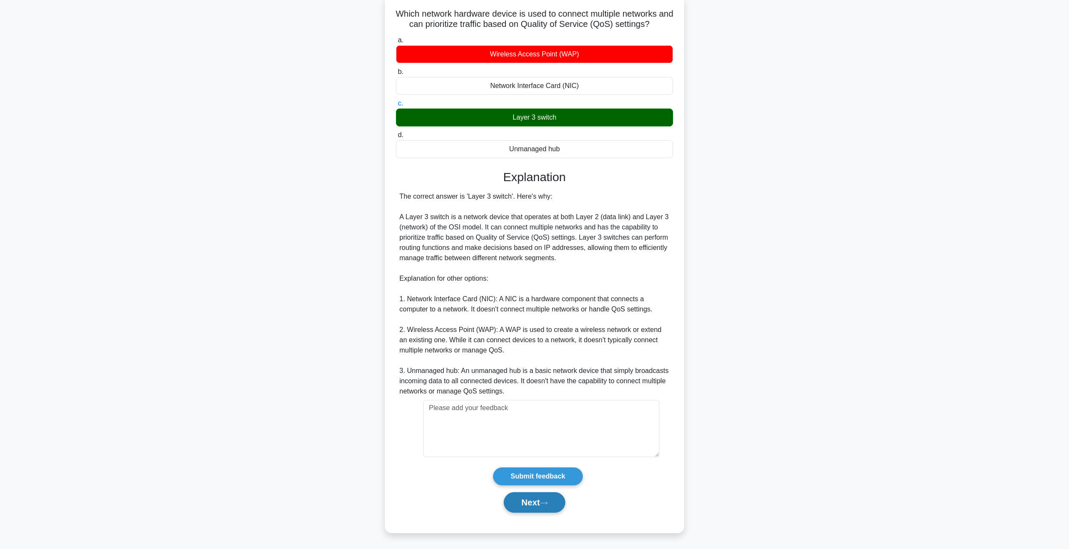
click at [534, 499] on button "Next" at bounding box center [534, 503] width 61 height 21
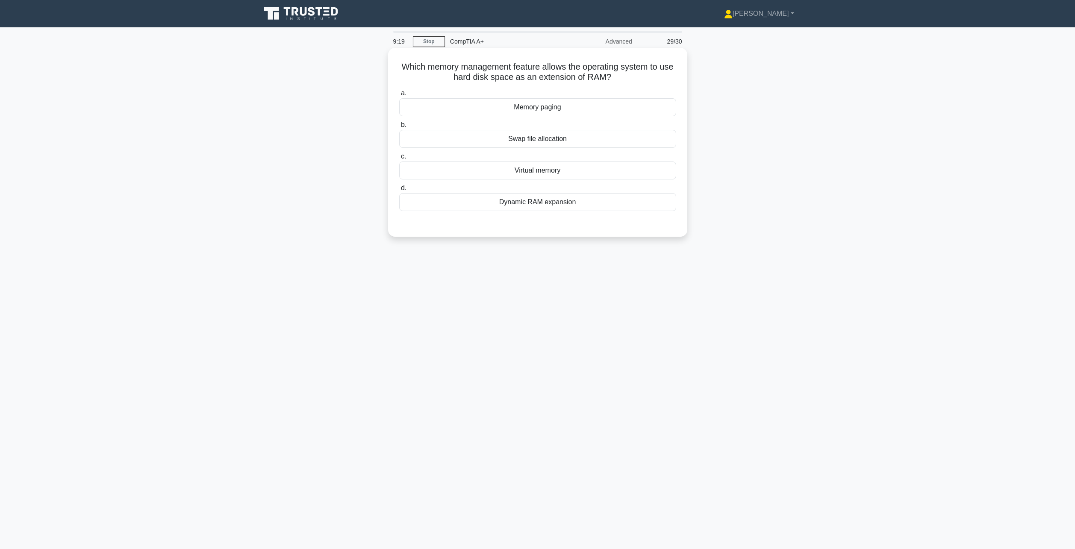
drag, startPoint x: 630, startPoint y: 77, endPoint x: 468, endPoint y: 84, distance: 161.8
click at [468, 84] on div "Which memory management feature allows the operating system to use hard disk sp…" at bounding box center [538, 142] width 292 height 182
click at [827, 163] on main "9:18 Stop CompTIA A+ Advanced 29/30 Which memory management feature allows the …" at bounding box center [537, 288] width 1075 height 522
click at [547, 174] on div "Virtual memory" at bounding box center [537, 171] width 277 height 18
click at [399, 160] on input "c. Virtual memory" at bounding box center [399, 157] width 0 height 6
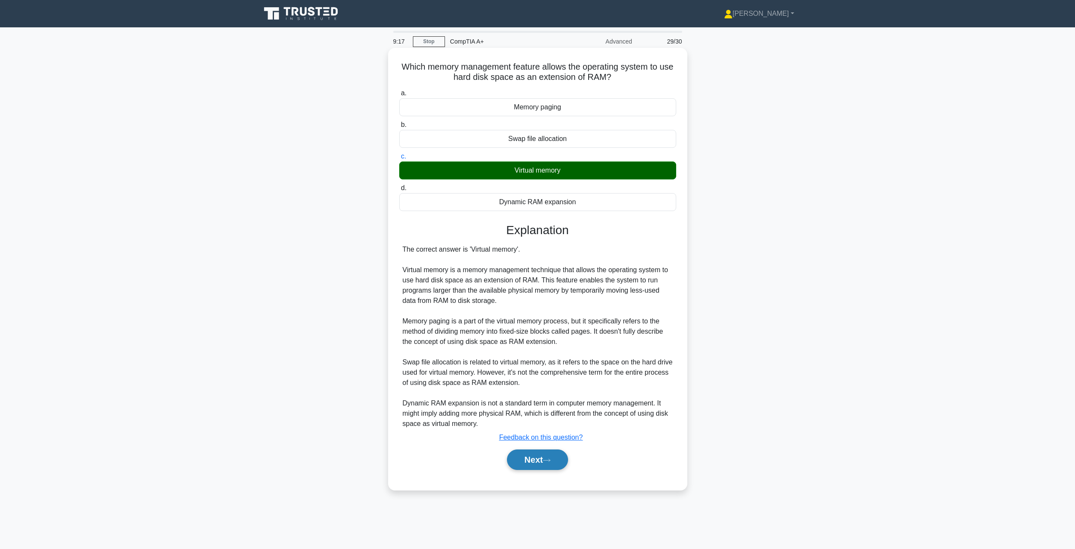
click at [542, 452] on button "Next" at bounding box center [537, 460] width 61 height 21
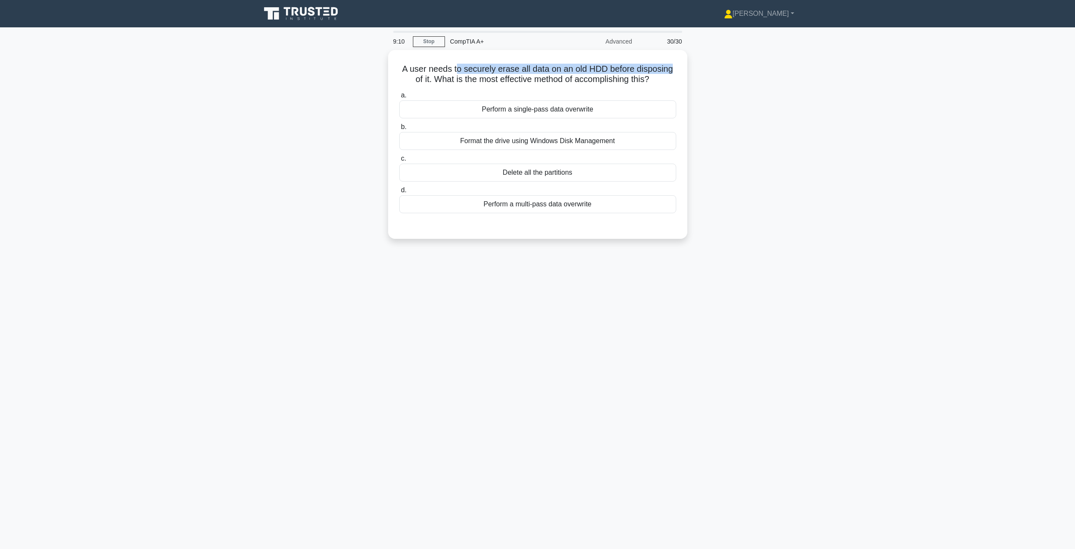
drag, startPoint x: 456, startPoint y: 66, endPoint x: 718, endPoint y: 60, distance: 262.6
click at [718, 60] on div "A user needs to securely erase all data on an old HDD before disposing of it. W…" at bounding box center [538, 149] width 564 height 199
click at [453, 82] on h5 "A user needs to securely erase all data on an old HDD before disposing of it. W…" at bounding box center [538, 72] width 279 height 21
click at [523, 107] on div "Perform a single-pass data overwrite" at bounding box center [537, 107] width 277 height 18
click at [399, 96] on input "a. Perform a single-pass data overwrite" at bounding box center [399, 94] width 0 height 6
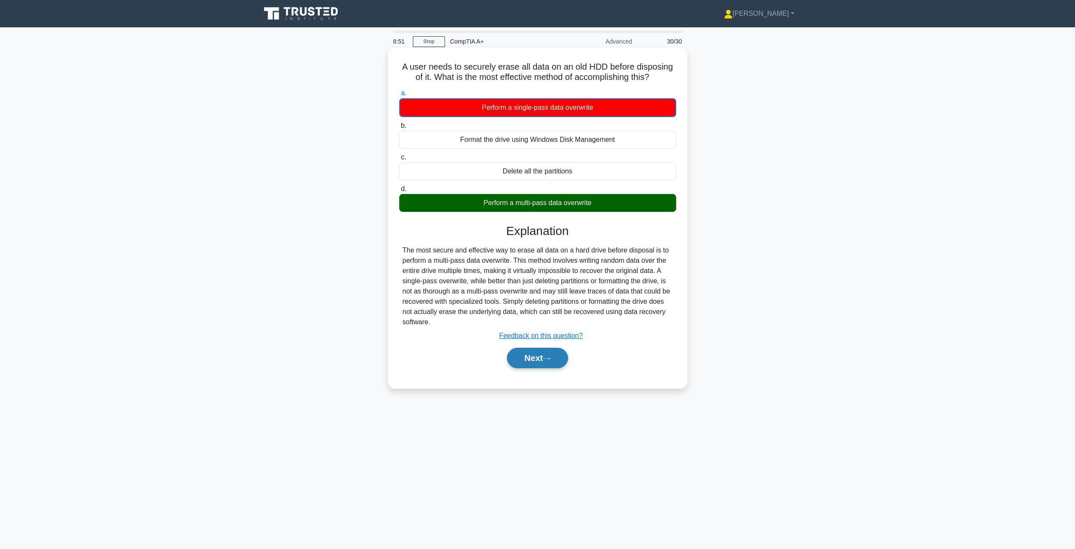
click at [549, 352] on button "Next" at bounding box center [537, 358] width 61 height 21
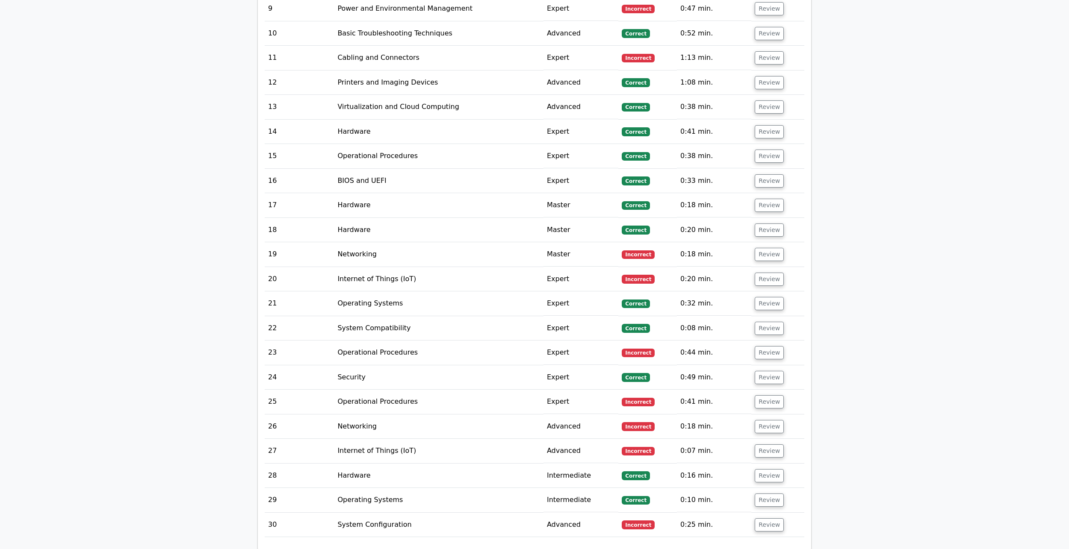
scroll to position [1573, 0]
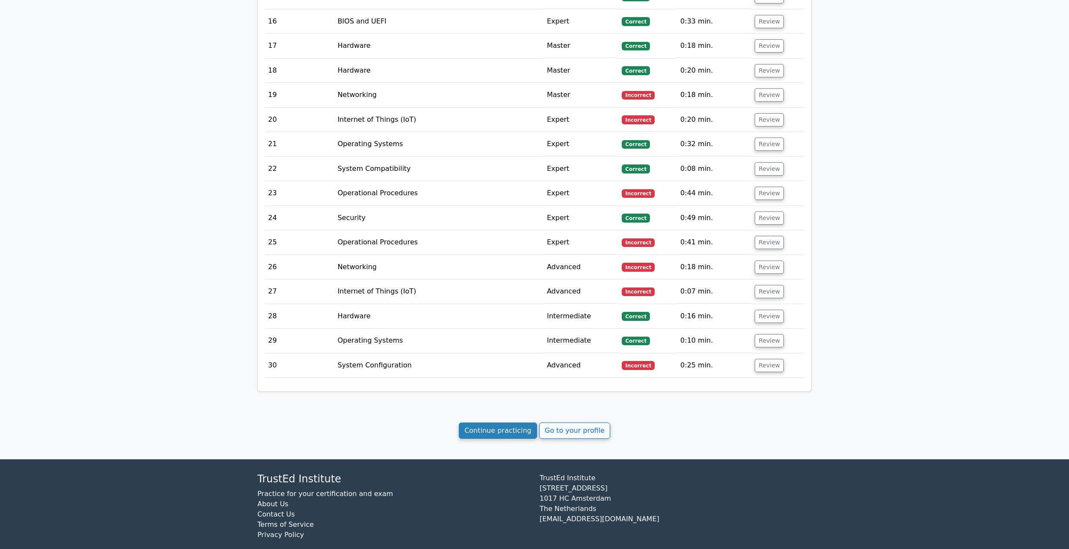
click at [492, 423] on link "Continue practicing" at bounding box center [498, 431] width 78 height 16
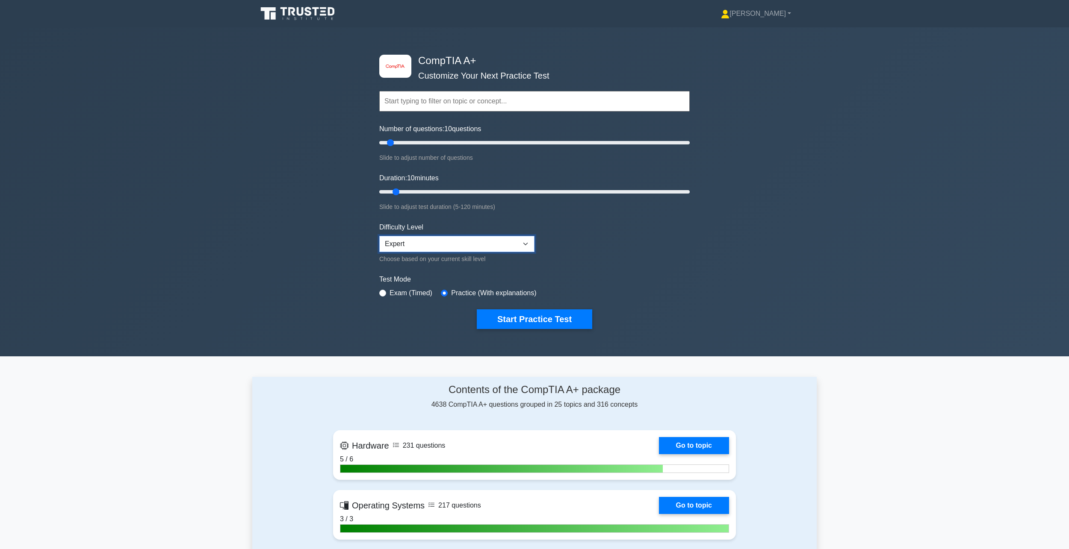
click at [440, 249] on select "Beginner Intermediate Expert" at bounding box center [456, 244] width 155 height 16
click at [379, 236] on select "Beginner Intermediate Expert" at bounding box center [456, 244] width 155 height 16
click at [425, 244] on select "Beginner Intermediate Expert" at bounding box center [456, 244] width 155 height 16
select select "expert"
click at [379, 236] on select "Beginner Intermediate Expert" at bounding box center [456, 244] width 155 height 16
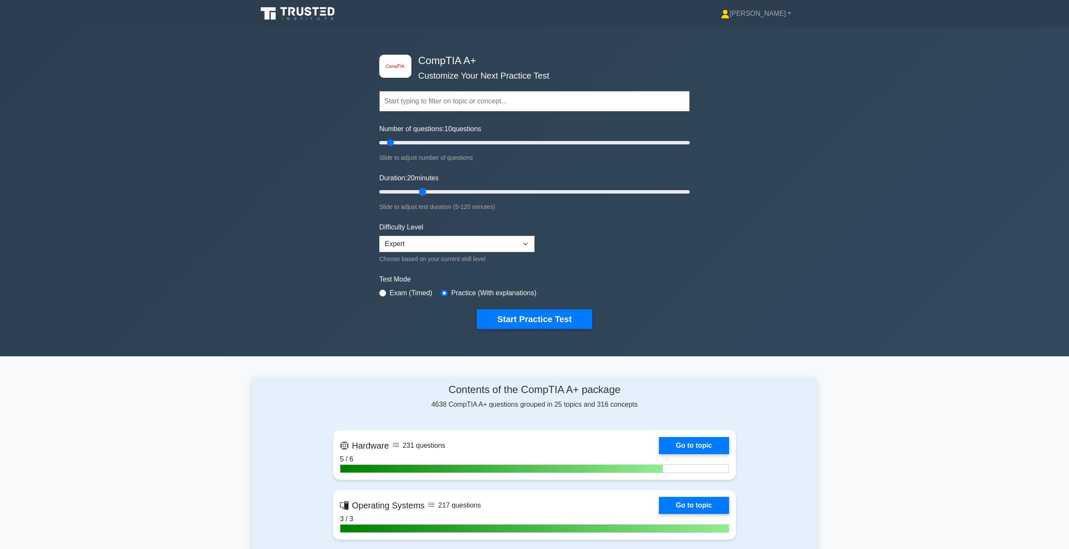
drag, startPoint x: 399, startPoint y: 191, endPoint x: 419, endPoint y: 194, distance: 20.7
type input "20"
click at [419, 194] on input "Duration: 20 minutes" at bounding box center [534, 192] width 310 height 10
drag, startPoint x: 389, startPoint y: 143, endPoint x: 399, endPoint y: 143, distance: 9.8
type input "15"
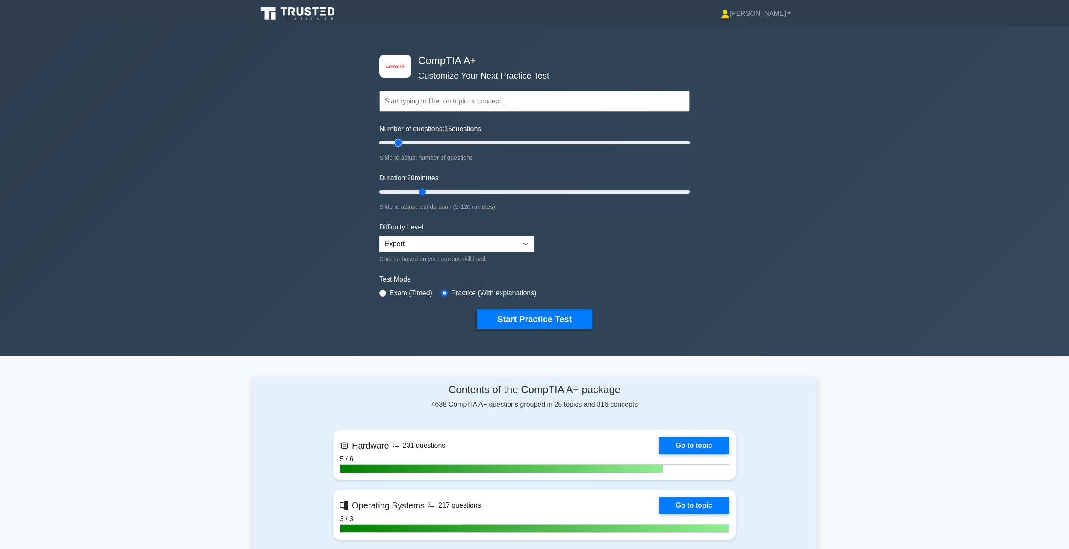
click at [399, 143] on input "Number of questions: 15 questions" at bounding box center [534, 143] width 310 height 10
click at [400, 290] on label "Exam (Timed)" at bounding box center [411, 293] width 43 height 10
click at [387, 287] on div "Test Mode Exam (Timed) Practice (With explanations)" at bounding box center [534, 287] width 310 height 25
click at [381, 293] on input "radio" at bounding box center [382, 293] width 7 height 7
radio input "true"
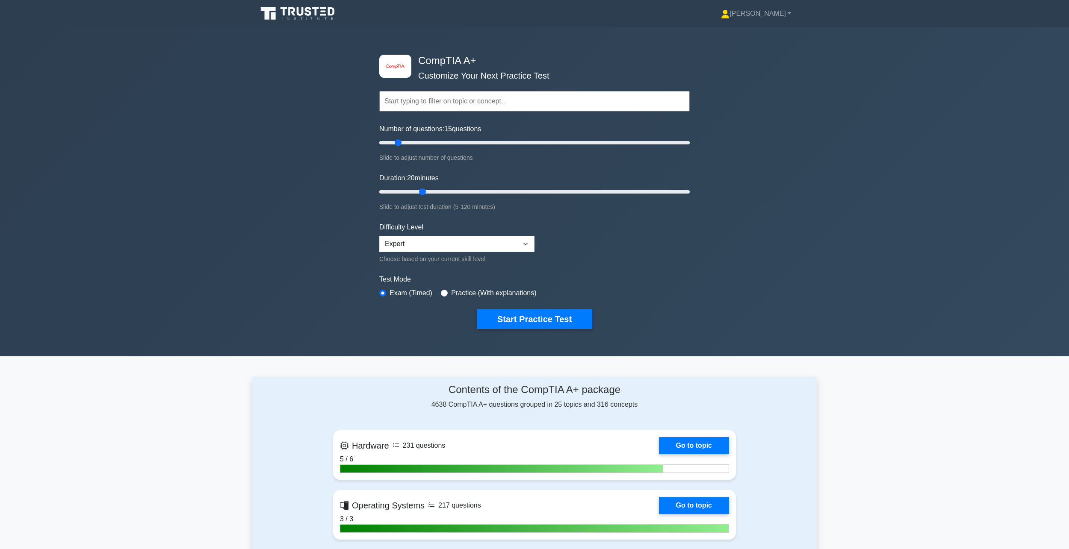
click at [448, 293] on div "Practice (With explanations)" at bounding box center [488, 293] width 95 height 10
click at [441, 292] on input "radio" at bounding box center [444, 293] width 7 height 7
radio input "true"
click at [500, 313] on button "Start Practice Test" at bounding box center [534, 320] width 115 height 20
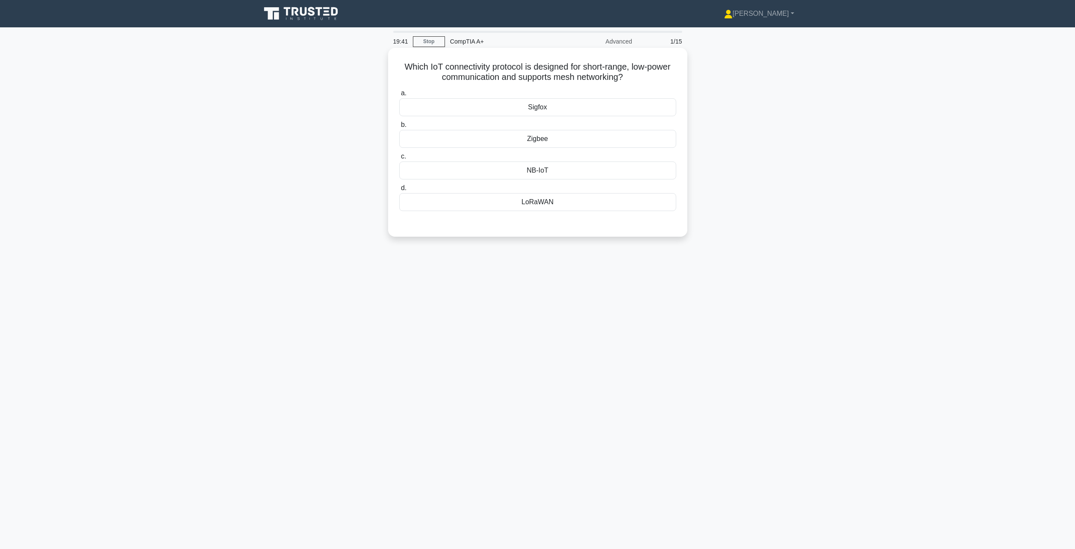
drag, startPoint x: 640, startPoint y: 78, endPoint x: 580, endPoint y: 75, distance: 59.9
click at [580, 75] on h5 "Which IoT connectivity protocol is designed for short-range, low-power communic…" at bounding box center [538, 72] width 279 height 21
click at [487, 75] on h5 "Which IoT connectivity protocol is designed for short-range, low-power communic…" at bounding box center [538, 72] width 279 height 21
click at [560, 174] on div "NB-IoT" at bounding box center [537, 171] width 277 height 18
click at [399, 160] on input "c. NB-IoT" at bounding box center [399, 157] width 0 height 6
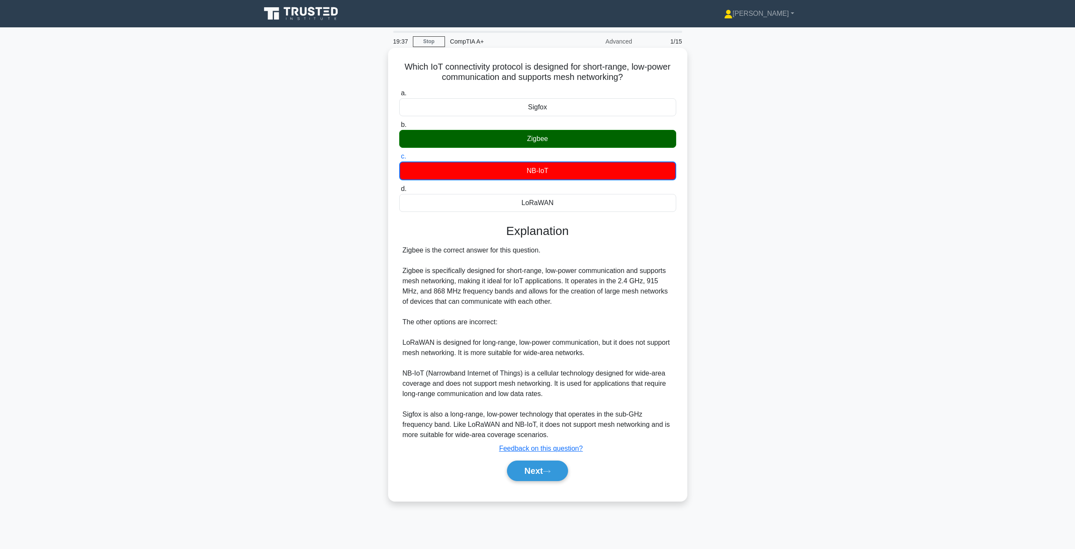
click at [566, 149] on div "a. Sigfox b. Zigbee c." at bounding box center [537, 149] width 287 height 127
drag, startPoint x: 566, startPoint y: 149, endPoint x: 601, endPoint y: 195, distance: 57.9
click at [567, 150] on div "a. Sigfox b. Zigbee c." at bounding box center [537, 149] width 287 height 127
click at [444, 311] on div "Zigbee is the correct answer for this question. Zigbee is specifically designed…" at bounding box center [538, 342] width 270 height 195
drag, startPoint x: 480, startPoint y: 272, endPoint x: 634, endPoint y: 271, distance: 153.9
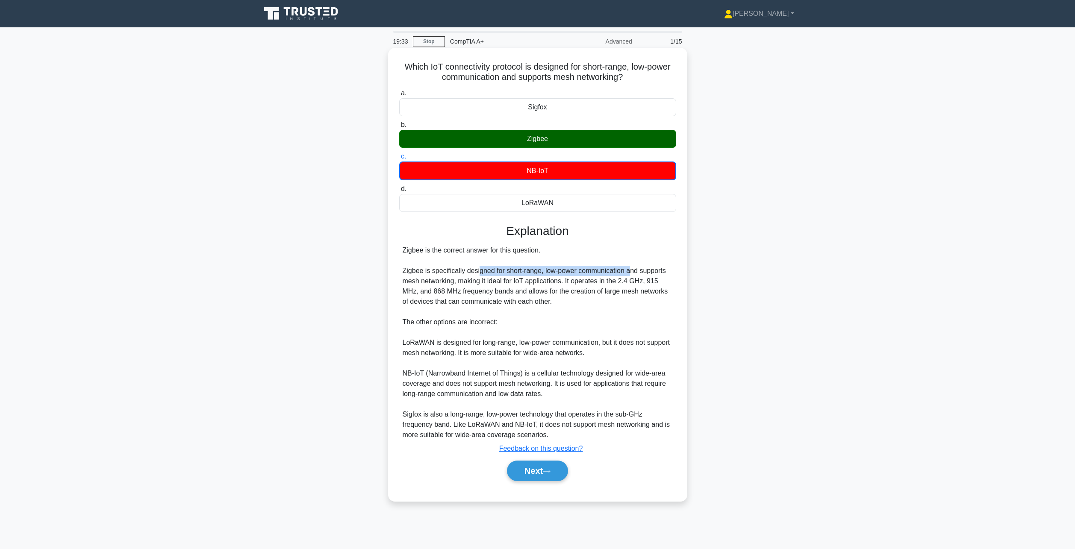
click at [632, 271] on div "Zigbee is the correct answer for this question. Zigbee is specifically designed…" at bounding box center [538, 342] width 270 height 195
click at [634, 271] on div "Zigbee is the correct answer for this question. Zigbee is specifically designed…" at bounding box center [538, 342] width 270 height 195
click at [555, 469] on button "Next" at bounding box center [537, 471] width 61 height 21
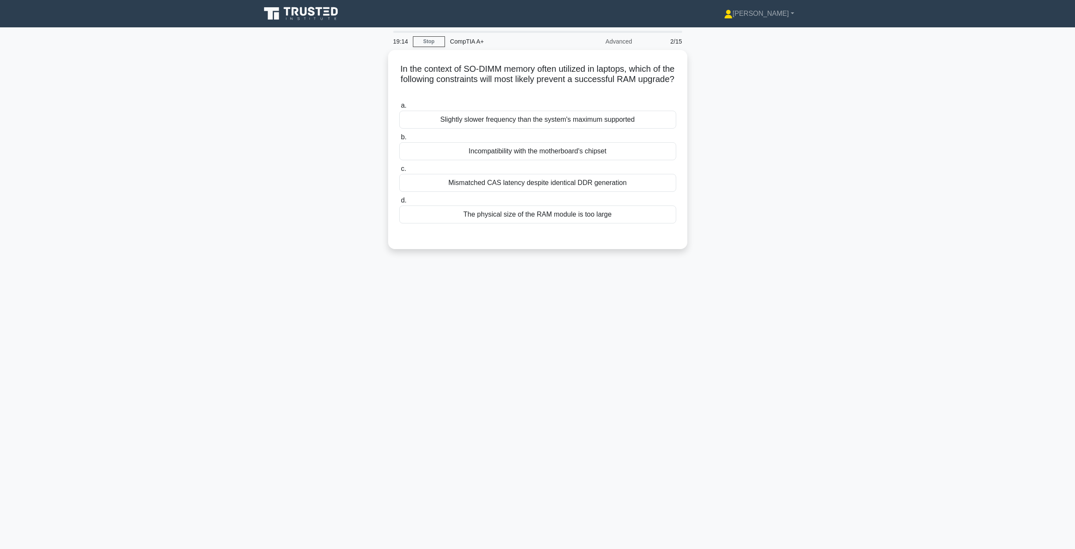
drag, startPoint x: 621, startPoint y: 192, endPoint x: 759, endPoint y: 132, distance: 150.5
click at [759, 132] on div "In the context of SO-DIMM memory often utilized in laptops, which of the follow…" at bounding box center [538, 155] width 564 height 210
click at [549, 216] on div "The physical size of the RAM module is too large" at bounding box center [537, 213] width 277 height 18
click at [399, 201] on input "d. The physical size of the RAM module is too large" at bounding box center [399, 199] width 0 height 6
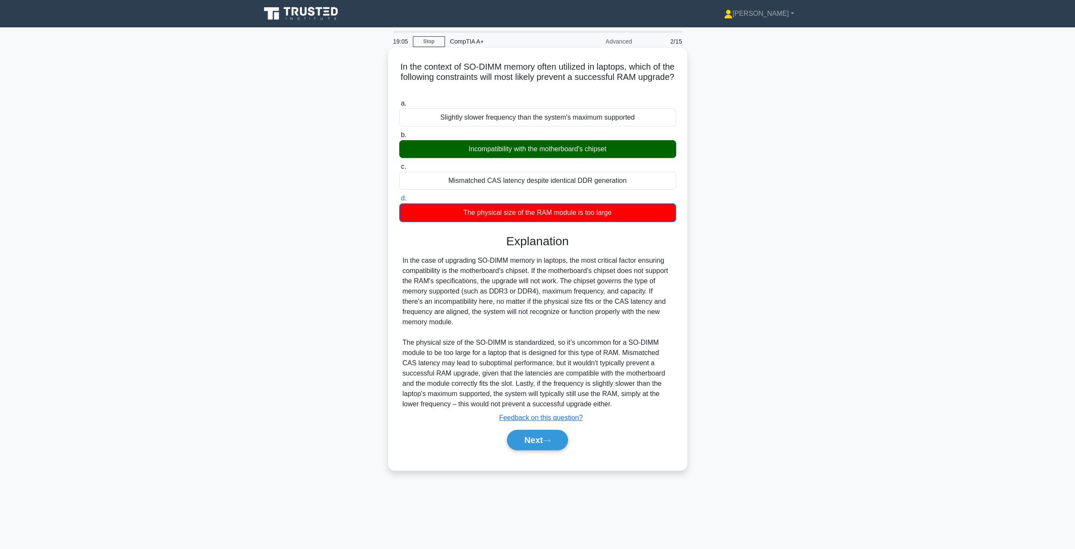
drag, startPoint x: 512, startPoint y: 142, endPoint x: 443, endPoint y: 127, distance: 70.9
click at [501, 129] on div "a. Slightly slower frequency than the system's maximum supported b. Incompatibi…" at bounding box center [537, 160] width 287 height 127
click at [582, 142] on div "Incompatibility with the motherboard's chipset" at bounding box center [537, 149] width 277 height 18
click at [399, 138] on input "b. Incompatibility with the motherboard's chipset" at bounding box center [399, 136] width 0 height 6
click at [553, 437] on button "Next" at bounding box center [537, 439] width 61 height 21
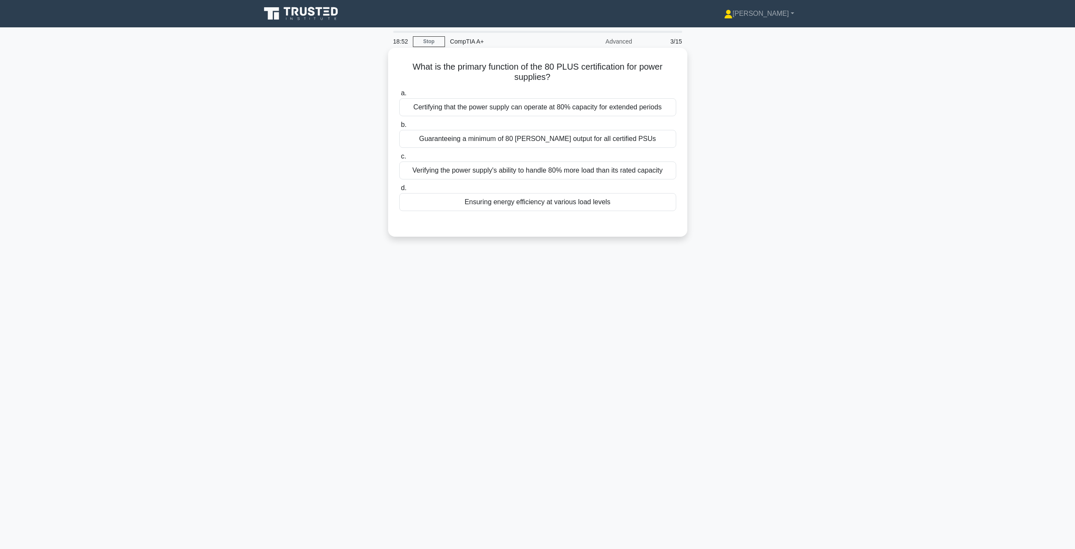
click at [512, 108] on div "Certifying that the power supply can operate at 80% capacity for extended perio…" at bounding box center [537, 107] width 277 height 18
click at [399, 96] on input "a. Certifying that the power supply can operate at 80% capacity for extended pe…" at bounding box center [399, 94] width 0 height 6
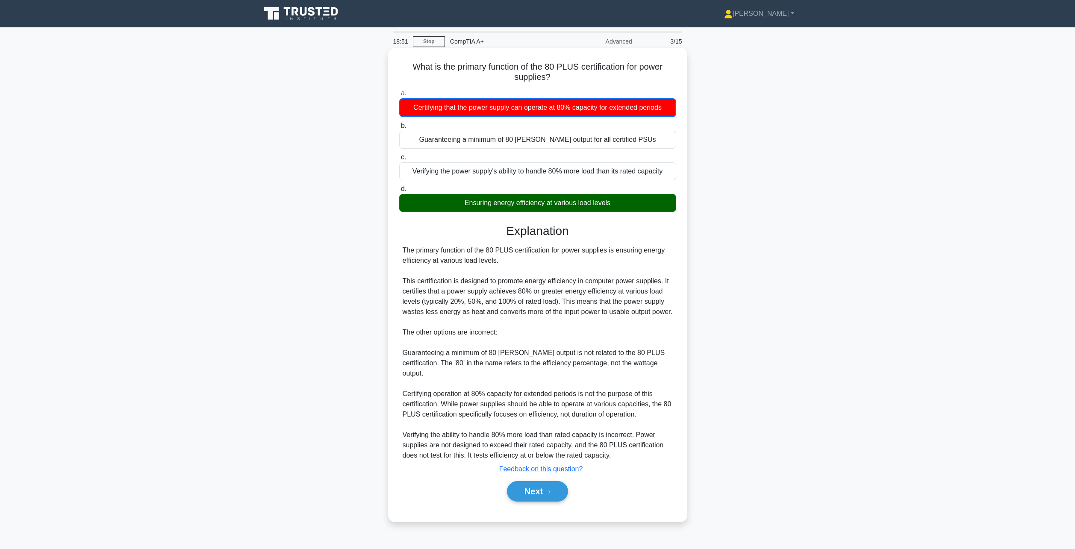
drag, startPoint x: 490, startPoint y: 209, endPoint x: 609, endPoint y: 201, distance: 119.5
click at [509, 196] on div "a. Certifying that the power supply can operate at 80% capacity for extended pe…" at bounding box center [538, 299] width 279 height 426
click at [529, 201] on div "Ensuring energy efficiency at various load levels" at bounding box center [537, 203] width 277 height 18
click at [399, 192] on input "d. Ensuring energy efficiency at various load levels" at bounding box center [399, 189] width 0 height 6
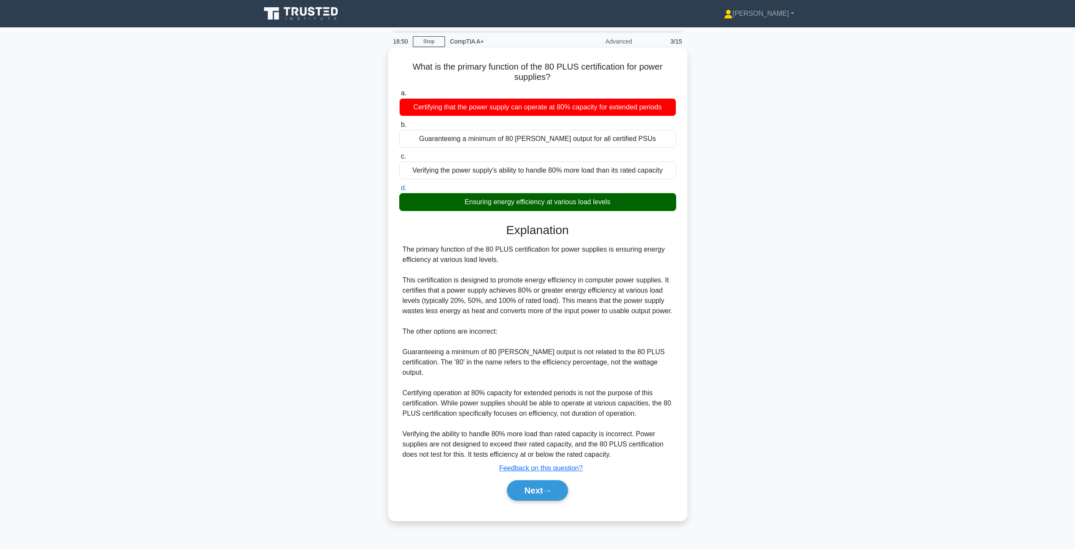
click at [530, 203] on div "Ensuring energy efficiency at various load levels" at bounding box center [537, 202] width 277 height 18
click at [399, 191] on input "d. Ensuring energy efficiency at various load levels" at bounding box center [399, 189] width 0 height 6
click at [539, 201] on div "Ensuring energy efficiency at various load levels" at bounding box center [537, 202] width 277 height 18
click at [399, 191] on input "d. Ensuring energy efficiency at various load levels" at bounding box center [399, 189] width 0 height 6
drag, startPoint x: 539, startPoint y: 201, endPoint x: 549, endPoint y: 200, distance: 10.0
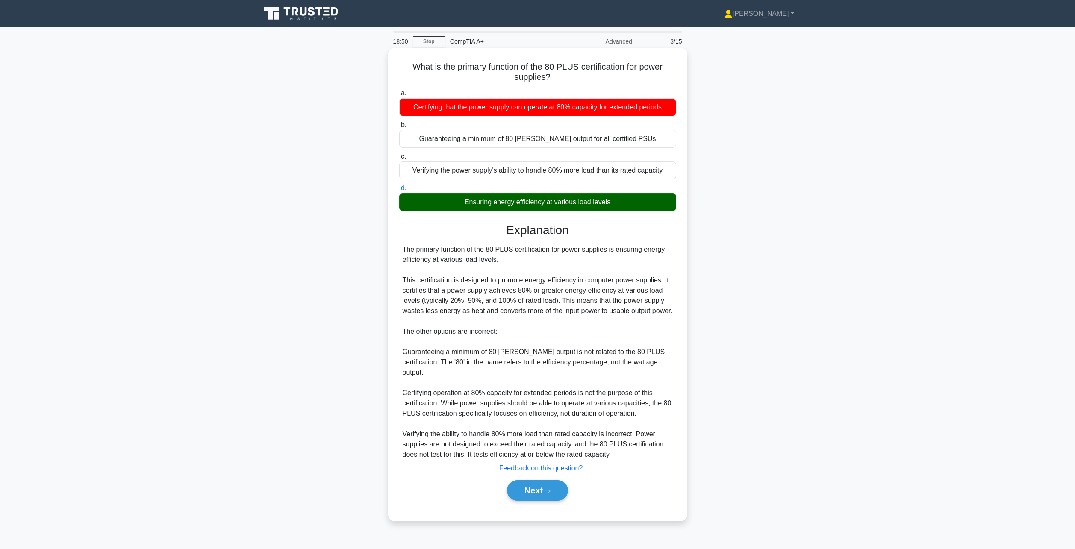
click at [549, 200] on div "Ensuring energy efficiency at various load levels" at bounding box center [537, 202] width 277 height 18
click at [399, 191] on input "d. Ensuring energy efficiency at various load levels" at bounding box center [399, 189] width 0 height 6
click at [588, 213] on div "a. Certifying that the power supply can operate at 80% capacity for extended pe…" at bounding box center [537, 149] width 287 height 127
click at [539, 489] on button "Next" at bounding box center [537, 491] width 61 height 21
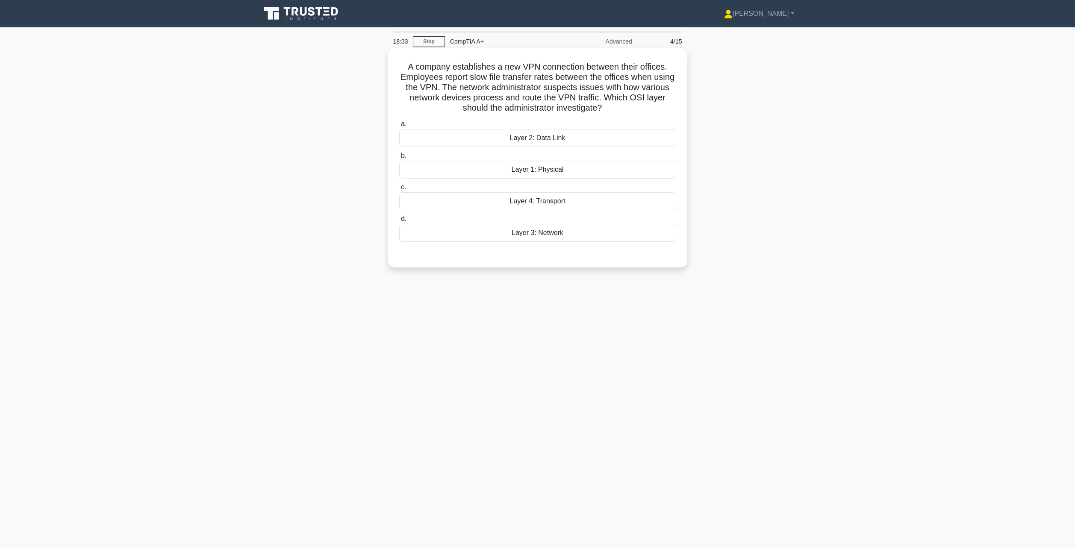
drag, startPoint x: 450, startPoint y: 113, endPoint x: 625, endPoint y: 109, distance: 174.5
click at [625, 109] on h5 "A company establishes a new VPN connection between their offices. Employees rep…" at bounding box center [538, 88] width 279 height 52
click at [668, 106] on h5 "A company establishes a new VPN connection between their offices. Employees rep…" at bounding box center [538, 88] width 279 height 52
click at [592, 199] on div "Layer 4: Transport" at bounding box center [537, 201] width 277 height 18
click at [399, 190] on input "c. Layer 4: Transport" at bounding box center [399, 188] width 0 height 6
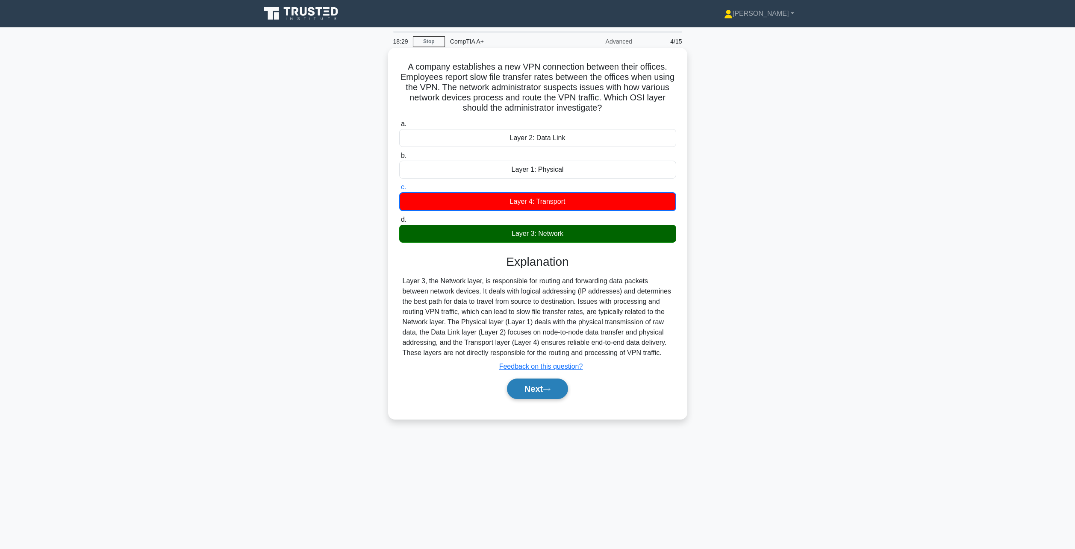
click at [550, 386] on button "Next" at bounding box center [537, 389] width 61 height 21
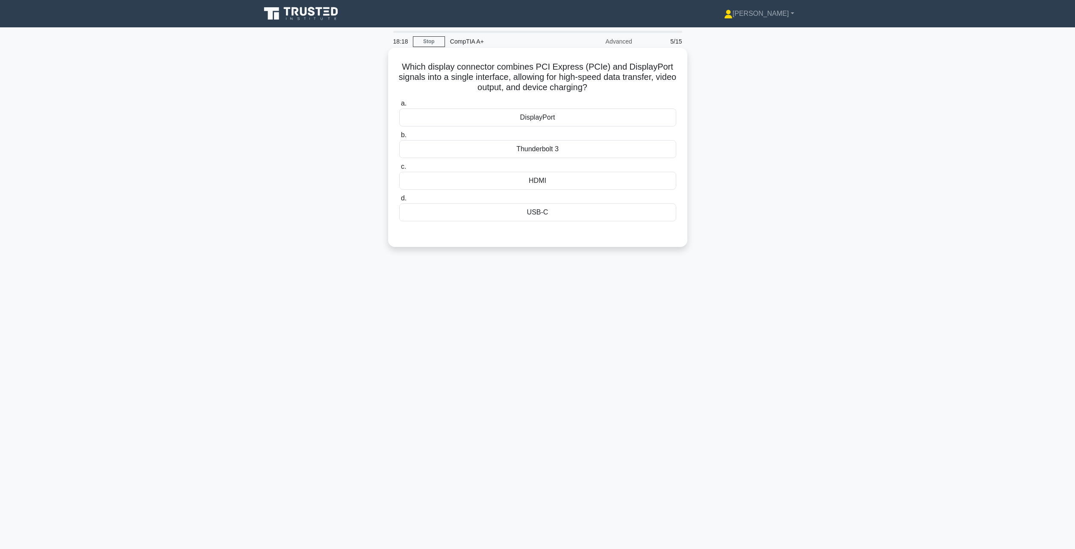
click at [573, 147] on div "Thunderbolt 3" at bounding box center [537, 149] width 277 height 18
click at [399, 138] on input "b. Thunderbolt 3" at bounding box center [399, 136] width 0 height 6
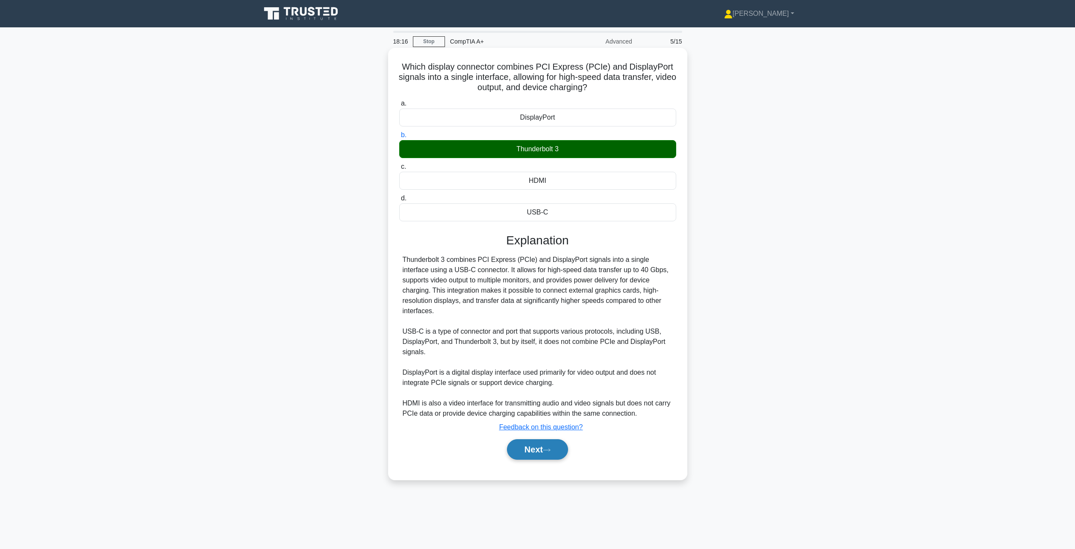
click at [546, 440] on button "Next" at bounding box center [537, 450] width 61 height 21
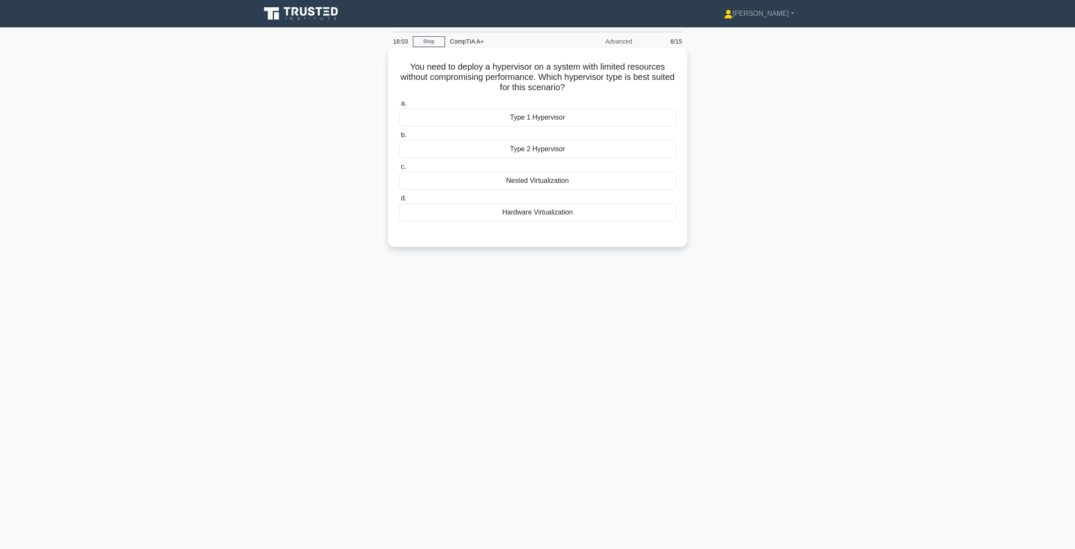
click at [568, 151] on div "Type 2 Hypervisor" at bounding box center [537, 149] width 277 height 18
click at [399, 138] on input "b. Type 2 Hypervisor" at bounding box center [399, 136] width 0 height 6
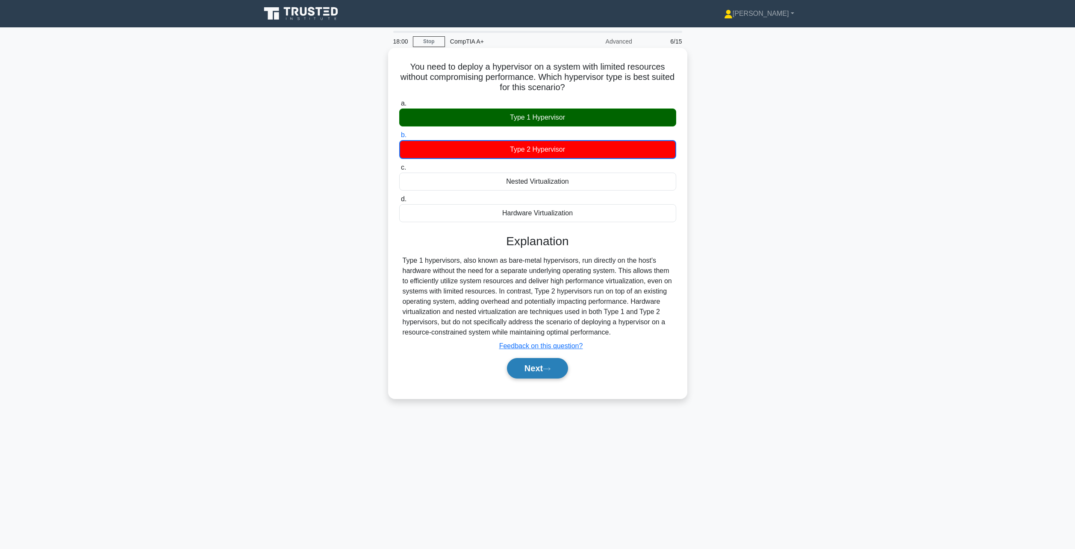
click at [553, 360] on button "Next" at bounding box center [537, 368] width 61 height 21
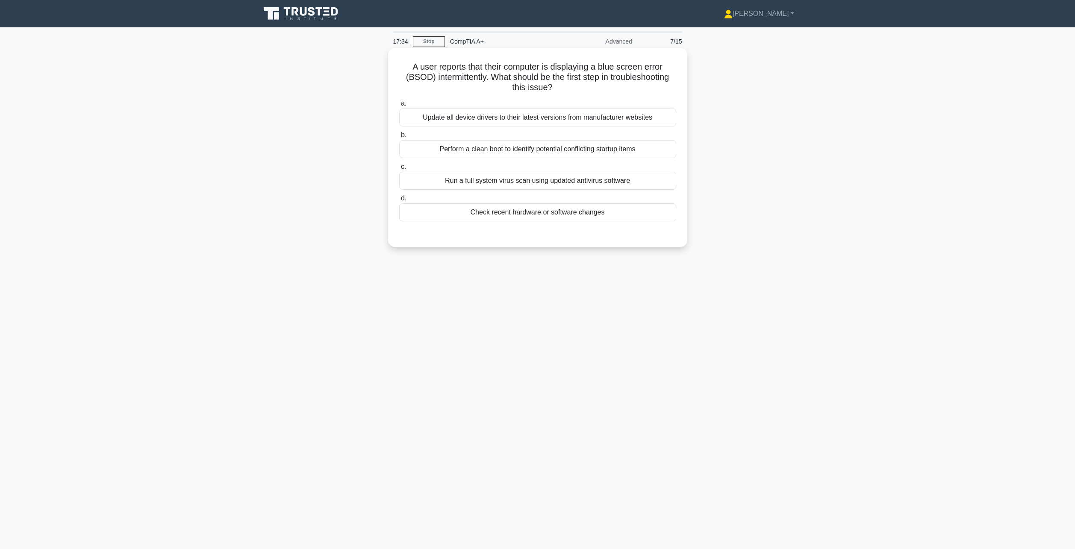
click at [564, 117] on div "Update all device drivers to their latest versions from manufacturer websites" at bounding box center [537, 118] width 277 height 18
click at [399, 106] on input "a. Update all device drivers to their latest versions from manufacturer websites" at bounding box center [399, 104] width 0 height 6
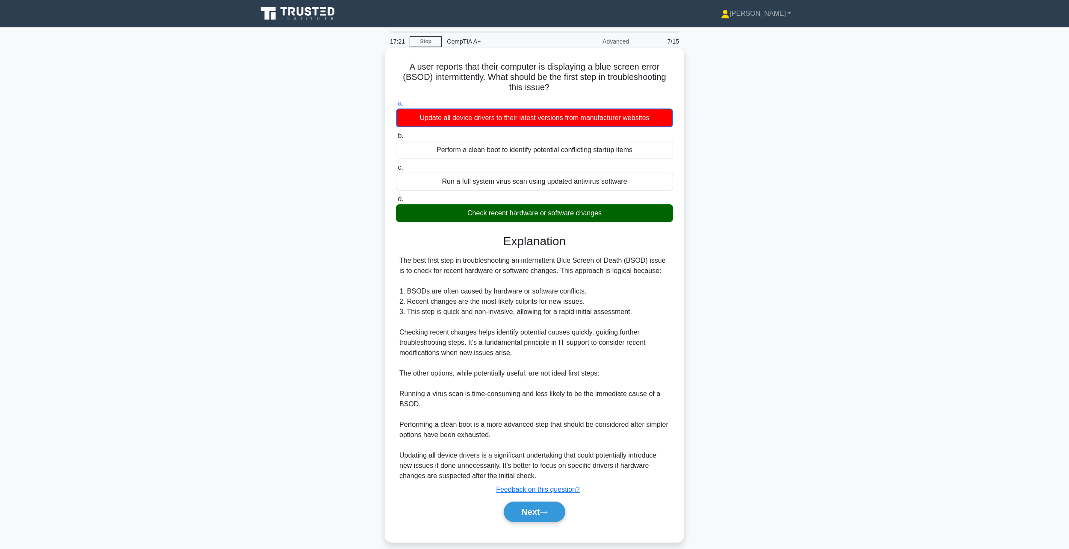
drag, startPoint x: 653, startPoint y: 272, endPoint x: 482, endPoint y: 283, distance: 171.8
click at [554, 272] on div "The best first step in troubleshooting an intermittent Blue Screen of Death (BS…" at bounding box center [534, 369] width 270 height 226
click at [431, 287] on div "The best first step in troubleshooting an intermittent Blue Screen of Death (BS…" at bounding box center [534, 369] width 270 height 226
drag, startPoint x: 598, startPoint y: 293, endPoint x: 489, endPoint y: 295, distance: 109.1
click at [489, 294] on div "The best first step in troubleshooting an intermittent Blue Screen of Death (BS…" at bounding box center [534, 369] width 270 height 226
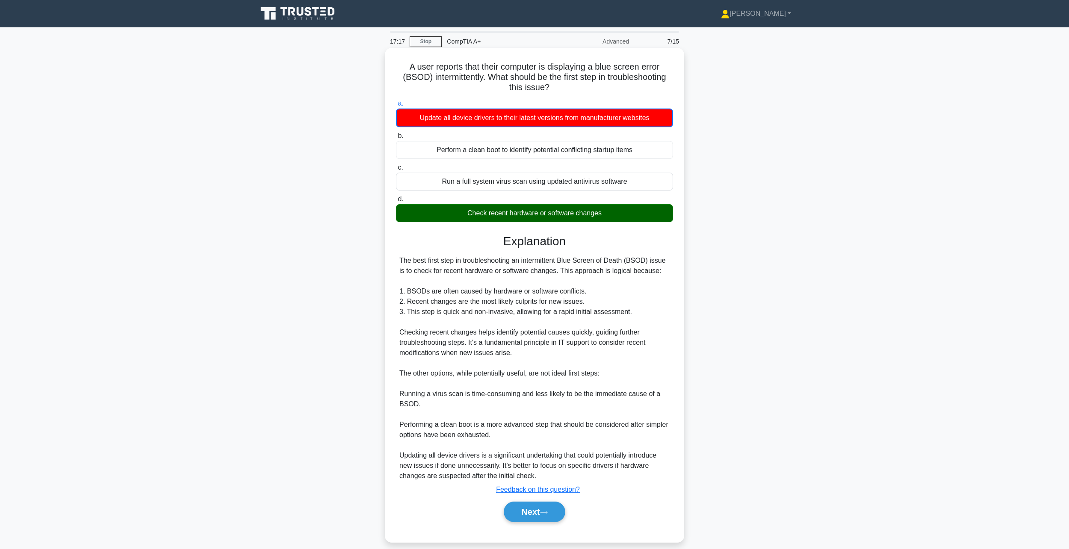
click at [472, 300] on div "The best first step in troubleshooting an intermittent Blue Screen of Death (BS…" at bounding box center [534, 369] width 270 height 226
click at [531, 310] on div "The best first step in troubleshooting an intermittent Blue Screen of Death (BS…" at bounding box center [534, 369] width 270 height 226
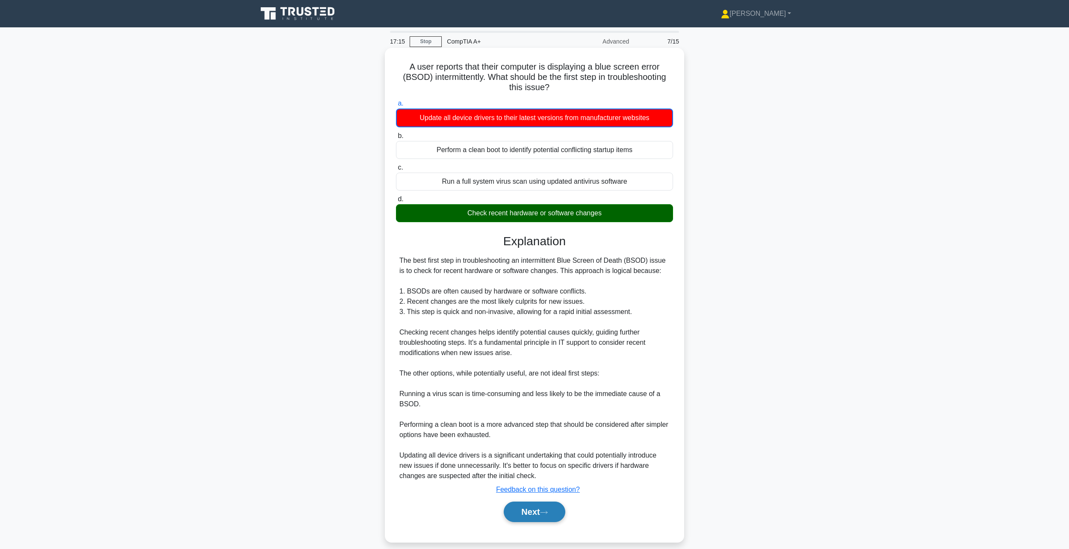
click at [535, 506] on button "Next" at bounding box center [534, 512] width 61 height 21
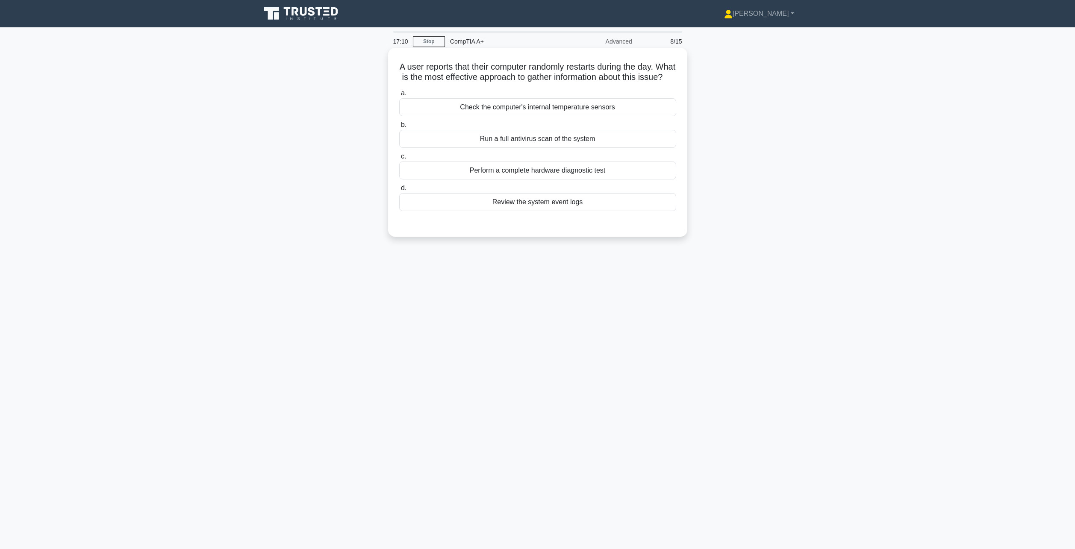
drag, startPoint x: 405, startPoint y: 77, endPoint x: 663, endPoint y: 85, distance: 258.8
click at [663, 83] on h5 "A user reports that their computer randomly restarts during the day. What is th…" at bounding box center [538, 72] width 279 height 21
click at [638, 95] on div "A user reports that their computer randomly restarts during the day. What is th…" at bounding box center [538, 142] width 292 height 182
click at [563, 211] on div "Review the system event logs" at bounding box center [537, 202] width 277 height 18
click at [399, 191] on input "d. Review the system event logs" at bounding box center [399, 189] width 0 height 6
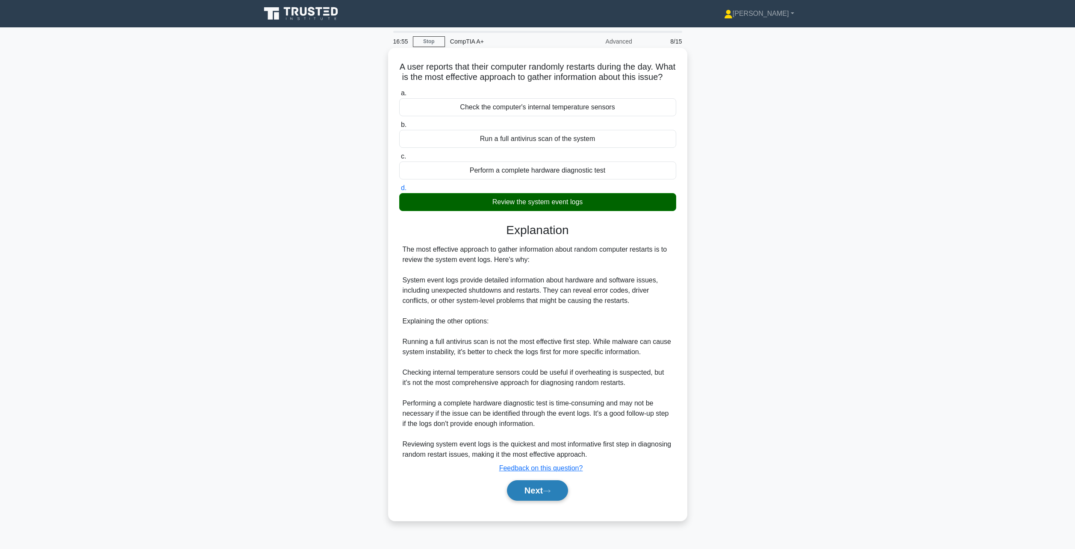
click at [550, 494] on icon at bounding box center [547, 491] width 8 height 5
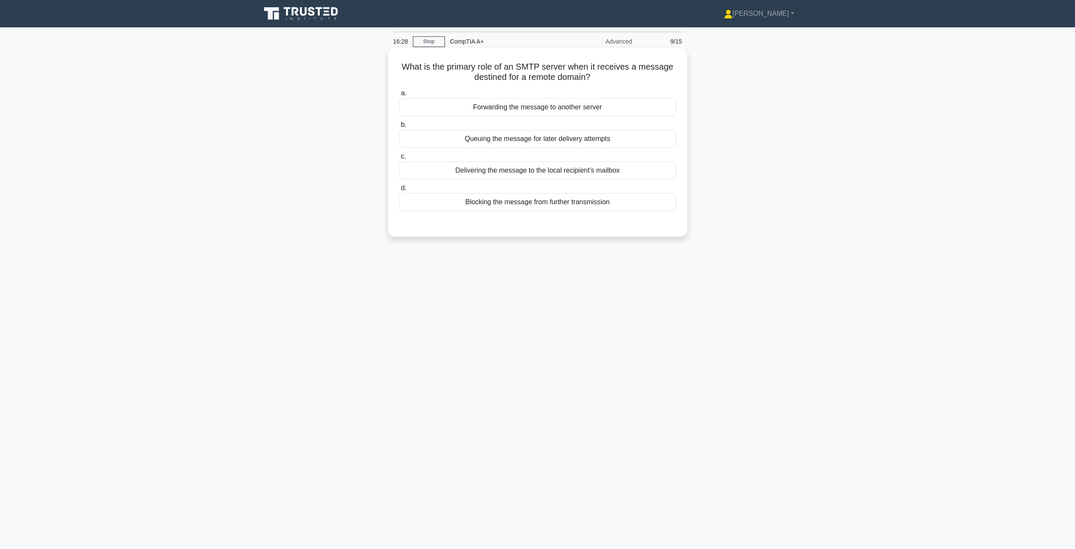
click at [532, 109] on div "Forwarding the message to another server" at bounding box center [537, 107] width 277 height 18
click at [399, 96] on input "a. Forwarding the message to another server" at bounding box center [399, 94] width 0 height 6
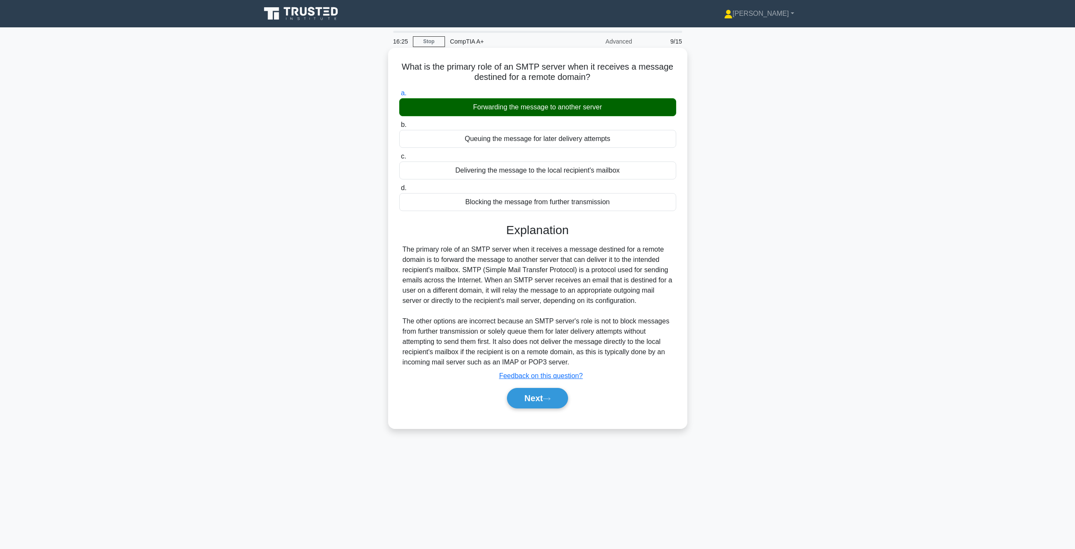
click at [545, 388] on div "Next" at bounding box center [537, 398] width 277 height 27
click at [533, 401] on button "Next" at bounding box center [537, 398] width 61 height 21
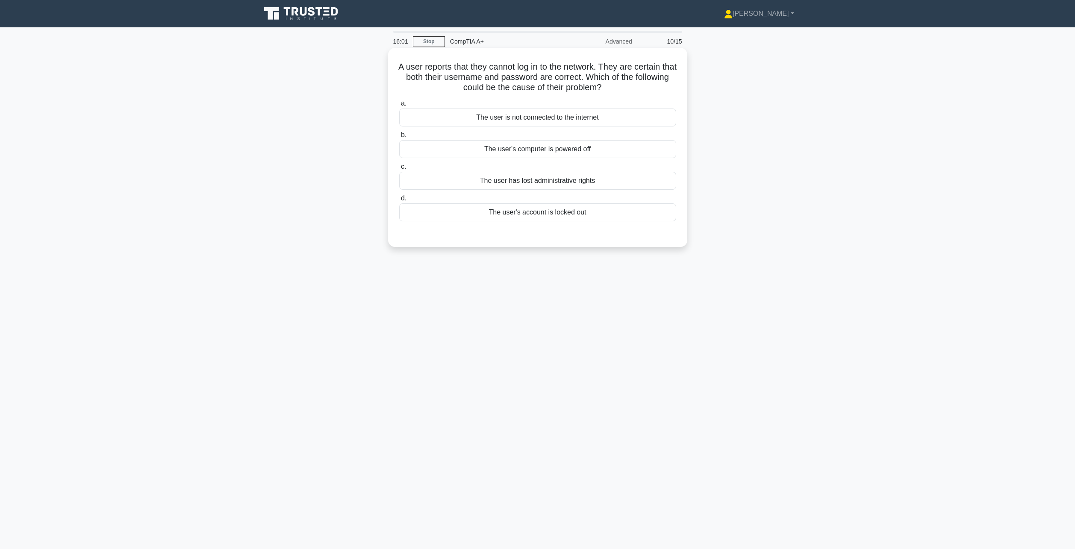
click at [530, 218] on div "The user's account is locked out" at bounding box center [537, 213] width 277 height 18
click at [399, 201] on input "d. The user's account is locked out" at bounding box center [399, 199] width 0 height 6
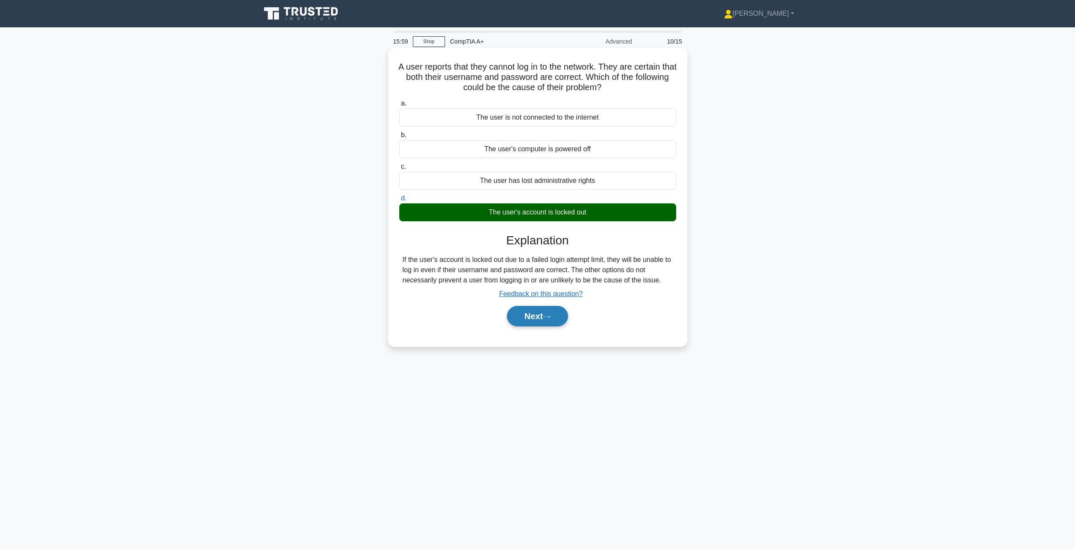
click at [543, 317] on button "Next" at bounding box center [537, 316] width 61 height 21
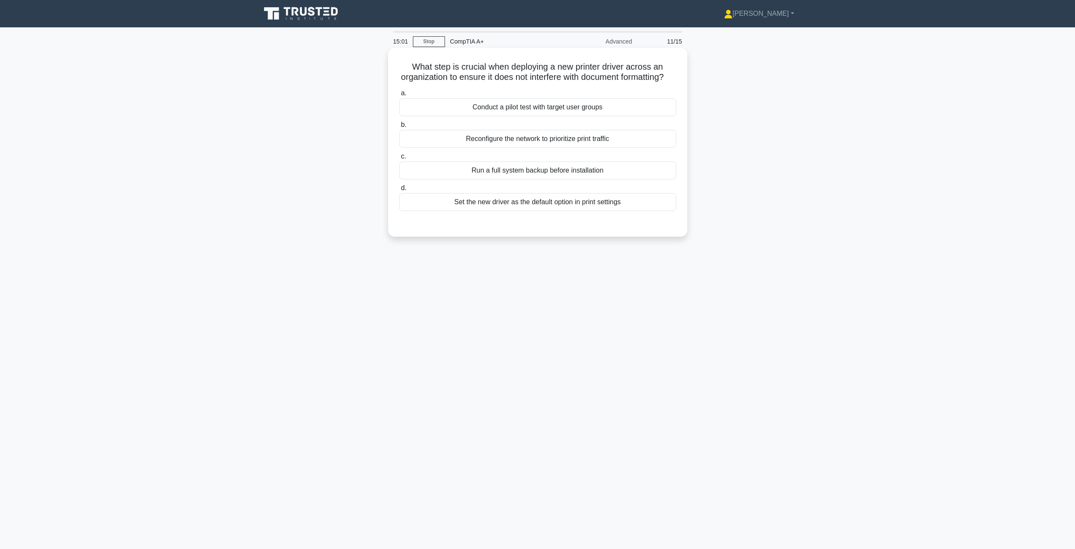
click at [628, 203] on label "d. Set the new driver as the default option in print settings" at bounding box center [537, 197] width 277 height 28
click at [399, 191] on input "d. Set the new driver as the default option in print settings" at bounding box center [399, 189] width 0 height 6
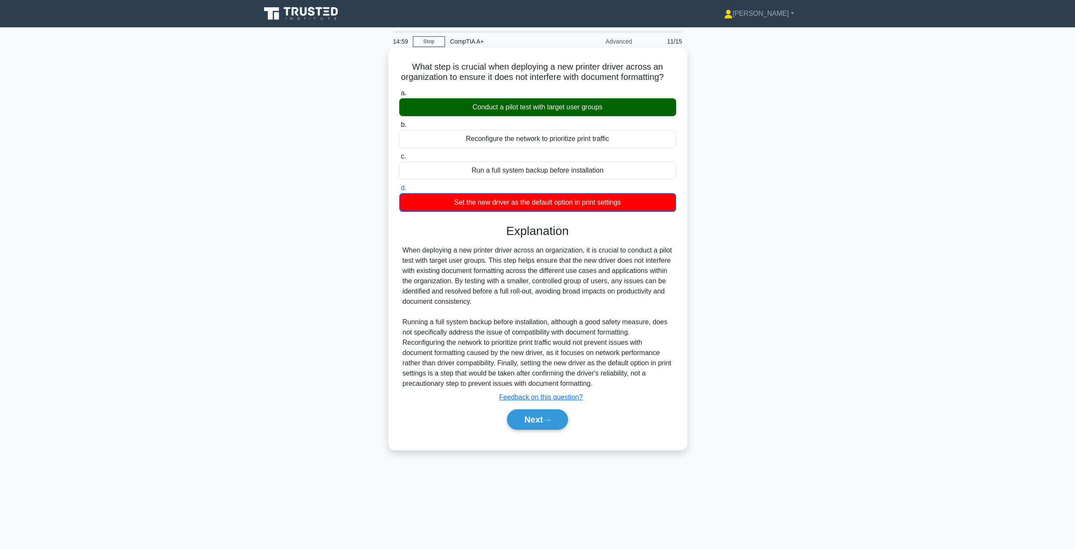
click at [478, 116] on div "Conduct a pilot test with target user groups" at bounding box center [537, 107] width 277 height 18
click at [399, 96] on input "a. Conduct a pilot test with target user groups" at bounding box center [399, 94] width 0 height 6
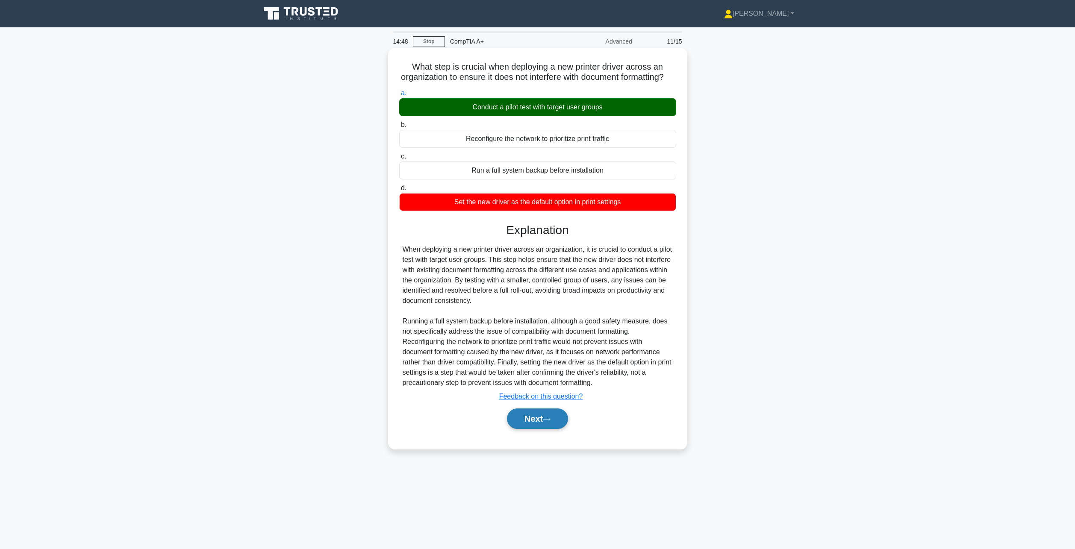
click at [536, 429] on button "Next" at bounding box center [537, 419] width 61 height 21
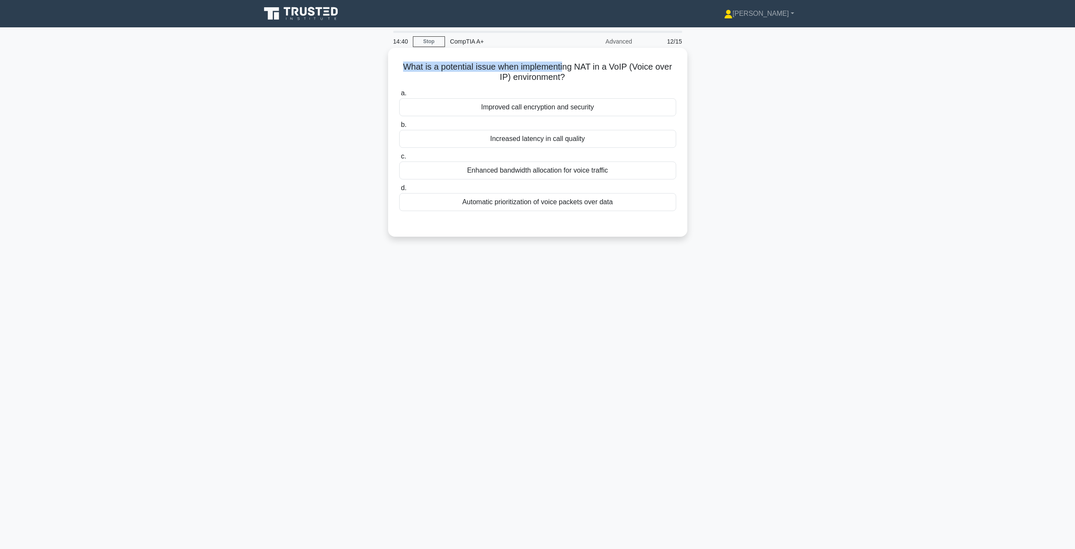
drag, startPoint x: 400, startPoint y: 65, endPoint x: 591, endPoint y: 65, distance: 190.7
click at [564, 66] on h5 "What is a potential issue when implementing NAT in a VoIP (Voice over IP) envir…" at bounding box center [538, 72] width 279 height 21
click at [597, 63] on h5 "What is a potential issue when implementing NAT in a VoIP (Voice over IP) envir…" at bounding box center [538, 72] width 279 height 21
click at [541, 145] on div "Increased latency in call quality" at bounding box center [537, 139] width 277 height 18
click at [399, 128] on input "b. Increased latency in call quality" at bounding box center [399, 125] width 0 height 6
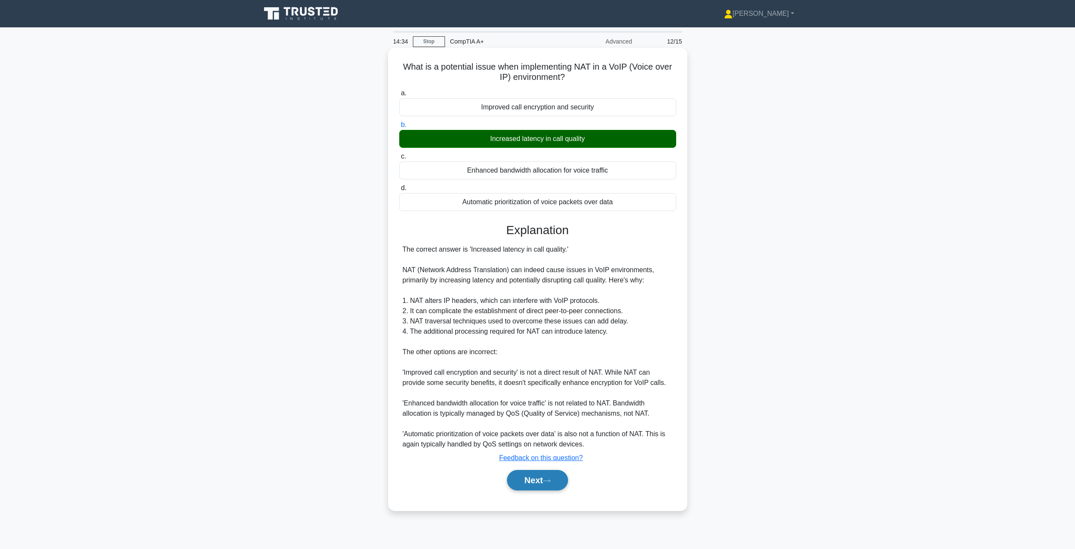
click at [541, 487] on button "Next" at bounding box center [537, 480] width 61 height 21
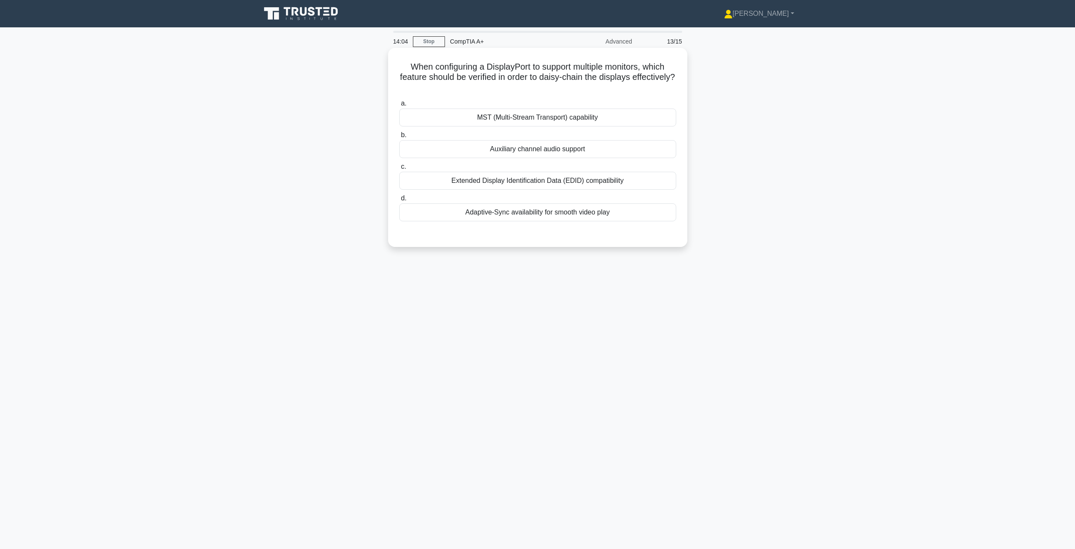
click at [532, 115] on div "MST (Multi-Stream Transport) capability" at bounding box center [537, 118] width 277 height 18
click at [399, 106] on input "a. MST (Multi-Stream Transport) capability" at bounding box center [399, 104] width 0 height 6
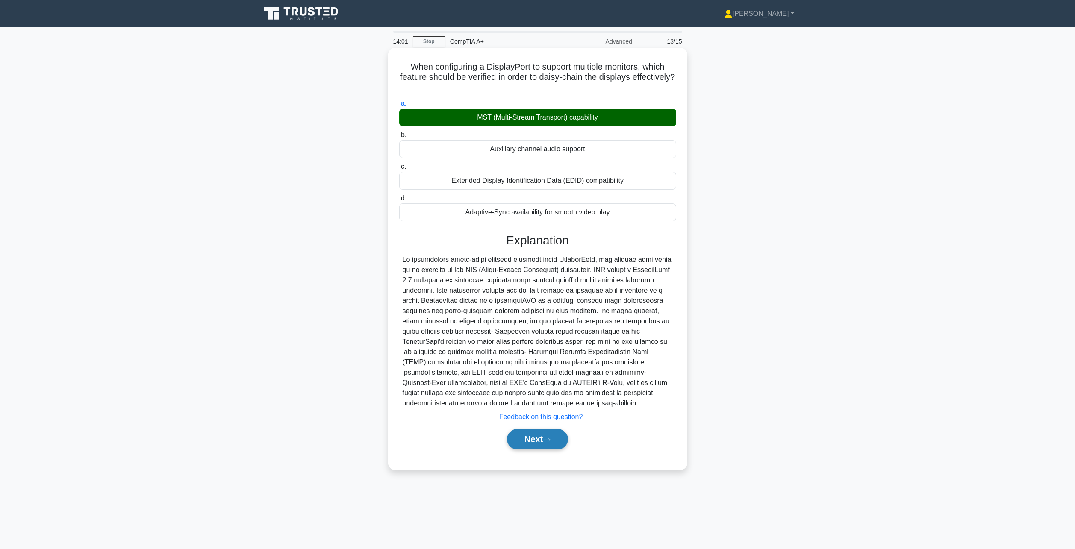
click at [538, 442] on button "Next" at bounding box center [537, 439] width 61 height 21
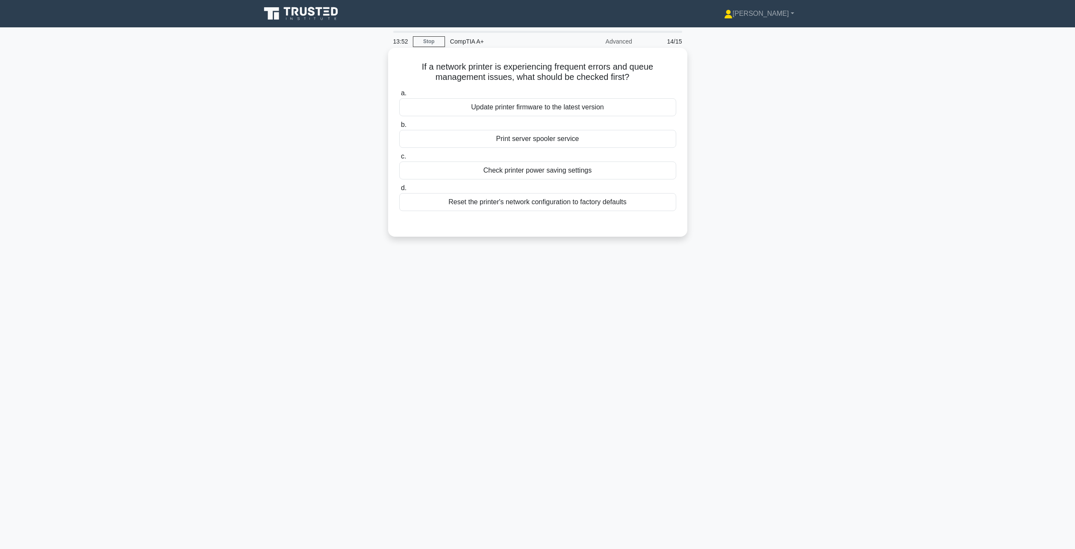
click at [531, 142] on div "Print server spooler service" at bounding box center [537, 139] width 277 height 18
click at [399, 128] on input "b. Print server spooler service" at bounding box center [399, 125] width 0 height 6
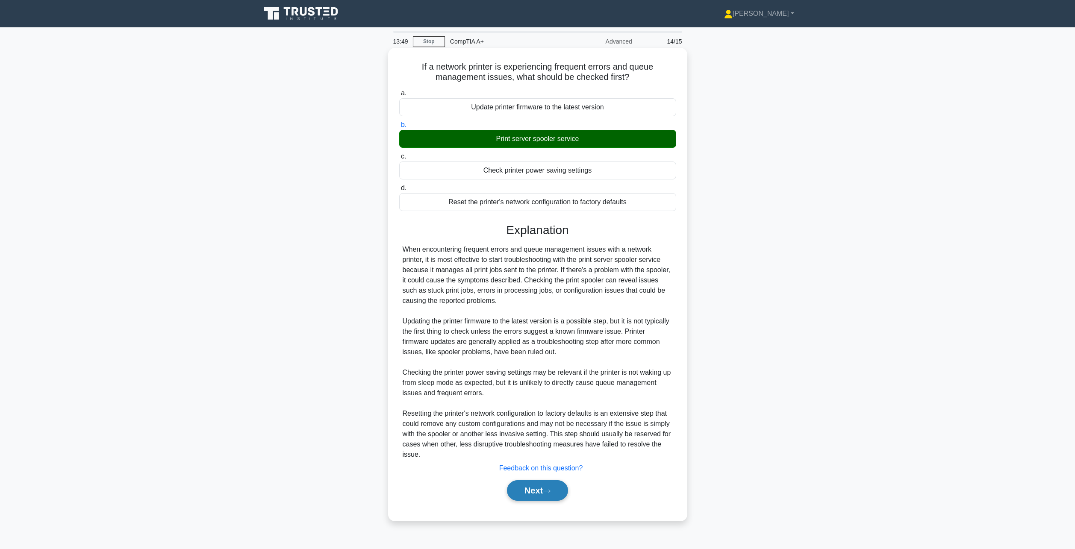
click at [559, 492] on button "Next" at bounding box center [537, 491] width 61 height 21
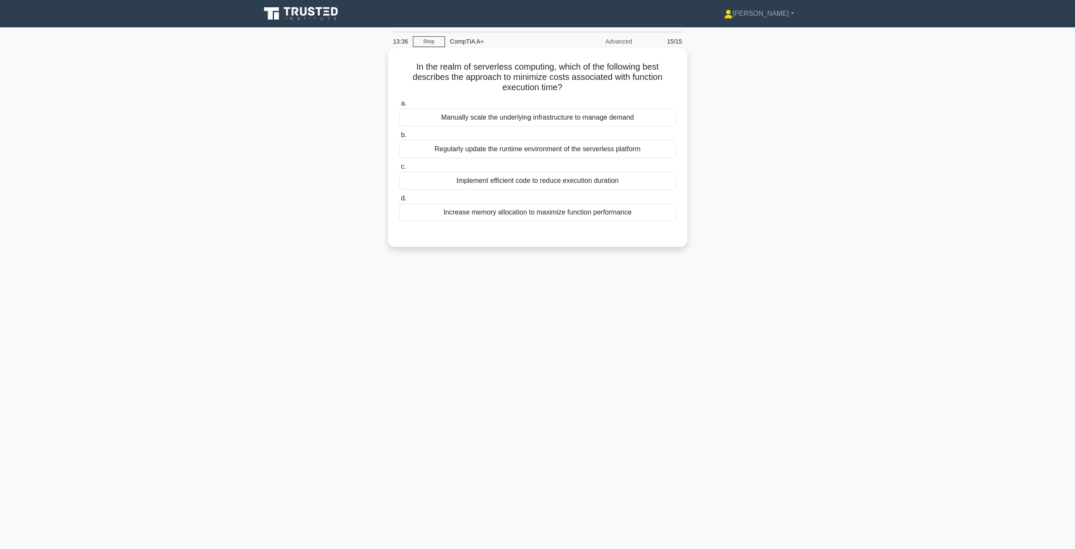
click at [649, 186] on div "Implement efficient code to reduce execution duration" at bounding box center [537, 181] width 277 height 18
click at [399, 170] on input "c. Implement efficient code to reduce execution duration" at bounding box center [399, 167] width 0 height 6
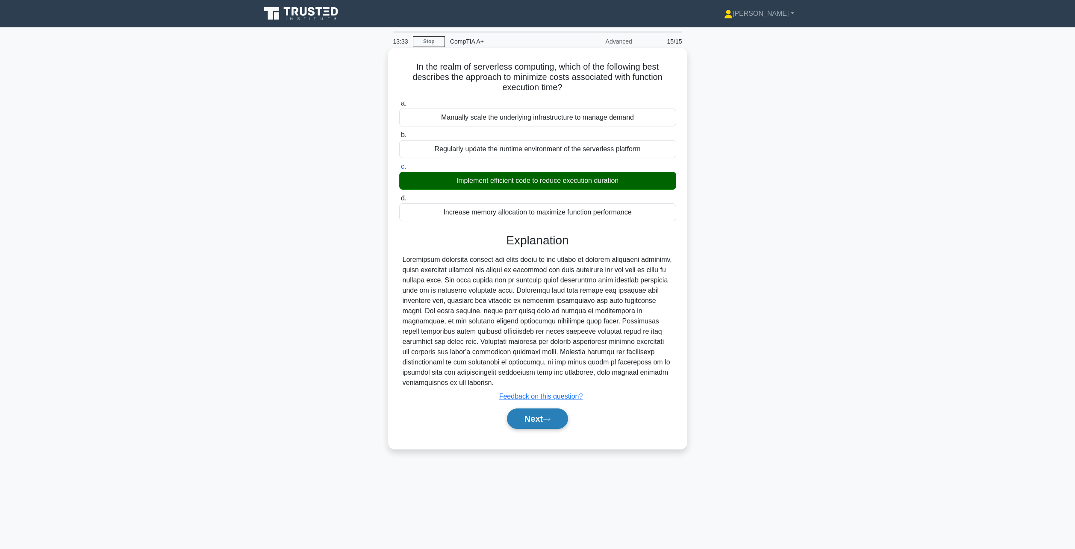
click at [536, 411] on button "Next" at bounding box center [537, 419] width 61 height 21
click at [550, 424] on button "Next" at bounding box center [537, 419] width 61 height 21
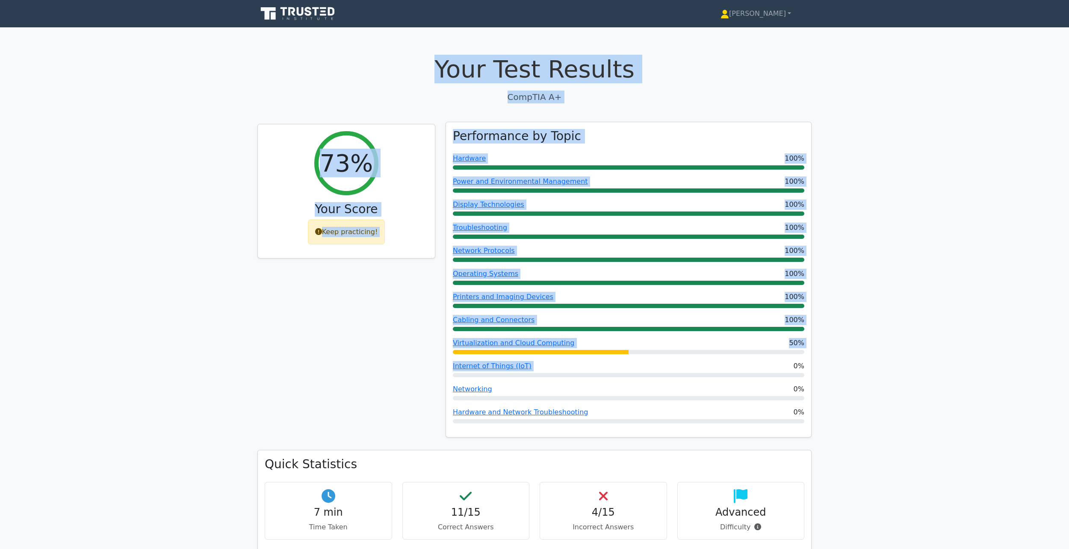
drag, startPoint x: 428, startPoint y: 57, endPoint x: 664, endPoint y: 366, distance: 388.0
click at [579, 198] on div "Performance by Topic Hardware 100% Power and Environmental Management 100% Disp…" at bounding box center [628, 280] width 365 height 316
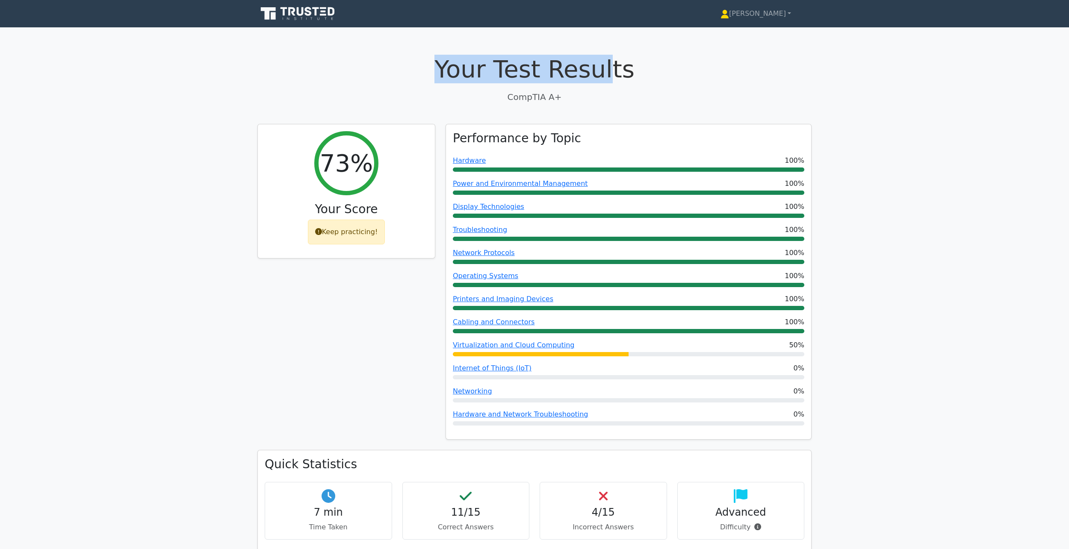
drag, startPoint x: 446, startPoint y: 68, endPoint x: 526, endPoint y: 80, distance: 80.5
click at [599, 82] on h1 "Your Test Results" at bounding box center [534, 69] width 554 height 29
click at [525, 81] on h1 "Your Test Results" at bounding box center [534, 69] width 554 height 29
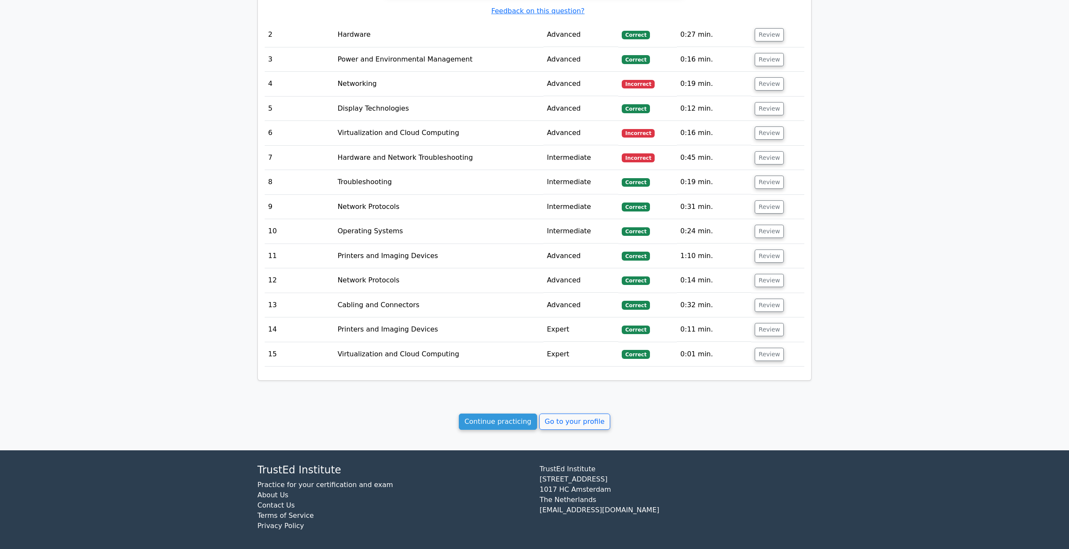
drag, startPoint x: 405, startPoint y: 62, endPoint x: 744, endPoint y: 377, distance: 462.0
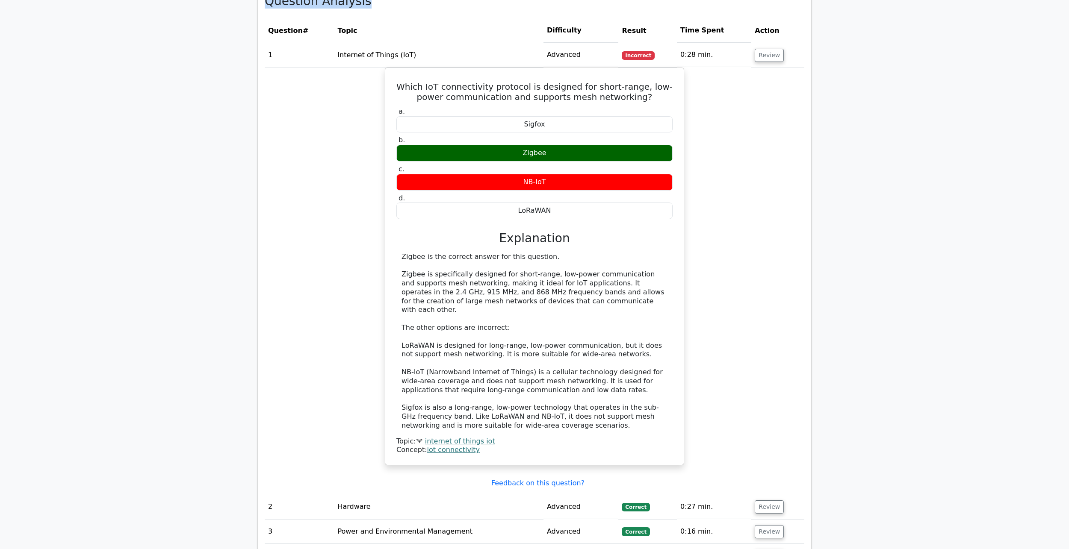
click at [869, 333] on main "Your Test Results CompTIA A+ 73% Your Score Keep practicing! Performance by Top…" at bounding box center [534, 185] width 1069 height 1471
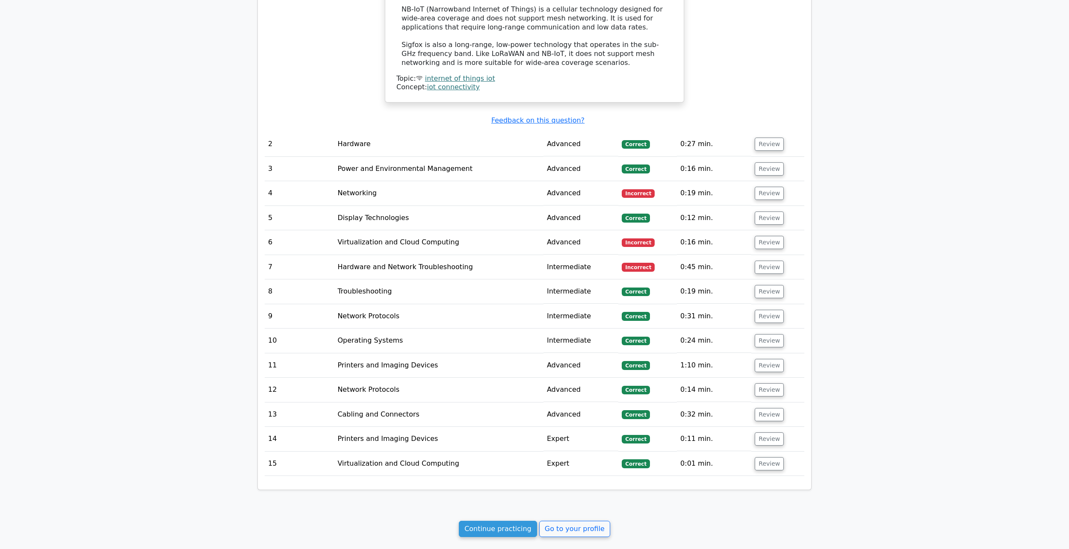
drag, startPoint x: 435, startPoint y: 62, endPoint x: 944, endPoint y: 181, distance: 522.7
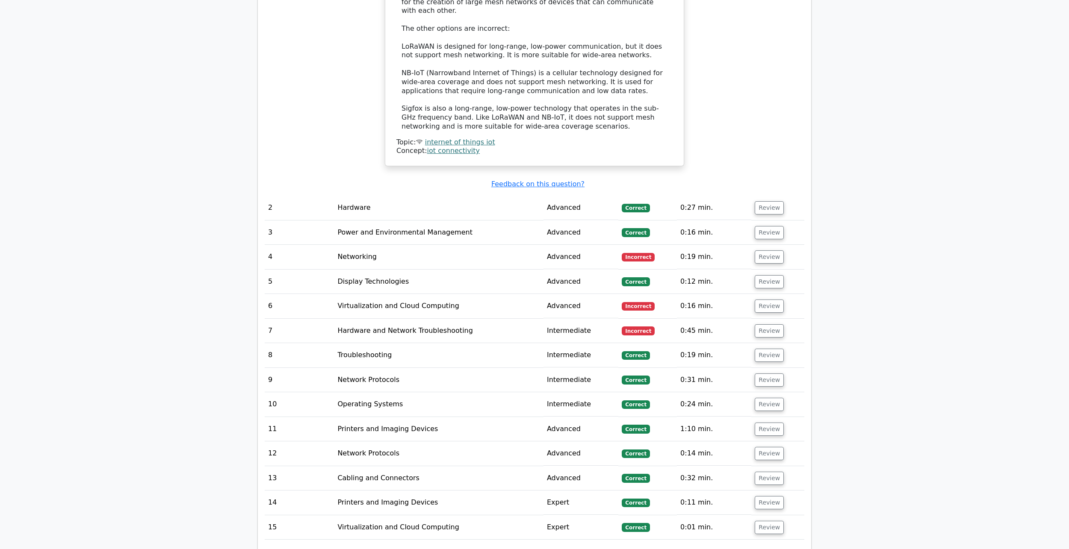
scroll to position [963, 0]
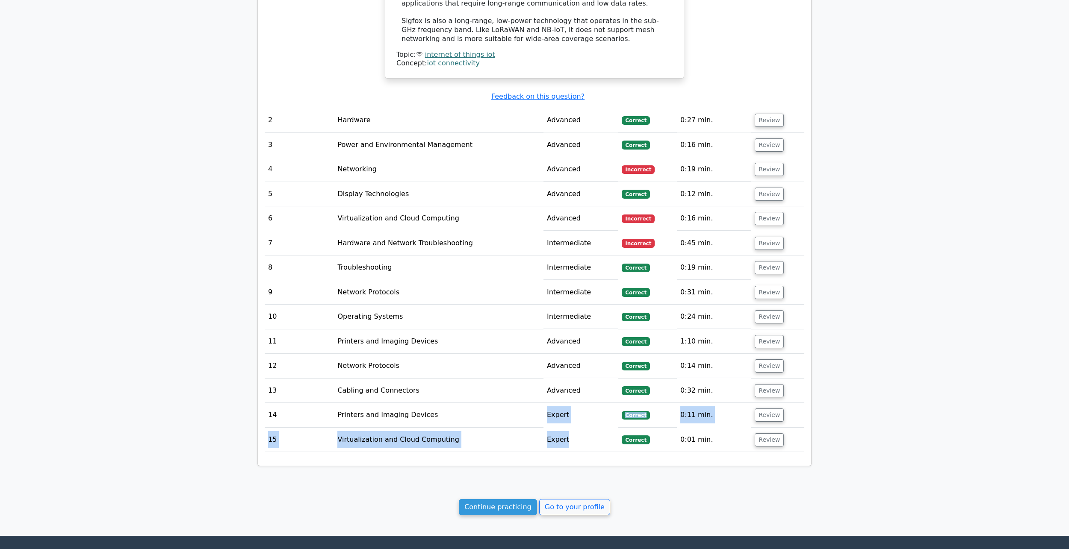
drag, startPoint x: 579, startPoint y: 428, endPoint x: 543, endPoint y: 402, distance: 44.6
click at [539, 400] on tbody "1 Internet of Things (IoT) Advanced Incorrect 0:28 min. Review a. b. c." at bounding box center [535, 54] width 540 height 797
click at [555, 417] on td "Expert" at bounding box center [581, 415] width 75 height 24
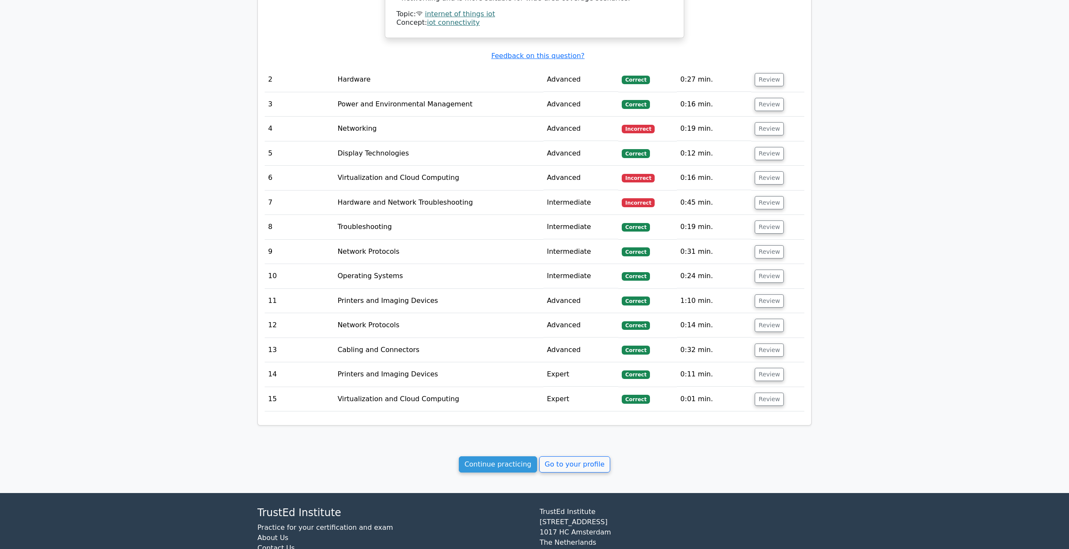
scroll to position [1048, 0]
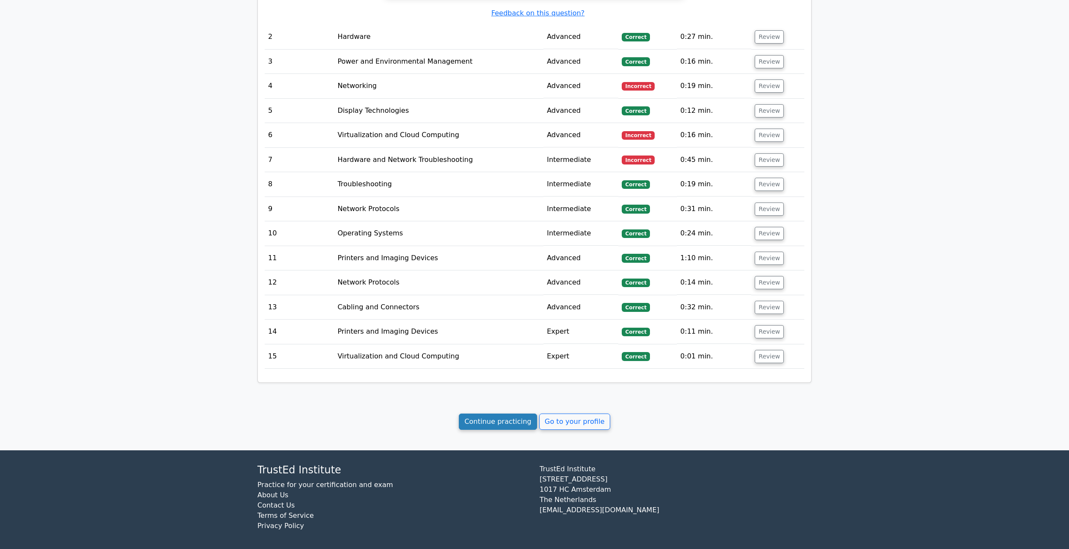
drag, startPoint x: 503, startPoint y: 415, endPoint x: 506, endPoint y: 419, distance: 4.5
click at [503, 416] on link "Continue practicing" at bounding box center [498, 422] width 78 height 16
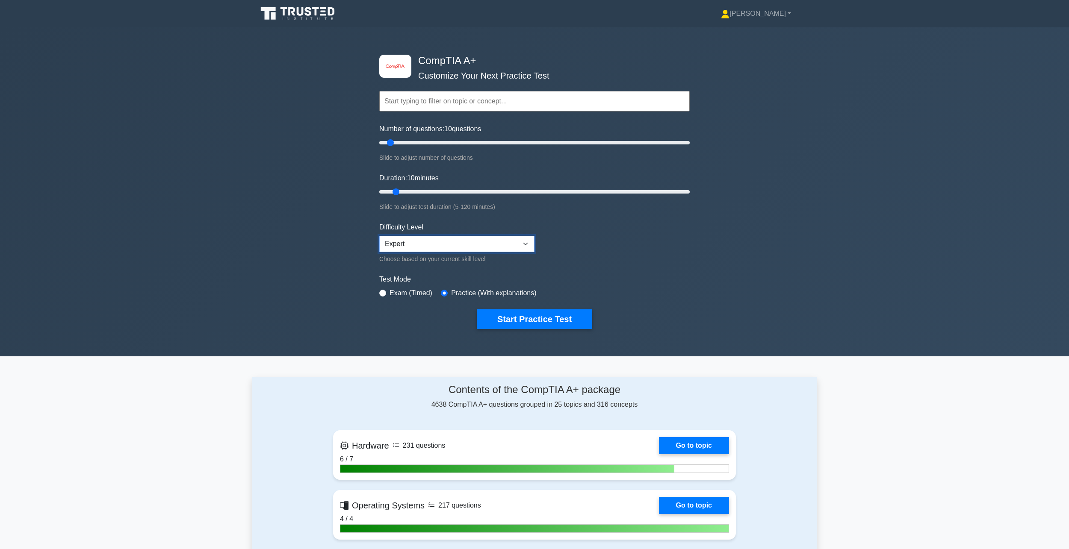
click at [414, 241] on select "Beginner Intermediate Expert" at bounding box center [456, 244] width 155 height 16
drag, startPoint x: 414, startPoint y: 241, endPoint x: 404, endPoint y: 240, distance: 10.3
click at [413, 240] on select "Beginner Intermediate Expert" at bounding box center [456, 244] width 155 height 16
click at [419, 251] on select "Beginner Intermediate Expert" at bounding box center [456, 244] width 155 height 16
click at [419, 244] on select "Beginner Intermediate Expert" at bounding box center [456, 244] width 155 height 16
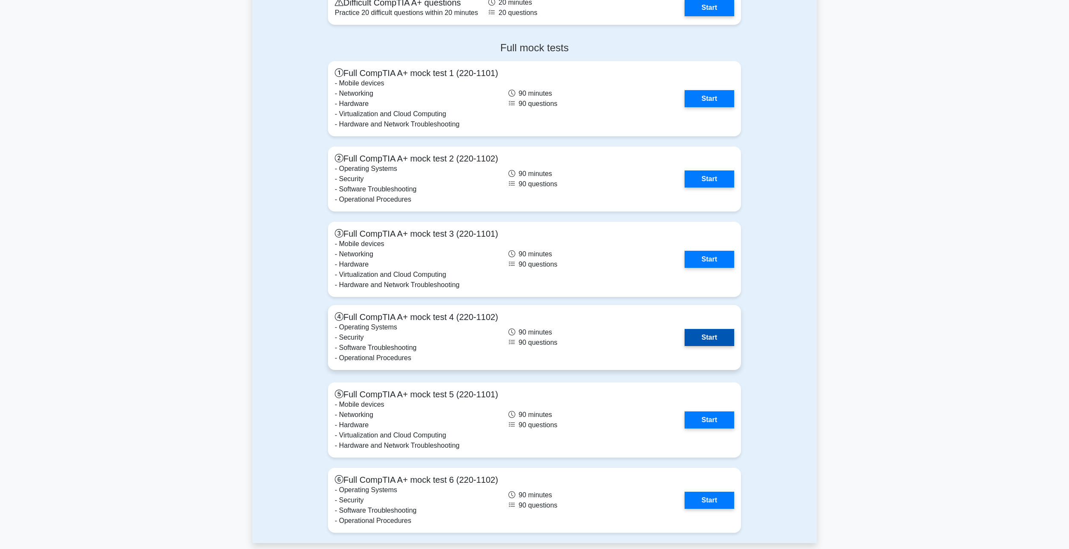
scroll to position [1848, 0]
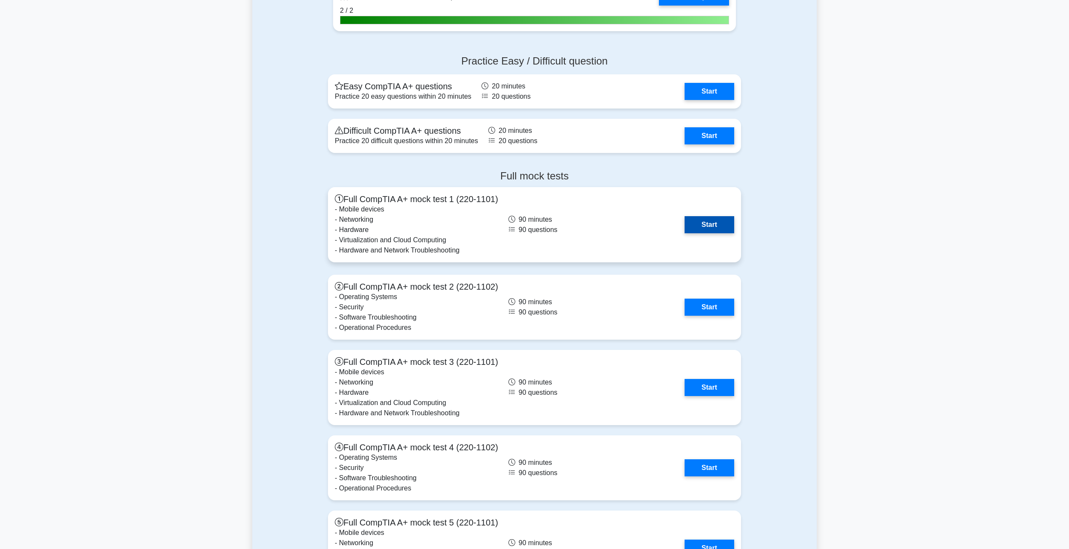
click at [685, 222] on link "Start" at bounding box center [710, 224] width 50 height 17
click at [685, 225] on link "Start" at bounding box center [710, 224] width 50 height 17
click at [713, 219] on link "Start" at bounding box center [710, 224] width 50 height 17
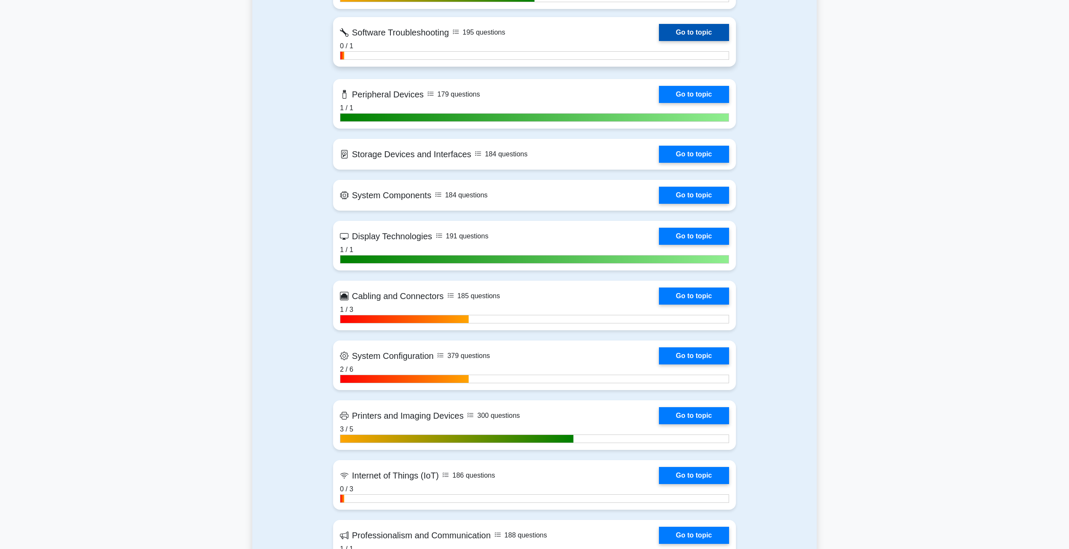
scroll to position [907, 0]
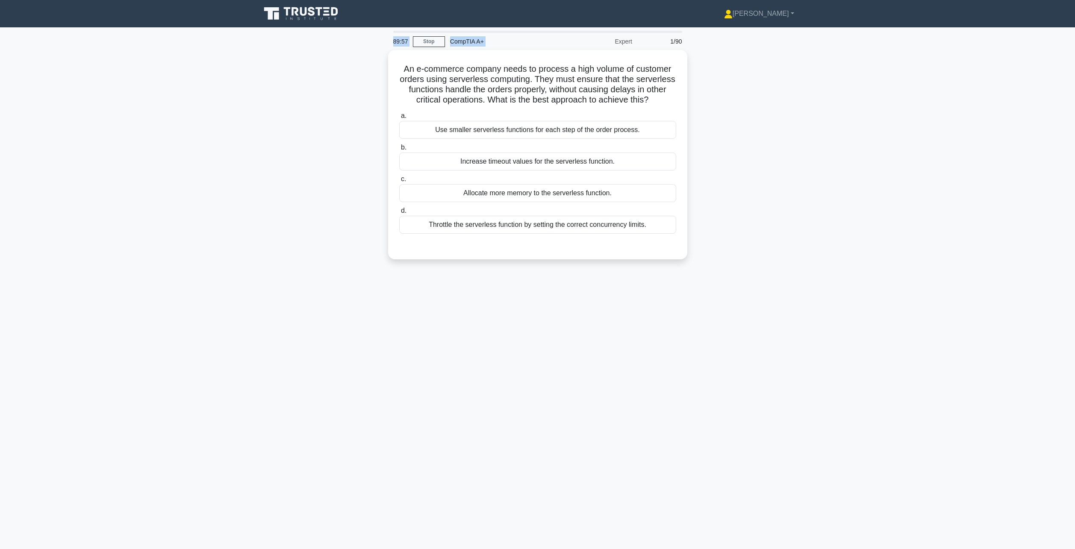
drag, startPoint x: 614, startPoint y: 40, endPoint x: 636, endPoint y: 32, distance: 23.9
click at [636, 32] on div "89:57 Stop CompTIA A+ Expert 1/90" at bounding box center [537, 40] width 299 height 19
click at [633, 41] on div "Expert" at bounding box center [600, 41] width 75 height 17
click at [547, 137] on div "Use smaller serverless functions for each step of the order process." at bounding box center [537, 128] width 277 height 18
click at [399, 117] on input "a. Use smaller serverless functions for each step of the order process." at bounding box center [399, 114] width 0 height 6
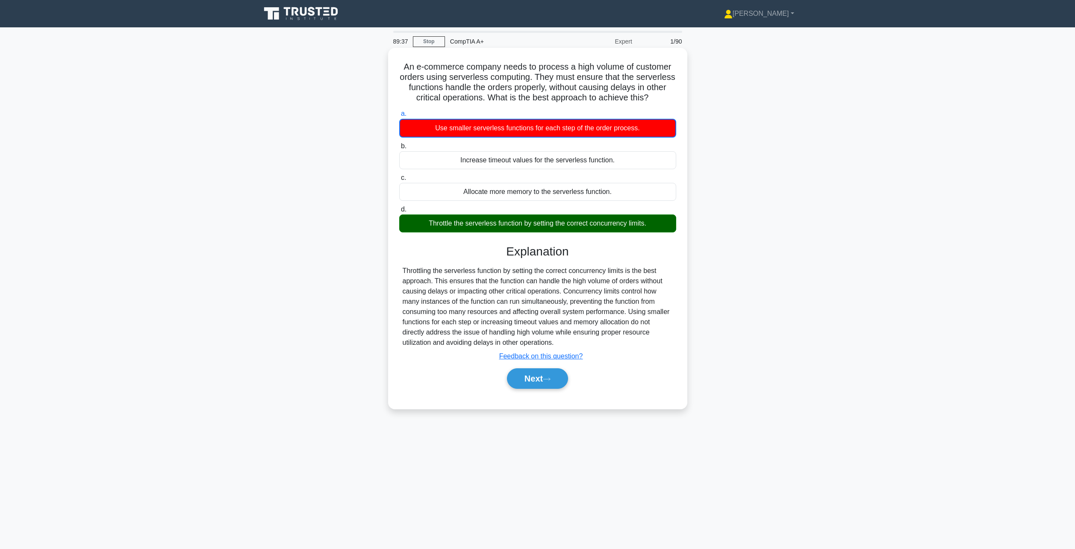
drag, startPoint x: 424, startPoint y: 235, endPoint x: 616, endPoint y: 243, distance: 192.2
click at [675, 257] on div "a. Use smaller serverless functions for each step of the order process. b. Incr…" at bounding box center [538, 253] width 279 height 292
drag, startPoint x: 576, startPoint y: 243, endPoint x: 582, endPoint y: 246, distance: 6.7
click at [576, 233] on div "Throttle the serverless function by setting the correct concurrency limits." at bounding box center [537, 224] width 277 height 18
click at [399, 213] on input "d. Throttle the serverless function by setting the correct concurrency limits." at bounding box center [399, 210] width 0 height 6
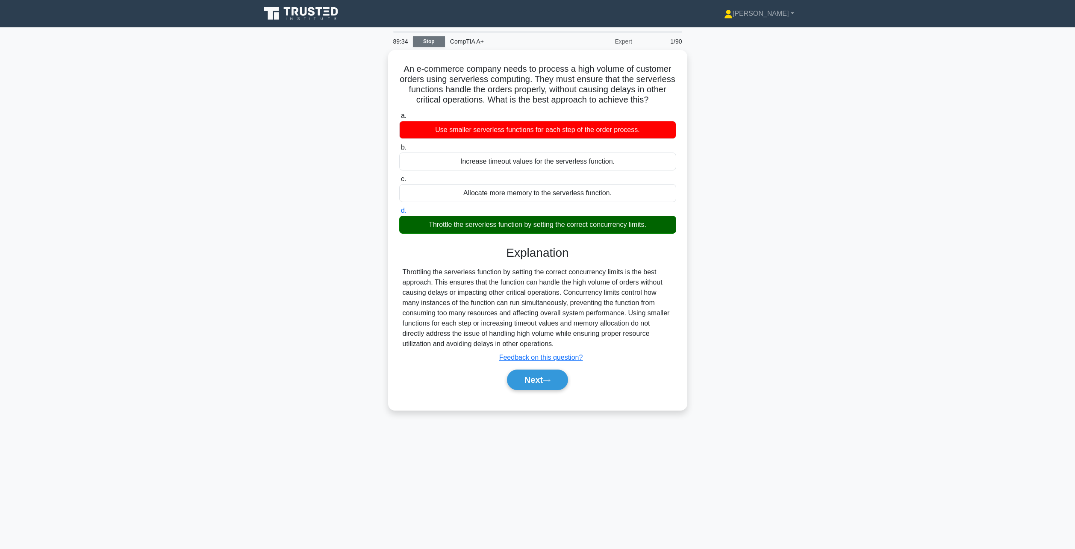
click at [426, 37] on link "Stop" at bounding box center [429, 41] width 32 height 11
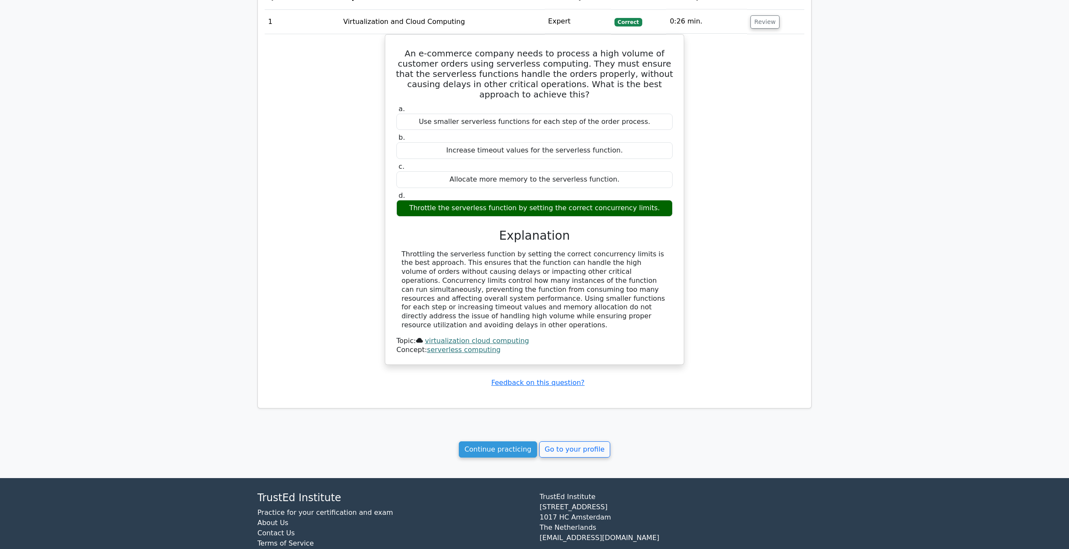
scroll to position [445, 0]
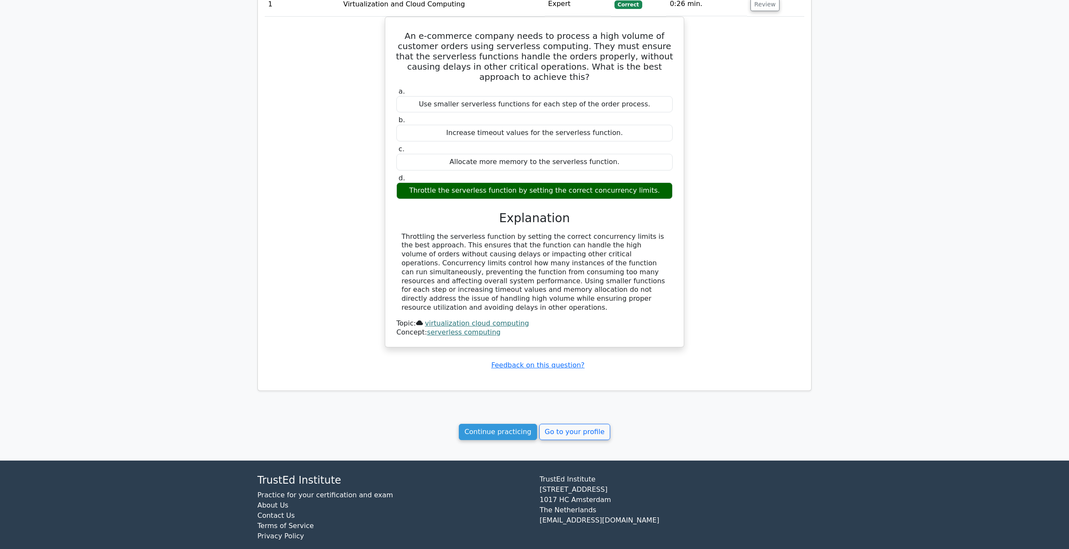
drag, startPoint x: 653, startPoint y: 330, endPoint x: 665, endPoint y: 328, distance: 11.6
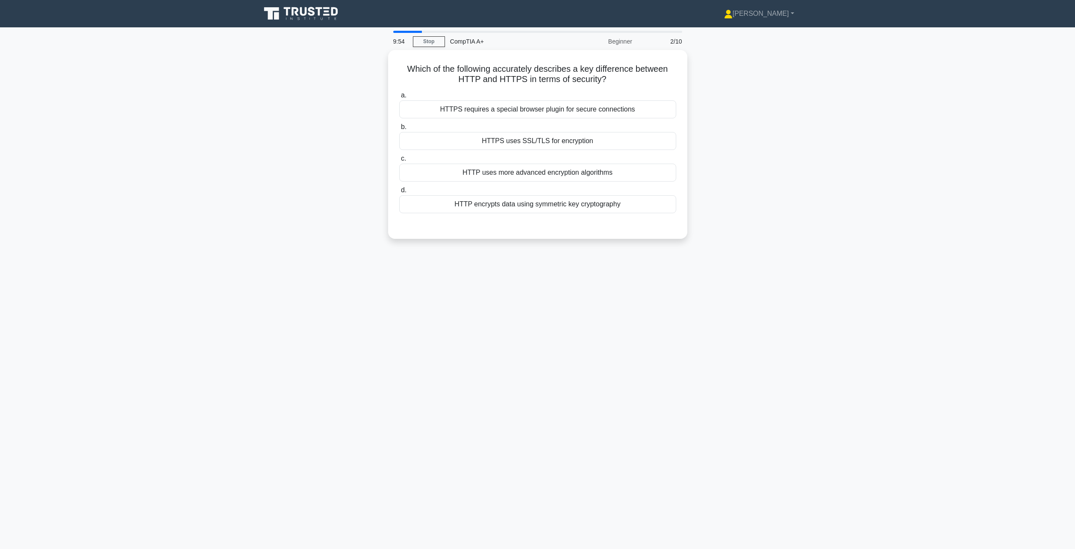
click at [395, 28] on main "9:54 Stop CompTIA A+ Beginner 2/10 Which of the following accurately describes …" at bounding box center [537, 288] width 1075 height 522
drag, startPoint x: 641, startPoint y: 85, endPoint x: 679, endPoint y: 96, distance: 40.2
